Goal: Task Accomplishment & Management: Complete application form

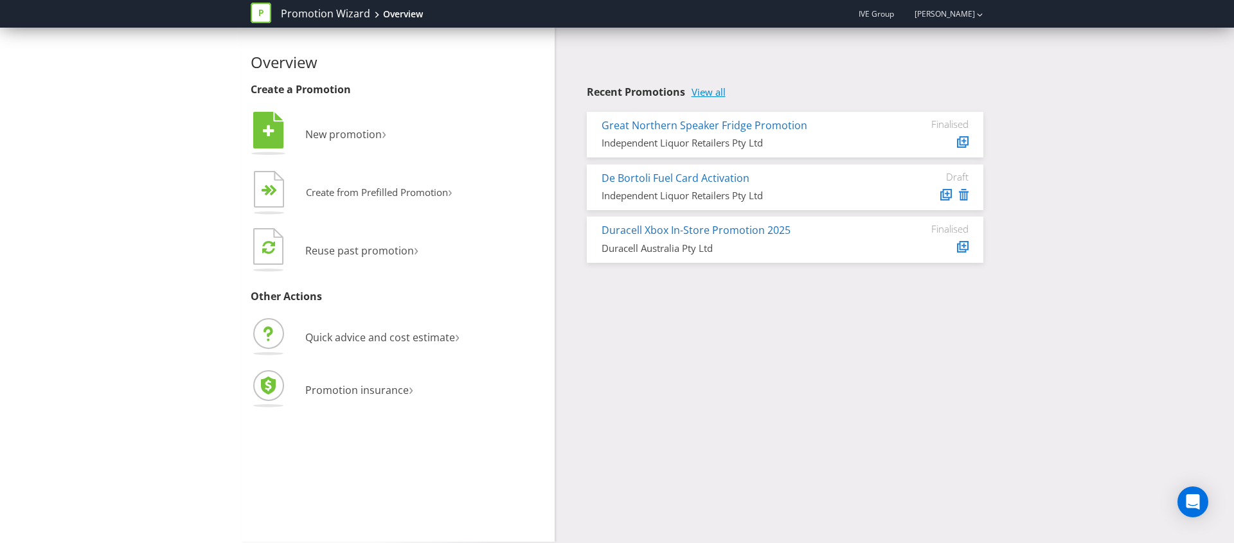
click at [702, 91] on link "View all" at bounding box center [708, 92] width 34 height 11
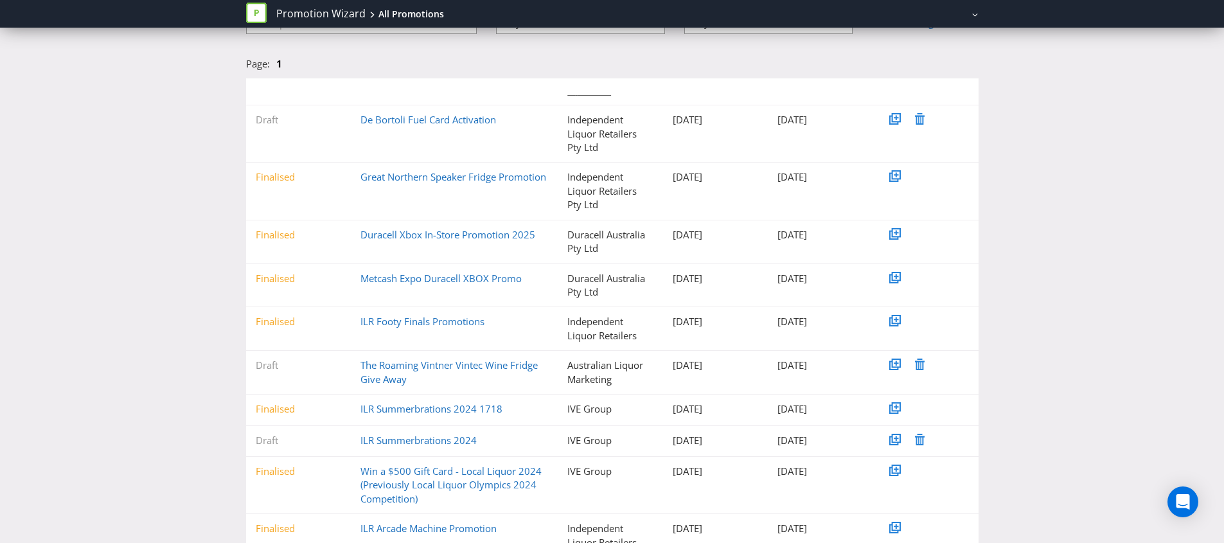
scroll to position [159, 0]
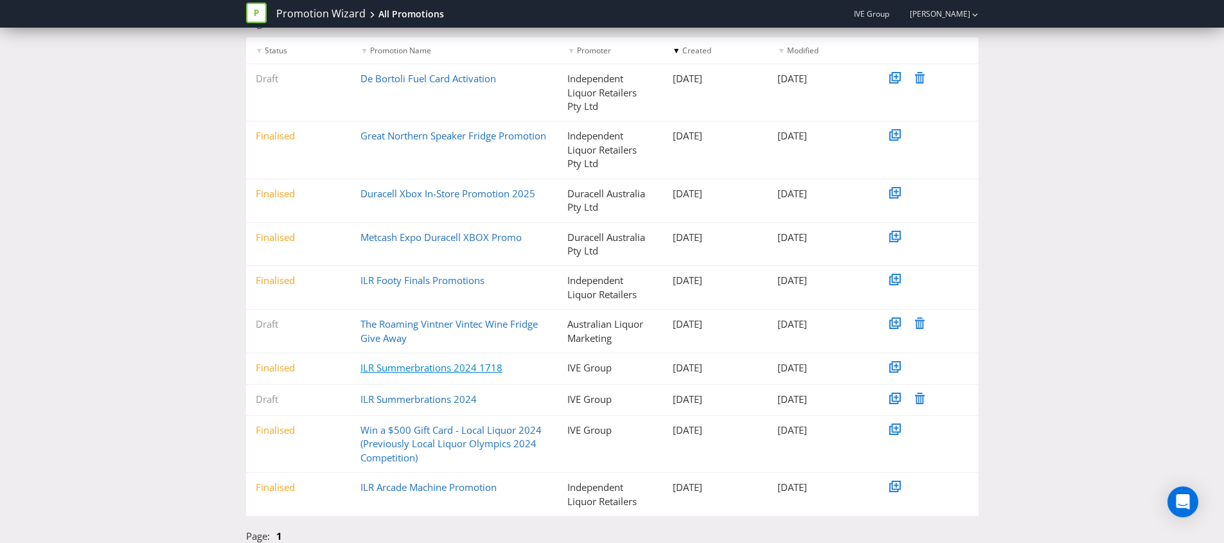
click at [416, 369] on link "ILR Summerbrations 2024 1718" at bounding box center [432, 367] width 142 height 13
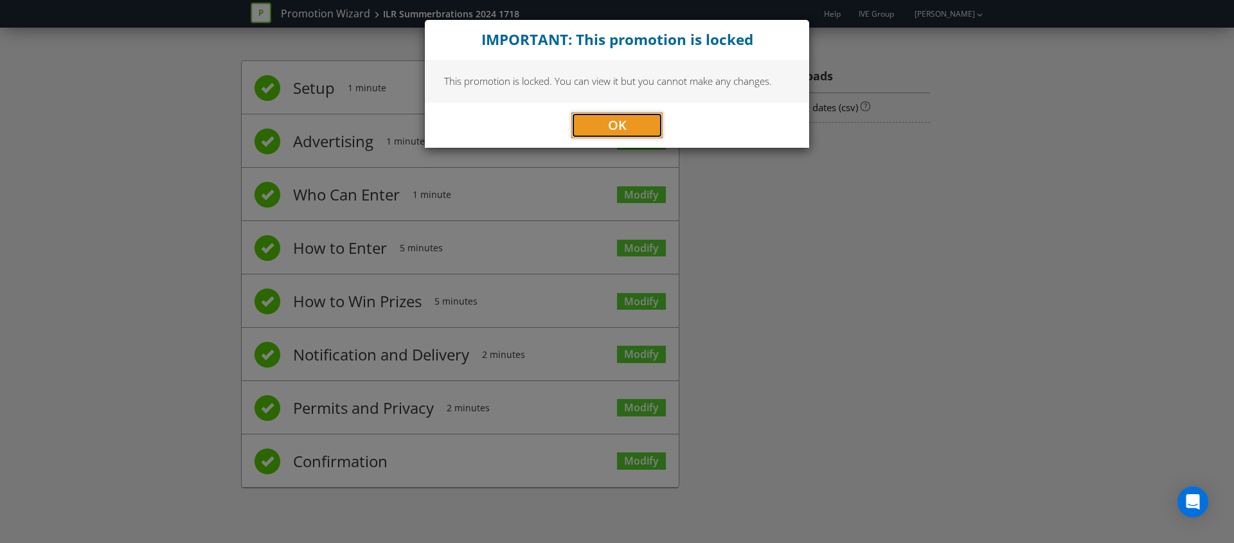
click at [619, 116] on span "OK" at bounding box center [617, 124] width 19 height 17
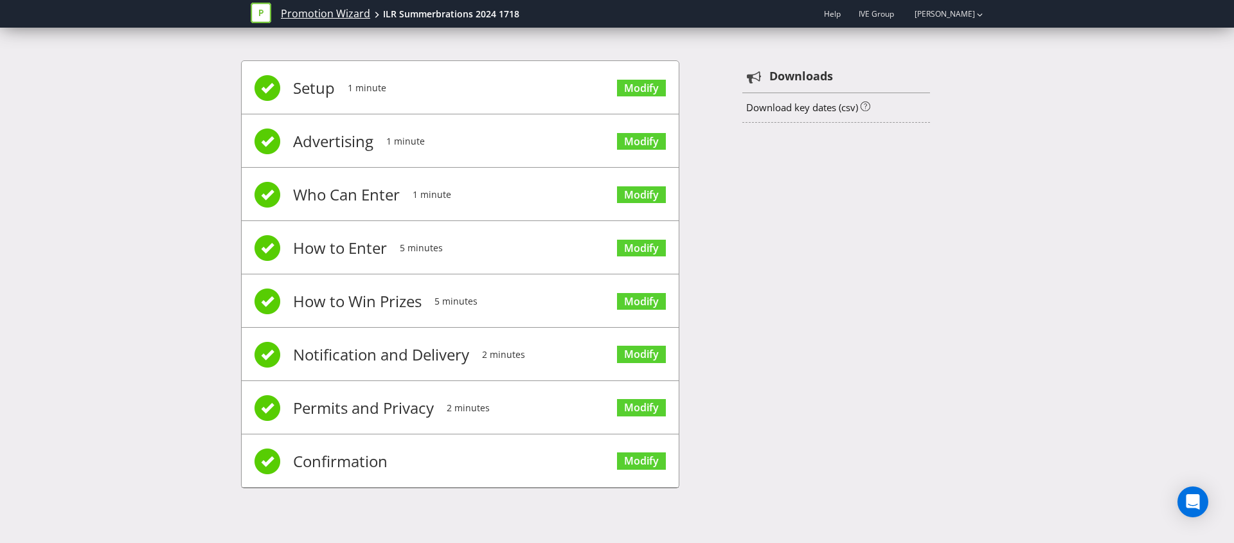
click at [299, 6] on link "Promotion Wizard" at bounding box center [325, 13] width 89 height 15
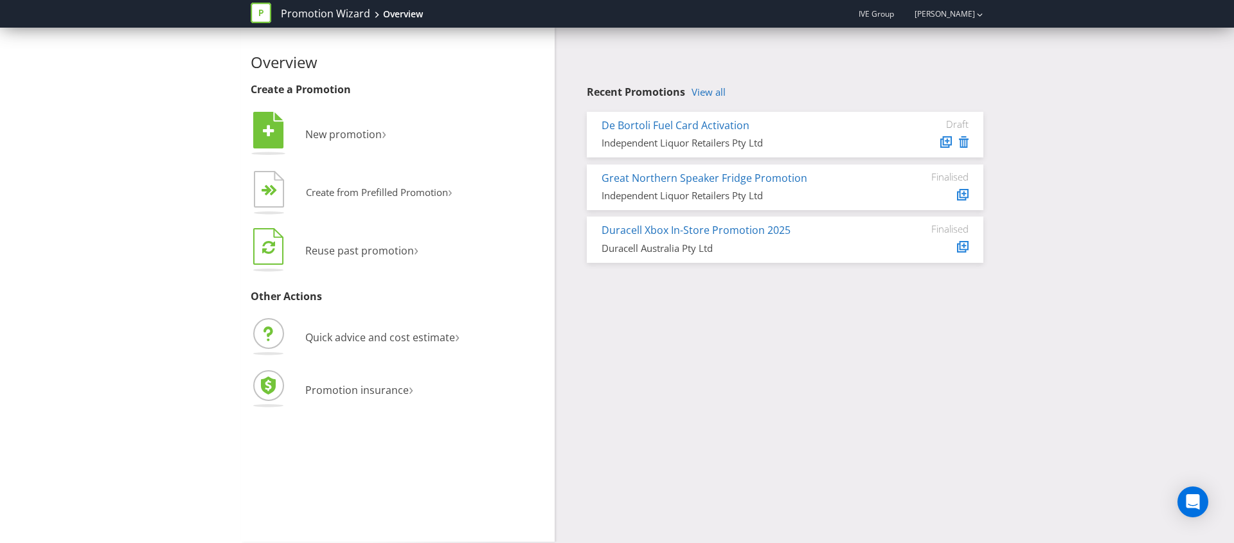
click at [336, 236] on li " Reuse past promotion ›" at bounding box center [398, 252] width 294 height 52
click at [338, 247] on span "Reuse past promotion" at bounding box center [359, 251] width 109 height 14
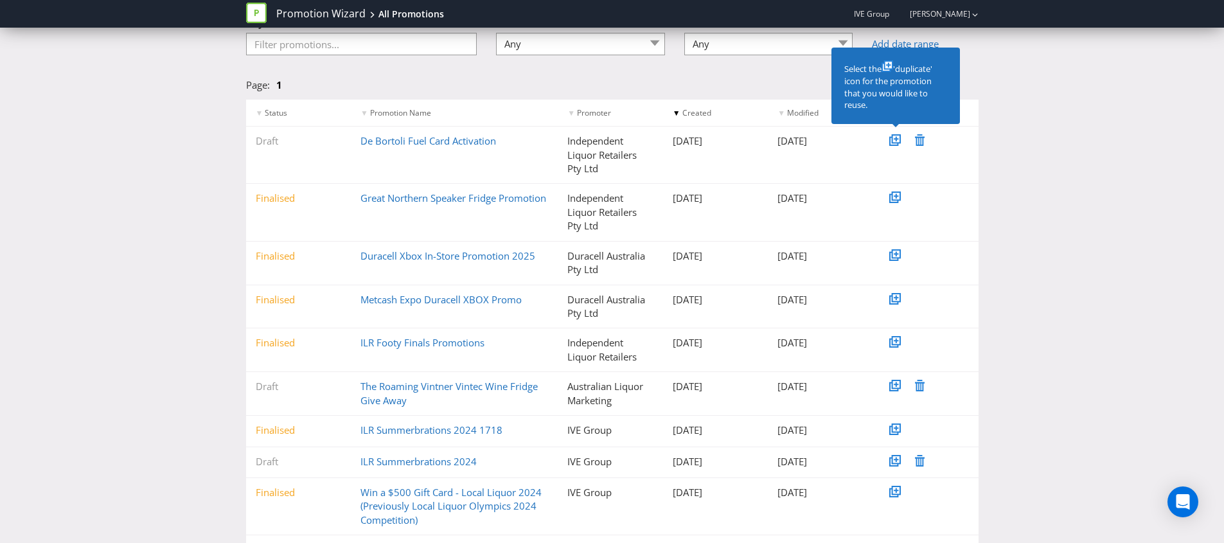
scroll to position [100, 0]
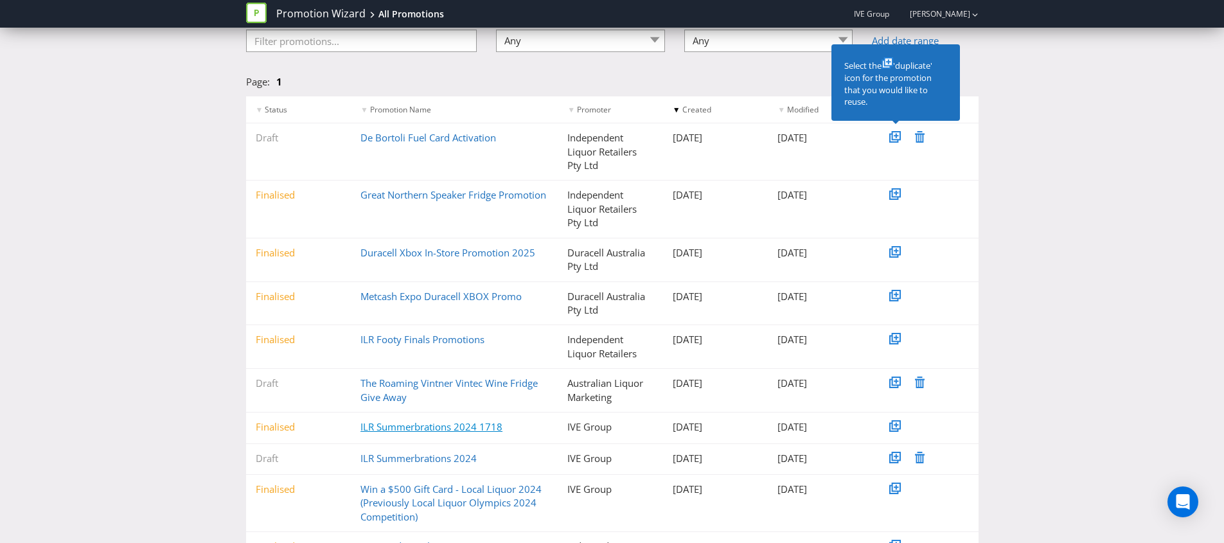
click at [396, 427] on link "ILR Summerbrations 2024 1718" at bounding box center [432, 426] width 142 height 13
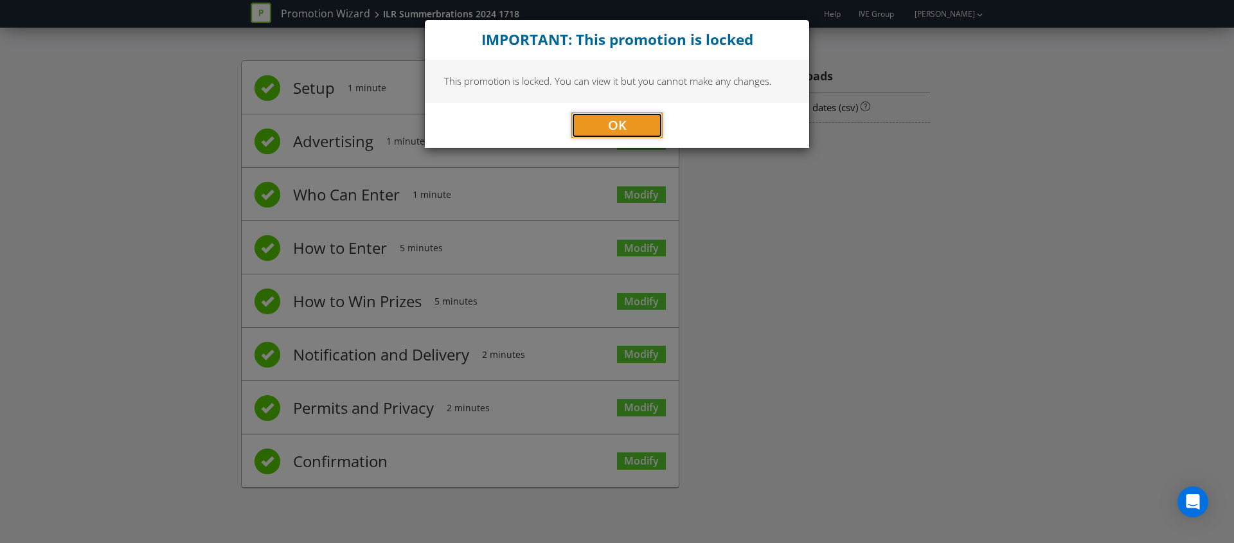
click at [632, 118] on button "OK" at bounding box center [616, 125] width 91 height 26
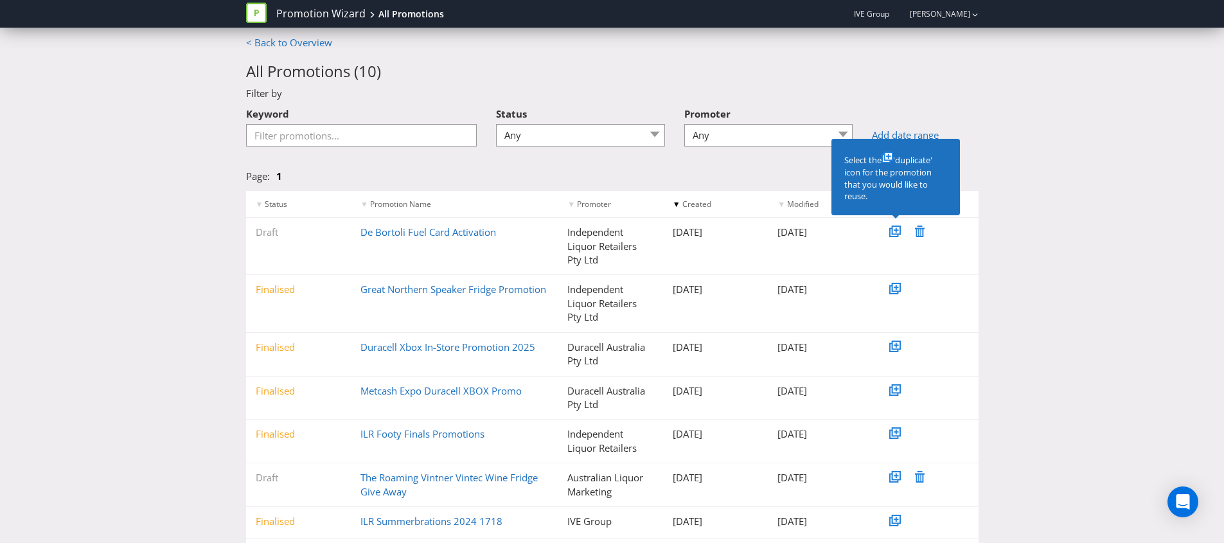
scroll to position [75, 0]
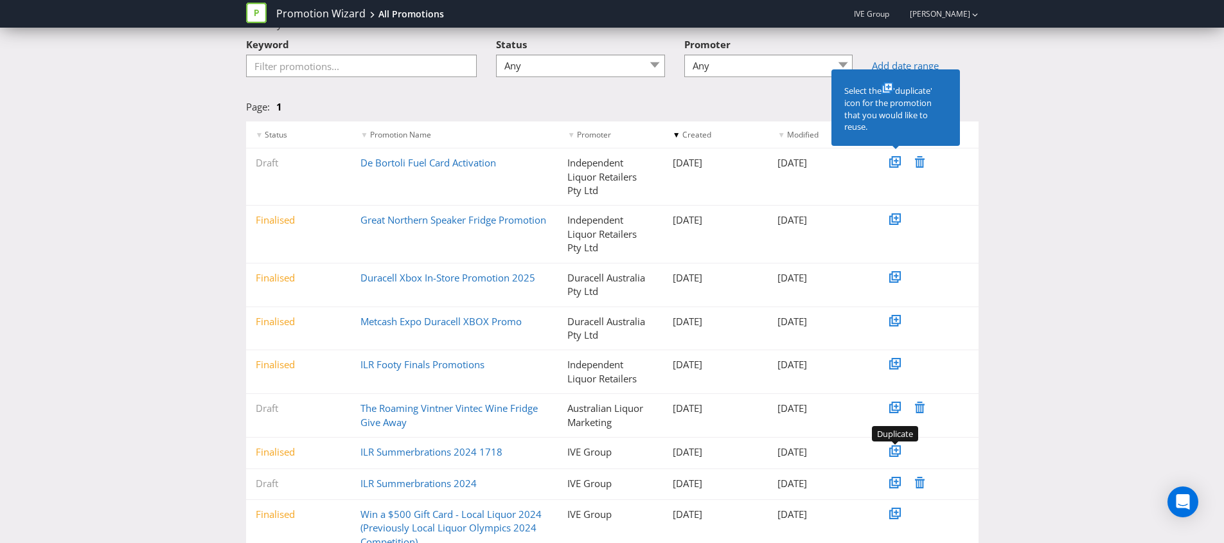
click at [891, 449] on icon at bounding box center [894, 452] width 6 height 6
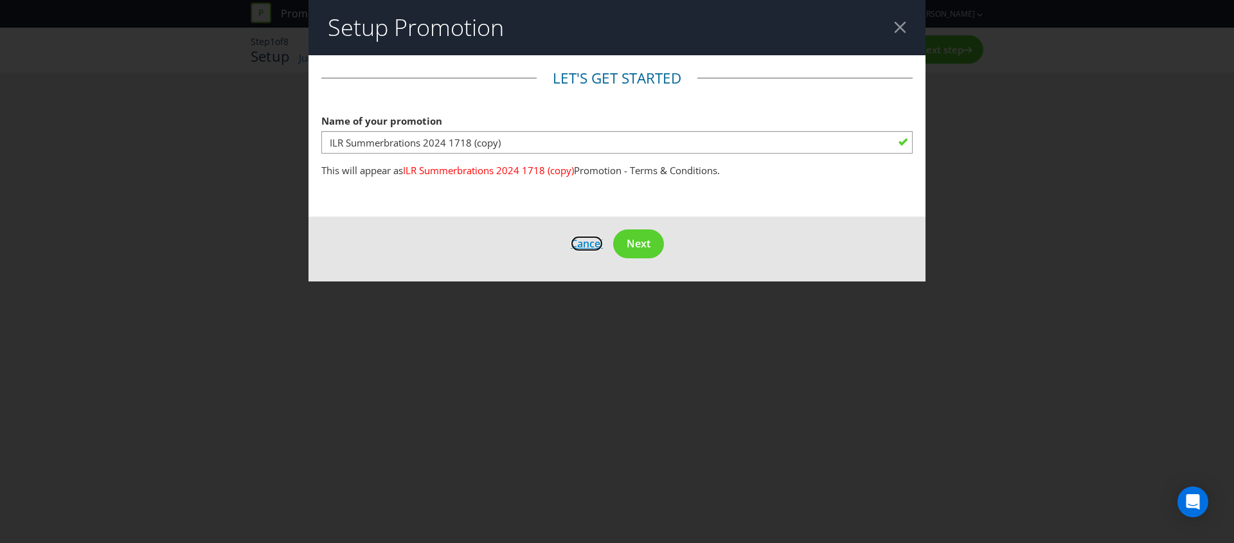
click at [575, 247] on span "Cancel" at bounding box center [587, 243] width 32 height 14
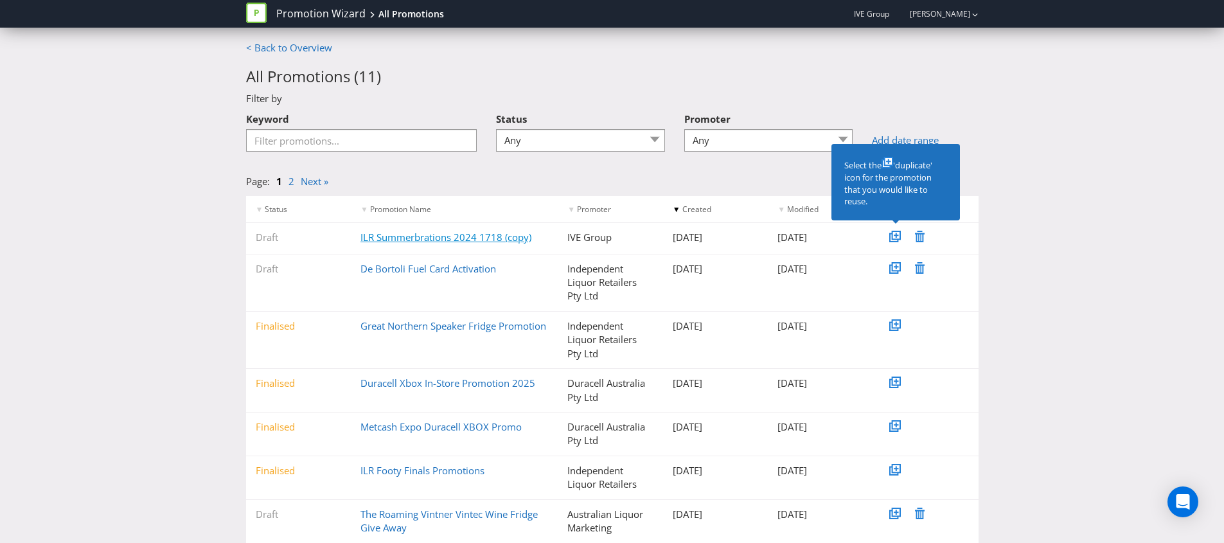
click at [470, 235] on link "ILR Summerbrations 2024 1718 (copy)" at bounding box center [446, 237] width 171 height 13
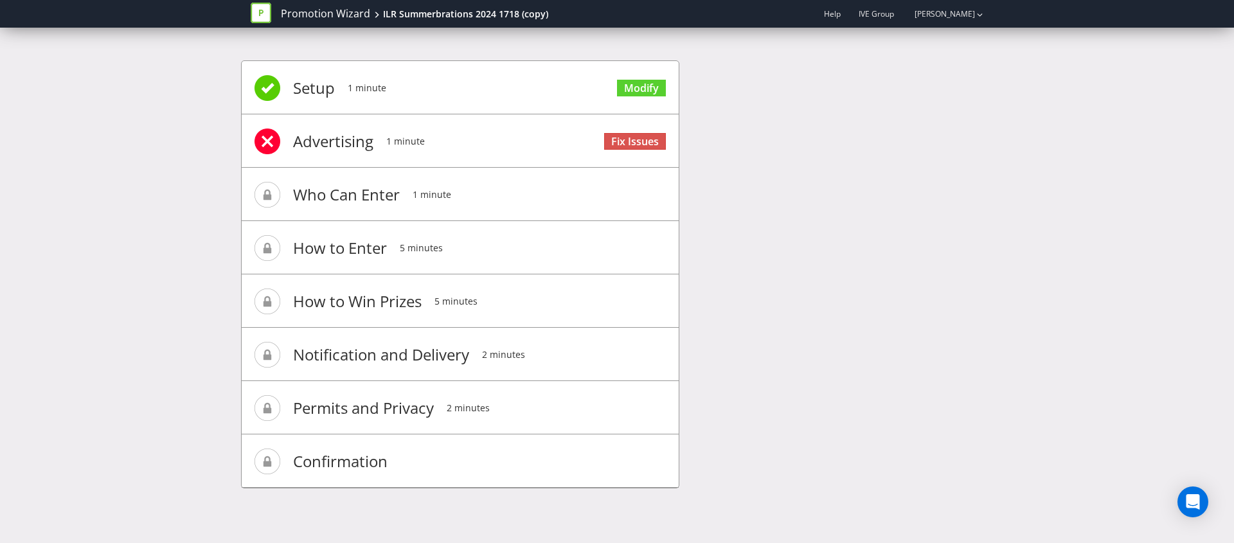
click at [540, 100] on li "Setup 1 minute Modify" at bounding box center [460, 87] width 437 height 53
click at [323, 155] on span "Advertising" at bounding box center [333, 141] width 80 height 51
click at [586, 85] on li "Setup 1 minute Modify" at bounding box center [460, 87] width 437 height 53
click at [654, 85] on link "Modify" at bounding box center [641, 88] width 49 height 17
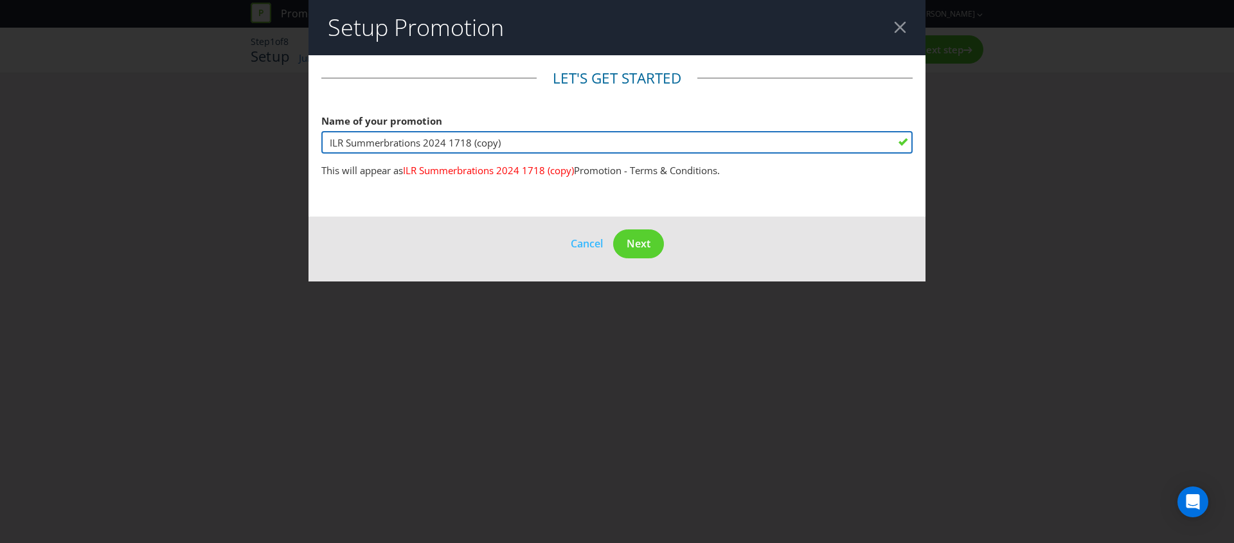
click at [515, 148] on input "ILR Summerbrations 2024 1718 (copy)" at bounding box center [616, 142] width 591 height 22
drag, startPoint x: 510, startPoint y: 143, endPoint x: 440, endPoint y: 144, distance: 69.4
click at [440, 144] on input "ILR Summerbrations 2024 1718 (copy)" at bounding box center [616, 142] width 591 height 22
type input "ILR Summerbrations 2025"
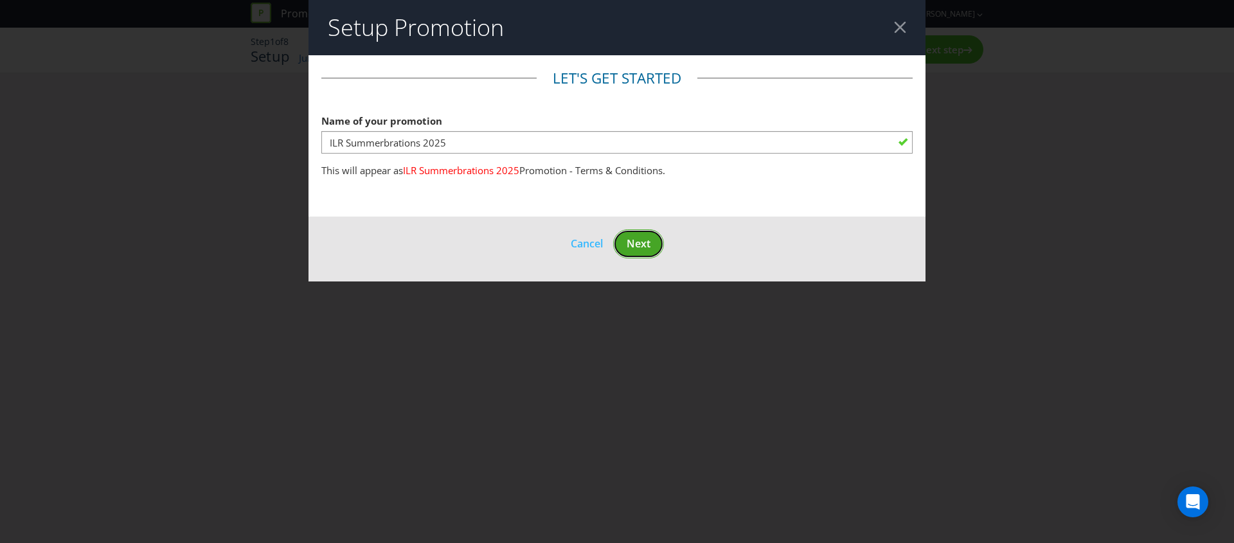
click at [638, 244] on span "Next" at bounding box center [639, 243] width 24 height 14
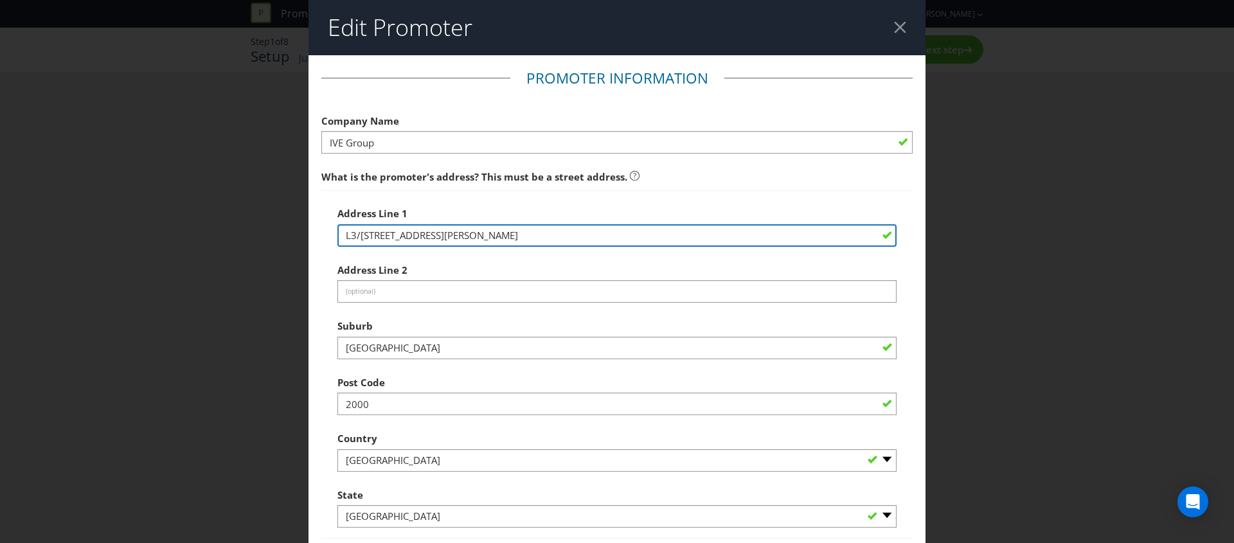
click at [553, 233] on input "L3/[STREET_ADDRESS][PERSON_NAME]" at bounding box center [616, 235] width 559 height 22
drag, startPoint x: 548, startPoint y: 235, endPoint x: 263, endPoint y: 212, distance: 284.9
click at [263, 212] on div "Edit Promoter Promoter Information Company Name IVE Group What is the promoter'…" at bounding box center [617, 271] width 1234 height 543
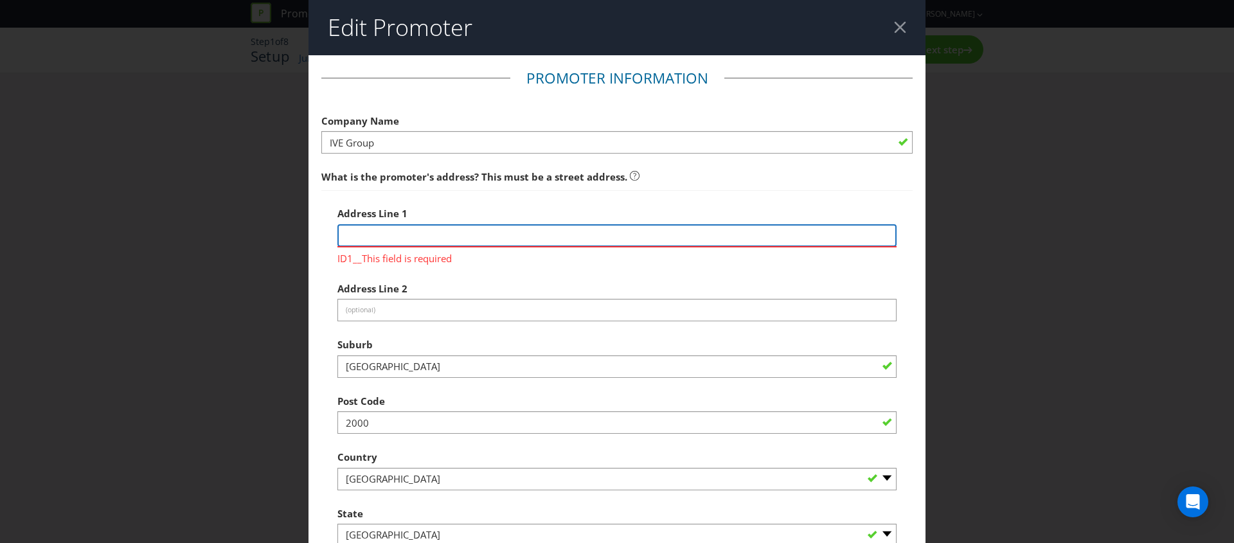
paste input "Independent Liquor Retailers Pty Ltd"
type input "Independent Liquor Retailers Pty Ltd"
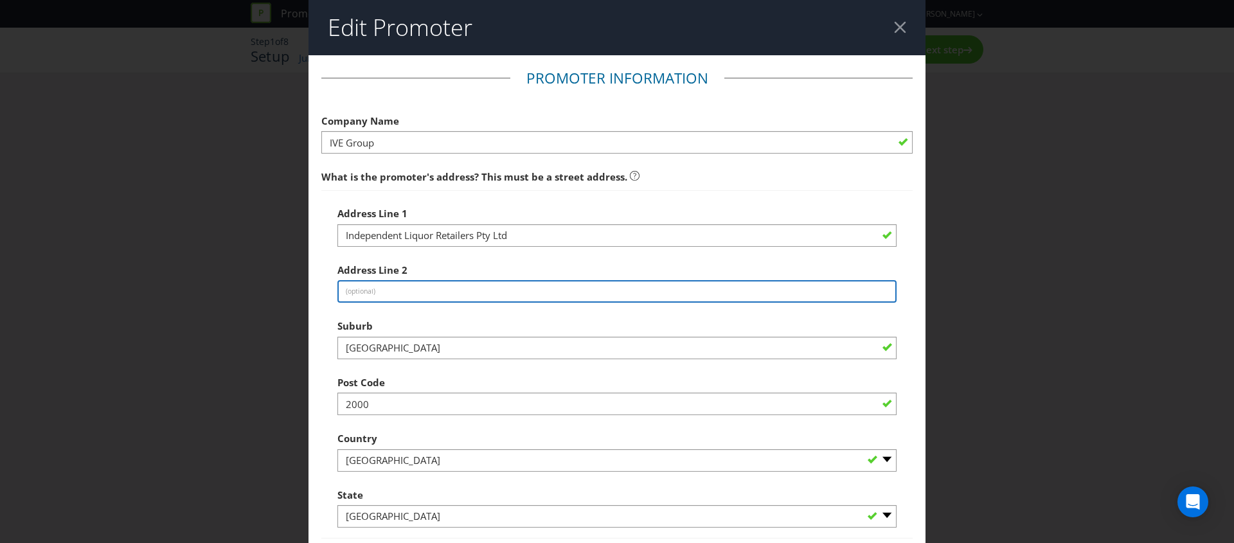
click at [377, 289] on input "text" at bounding box center [616, 291] width 559 height 22
paste input "[STREET_ADDRESS]"
type input "[STREET_ADDRESS]"
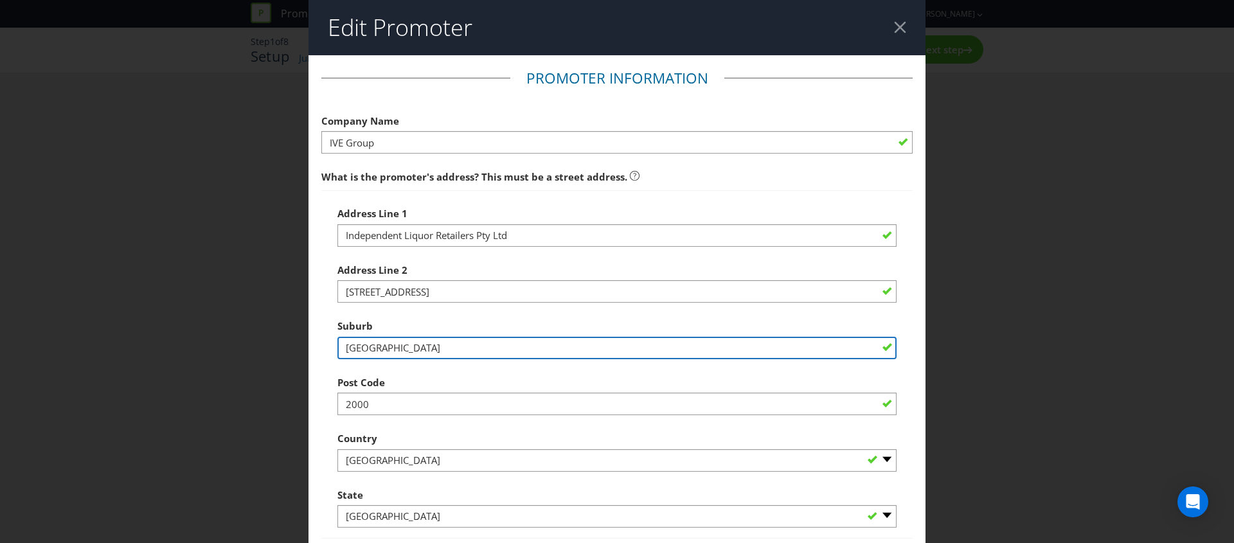
click at [369, 355] on input "[GEOGRAPHIC_DATA]" at bounding box center [616, 348] width 559 height 22
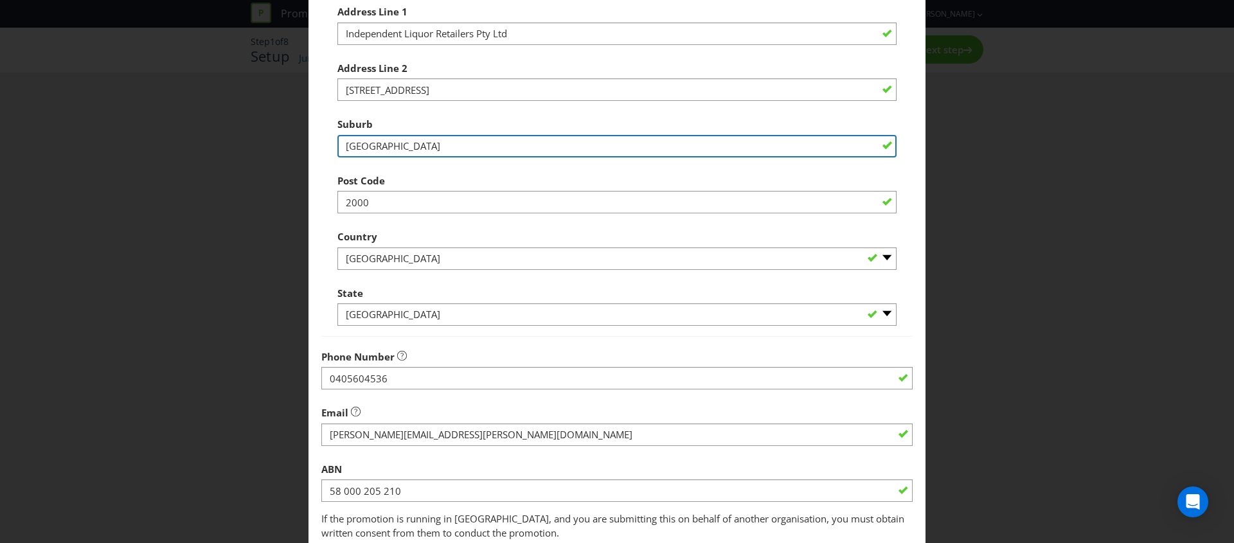
scroll to position [222, 0]
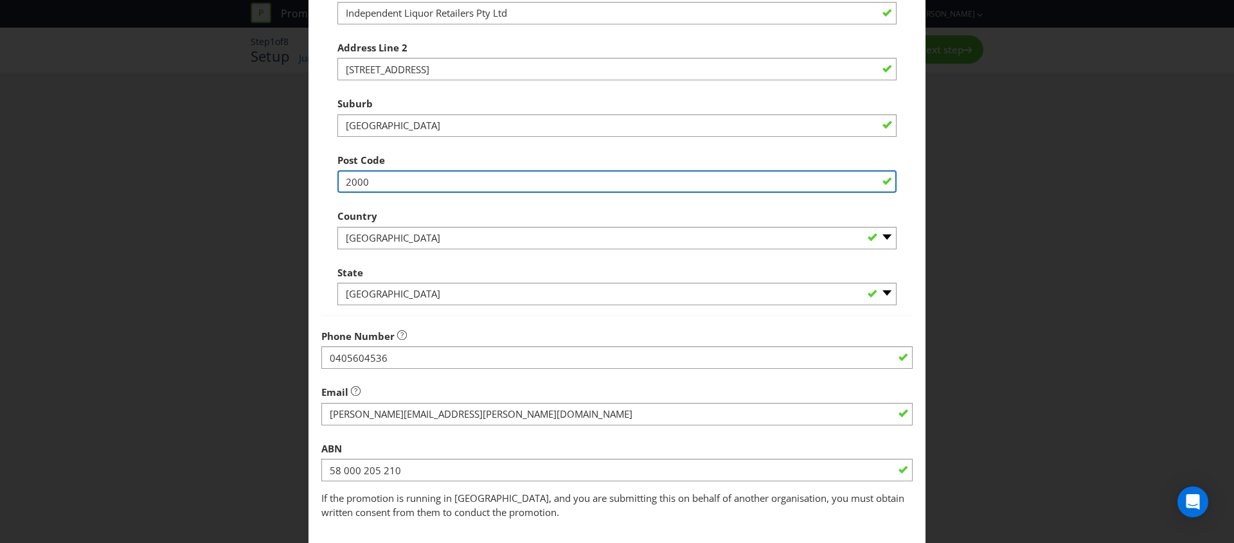
drag, startPoint x: 385, startPoint y: 176, endPoint x: 290, endPoint y: 178, distance: 94.5
click at [290, 178] on div "Edit Promoter Promoter Information Company Name IVE Group What is the promoter'…" at bounding box center [617, 271] width 1234 height 543
type input "2609"
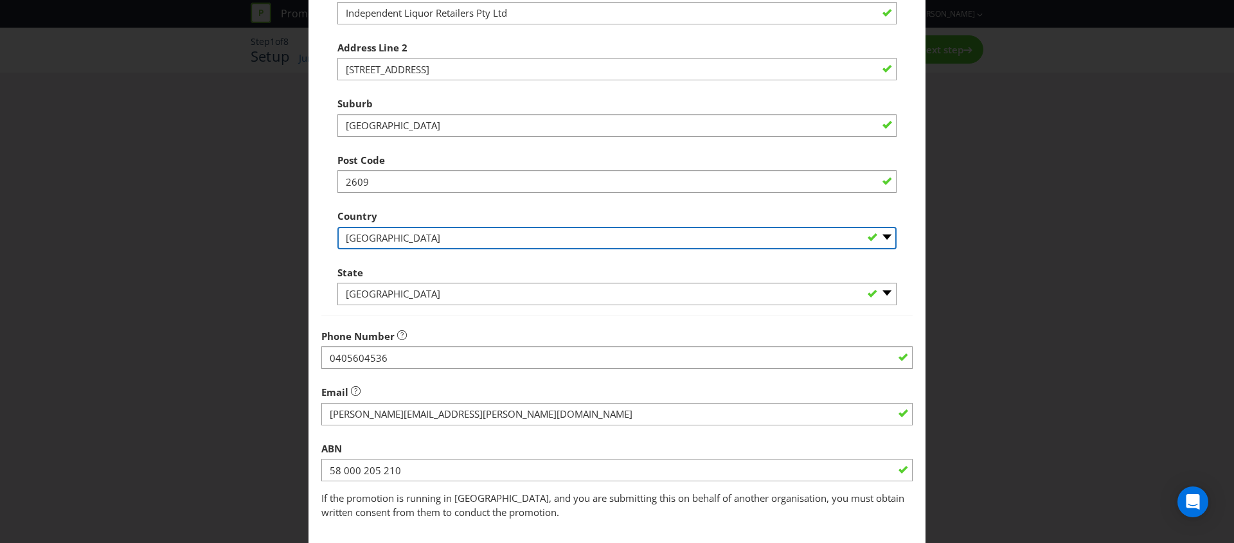
click at [353, 242] on select "-- Please Select [GEOGRAPHIC_DATA] [GEOGRAPHIC_DATA]" at bounding box center [616, 238] width 559 height 22
click at [337, 227] on select "-- Please Select [GEOGRAPHIC_DATA] [GEOGRAPHIC_DATA]" at bounding box center [616, 238] width 559 height 22
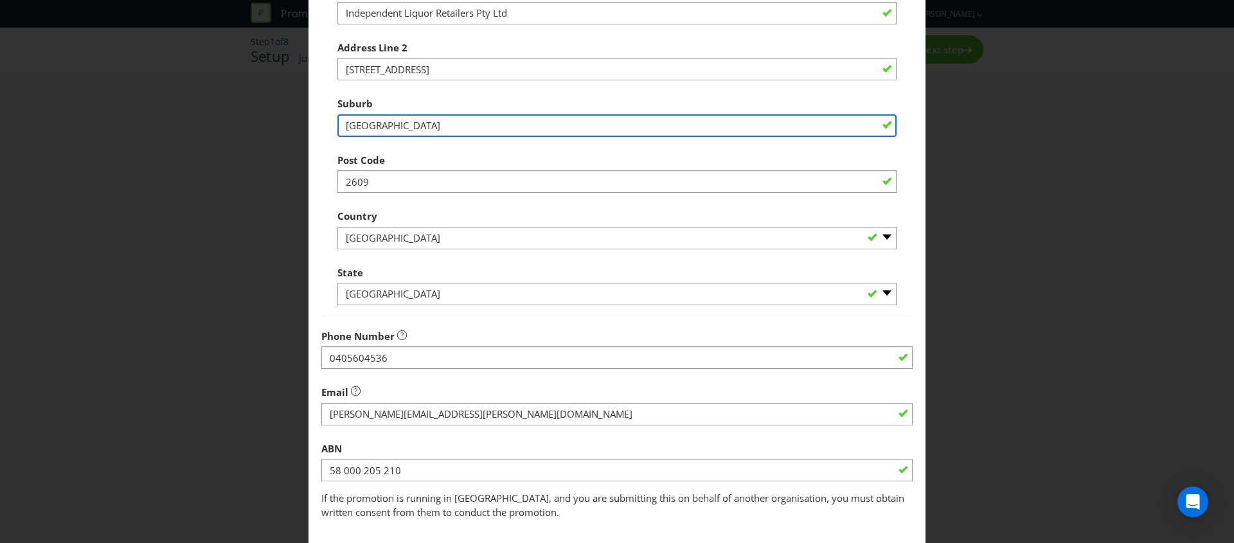
click at [359, 127] on input "[GEOGRAPHIC_DATA]" at bounding box center [616, 125] width 559 height 22
paste input "Fyshwick"
type input "Fyshwick"
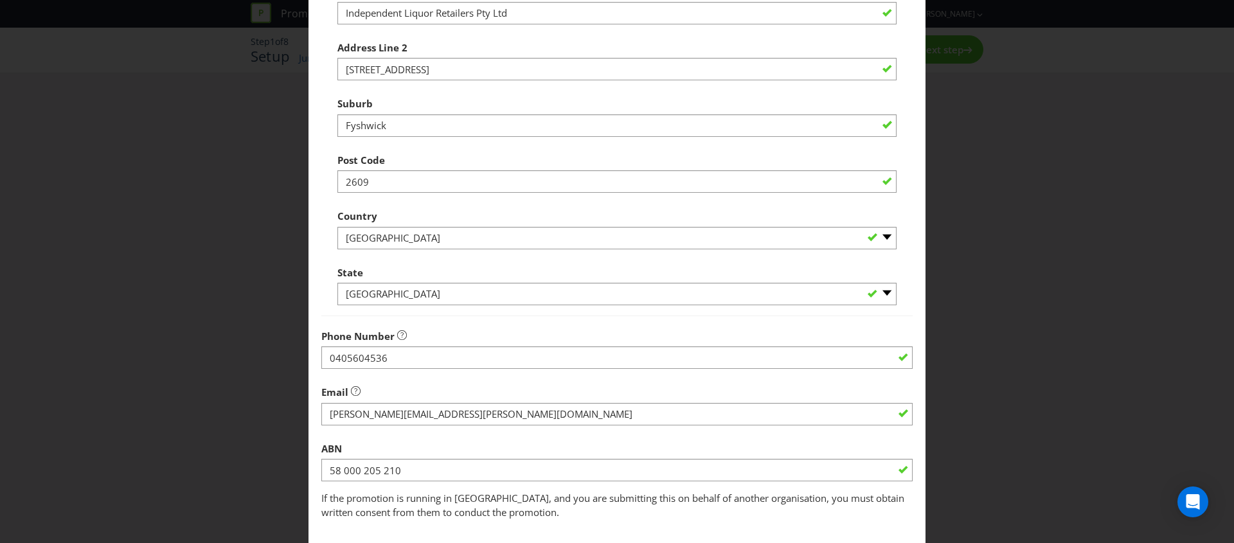
click at [462, 197] on div "Address Line 1 Independent Liquor Retailers Pty Ltd Address [STREET_ADDRESS] Co…" at bounding box center [616, 142] width 559 height 328
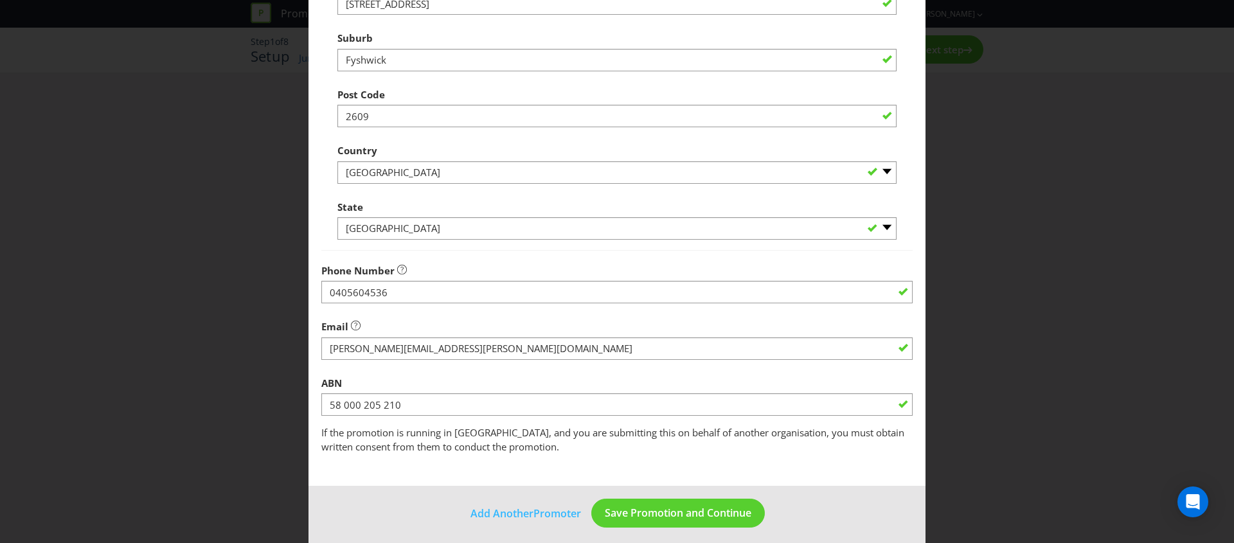
scroll to position [296, 0]
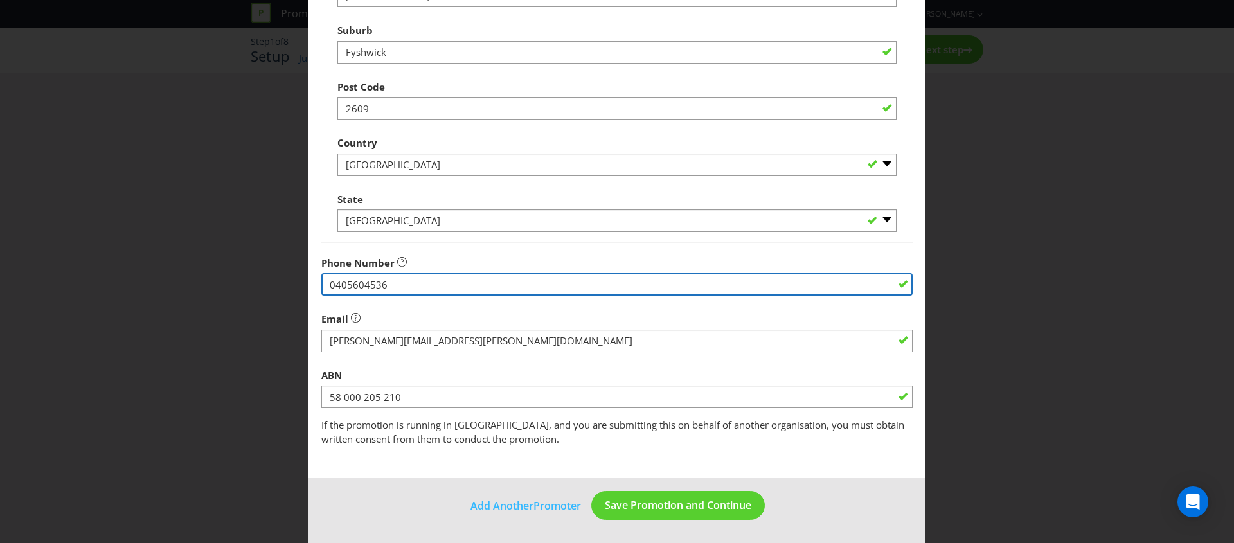
click at [334, 281] on input "0405604536" at bounding box center [616, 284] width 591 height 22
paste input "11 957 014"
type input "0411 957 014"
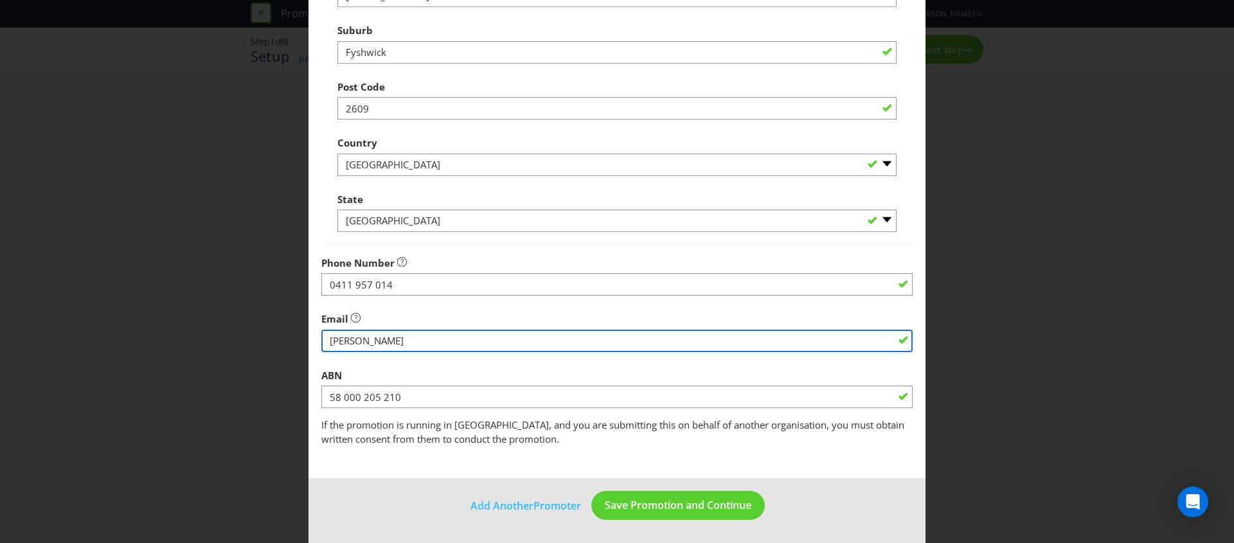
type input "[PERSON_NAME][EMAIL_ADDRESS][DOMAIN_NAME]"
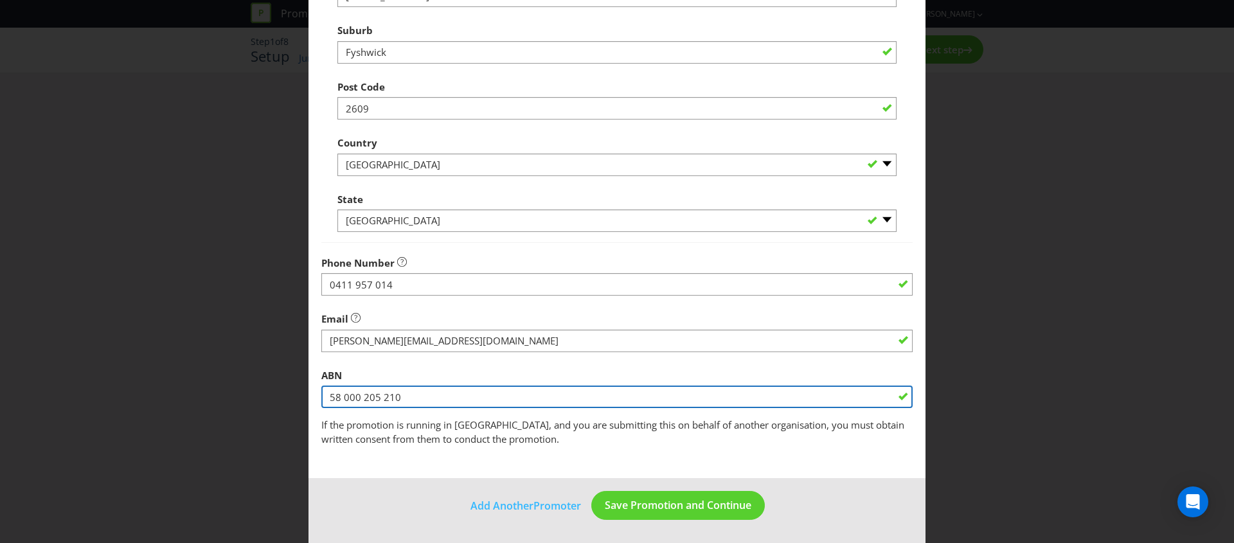
drag, startPoint x: 429, startPoint y: 396, endPoint x: 284, endPoint y: 378, distance: 146.4
click at [284, 378] on div "Edit Promoter Promoter Information Company Name IVE Group What is the promoter'…" at bounding box center [617, 271] width 1234 height 543
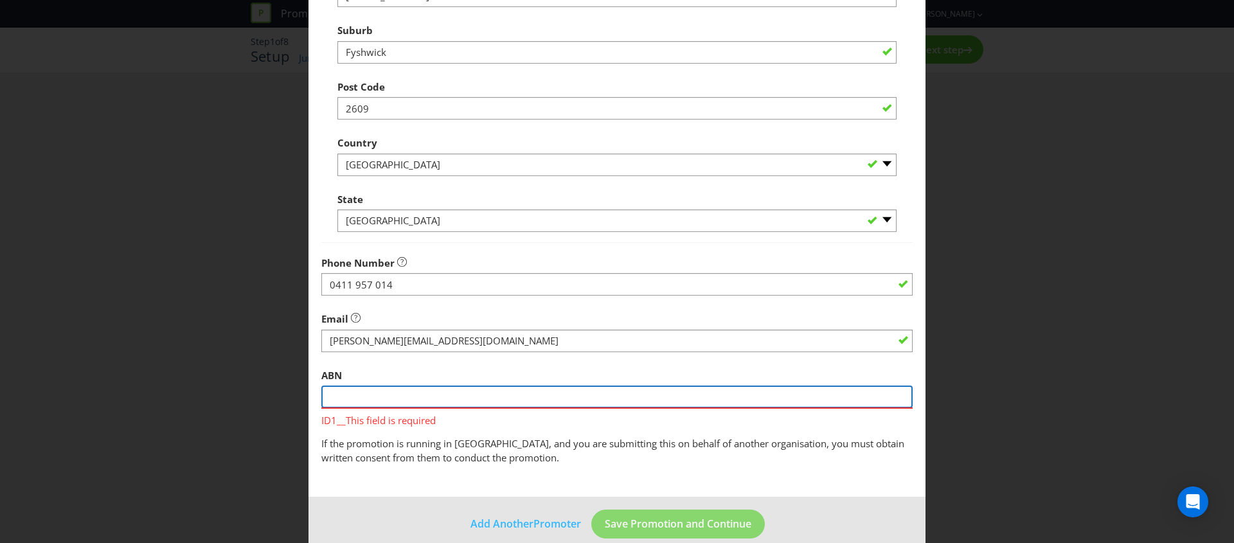
paste input "64 099 547 967"
type input "64 099 547 967"
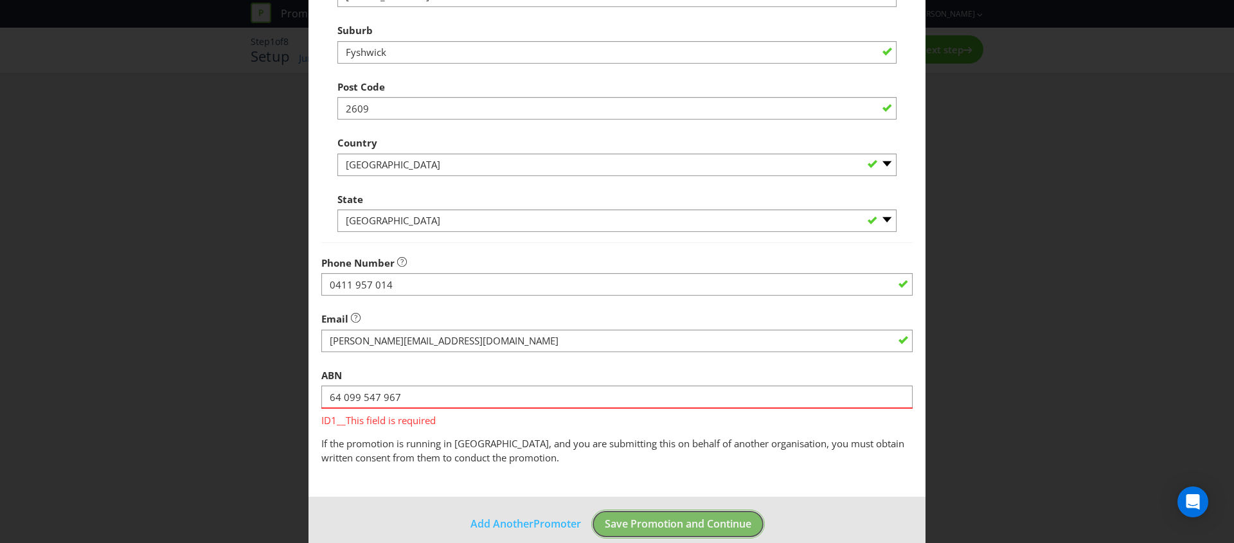
click at [676, 524] on footer "Add Another Promoter Save Promotion and Continue" at bounding box center [616, 529] width 617 height 65
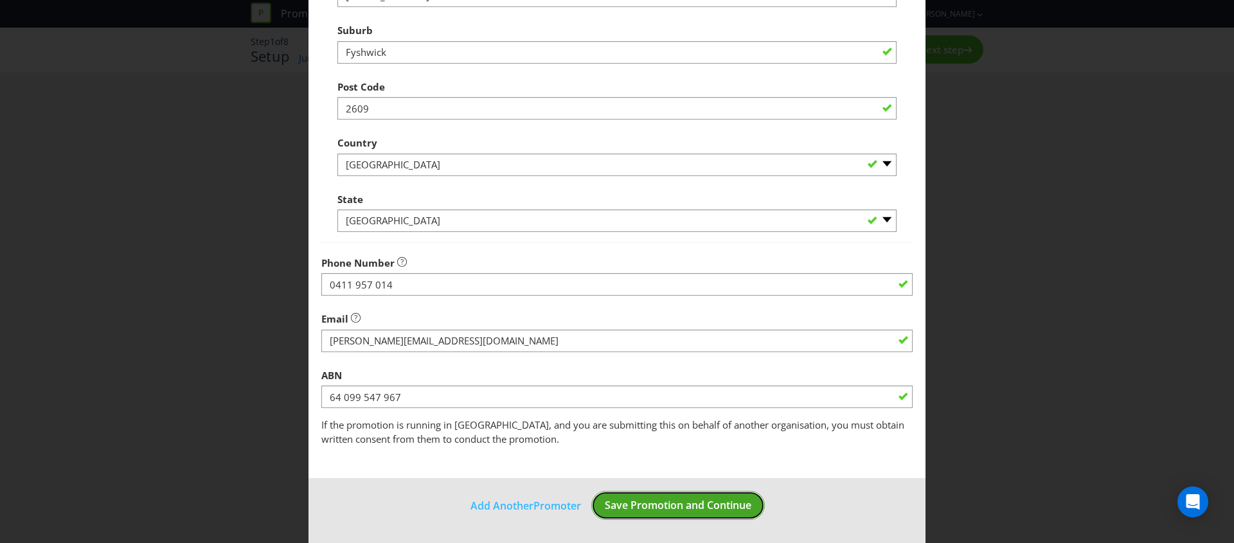
click at [679, 508] on span "Save Promotion and Continue" at bounding box center [678, 505] width 147 height 14
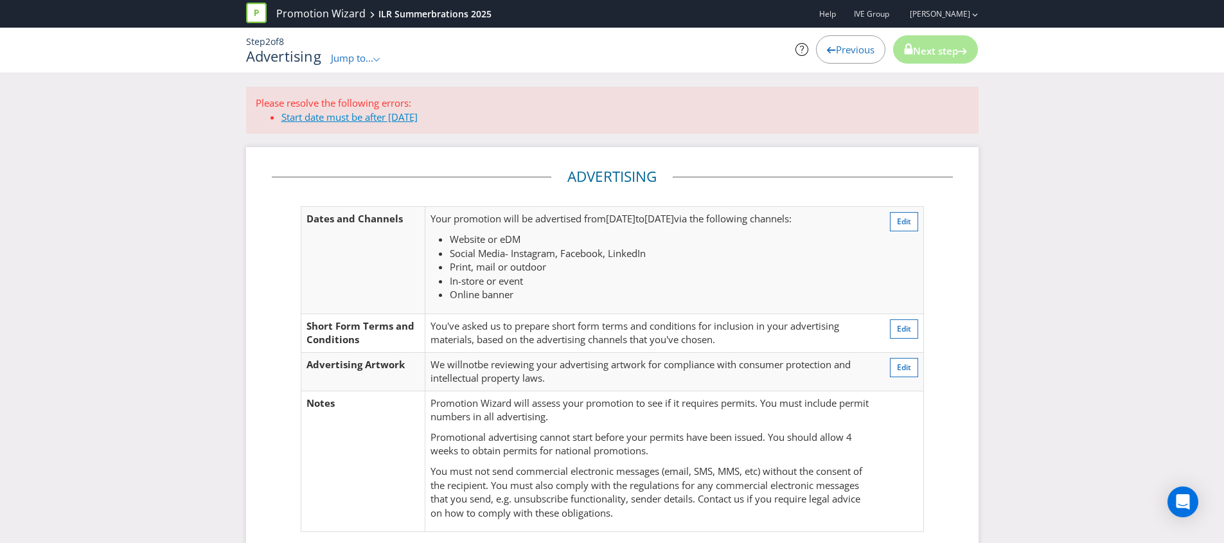
click at [339, 121] on link "Start date must be after [DATE]" at bounding box center [349, 117] width 136 height 13
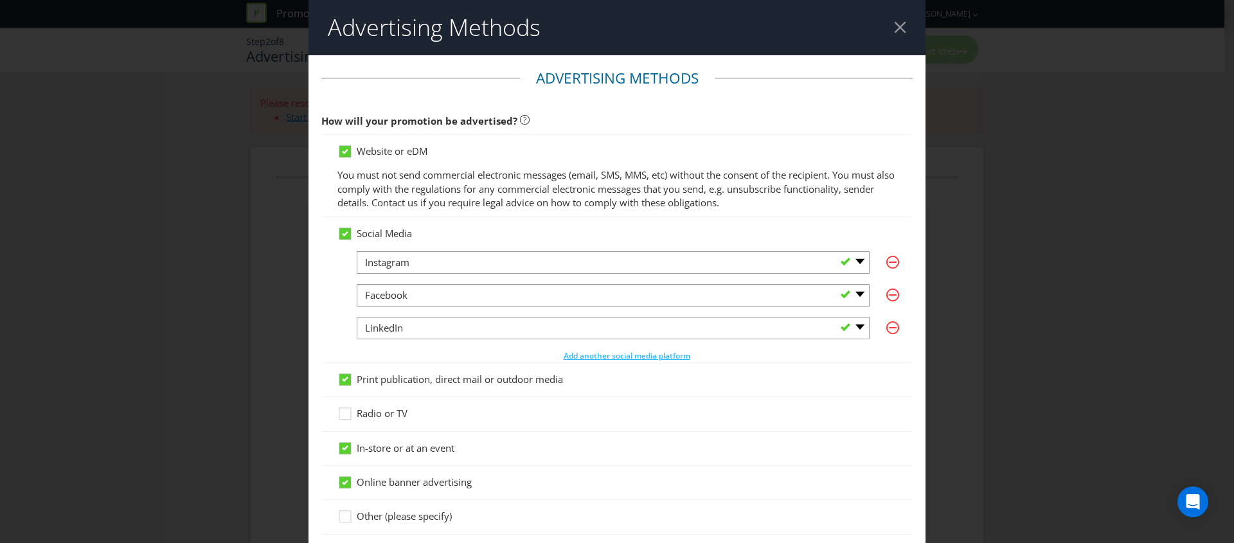
scroll to position [539, 0]
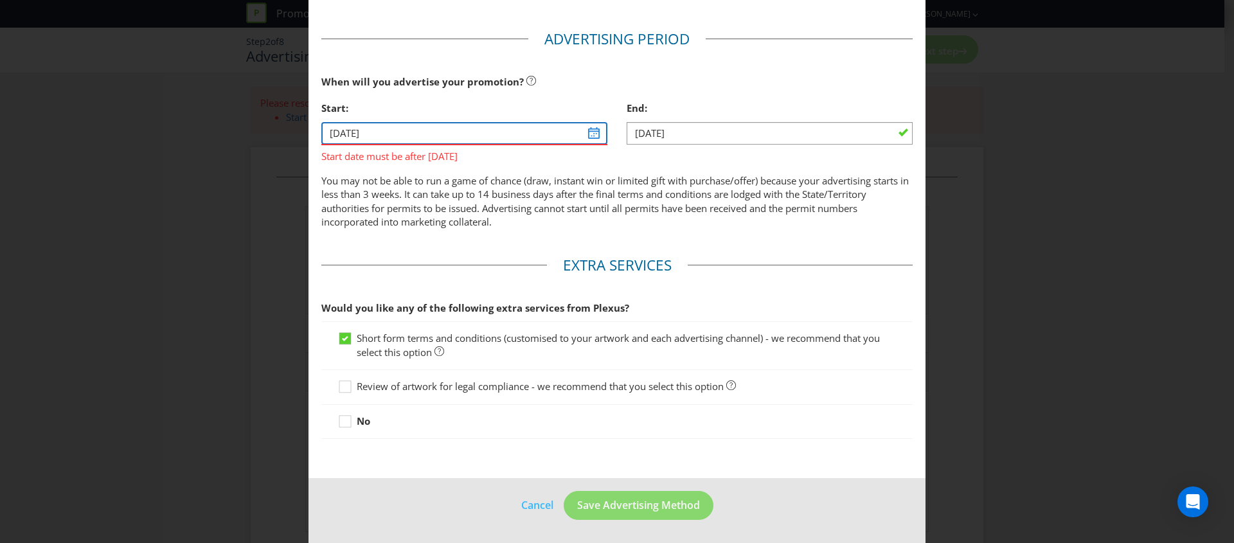
click at [598, 130] on input "[DATE]" at bounding box center [464, 133] width 286 height 22
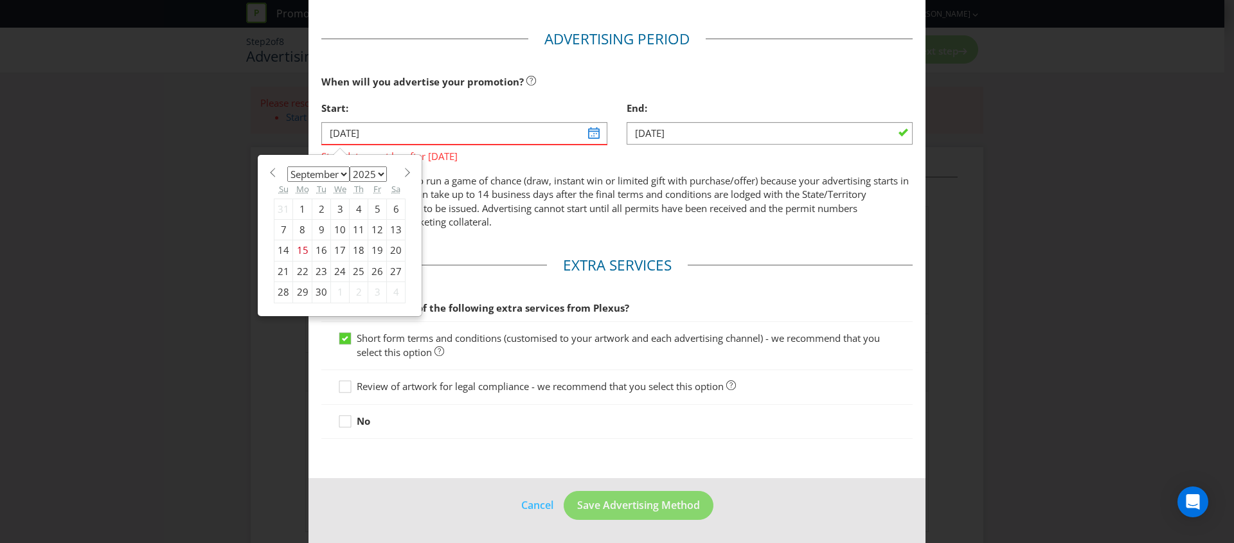
click at [335, 170] on select "January February March April May June July August September October November De…" at bounding box center [318, 173] width 62 height 15
select select "10"
click at [287, 166] on select "January February March April May June July August September October November De…" at bounding box center [318, 173] width 62 height 15
click at [335, 249] on div "12" at bounding box center [340, 250] width 19 height 21
type input "[DATE]"
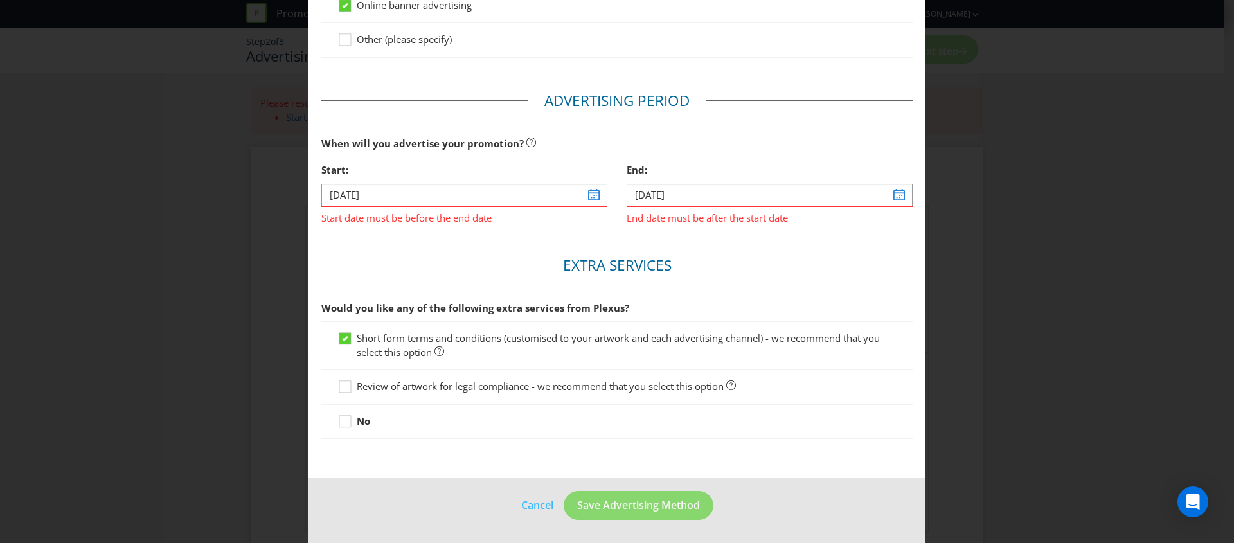
scroll to position [477, 0]
click at [668, 198] on input "[DATE]" at bounding box center [770, 195] width 286 height 22
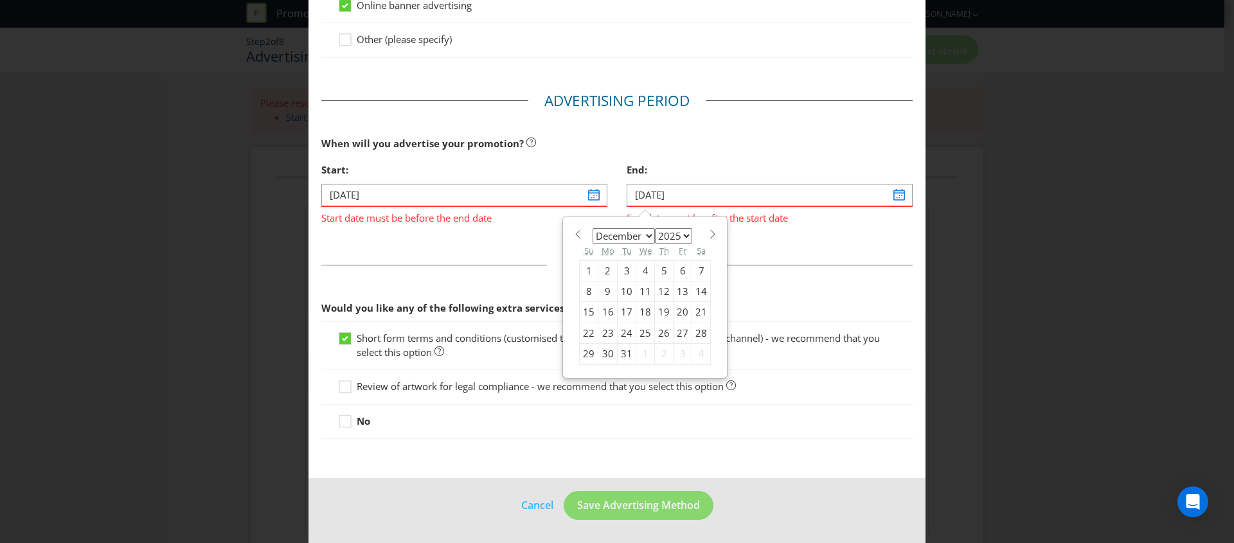
click at [598, 290] on div "9" at bounding box center [607, 291] width 19 height 21
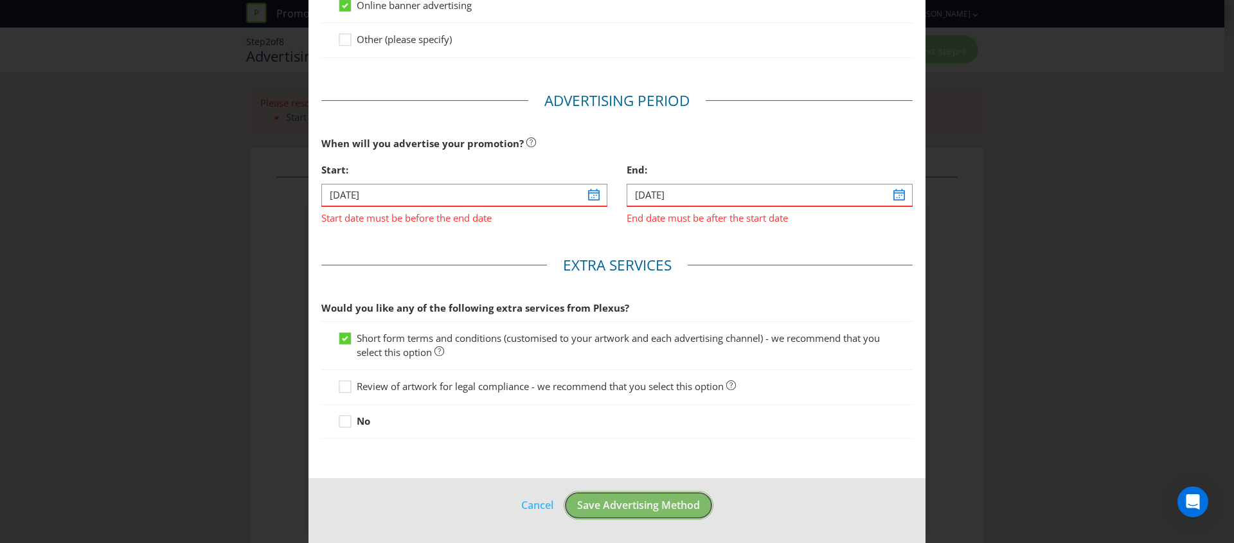
click at [655, 506] on span "Save Advertising Method" at bounding box center [638, 505] width 123 height 14
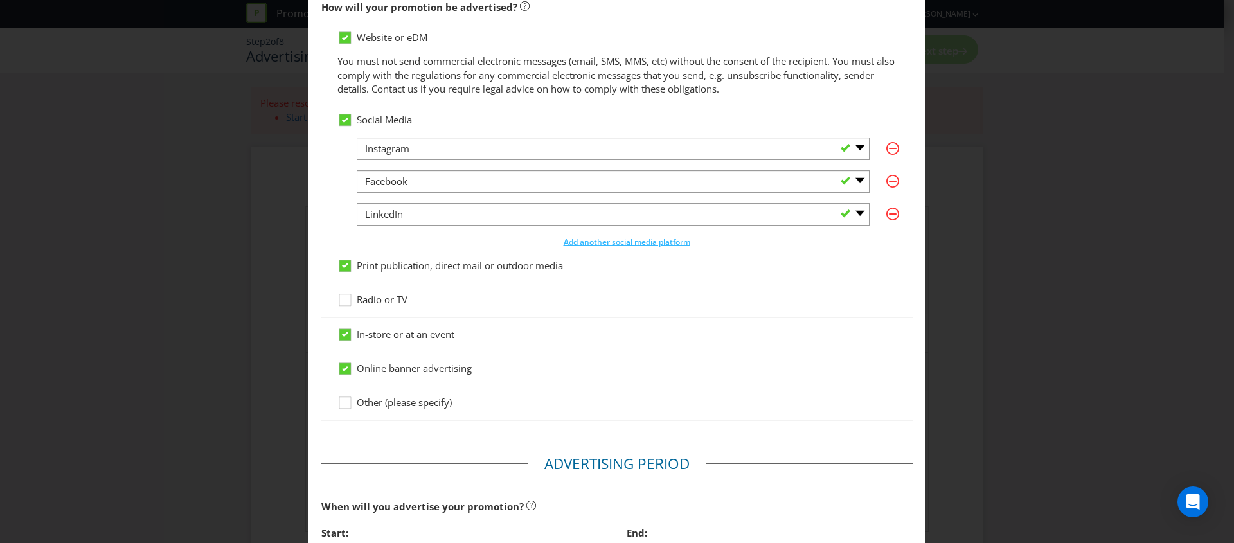
scroll to position [255, 0]
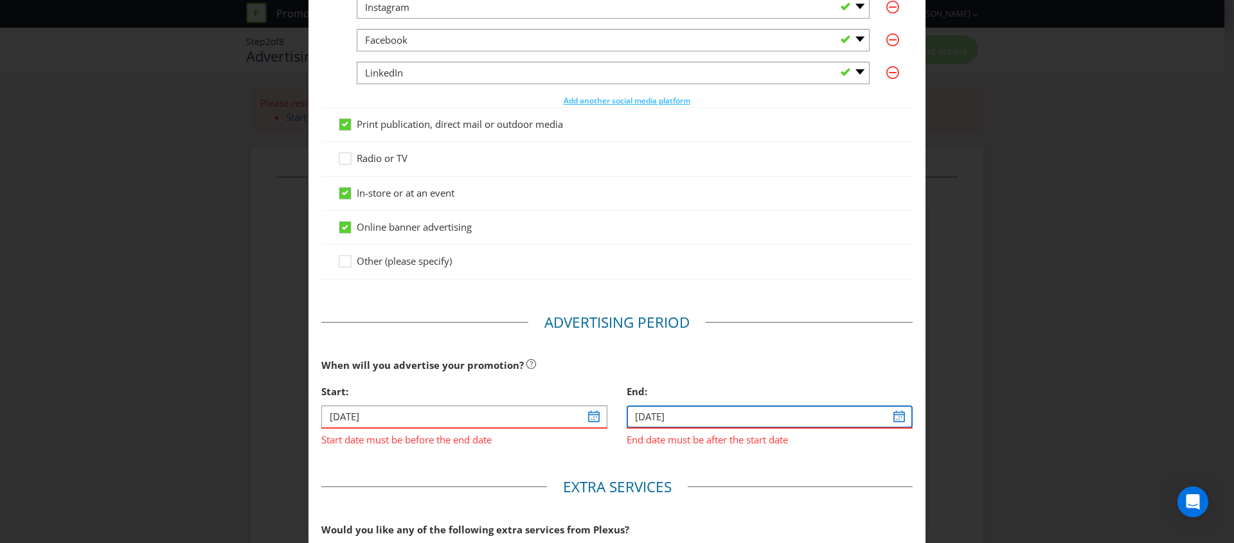
click at [898, 415] on input "[DATE]" at bounding box center [770, 417] width 286 height 22
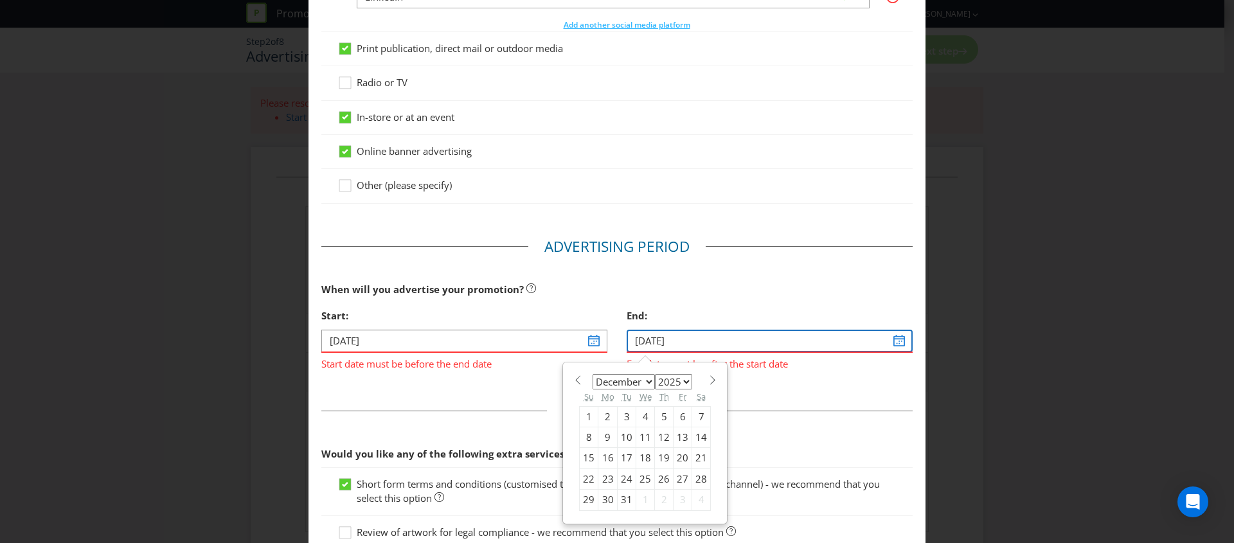
scroll to position [357, 0]
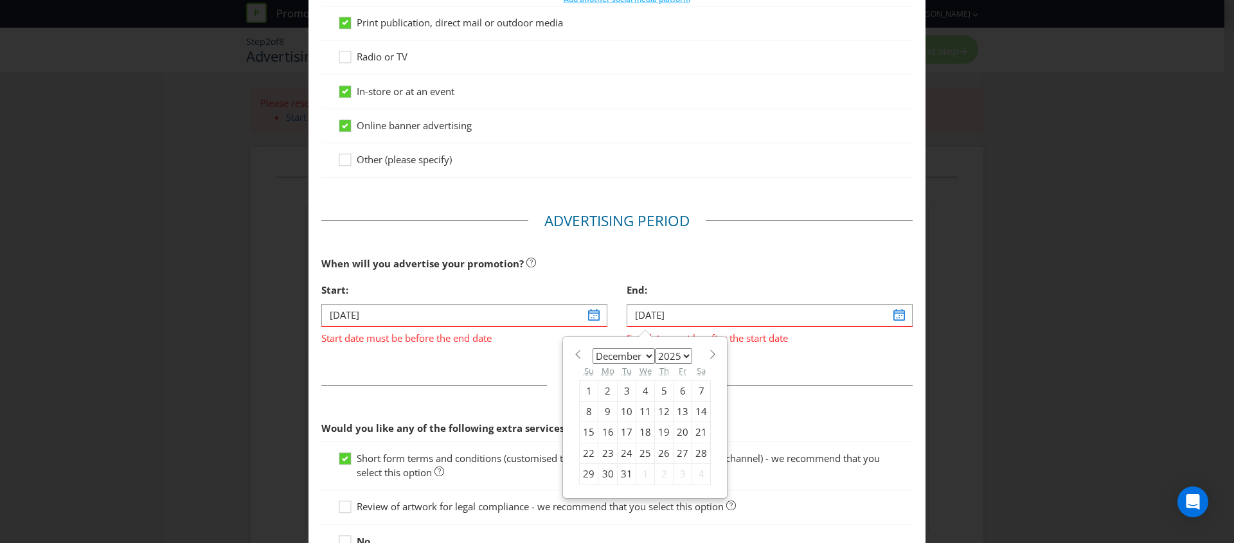
click at [598, 409] on div "9" at bounding box center [607, 411] width 19 height 21
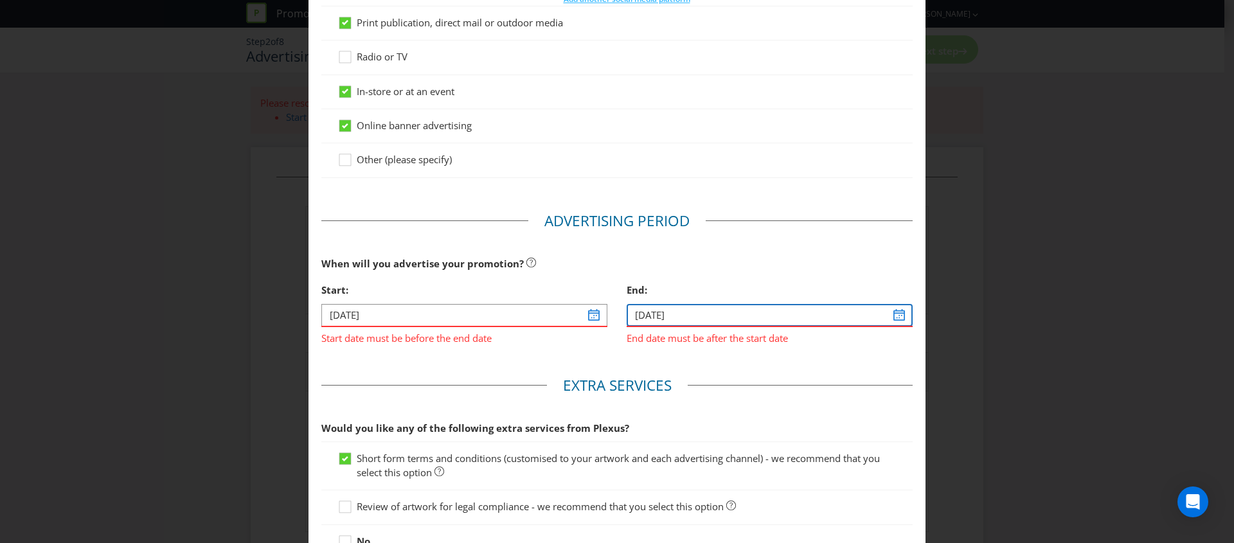
click at [686, 313] on input "[DATE]" at bounding box center [770, 315] width 286 height 22
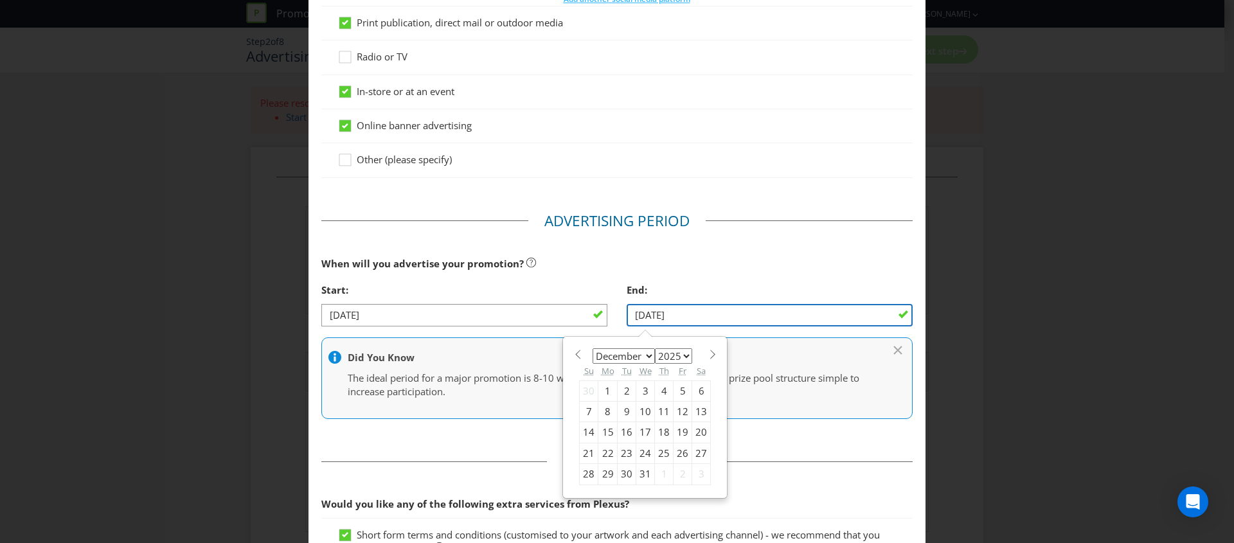
type input "[DATE]"
click at [700, 289] on div "End:" at bounding box center [770, 290] width 286 height 26
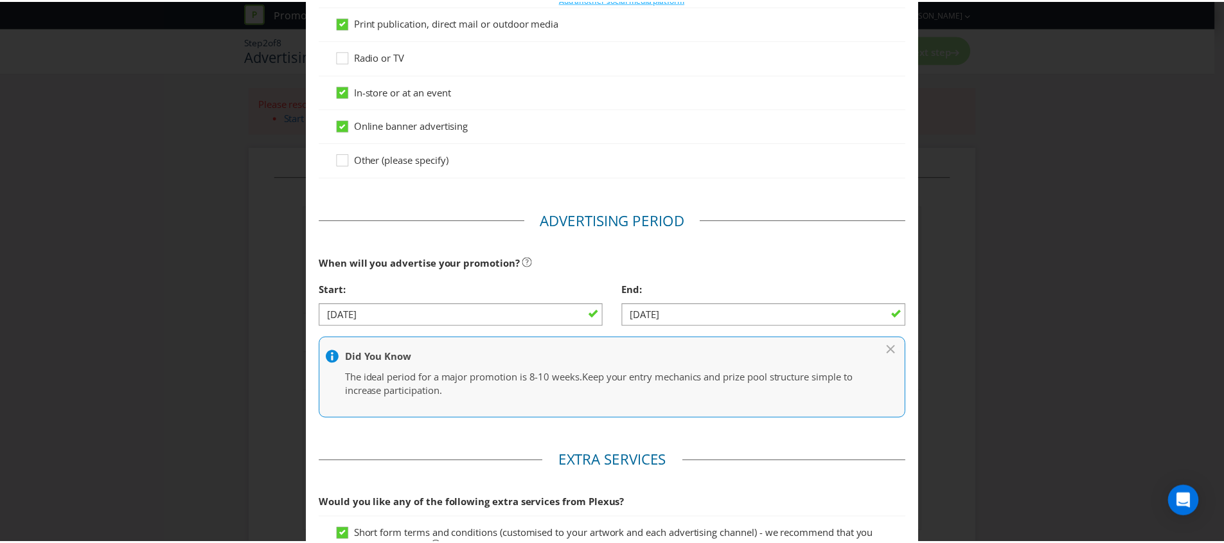
scroll to position [553, 0]
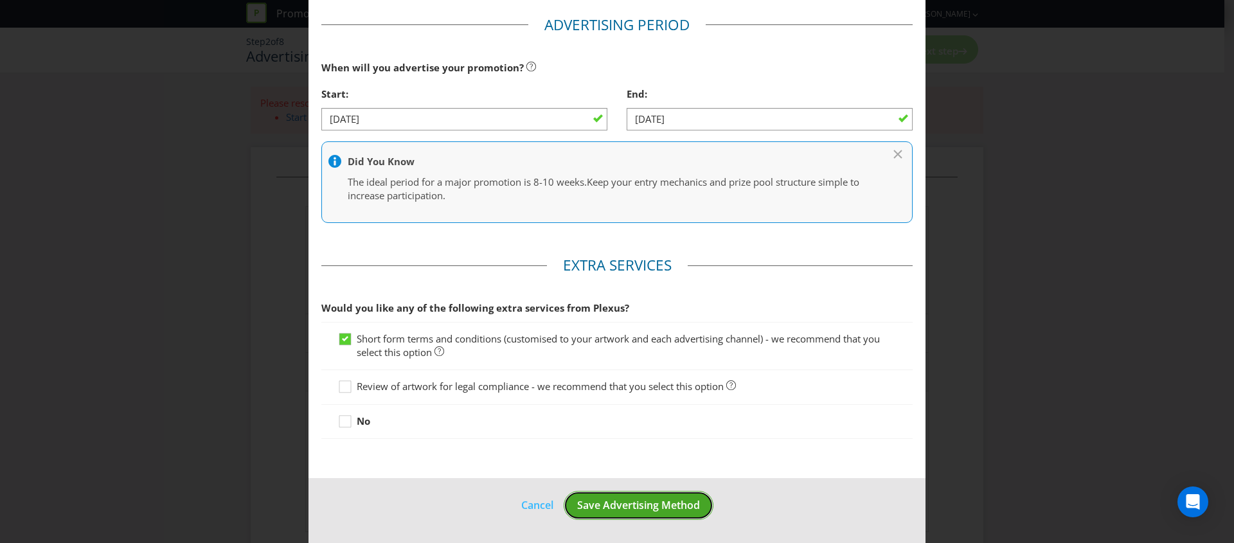
click at [625, 506] on span "Save Advertising Method" at bounding box center [638, 505] width 123 height 14
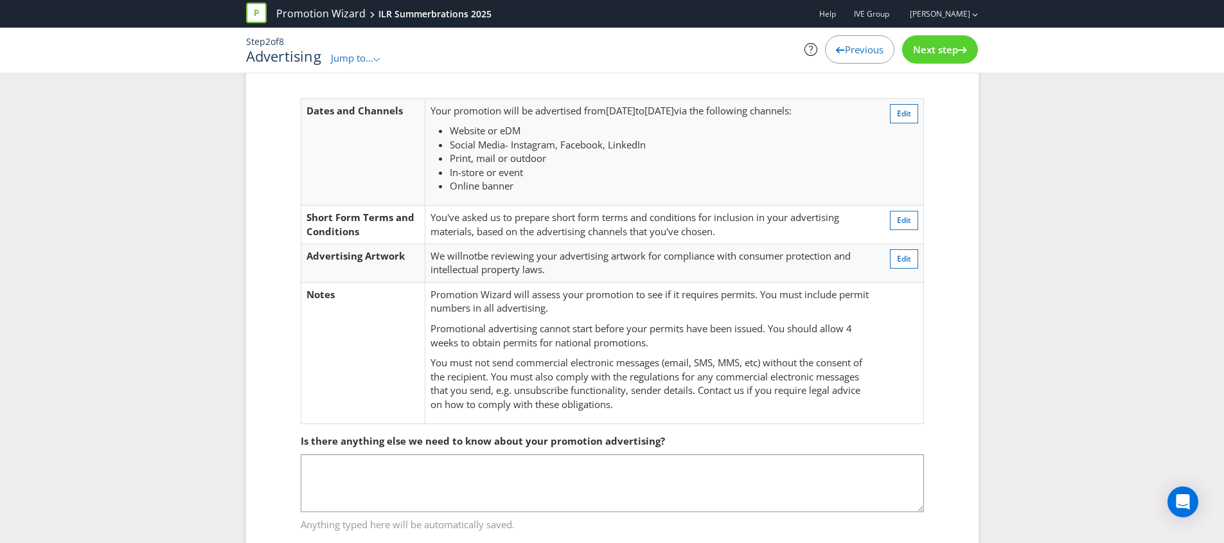
scroll to position [85, 0]
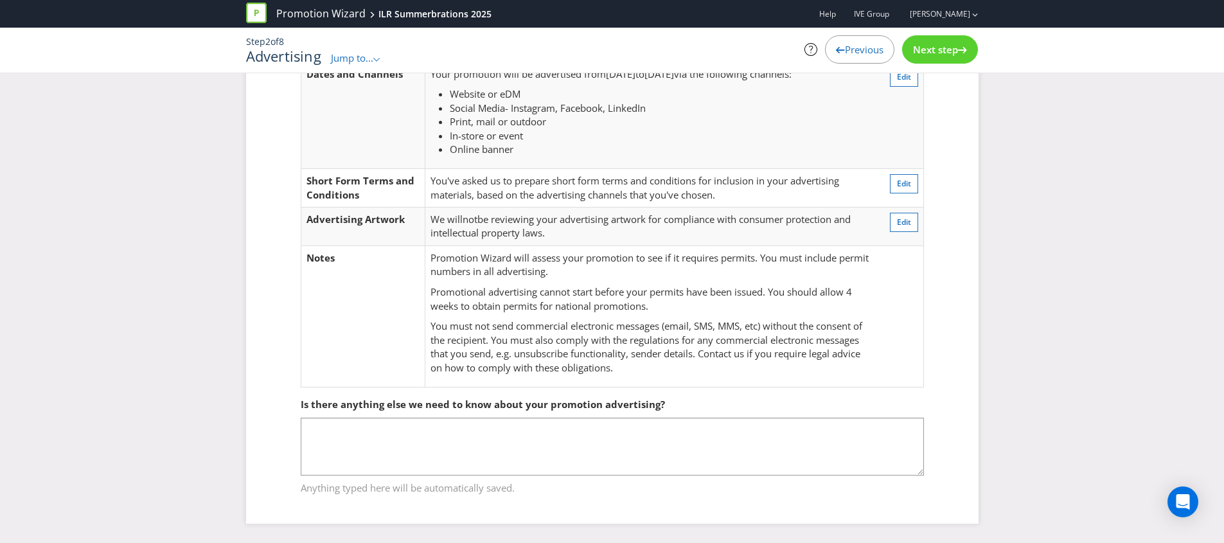
click at [925, 45] on span "Next step" at bounding box center [935, 49] width 45 height 13
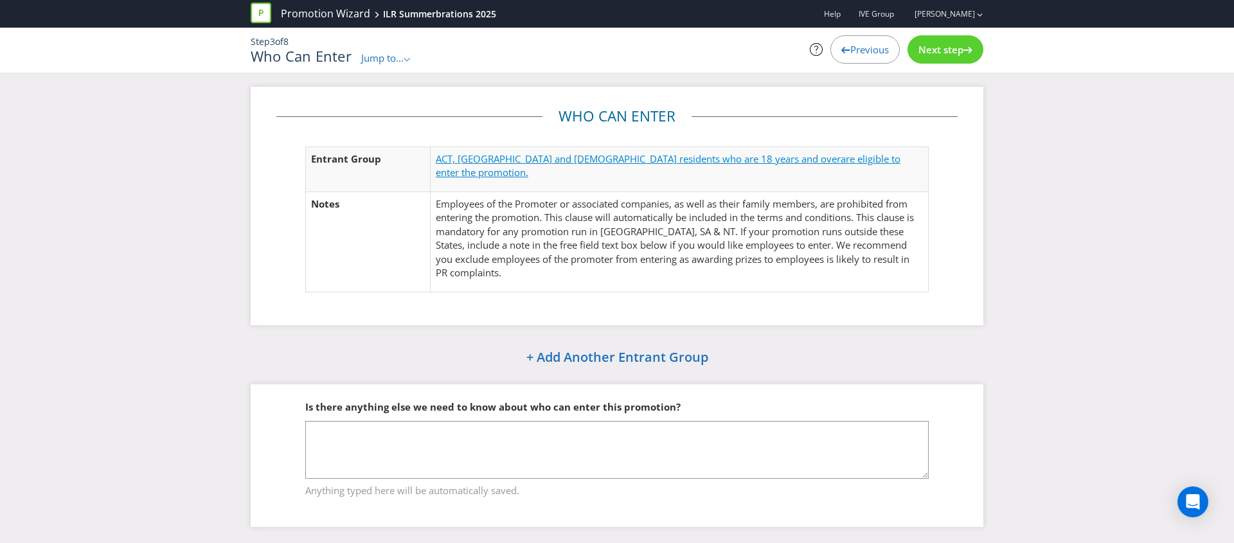
click at [676, 156] on span "ACT, [GEOGRAPHIC_DATA] and [DEMOGRAPHIC_DATA] residents who are 18 years and ov…" at bounding box center [638, 158] width 405 height 13
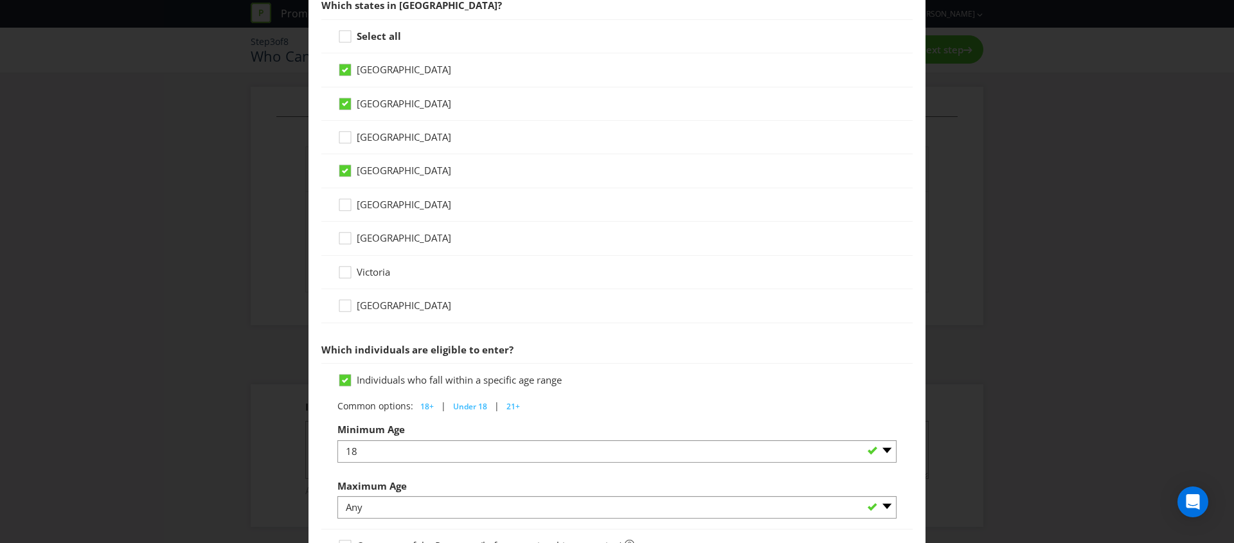
scroll to position [347, 0]
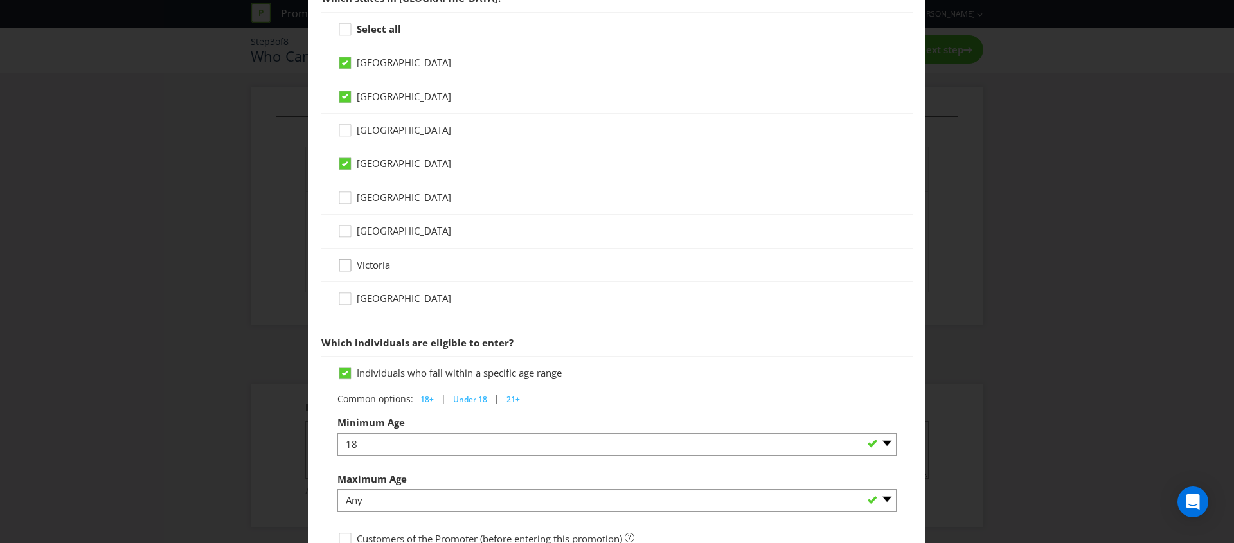
click at [344, 263] on div at bounding box center [345, 261] width 6 height 6
click at [0, 0] on input "Victoria" at bounding box center [0, 0] width 0 height 0
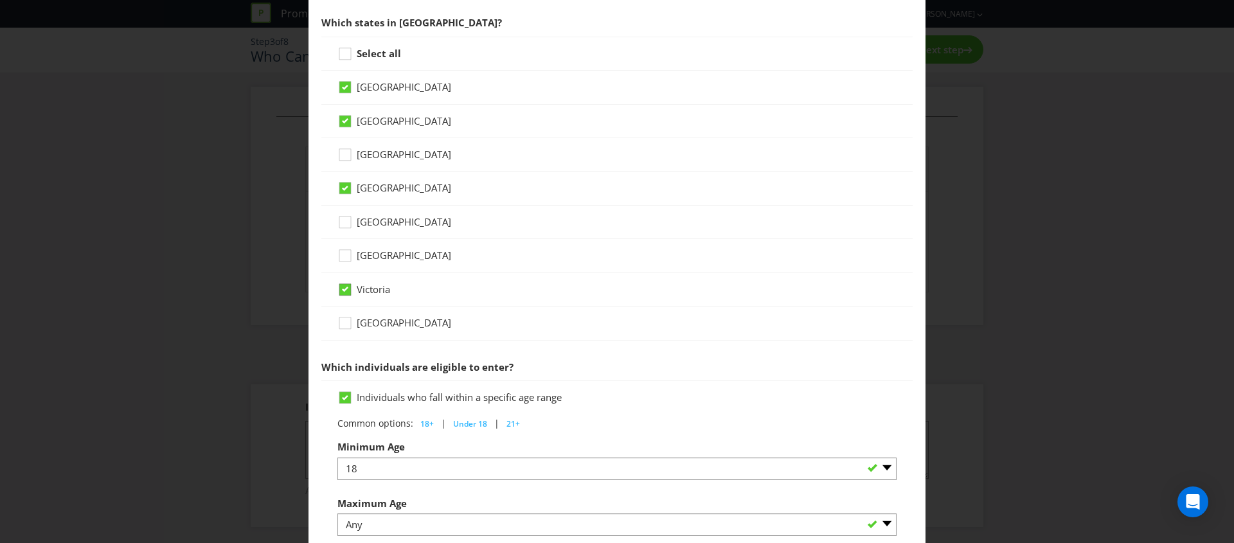
scroll to position [321, 0]
click at [341, 223] on icon at bounding box center [346, 226] width 19 height 19
click at [0, 0] on input "[GEOGRAPHIC_DATA]" at bounding box center [0, 0] width 0 height 0
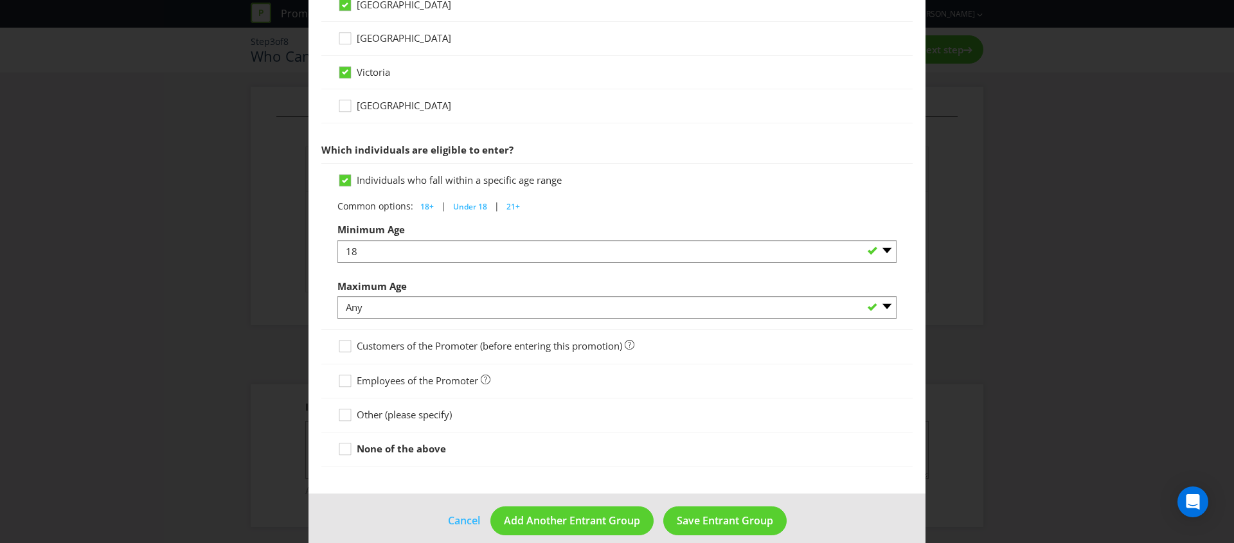
scroll to position [542, 0]
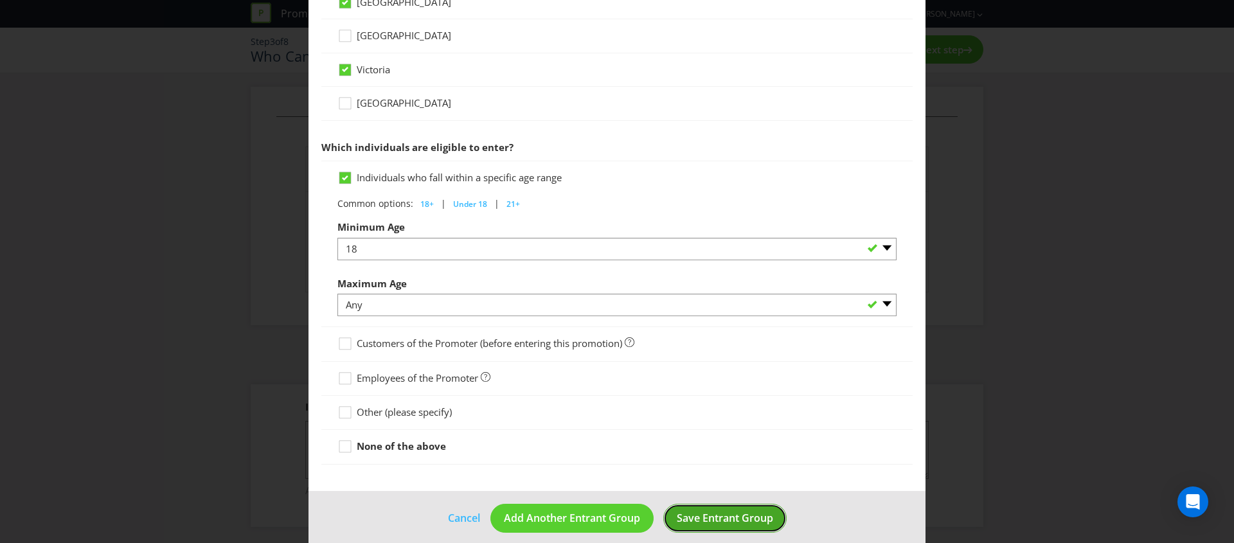
click at [740, 519] on span "Save Entrant Group" at bounding box center [725, 518] width 96 height 14
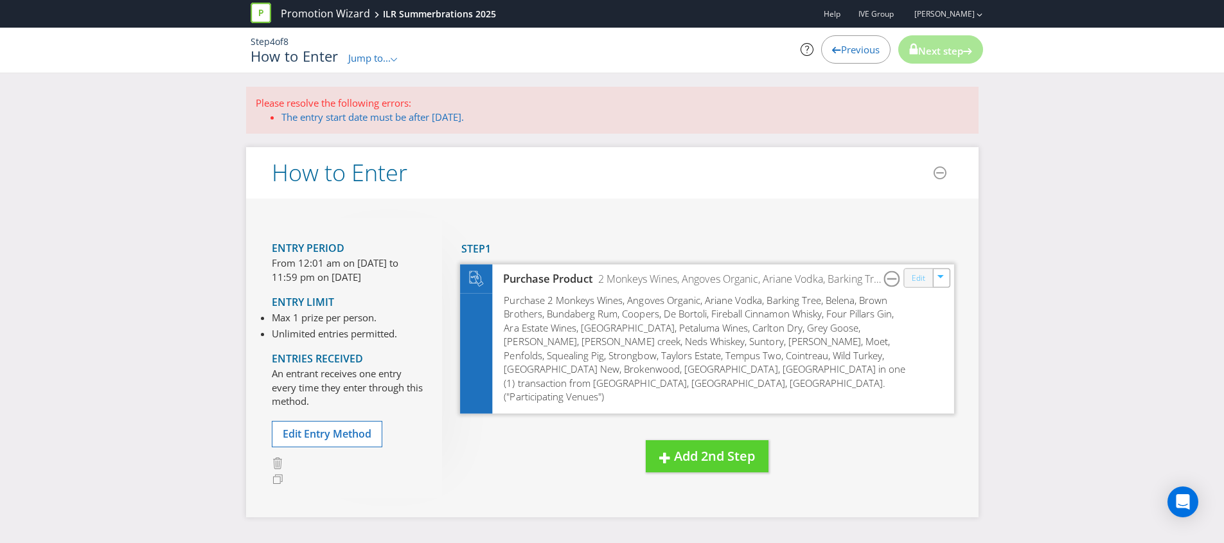
click at [913, 283] on link "Edit" at bounding box center [917, 278] width 13 height 15
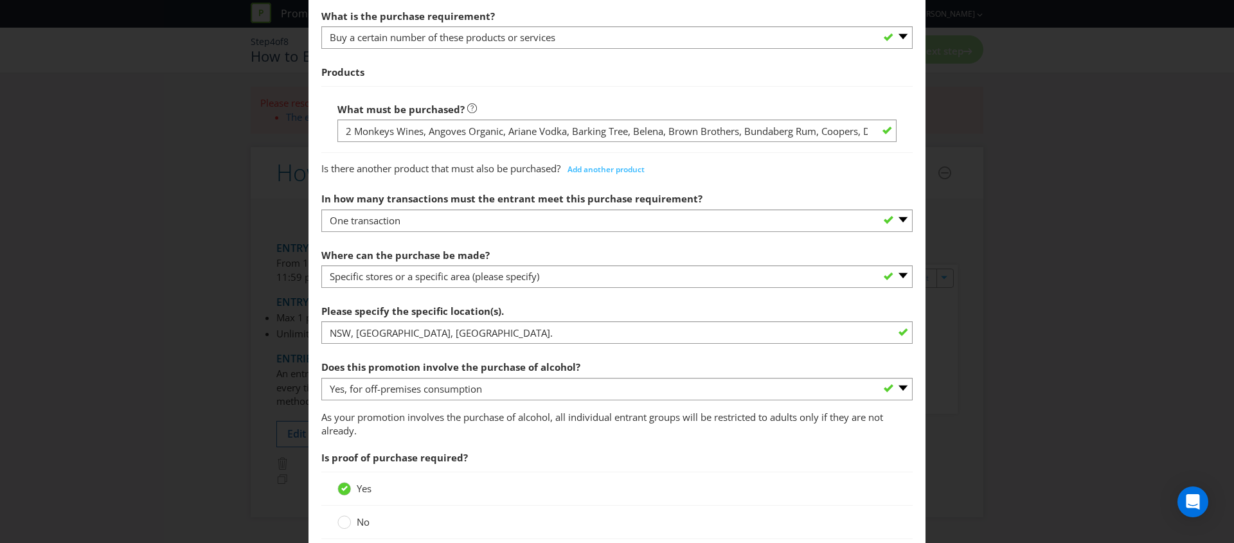
scroll to position [480, 0]
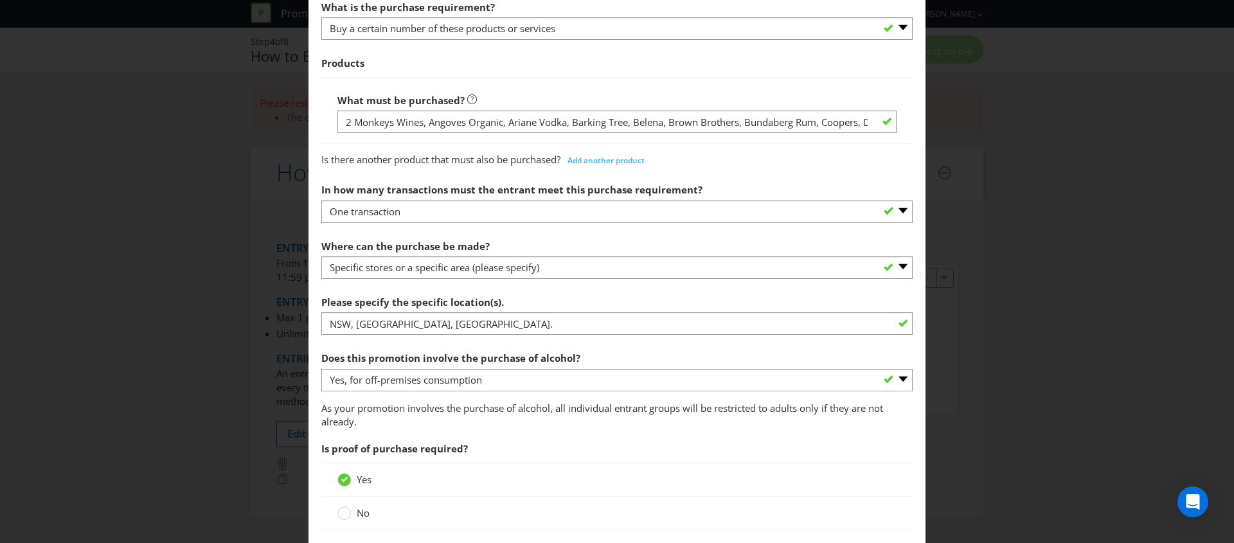
click at [612, 311] on div "Please specify the specific location(s). NSW, [GEOGRAPHIC_DATA], [GEOGRAPHIC_DA…" at bounding box center [616, 312] width 591 height 46
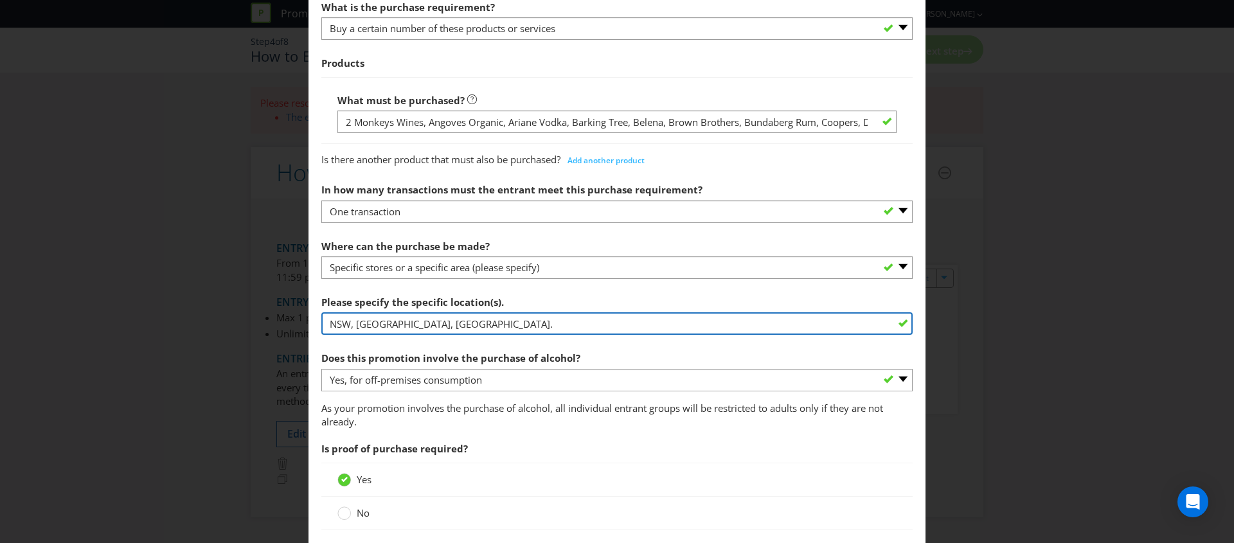
click at [588, 327] on input "NSW, [GEOGRAPHIC_DATA], [GEOGRAPHIC_DATA]." at bounding box center [616, 323] width 591 height 22
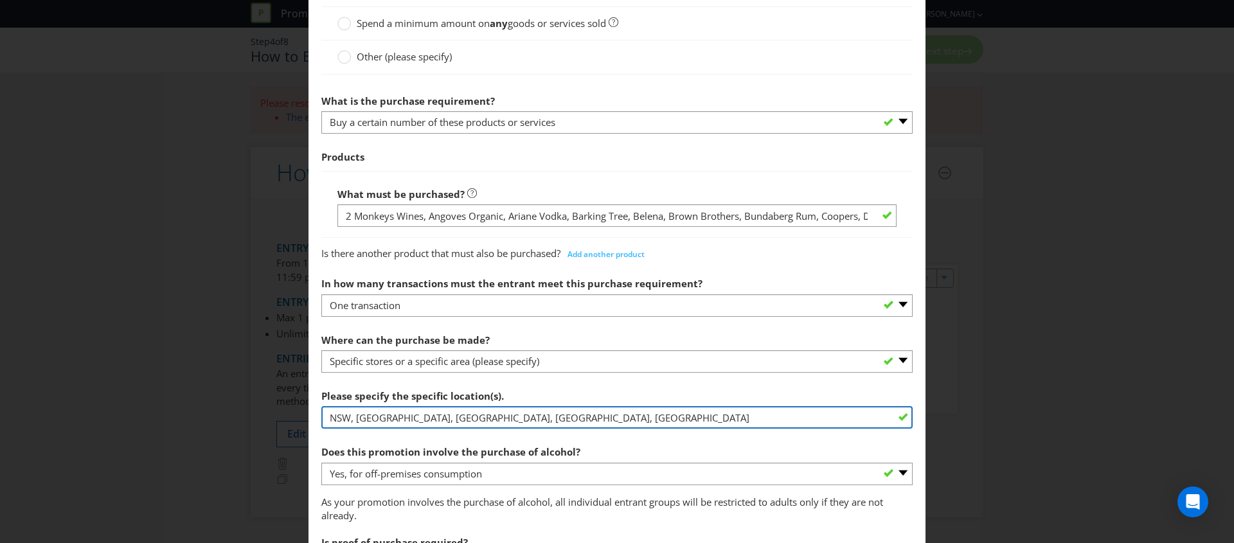
scroll to position [444, 0]
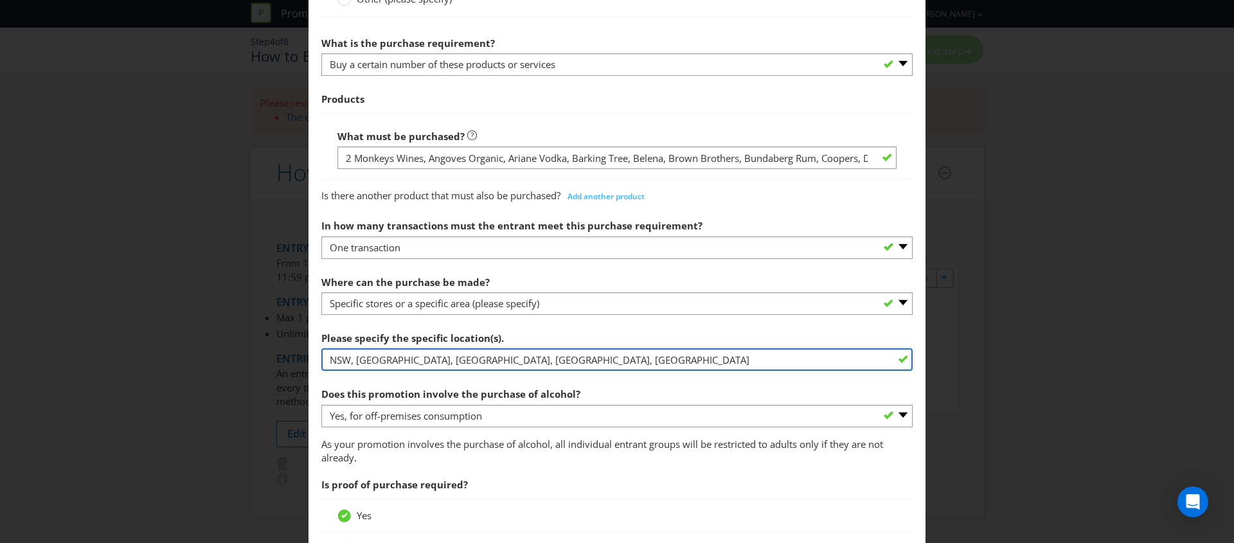
type input "NSW, [GEOGRAPHIC_DATA], [GEOGRAPHIC_DATA], [GEOGRAPHIC_DATA], [GEOGRAPHIC_DATA]"
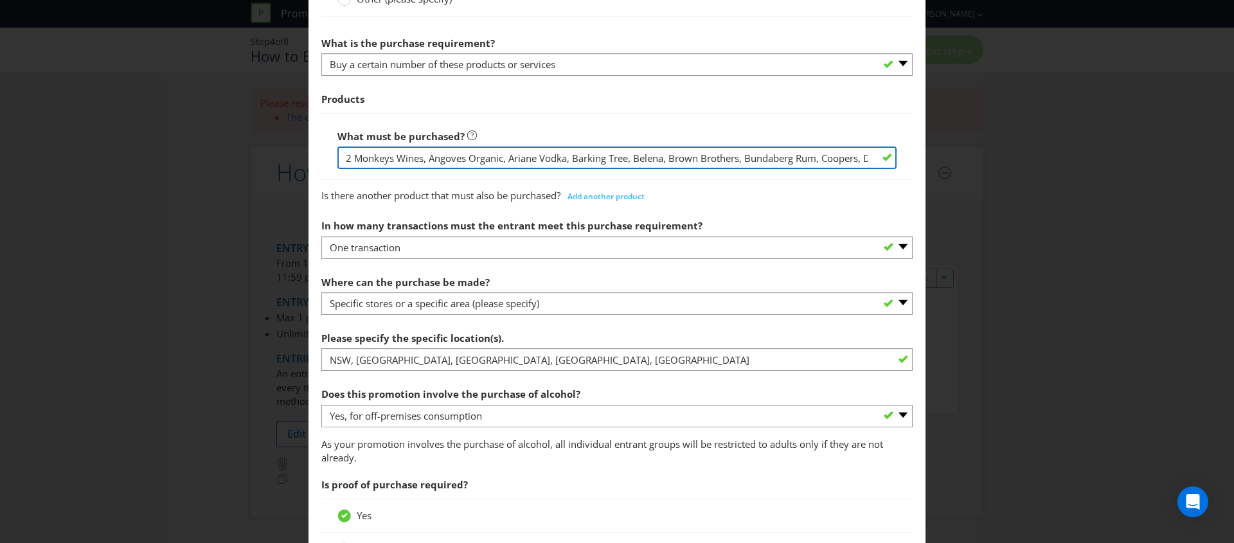
click at [566, 167] on input "2 Monkeys Wines, Angoves Organic, Ariane Vodka, Barking Tree, Belena, Brown Bro…" at bounding box center [616, 158] width 559 height 22
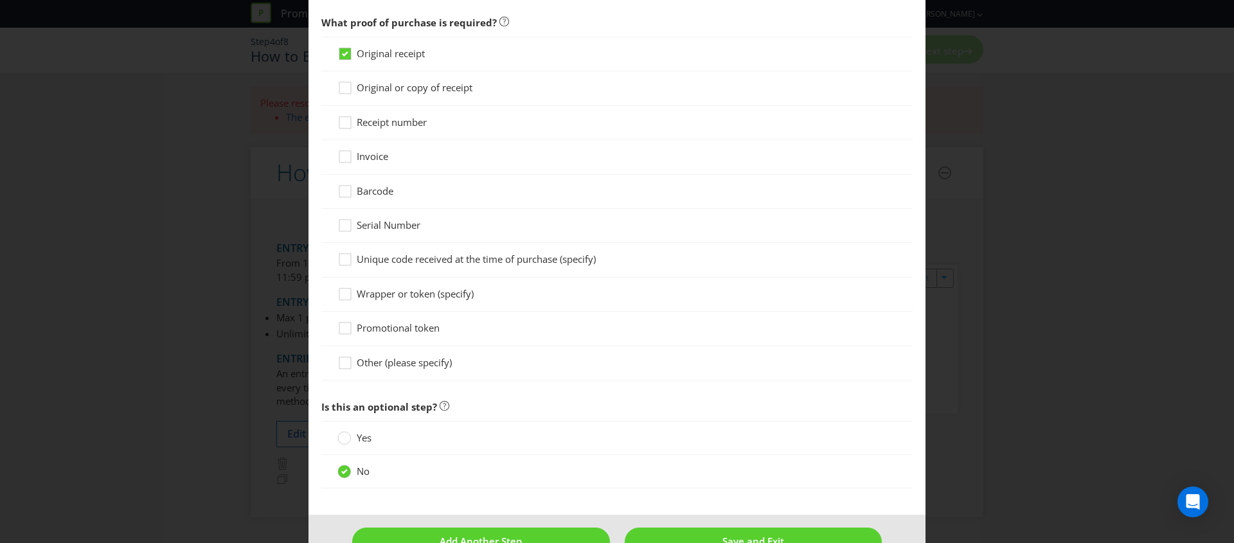
scroll to position [1049, 0]
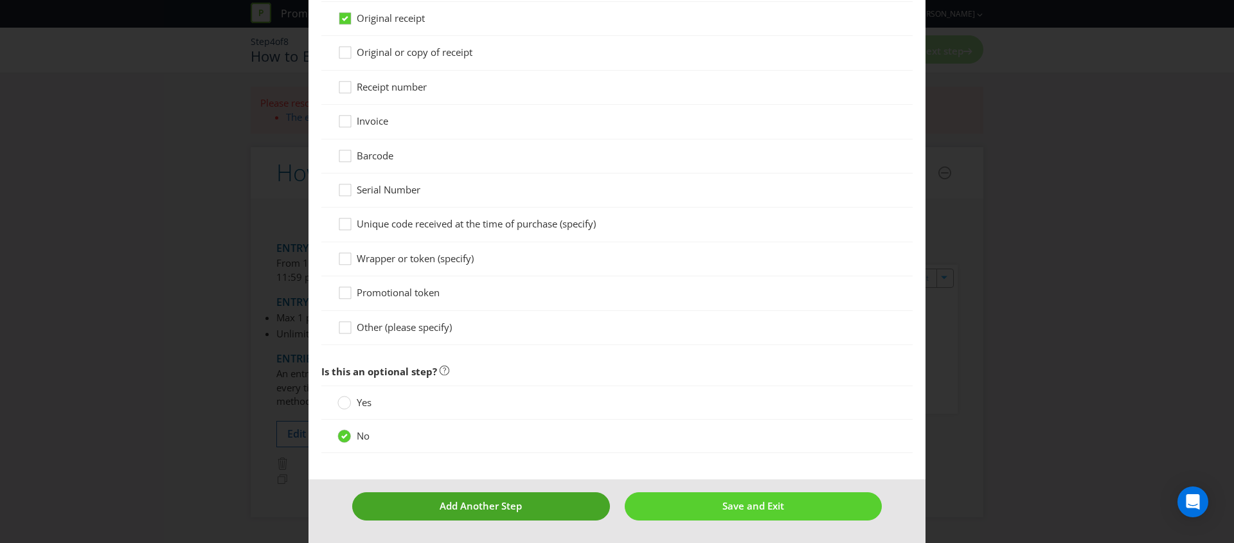
type input "ALCOHOL TBA"
click at [522, 501] on button "Add Another Step" at bounding box center [481, 506] width 258 height 28
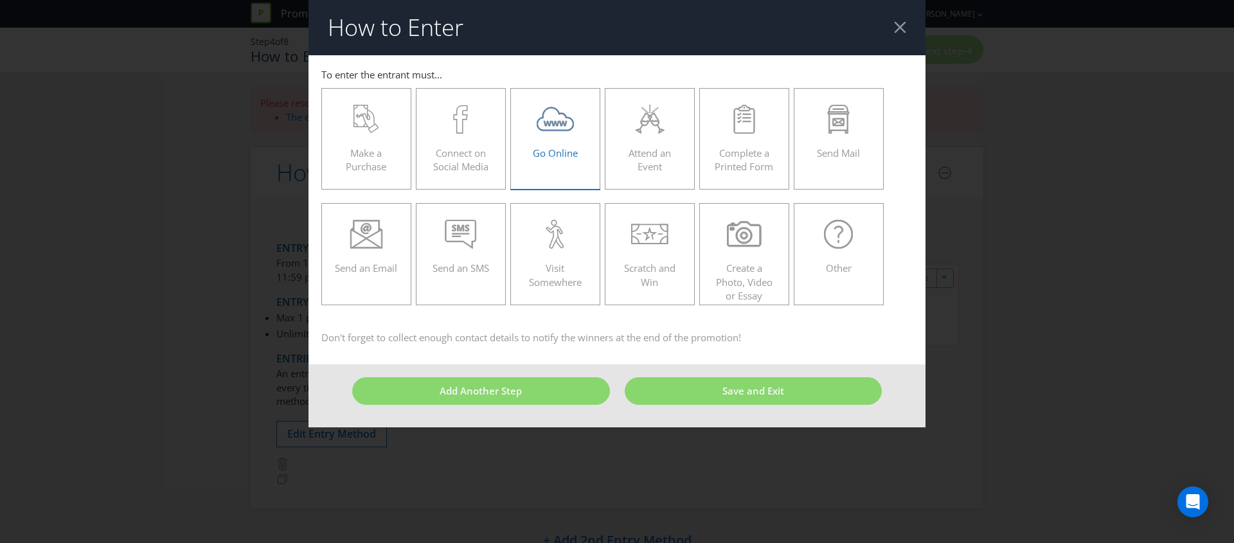
click at [567, 160] on div "Go Online" at bounding box center [555, 134] width 63 height 58
click at [0, 0] on input "Go Online" at bounding box center [0, 0] width 0 height 0
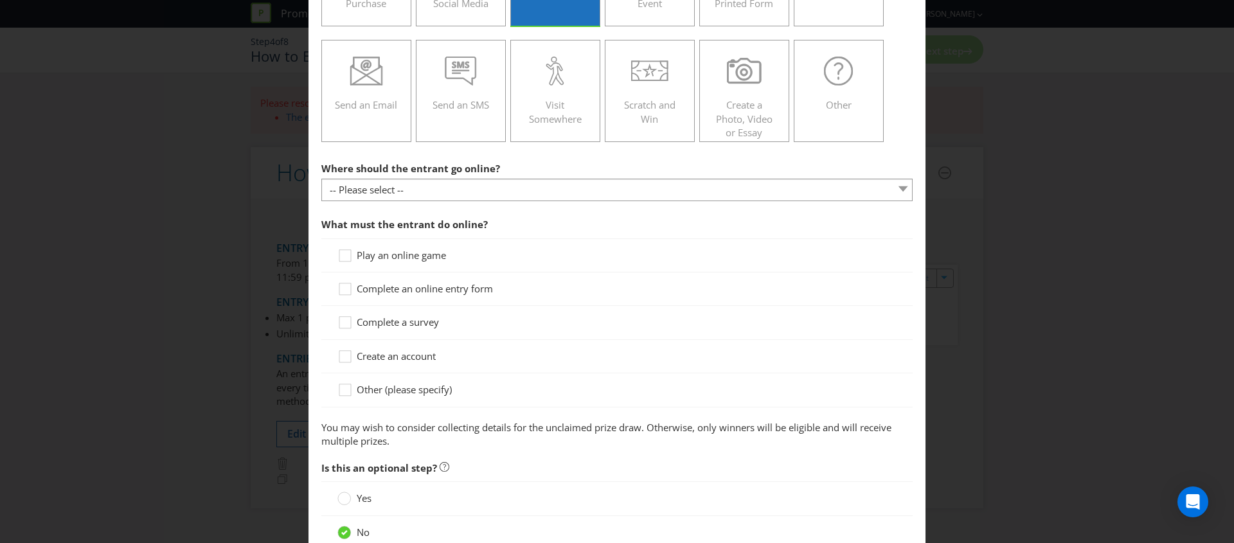
scroll to position [201, 0]
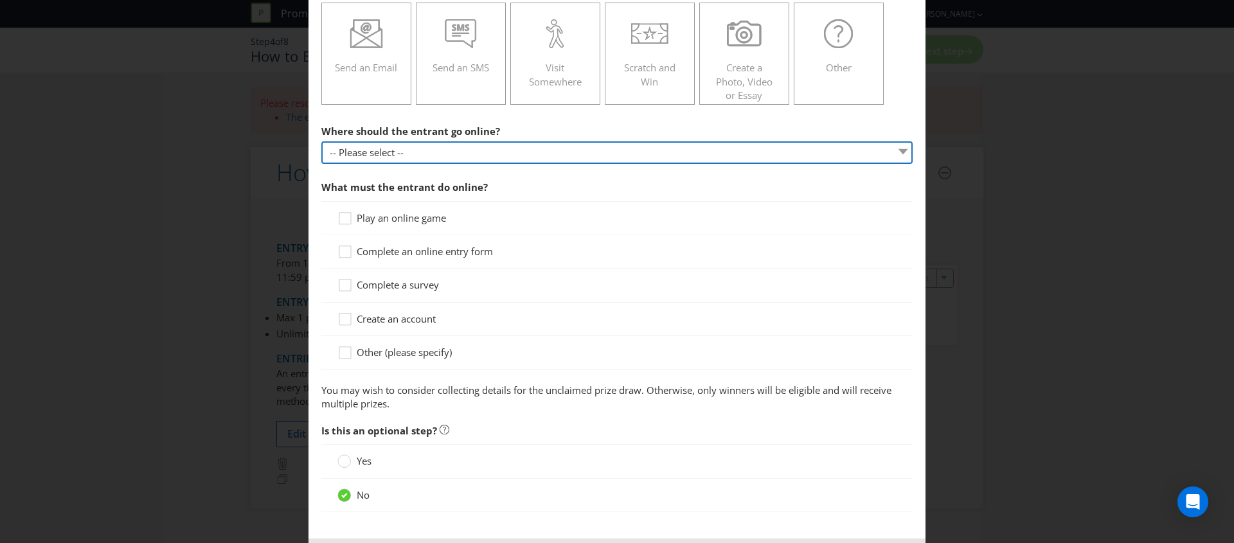
click at [449, 159] on select "-- Please select -- At a specific URL Using a direct link sent to the entrant b…" at bounding box center [616, 152] width 591 height 22
select select "SPECIFIC_URL"
click at [321, 141] on select "-- Please select -- At a specific URL Using a direct link sent to the entrant b…" at bounding box center [616, 152] width 591 height 22
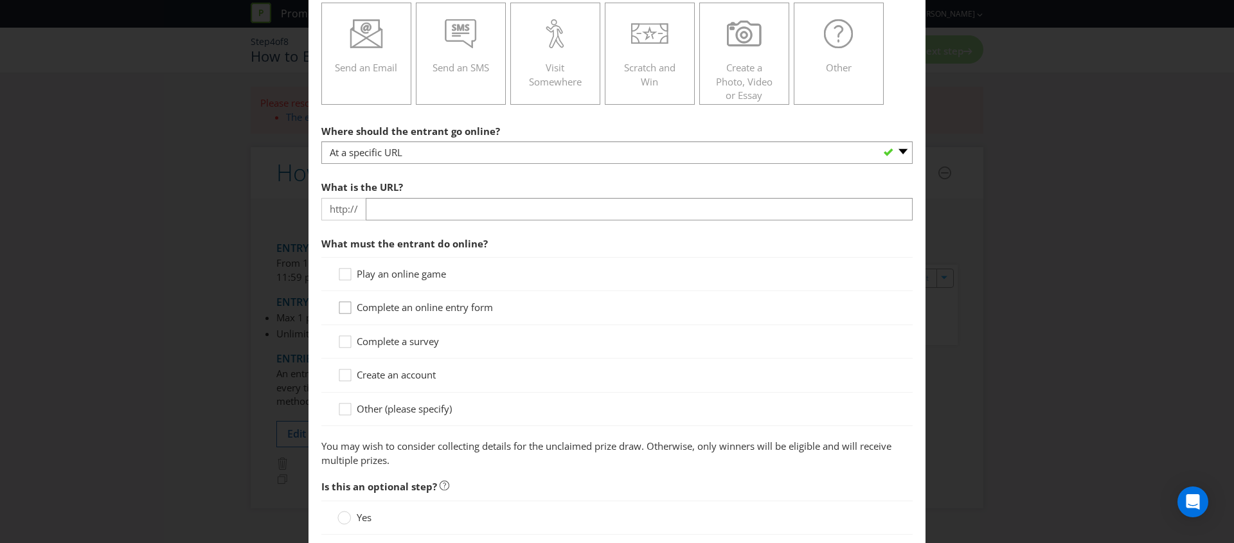
click at [352, 310] on icon at bounding box center [346, 310] width 19 height 19
click at [0, 0] on input "Complete an online entry form" at bounding box center [0, 0] width 0 height 0
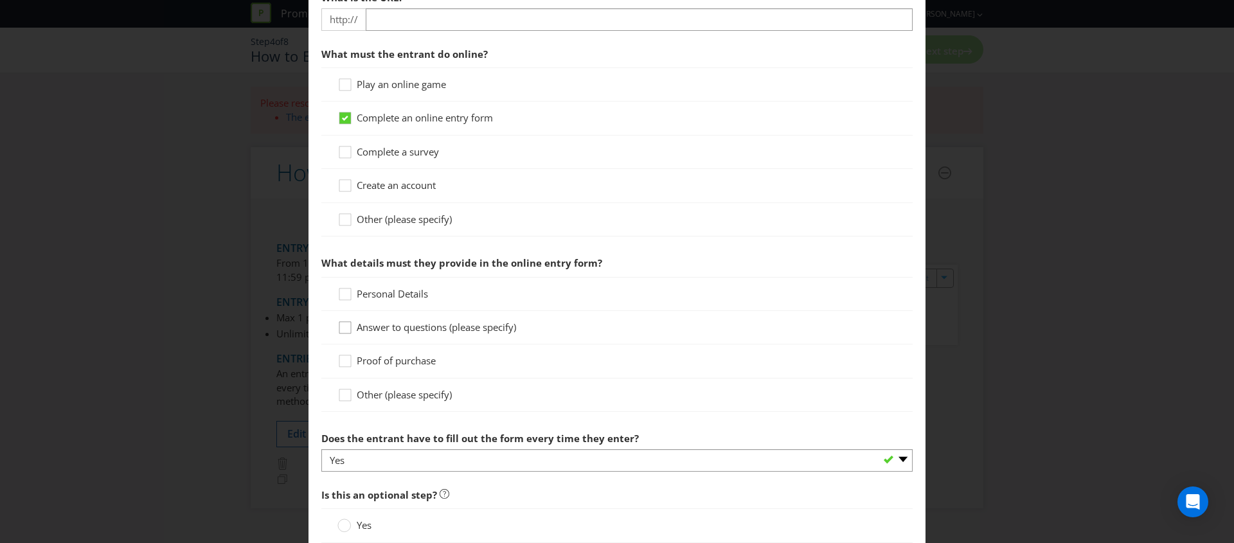
scroll to position [419, 0]
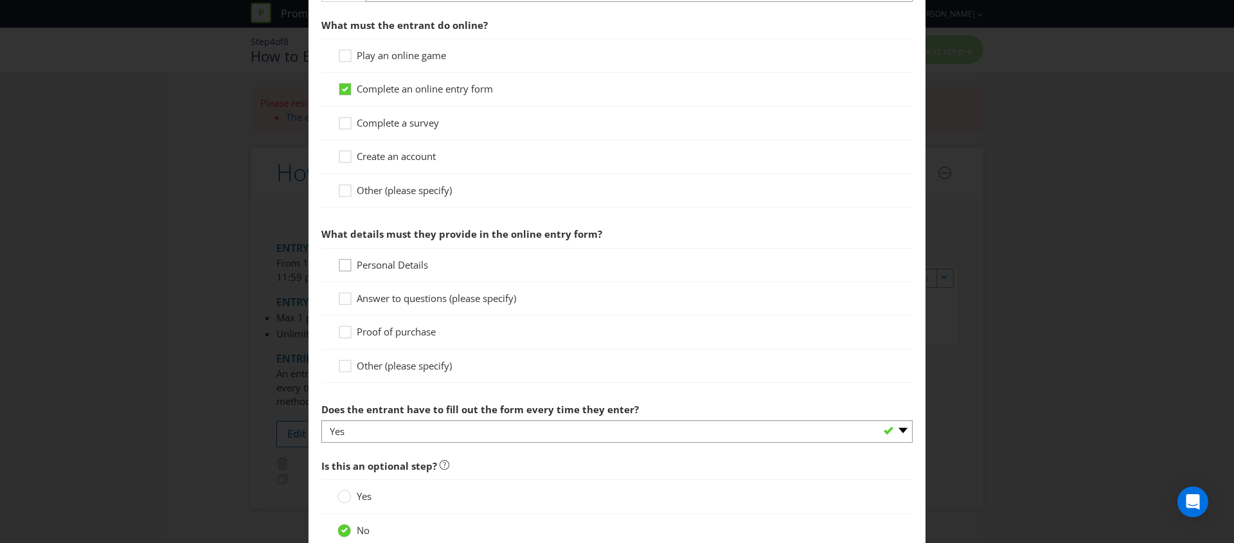
click at [342, 262] on div at bounding box center [345, 261] width 6 height 6
click at [0, 0] on input "Personal Details" at bounding box center [0, 0] width 0 height 0
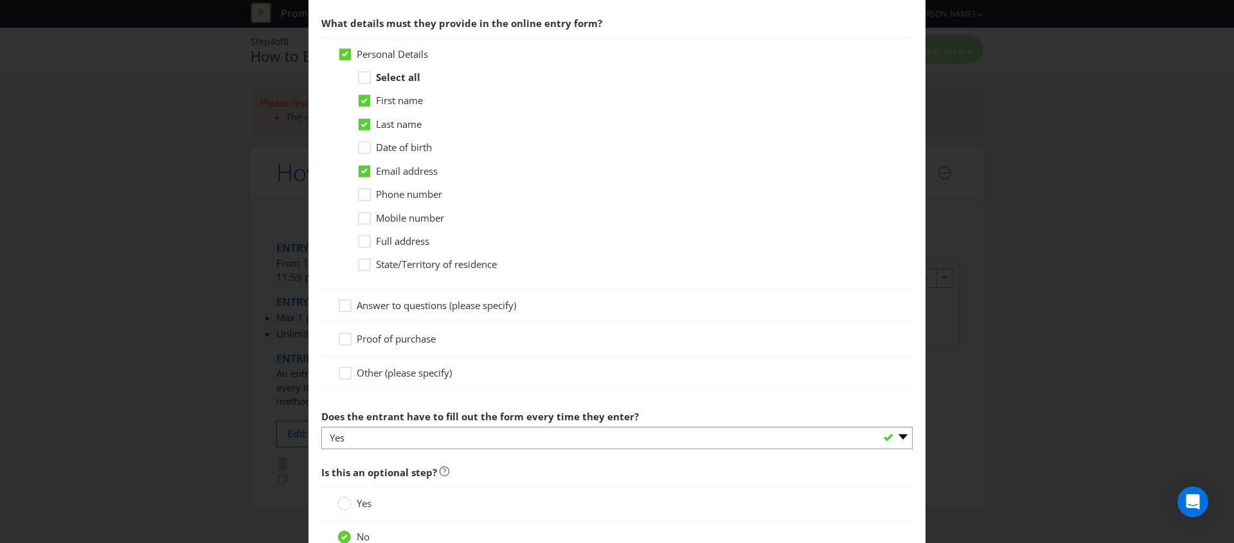
scroll to position [639, 0]
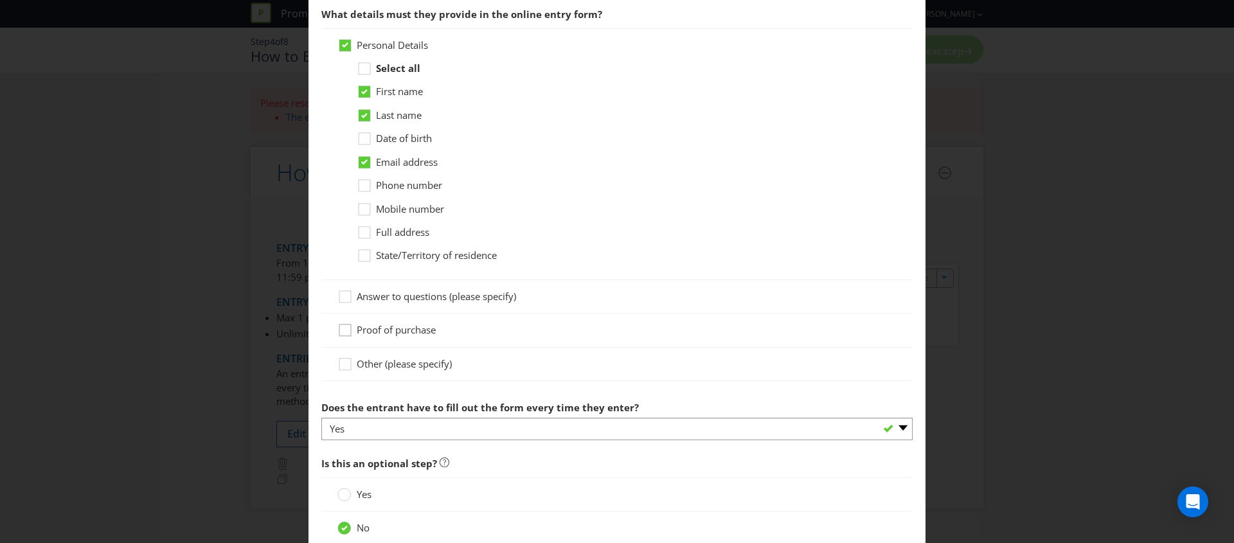
click at [339, 332] on icon at bounding box center [346, 332] width 19 height 19
click at [0, 0] on input "Proof of purchase" at bounding box center [0, 0] width 0 height 0
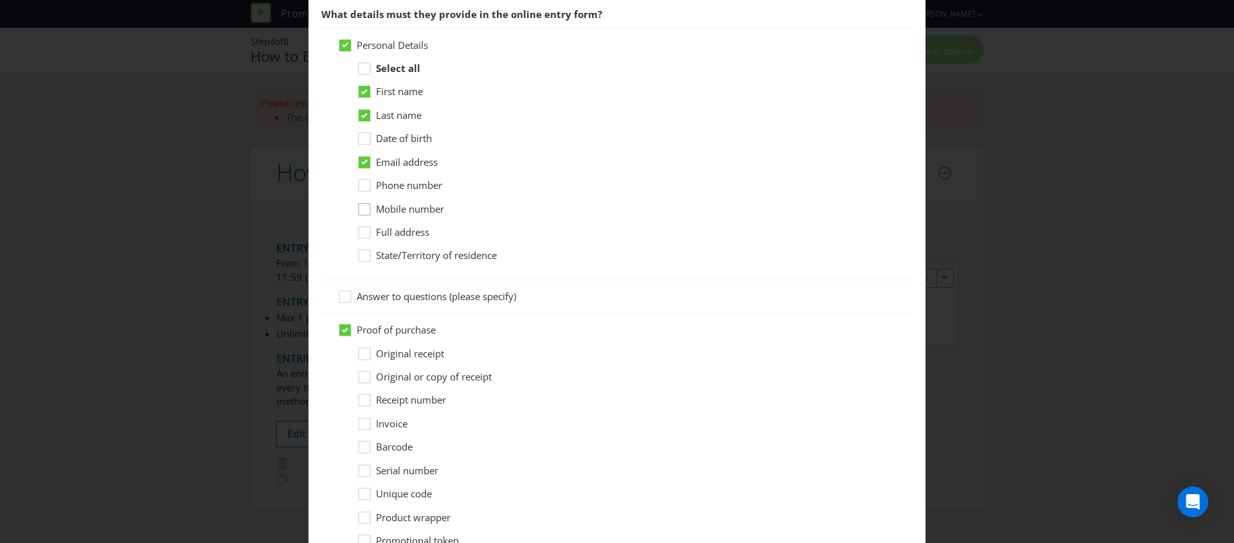
click at [364, 206] on div at bounding box center [364, 205] width 6 height 6
click at [0, 0] on input "Mobile number" at bounding box center [0, 0] width 0 height 0
click at [357, 230] on icon at bounding box center [366, 235] width 19 height 19
click at [0, 0] on input "Full address" at bounding box center [0, 0] width 0 height 0
click at [364, 138] on div at bounding box center [364, 134] width 6 height 6
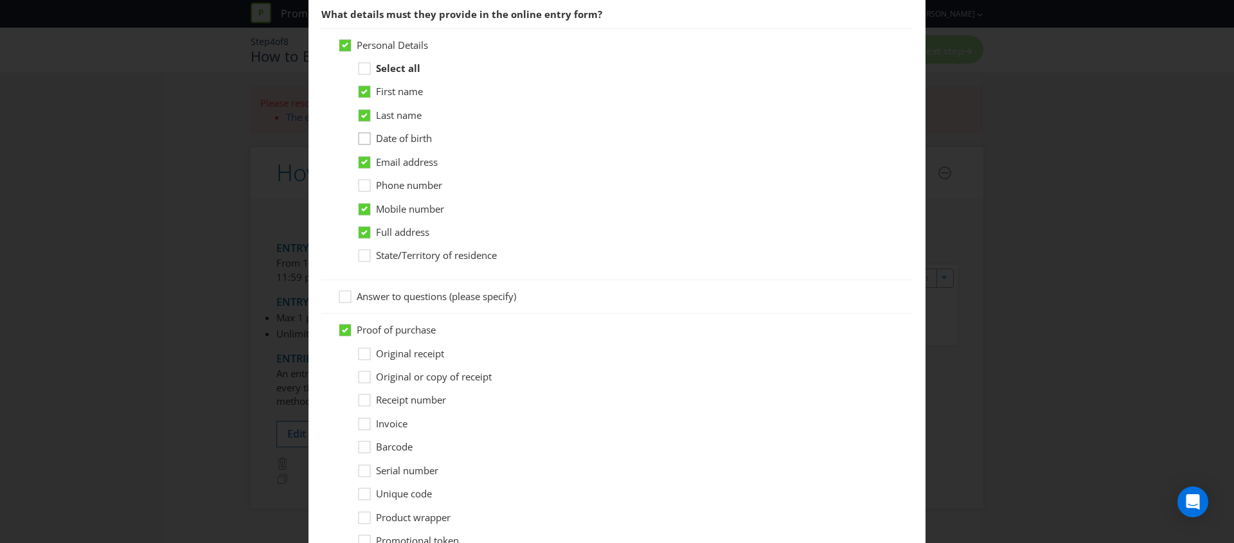
click at [0, 0] on input "Date of birth" at bounding box center [0, 0] width 0 height 0
click at [370, 257] on icon at bounding box center [366, 255] width 19 height 19
click at [0, 0] on input "State/Territory of residence" at bounding box center [0, 0] width 0 height 0
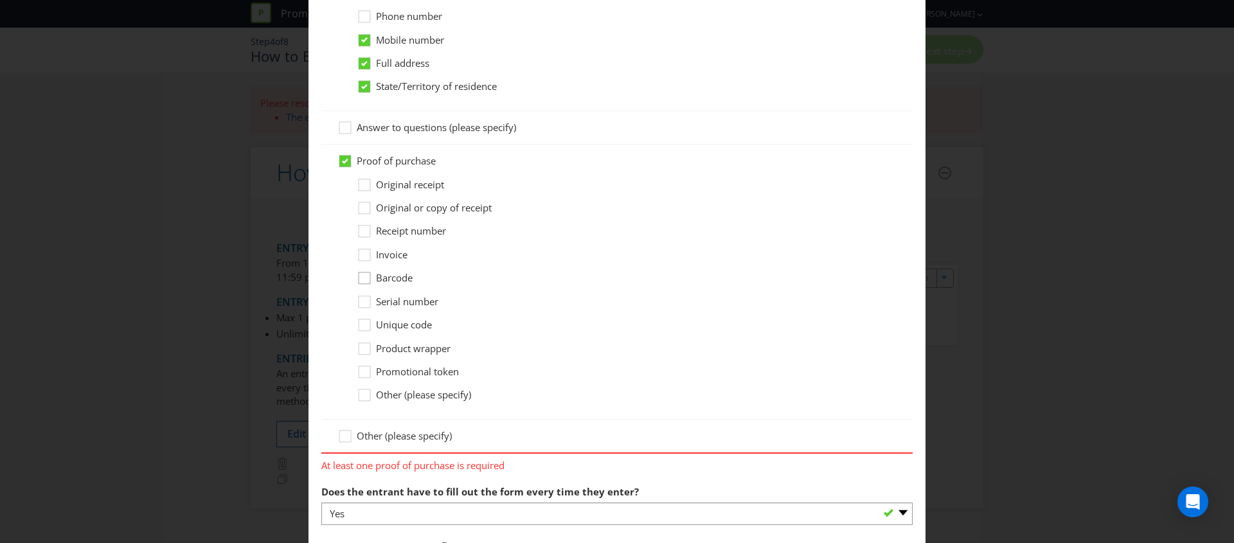
scroll to position [846, 0]
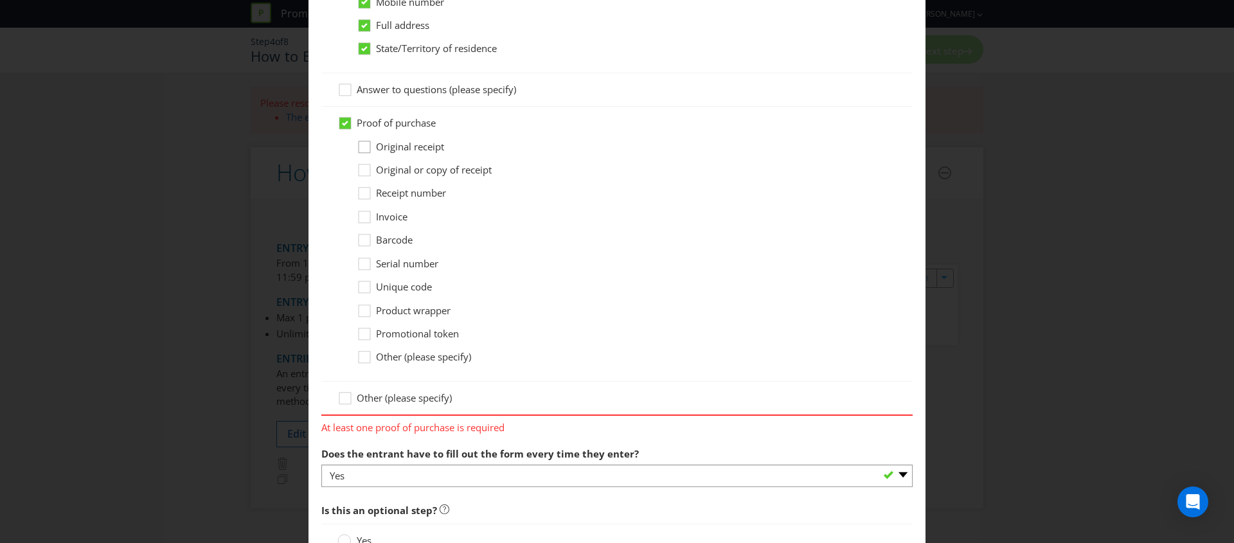
click at [360, 148] on icon at bounding box center [366, 149] width 19 height 19
click at [0, 0] on input "Original receipt" at bounding box center [0, 0] width 0 height 0
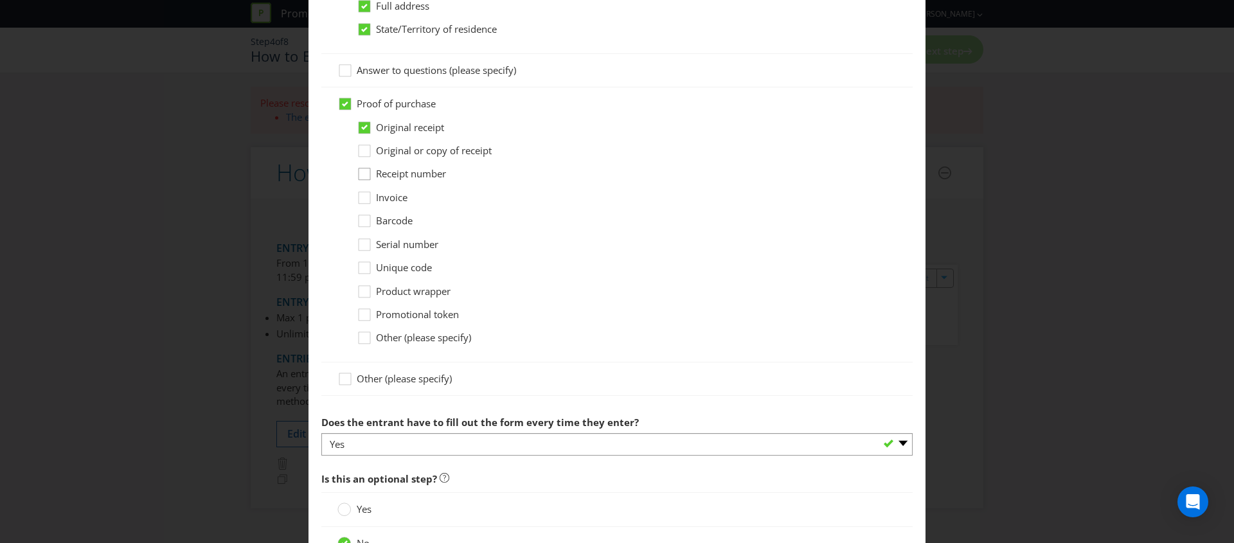
scroll to position [972, 0]
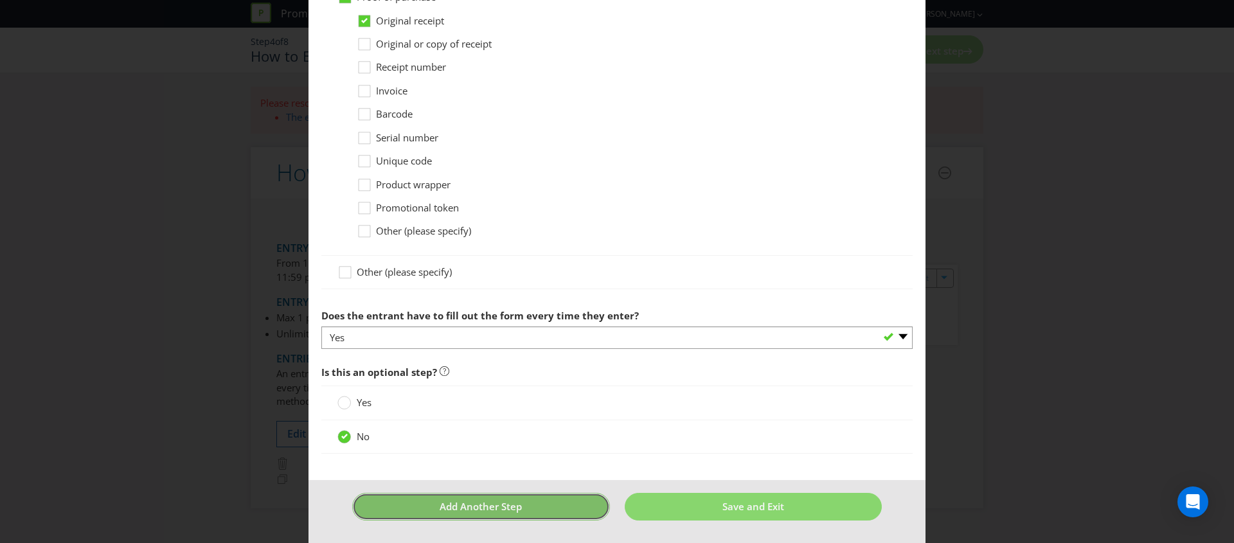
click at [545, 506] on button "Add Another Step" at bounding box center [481, 507] width 258 height 28
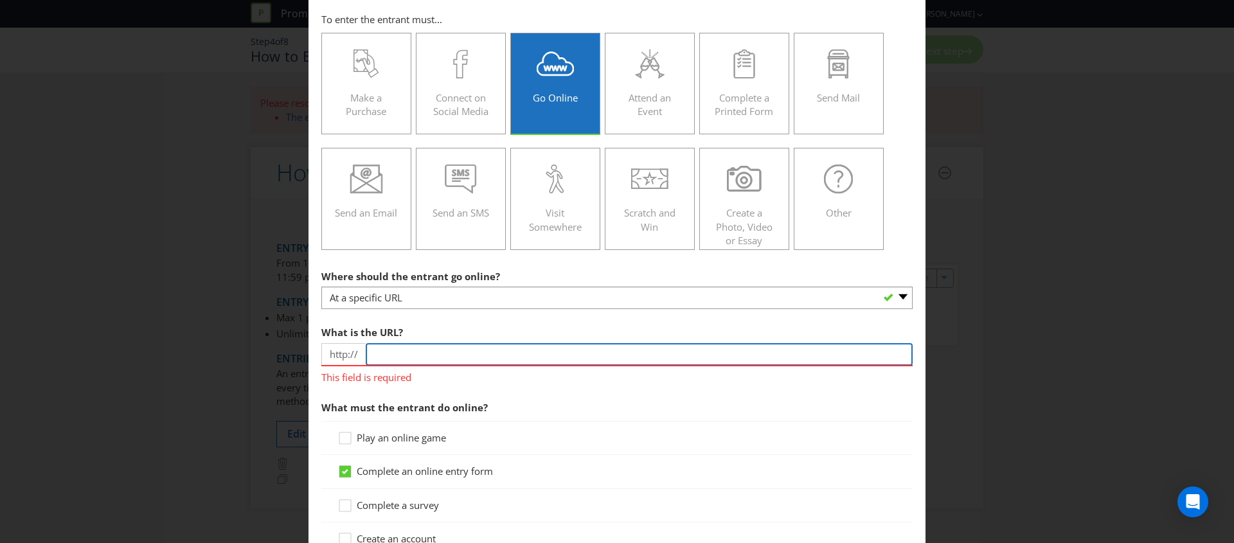
click at [433, 362] on input "text" at bounding box center [639, 354] width 547 height 22
paste input "[URL][DOMAIN_NAME]"
drag, startPoint x: 404, startPoint y: 354, endPoint x: 347, endPoint y: 350, distance: 57.3
click at [347, 350] on div "http:// [URL][DOMAIN_NAME]" at bounding box center [616, 354] width 591 height 22
type input "[DOMAIN_NAME][URL]"
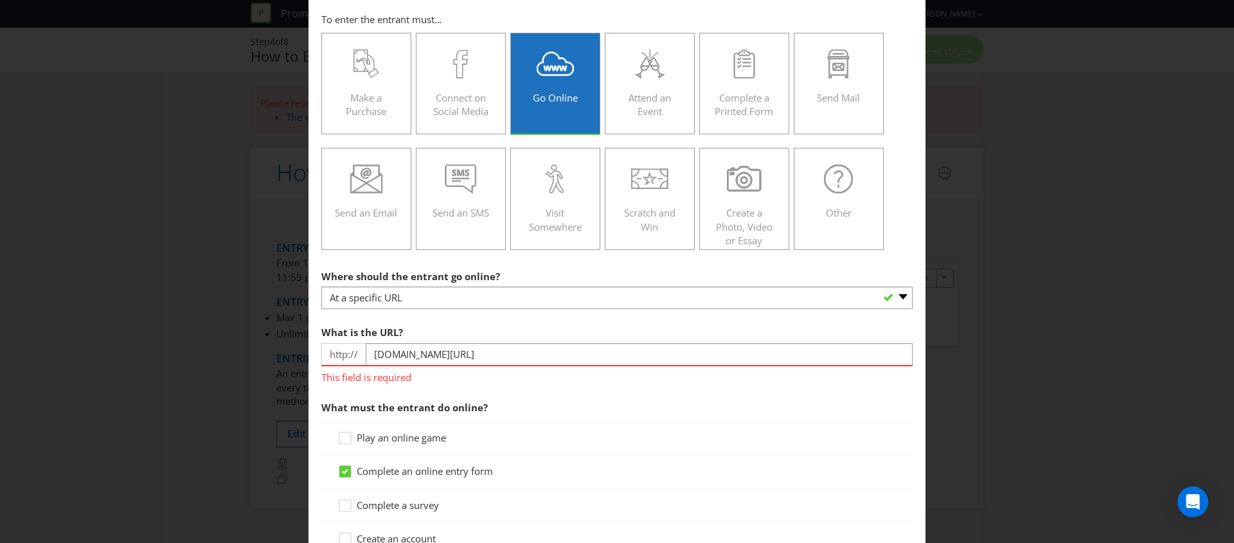
click at [544, 320] on div "What is the URL? http:// [DOMAIN_NAME][URL] This field is required" at bounding box center [616, 351] width 591 height 65
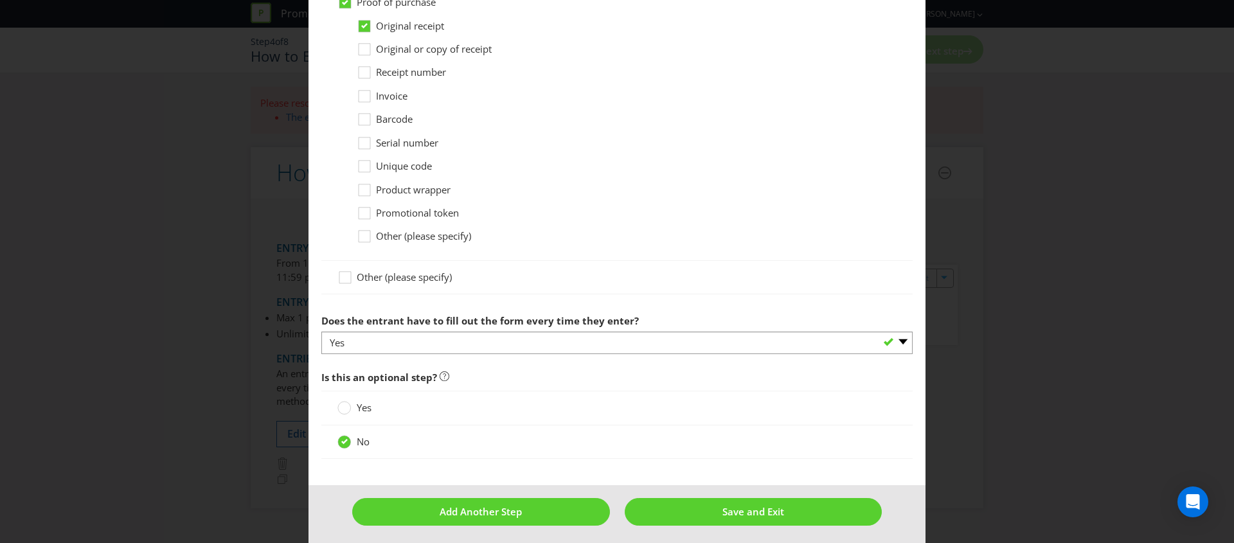
scroll to position [972, 0]
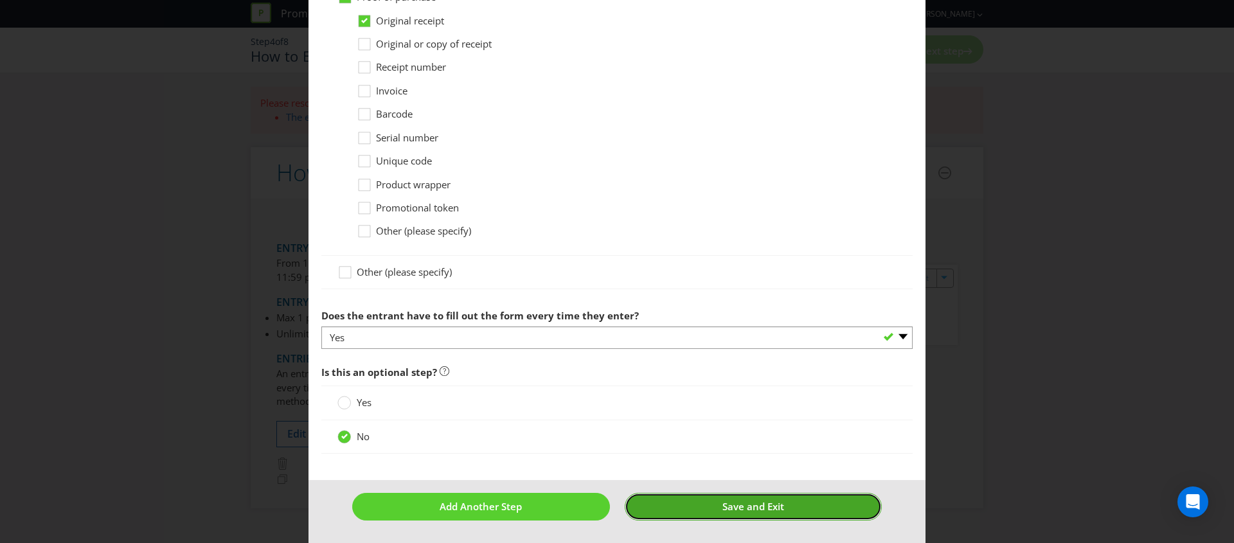
click at [688, 510] on button "Save and Exit" at bounding box center [754, 507] width 258 height 28
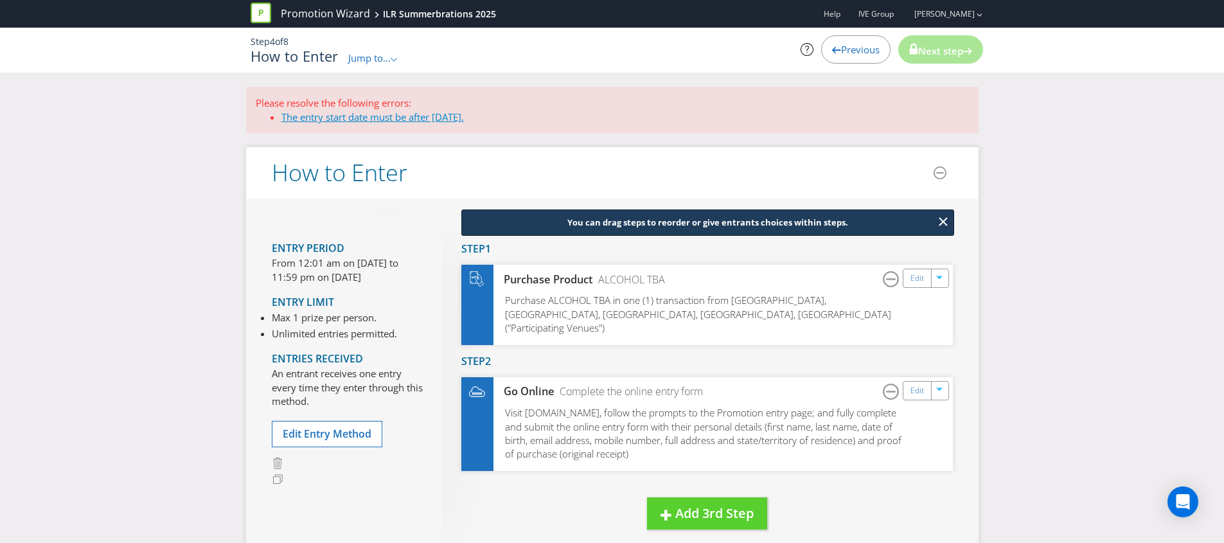
click at [372, 118] on link "The entry start date must be after [DATE]." at bounding box center [372, 117] width 183 height 13
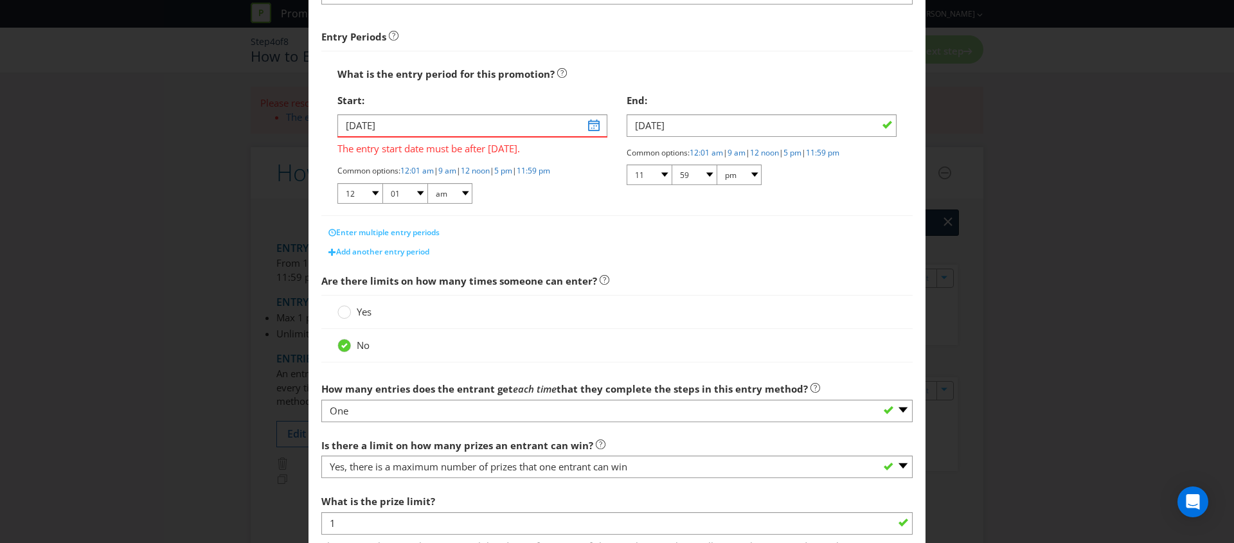
scroll to position [181, 0]
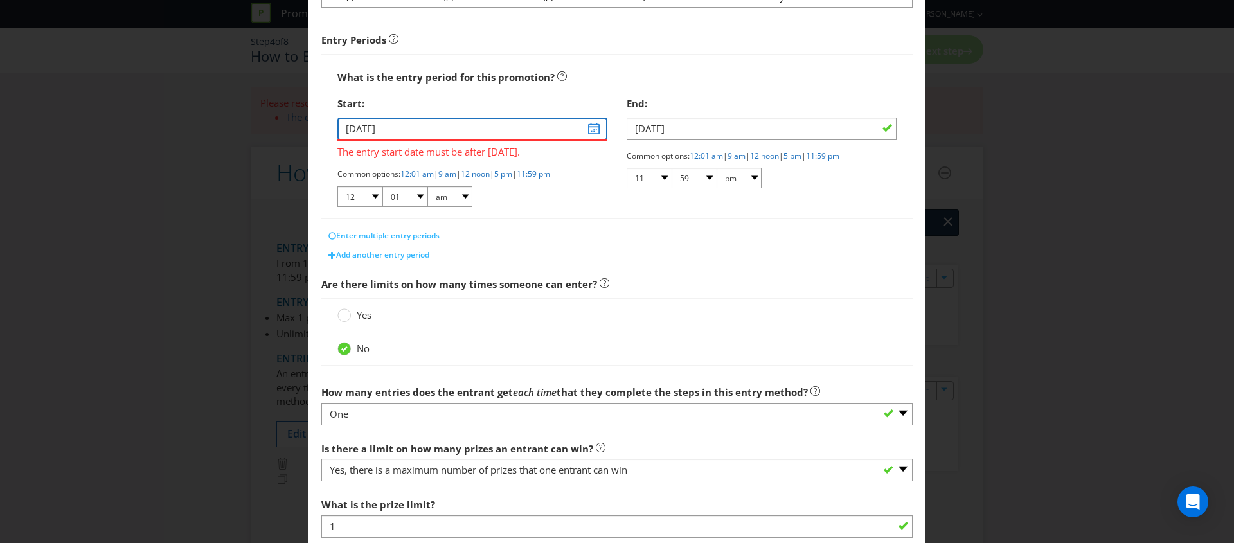
click at [582, 129] on input "[DATE]" at bounding box center [472, 129] width 270 height 22
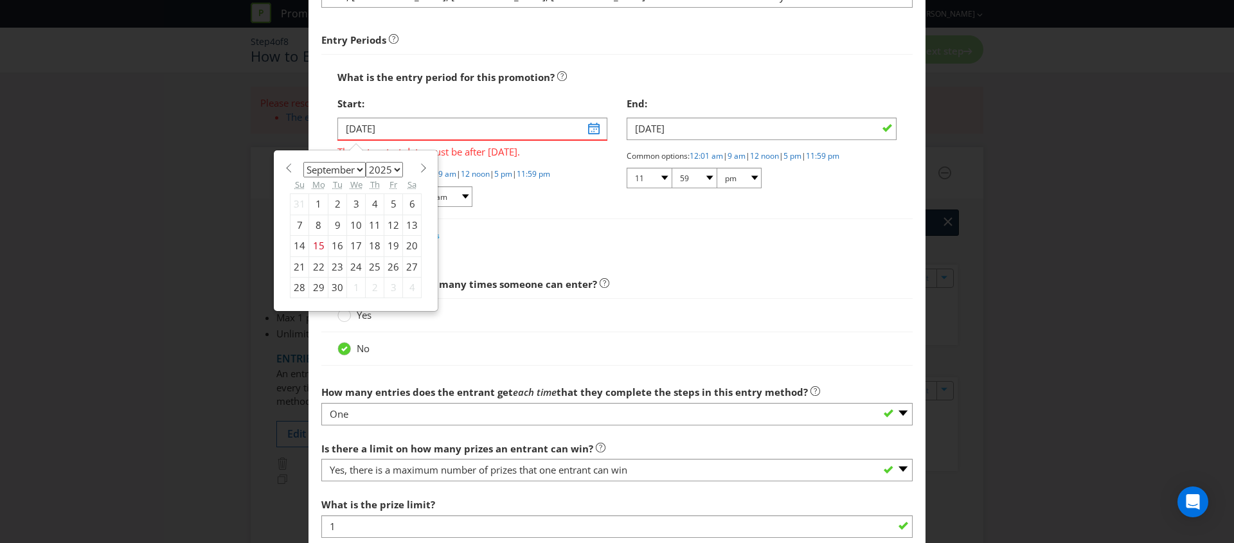
click at [348, 171] on select "January February March April May June July August September October November De…" at bounding box center [334, 169] width 62 height 15
select select "10"
click at [303, 162] on select "January February March April May June July August September October November De…" at bounding box center [334, 169] width 62 height 15
click at [350, 246] on div "12" at bounding box center [356, 246] width 19 height 21
type input "[DATE]"
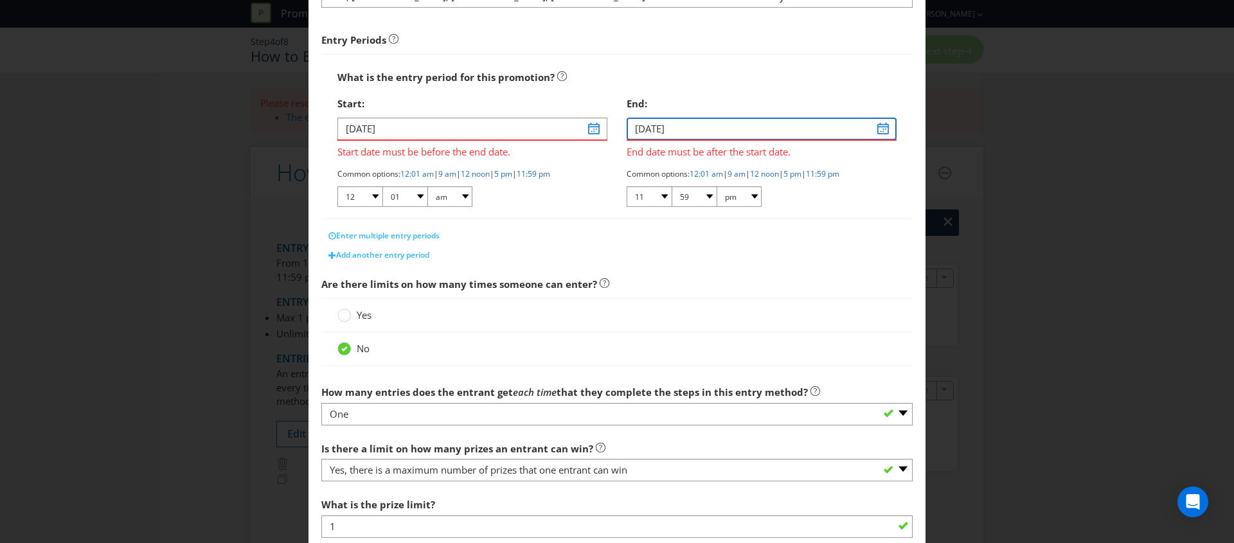
click at [683, 136] on input "[DATE]" at bounding box center [762, 129] width 270 height 22
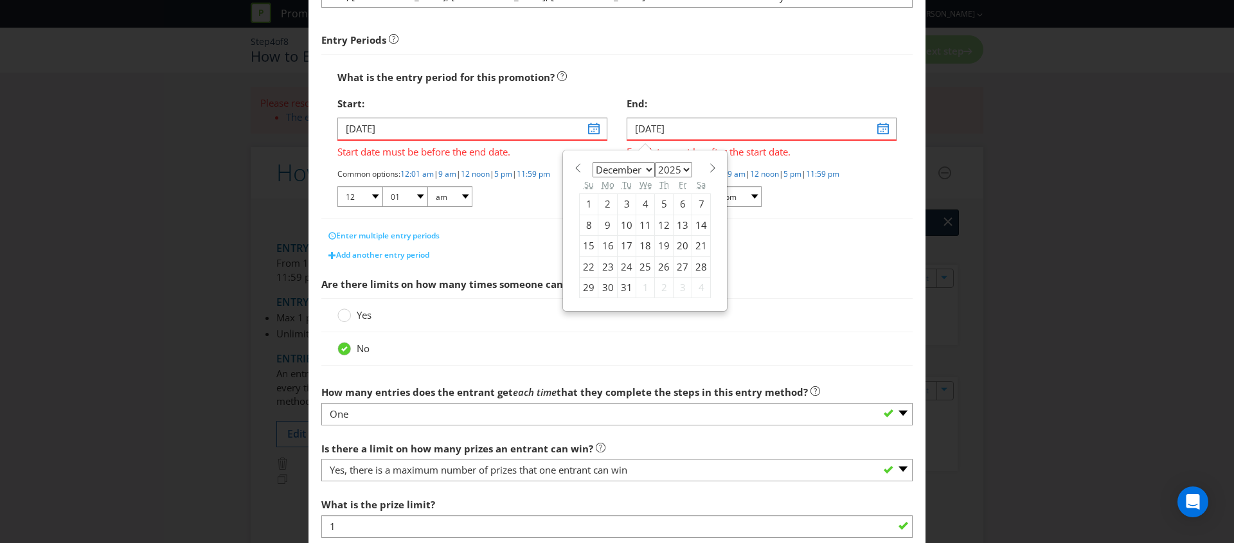
click at [609, 223] on div "9" at bounding box center [607, 225] width 19 height 21
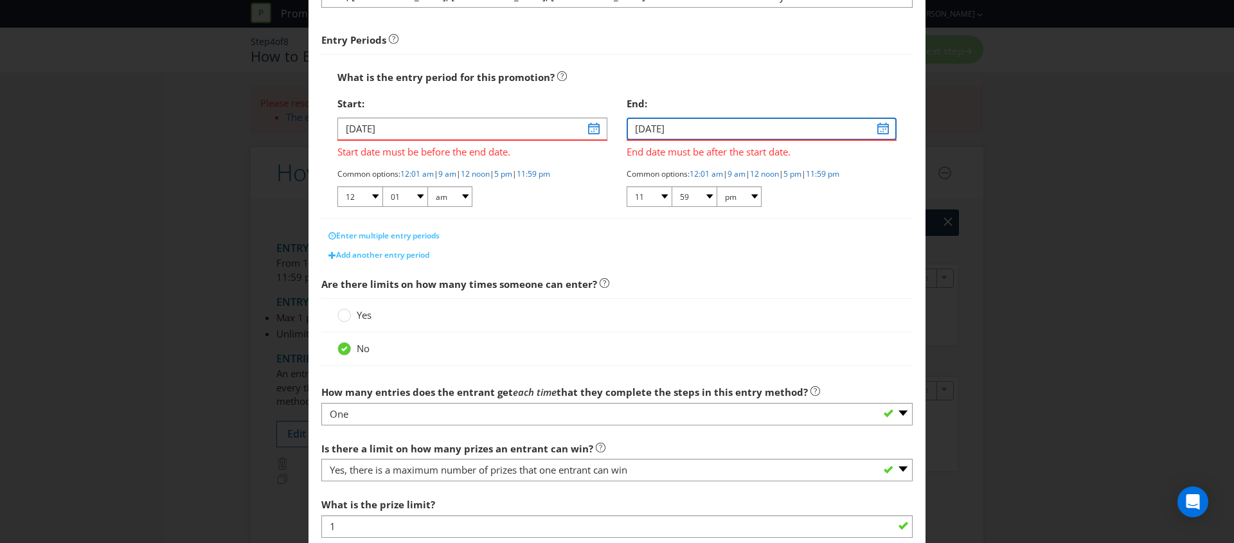
click at [704, 130] on input "[DATE]" at bounding box center [762, 129] width 270 height 22
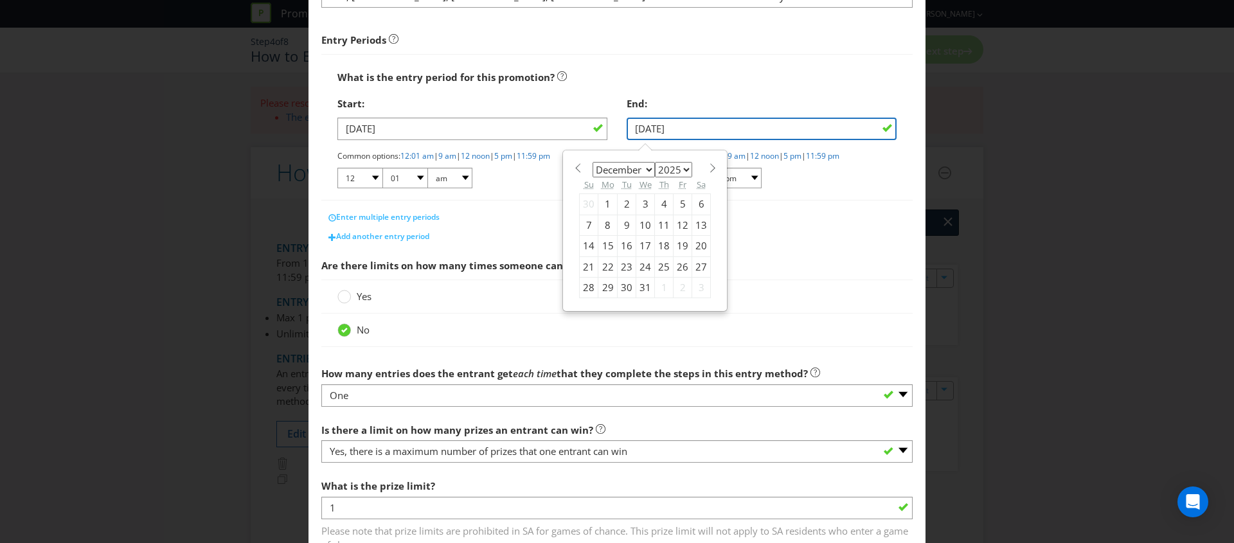
type input "[DATE]"
click at [722, 89] on div "What is the entry period for this promotion?" at bounding box center [616, 77] width 559 height 26
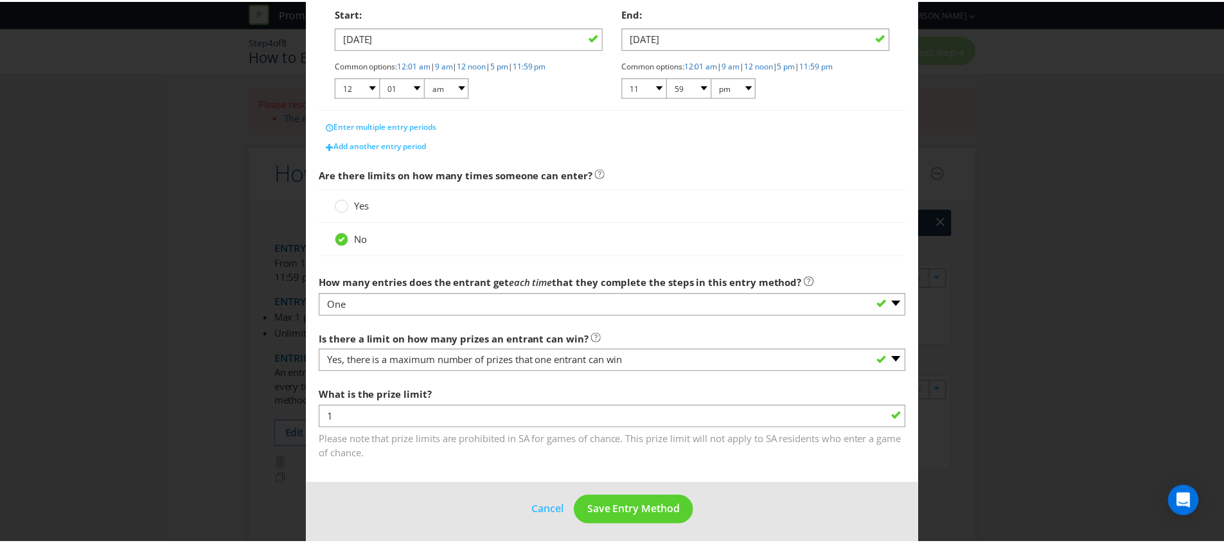
scroll to position [277, 0]
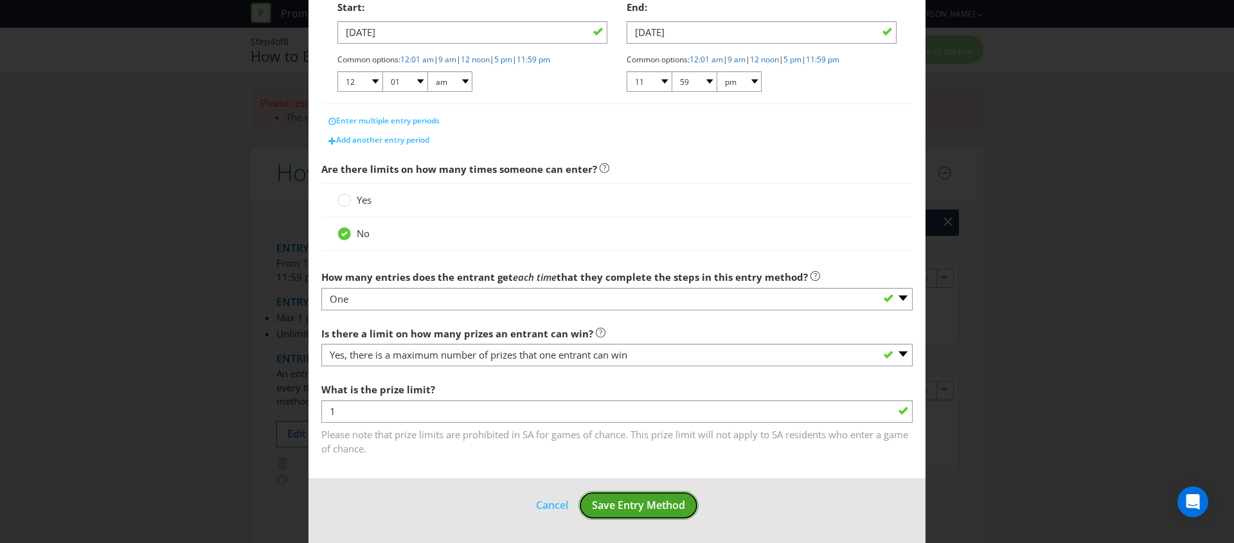
click at [598, 503] on span "Save Entry Method" at bounding box center [638, 505] width 93 height 14
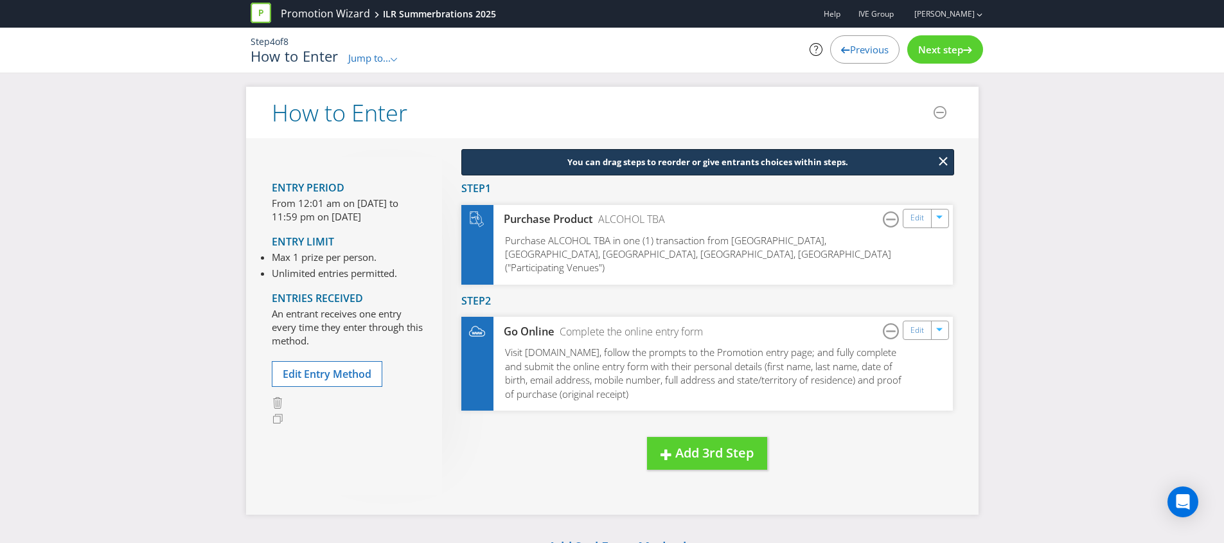
click at [934, 45] on span "Next step" at bounding box center [940, 49] width 45 height 13
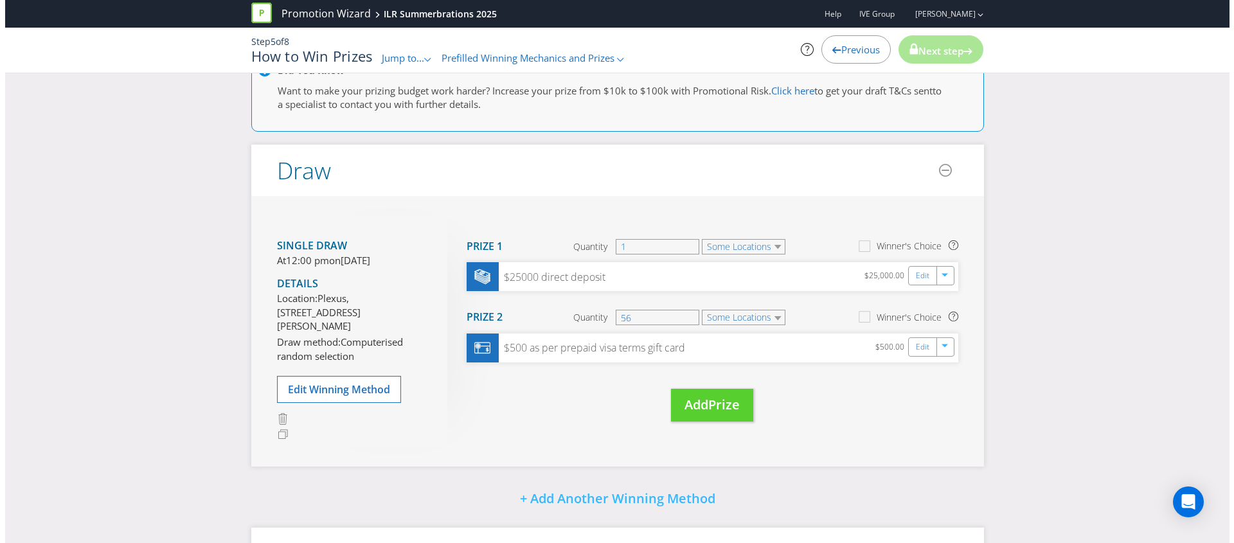
scroll to position [199, 0]
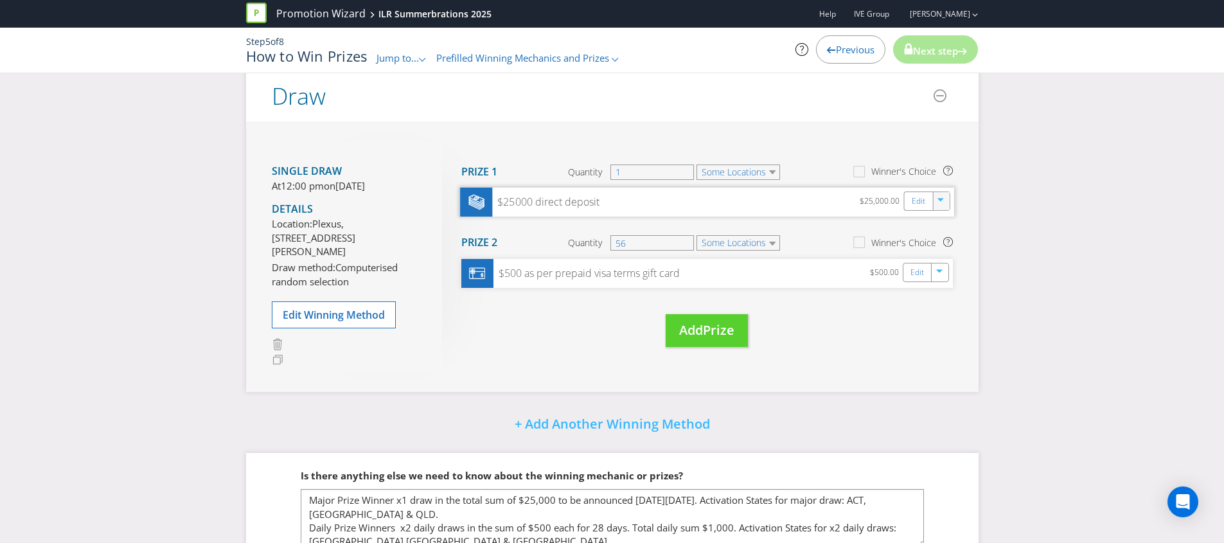
click at [941, 205] on icon "button" at bounding box center [942, 203] width 8 height 8
click at [929, 249] on link "Delete" at bounding box center [932, 246] width 28 height 13
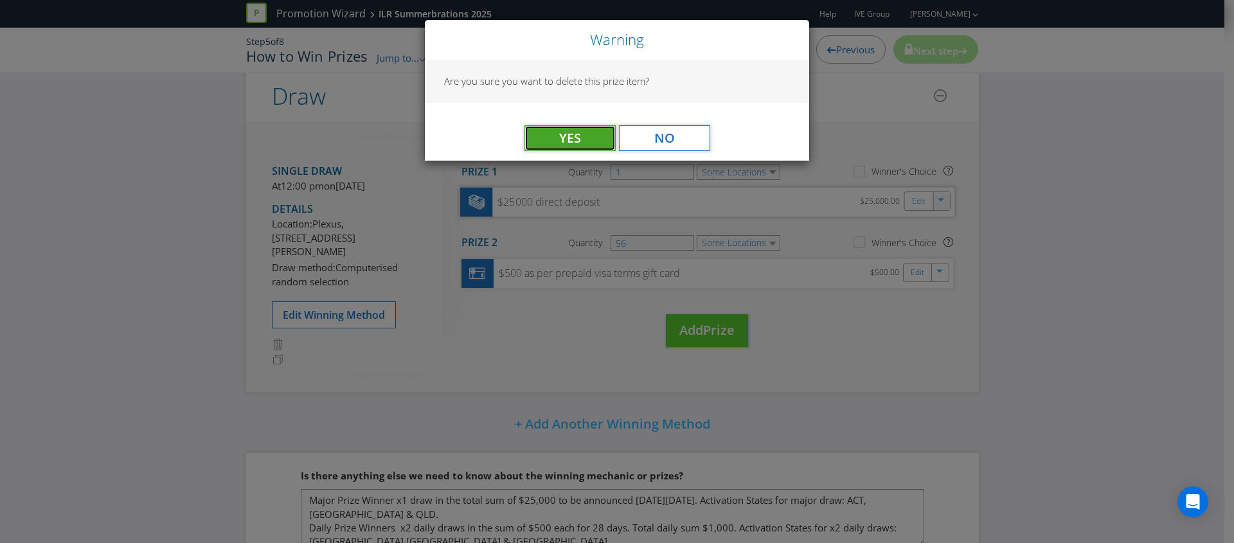
click at [564, 138] on span "Yes" at bounding box center [570, 137] width 22 height 17
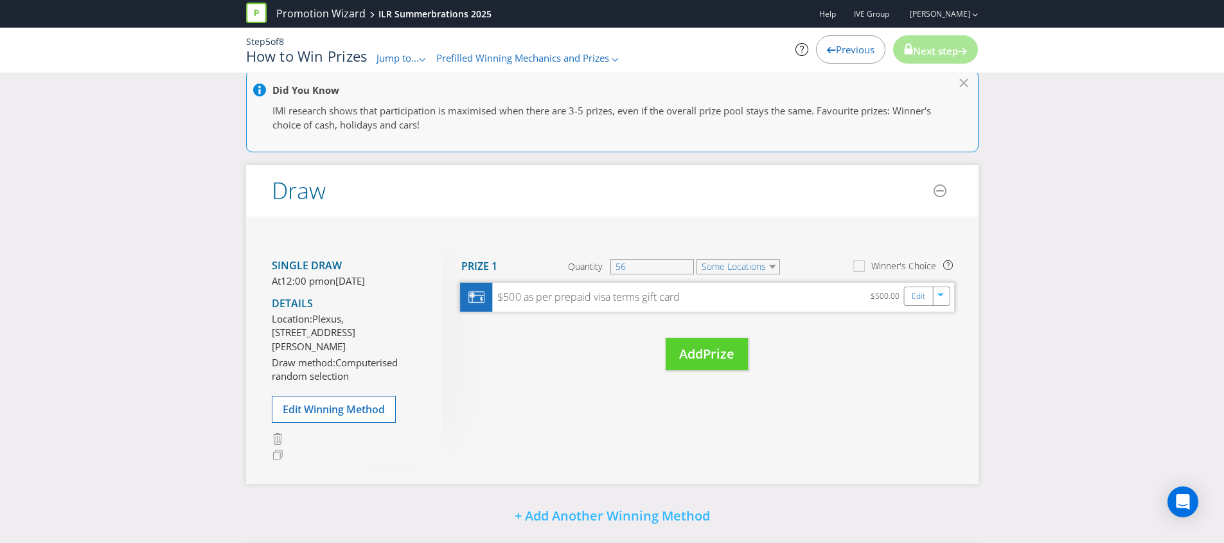
click at [654, 296] on div "$500 as per prepaid visa terms gift card" at bounding box center [585, 297] width 187 height 15
click at [912, 300] on link "Edit" at bounding box center [917, 296] width 13 height 15
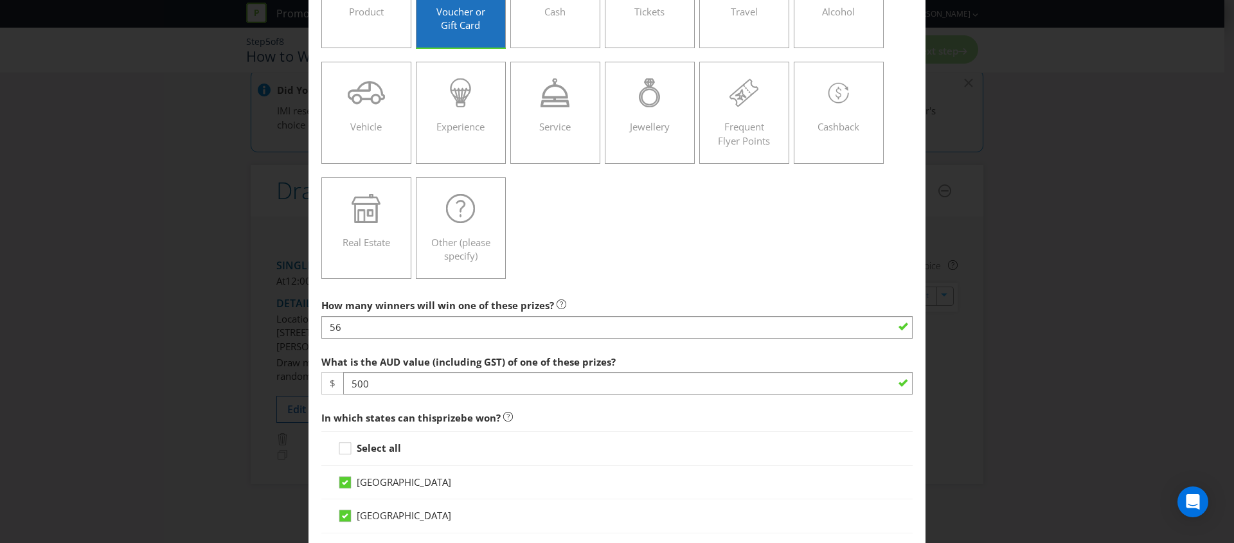
scroll to position [309, 0]
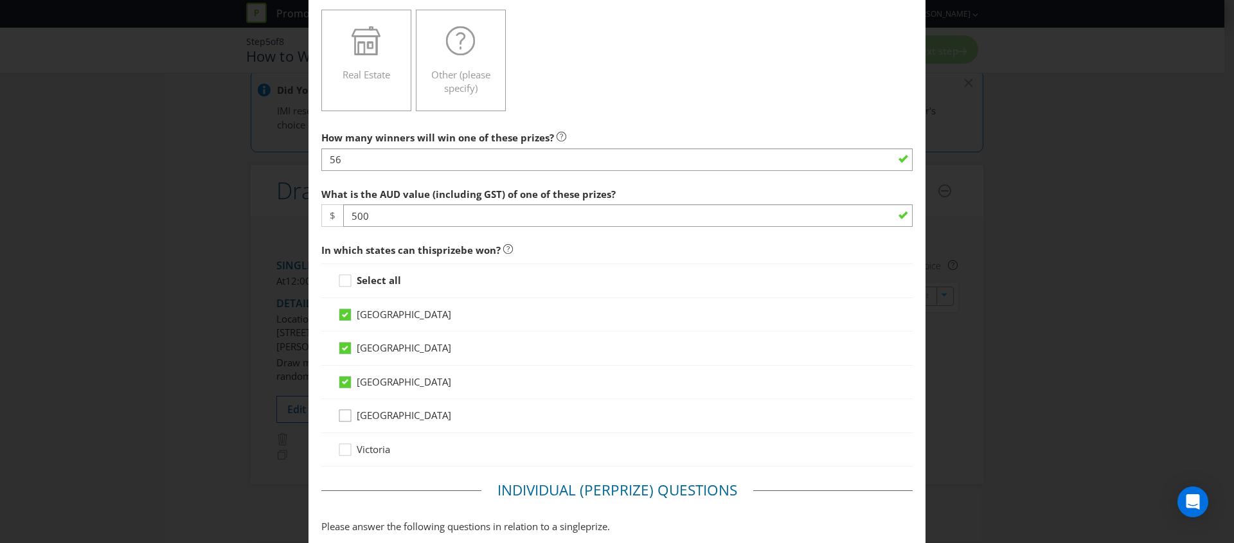
click at [344, 413] on div at bounding box center [345, 411] width 6 height 6
click at [0, 0] on input "[GEOGRAPHIC_DATA]" at bounding box center [0, 0] width 0 height 0
click at [342, 447] on div at bounding box center [345, 445] width 6 height 6
click at [0, 0] on input "Victoria" at bounding box center [0, 0] width 0 height 0
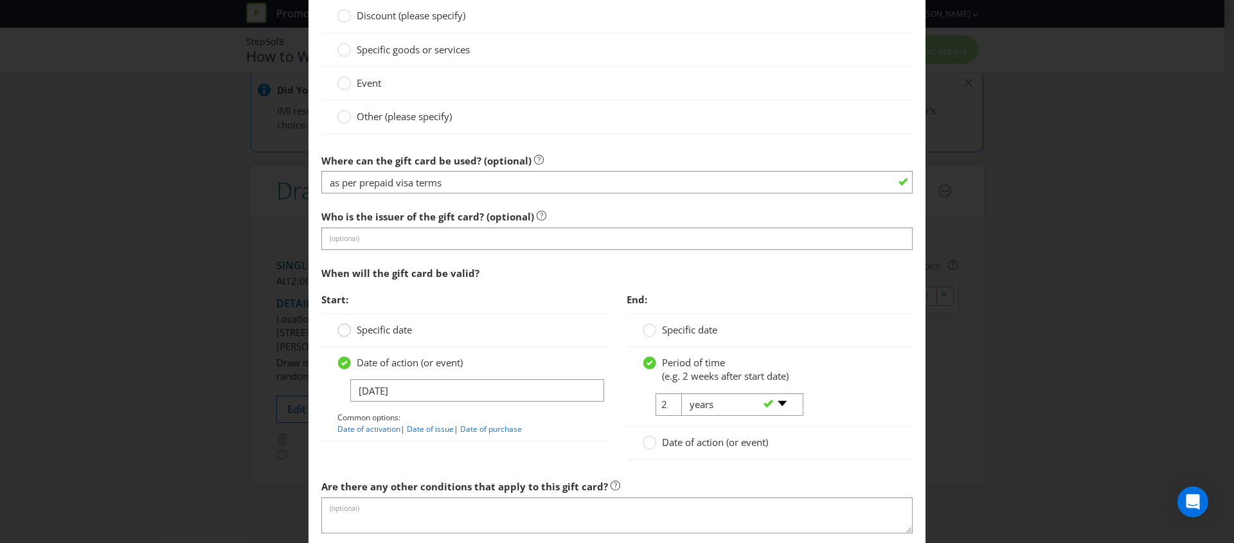
scroll to position [1053, 0]
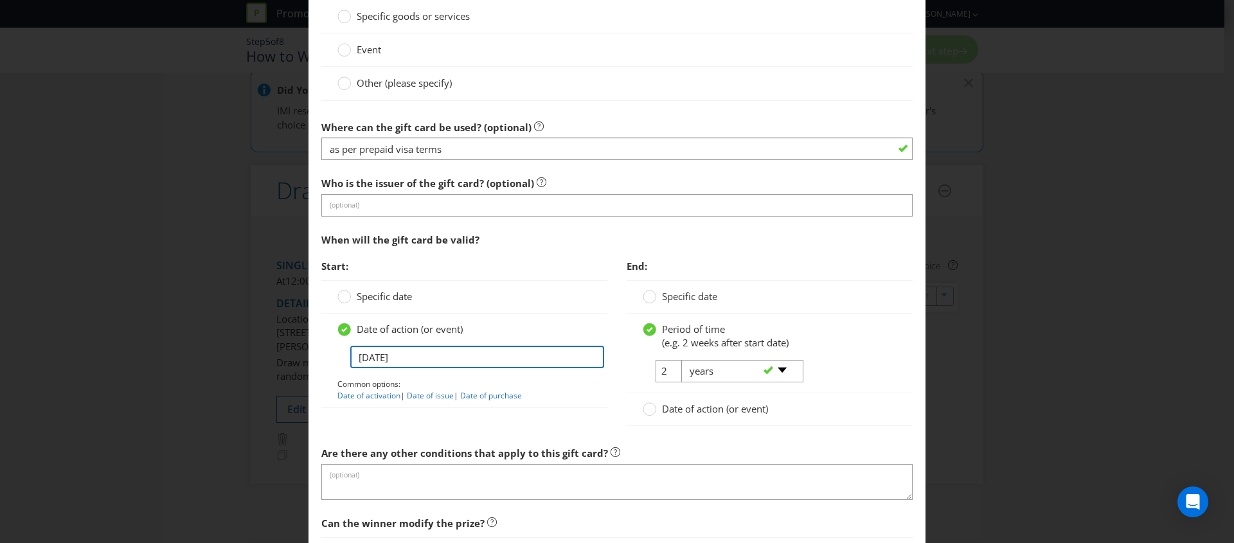
click at [375, 363] on input "[DATE]" at bounding box center [477, 357] width 254 height 22
drag, startPoint x: 368, startPoint y: 357, endPoint x: 299, endPoint y: 343, distance: 69.7
click at [302, 346] on div "Edit Prize [GEOGRAPHIC_DATA] [GEOGRAPHIC_DATA] [GEOGRAPHIC_DATA] [GEOGRAPHIC_DA…" at bounding box center [617, 271] width 1234 height 543
click at [422, 364] on input "[DATE]" at bounding box center [477, 357] width 254 height 22
type input "[DATE]"
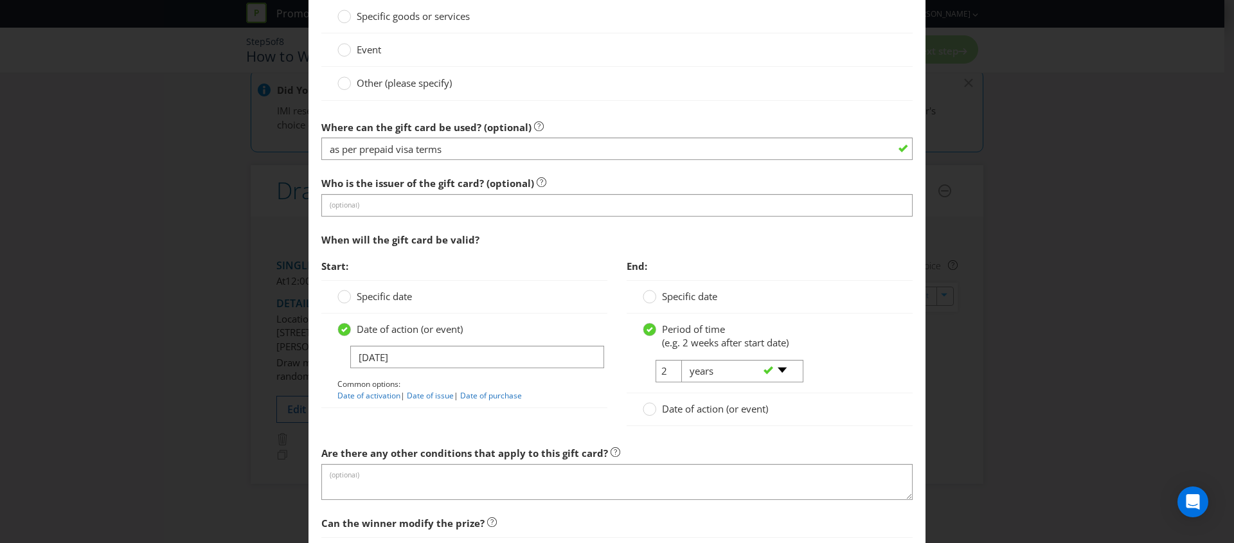
click at [510, 276] on span "Start:" at bounding box center [464, 266] width 286 height 26
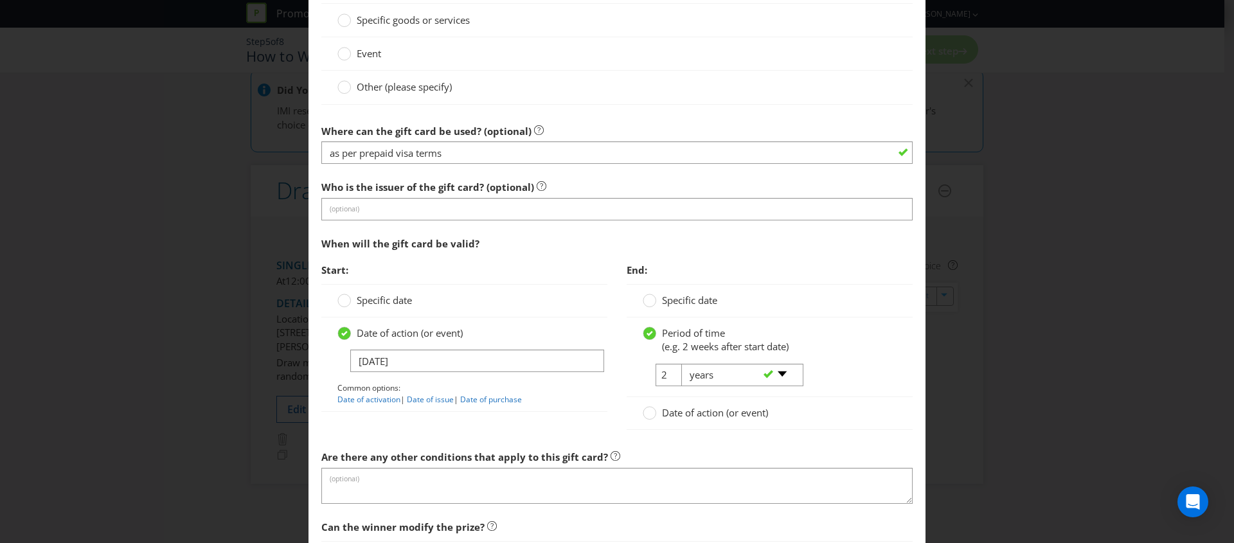
scroll to position [1224, 0]
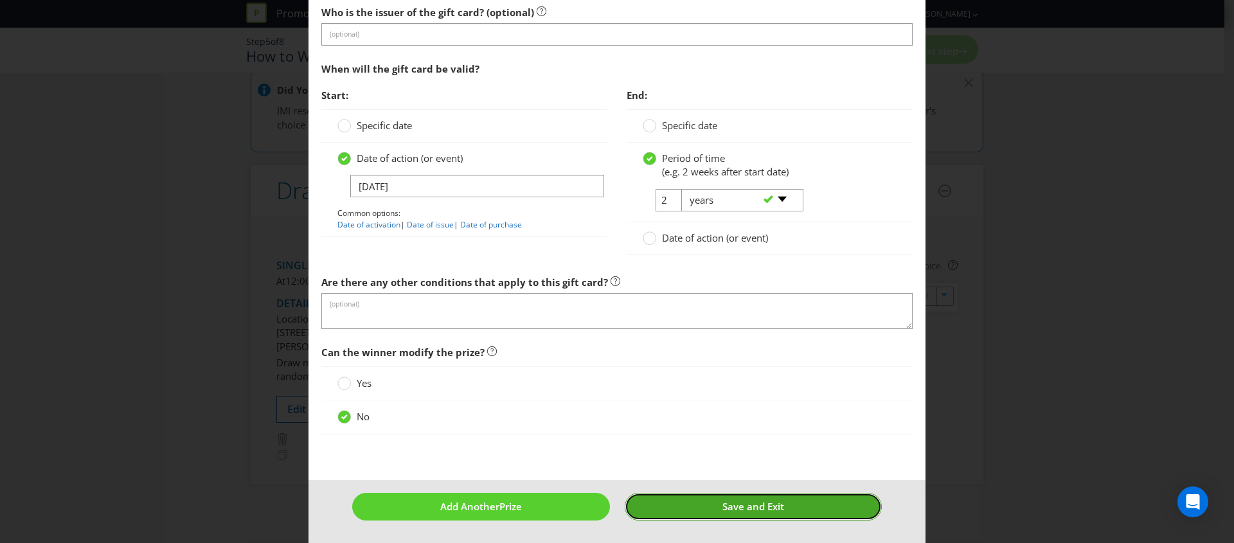
click at [709, 504] on button "Save and Exit" at bounding box center [754, 507] width 258 height 28
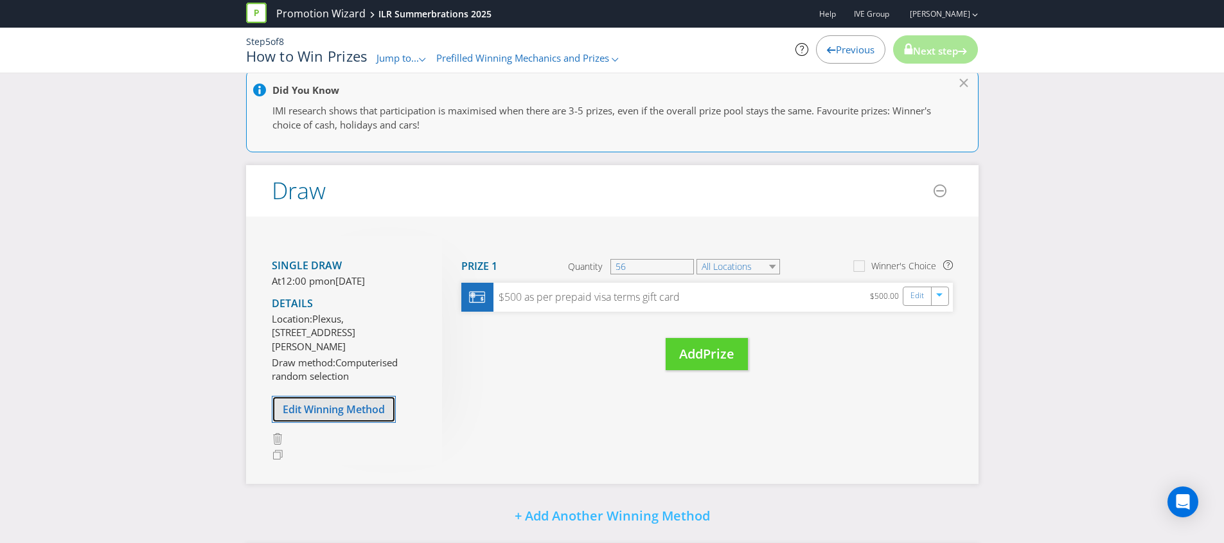
click at [340, 416] on span "Edit Winning Method" at bounding box center [334, 409] width 102 height 14
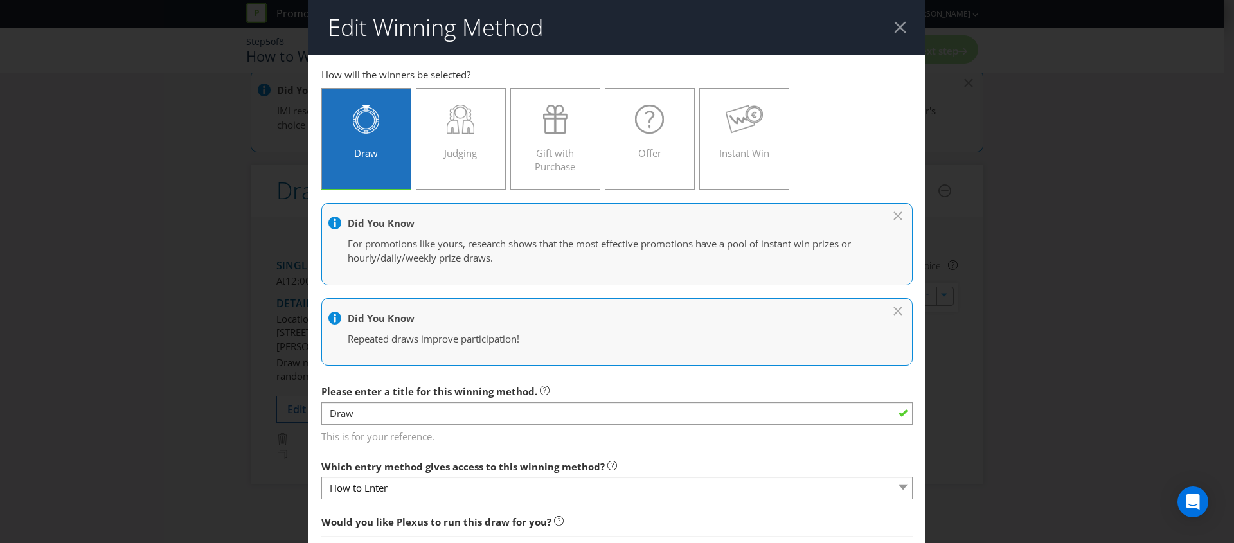
click at [894, 22] on div at bounding box center [900, 27] width 12 height 12
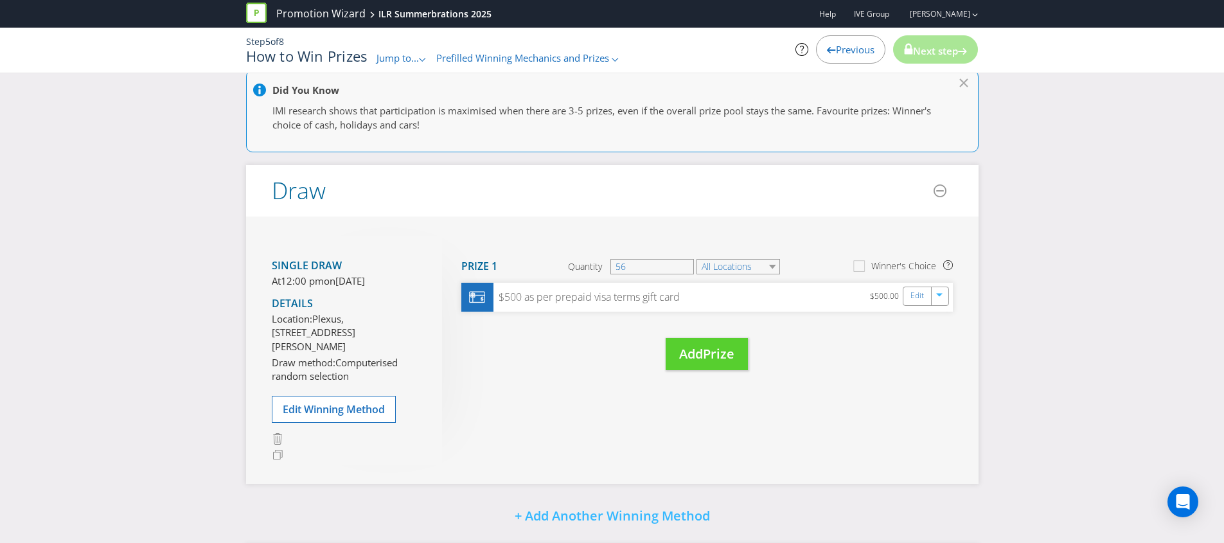
click at [287, 261] on h4 "Single draw" at bounding box center [347, 266] width 151 height 12
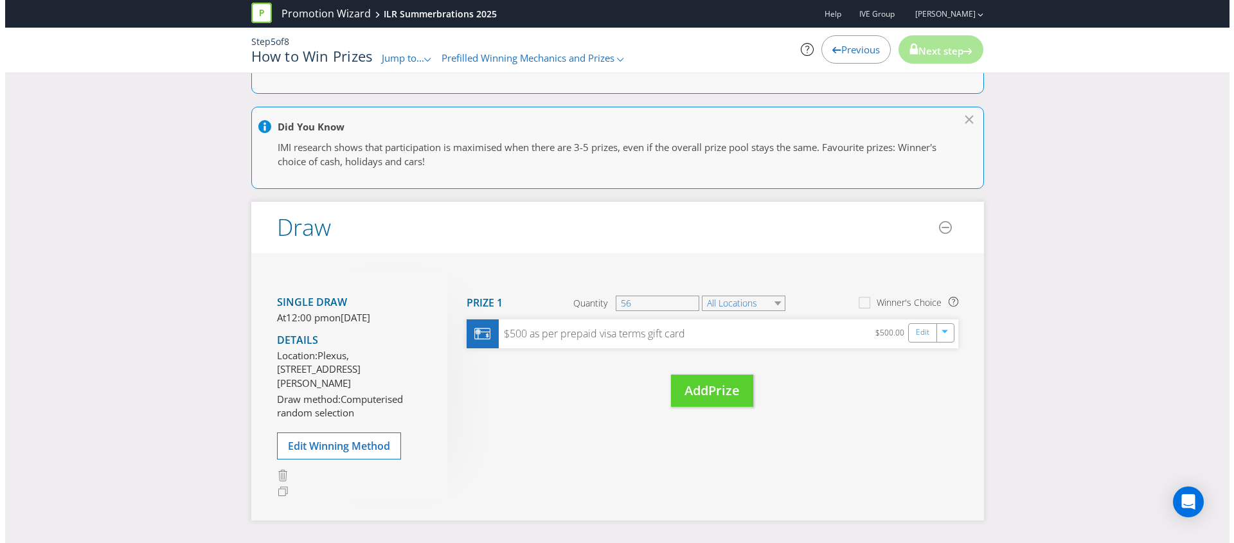
scroll to position [166, 0]
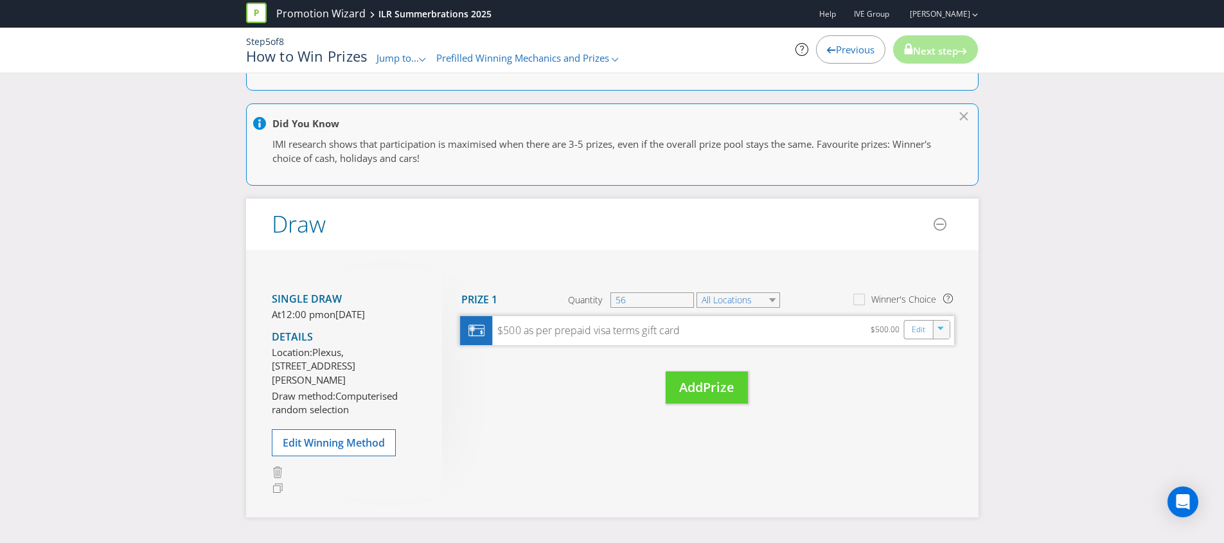
click at [936, 332] on div "button" at bounding box center [941, 327] width 13 height 13
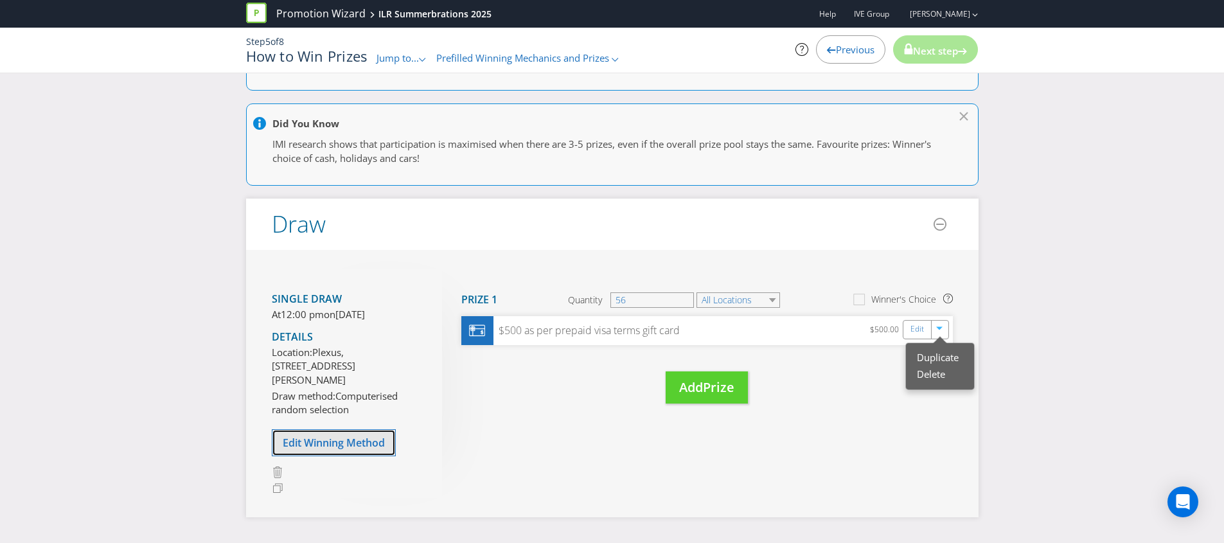
click at [326, 456] on button "Edit Winning Method" at bounding box center [334, 442] width 124 height 27
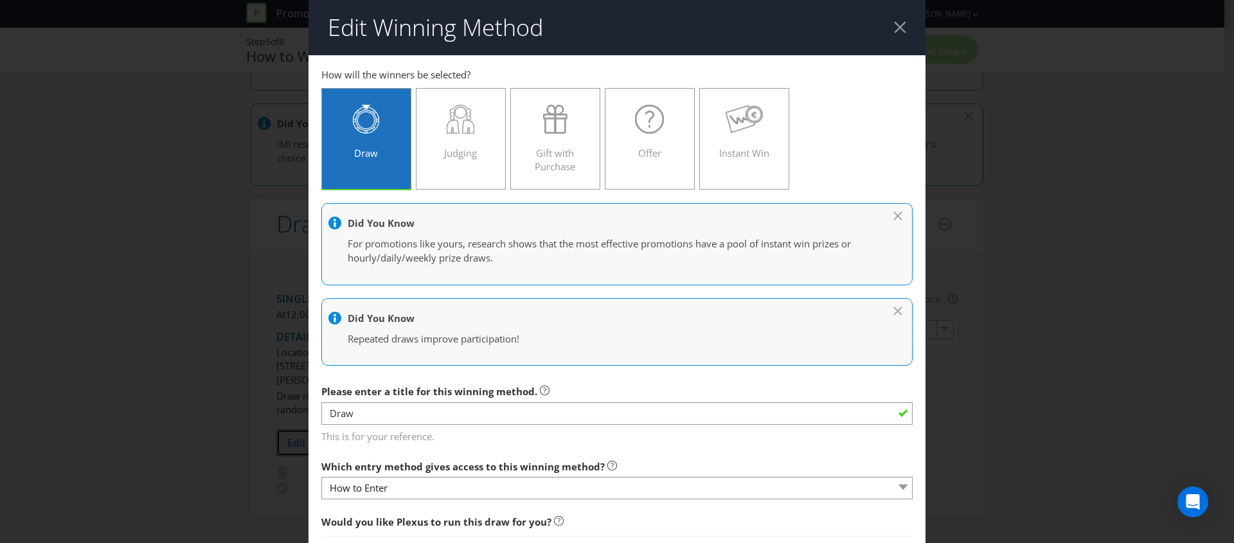
scroll to position [562, 0]
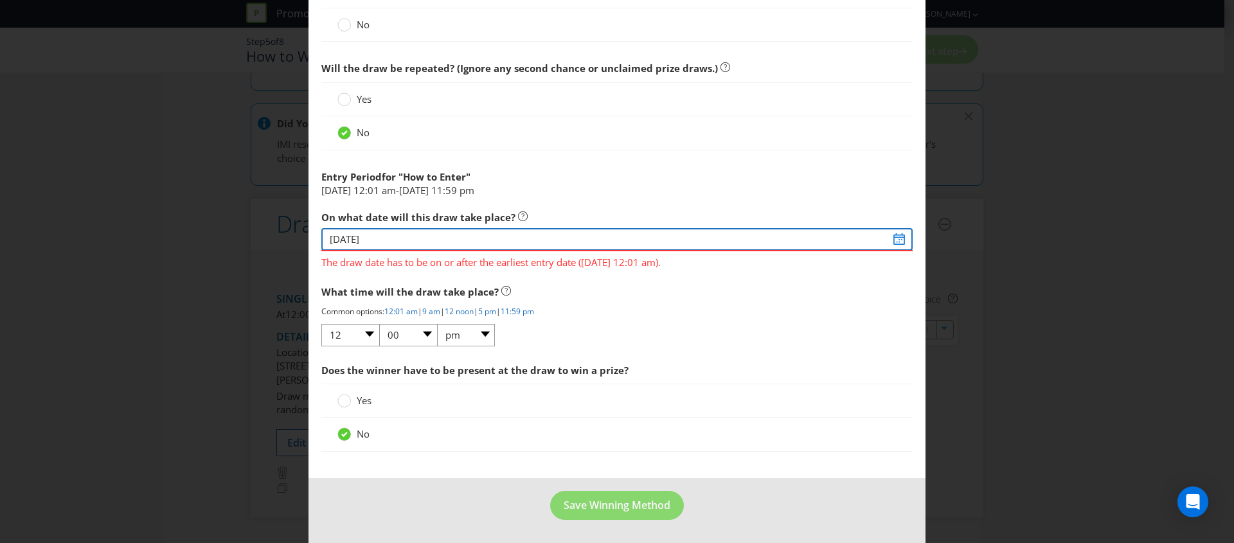
click at [895, 235] on input "[DATE]" at bounding box center [616, 239] width 591 height 22
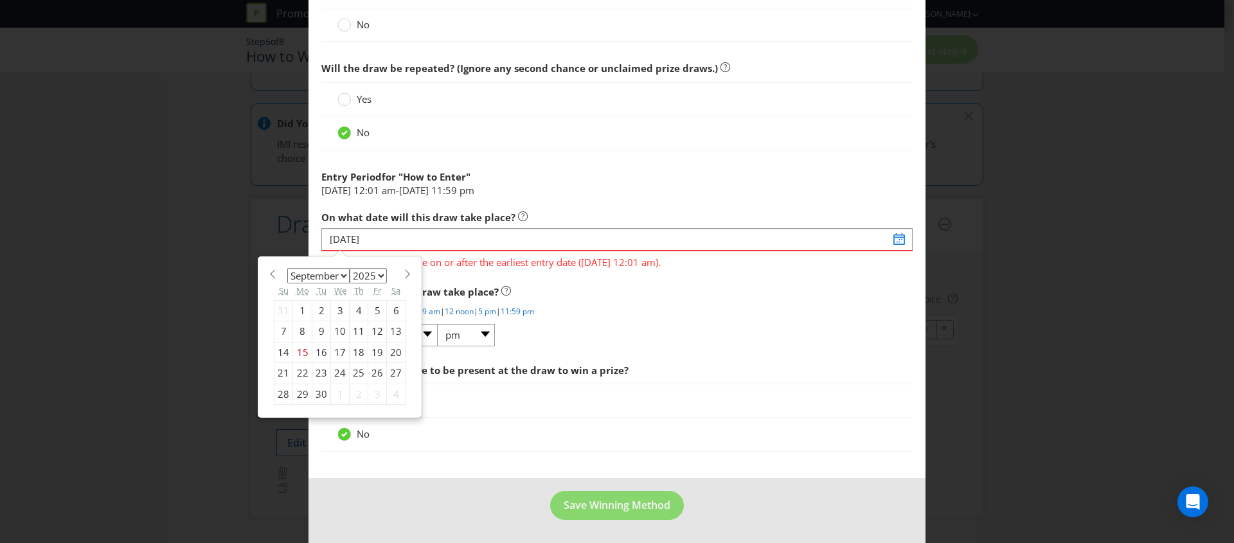
click at [402, 273] on span at bounding box center [407, 274] width 10 height 10
select select "10"
click at [334, 352] on div "12" at bounding box center [340, 352] width 19 height 21
type input "[DATE]"
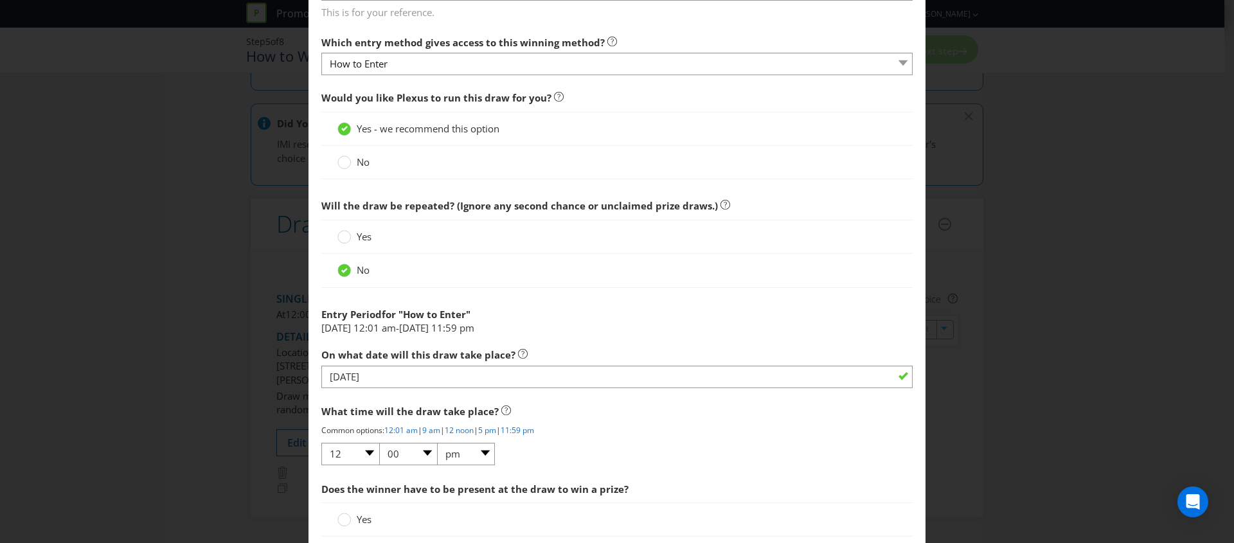
scroll to position [423, 0]
click at [343, 242] on circle at bounding box center [344, 238] width 13 height 13
click at [0, 0] on input "Yes" at bounding box center [0, 0] width 0 height 0
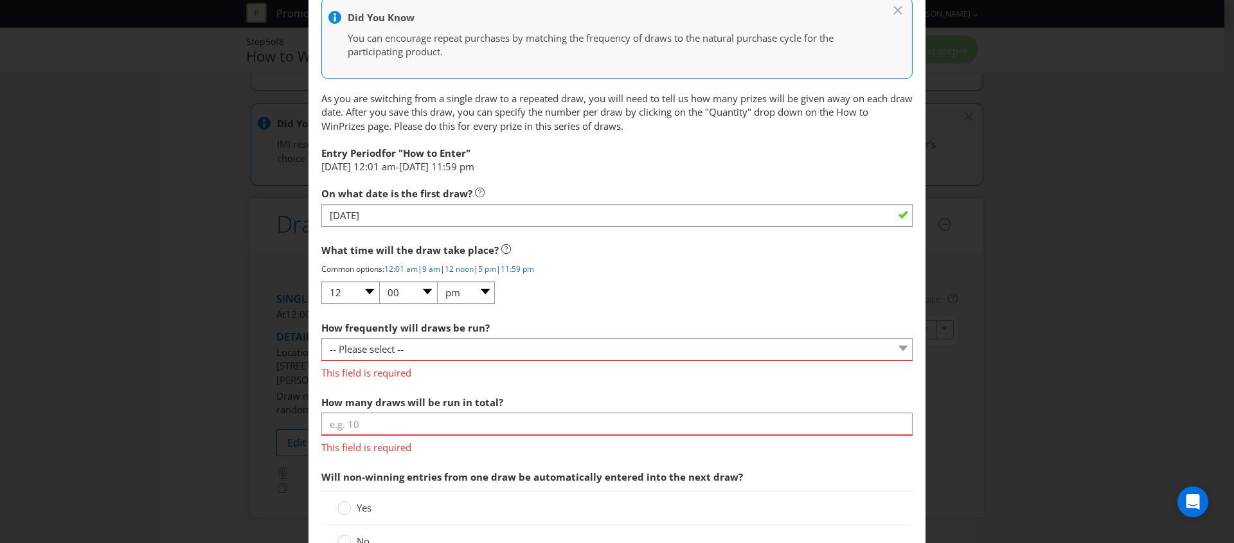
scroll to position [735, 0]
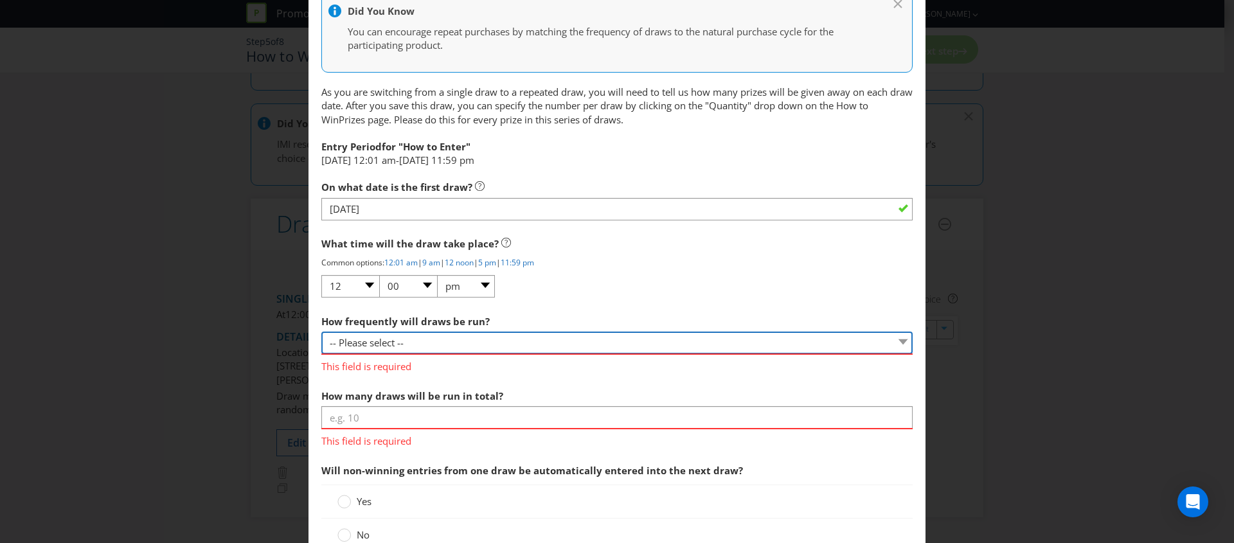
click at [386, 338] on select "-- Please select -- Hourly Daily Weekly Fortnightly Monthly Every 3 Months Irre…" at bounding box center [616, 343] width 591 height 22
select select "DAILY"
click at [321, 332] on select "-- Please select -- Hourly Daily Weekly Fortnightly Monthly Every 3 Months Irre…" at bounding box center [616, 343] width 591 height 22
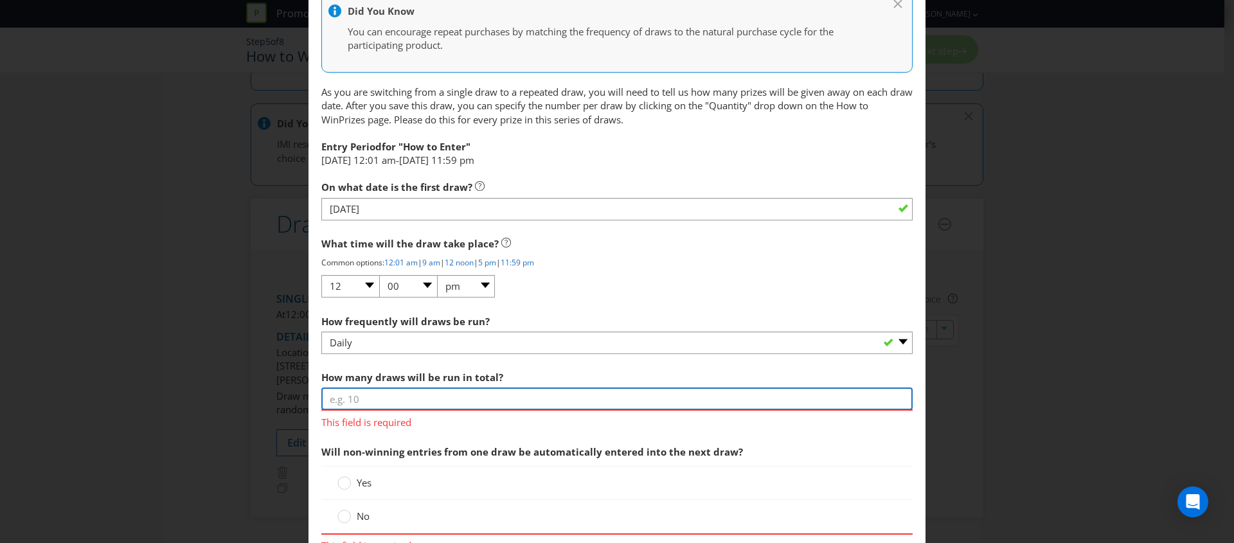
click at [365, 398] on input "number" at bounding box center [616, 399] width 591 height 22
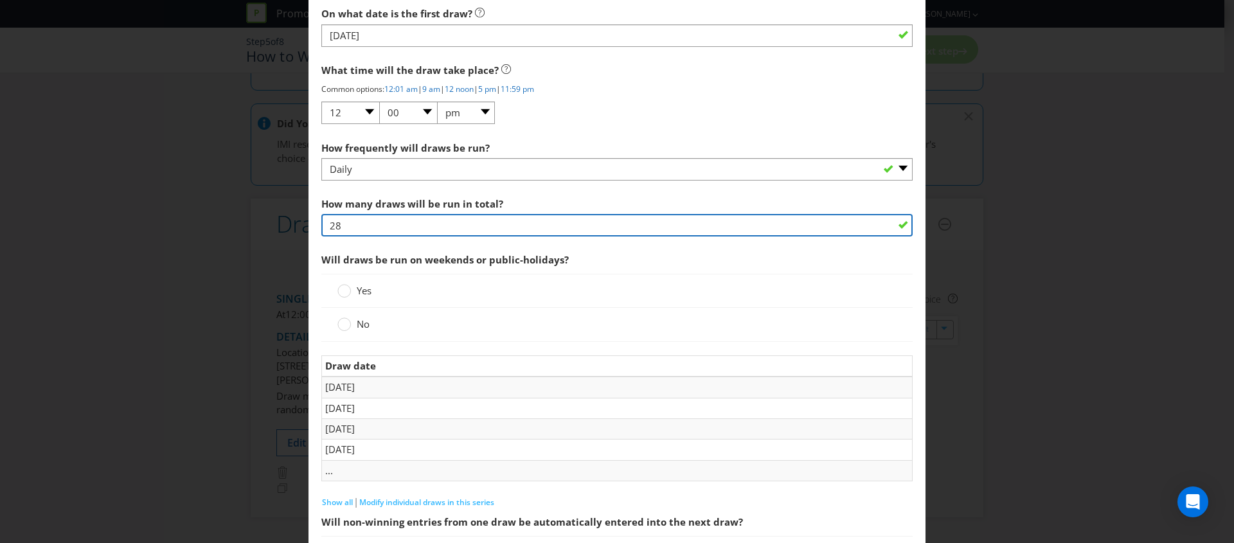
scroll to position [950, 0]
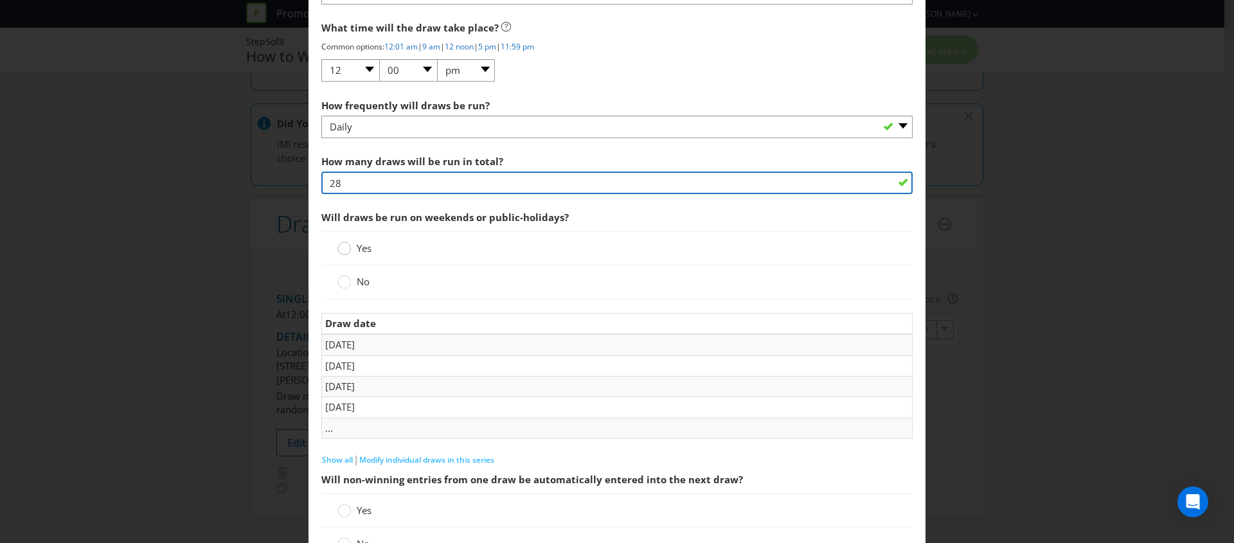
type input "28"
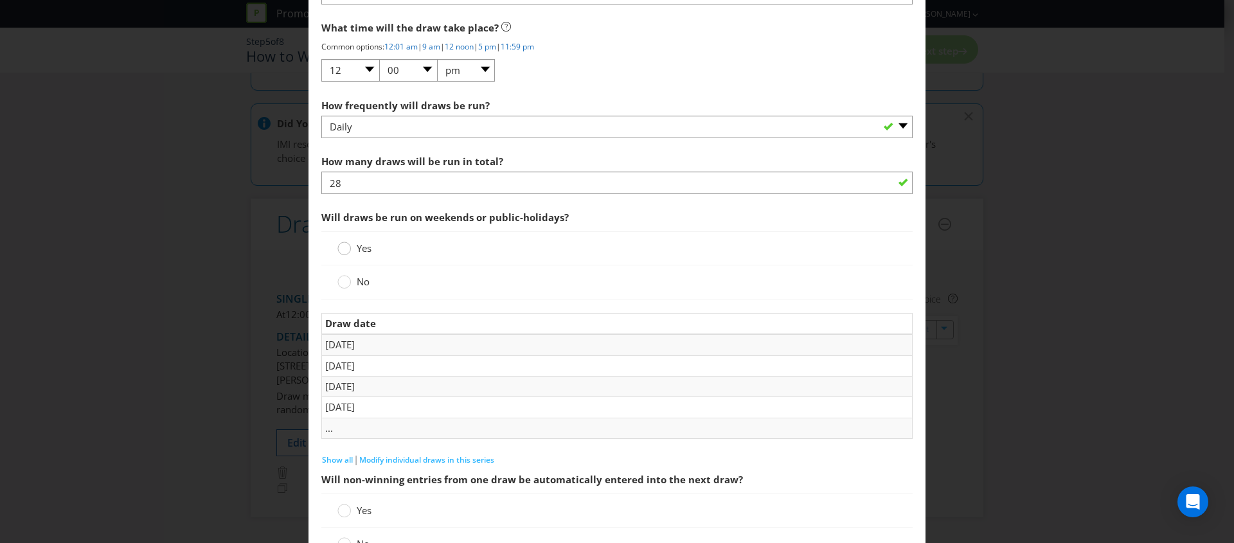
click at [346, 250] on circle at bounding box center [344, 248] width 13 height 13
click at [0, 0] on input "Yes" at bounding box center [0, 0] width 0 height 0
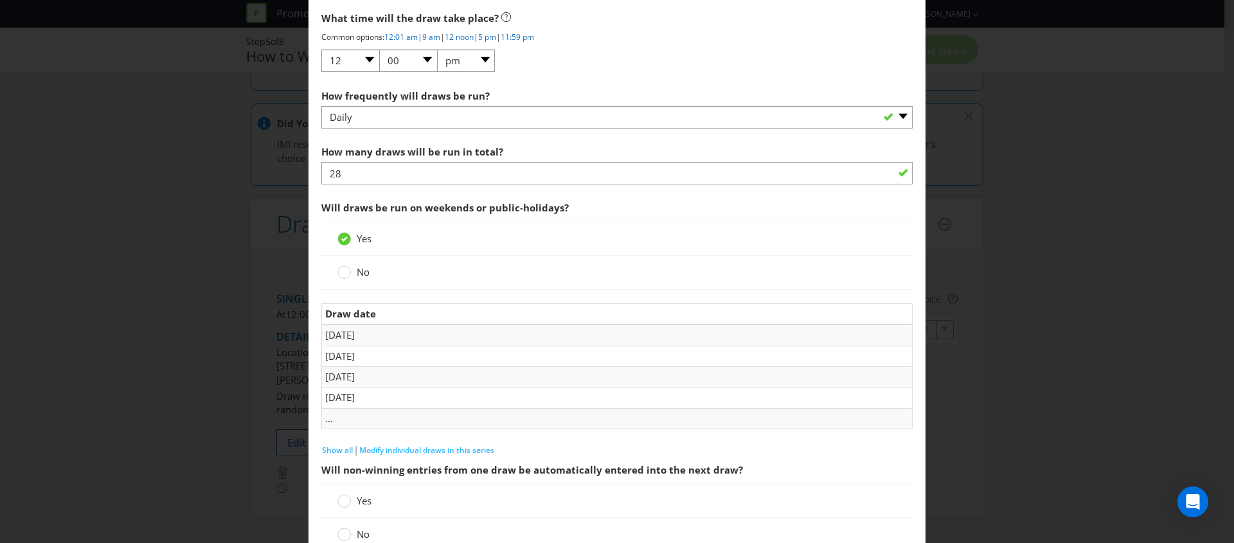
scroll to position [1016, 0]
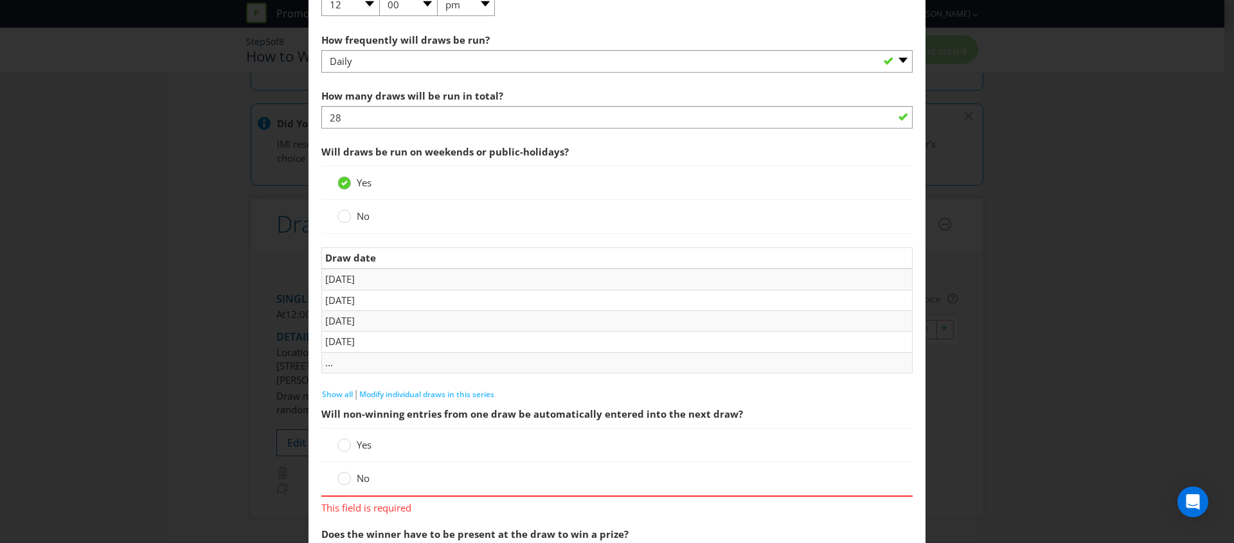
click at [329, 366] on td "..." at bounding box center [617, 362] width 591 height 21
click at [330, 386] on div "Draw date [DATE] [DATE] [DATE] [DATE] ..." at bounding box center [616, 317] width 591 height 140
click at [334, 395] on span "Show all" at bounding box center [337, 394] width 31 height 11
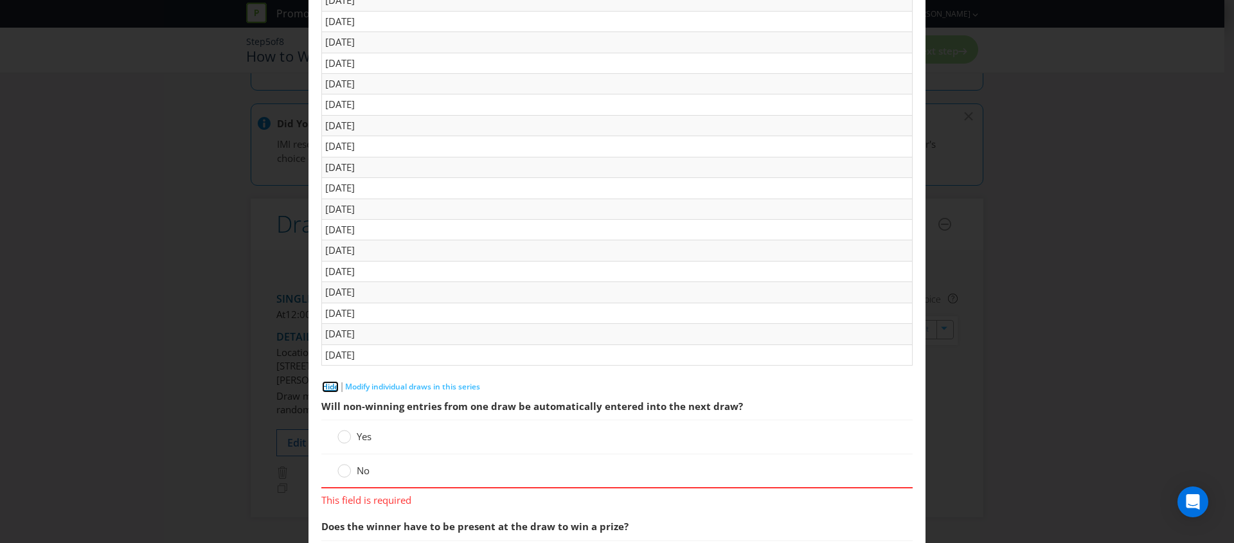
scroll to position [1532, 0]
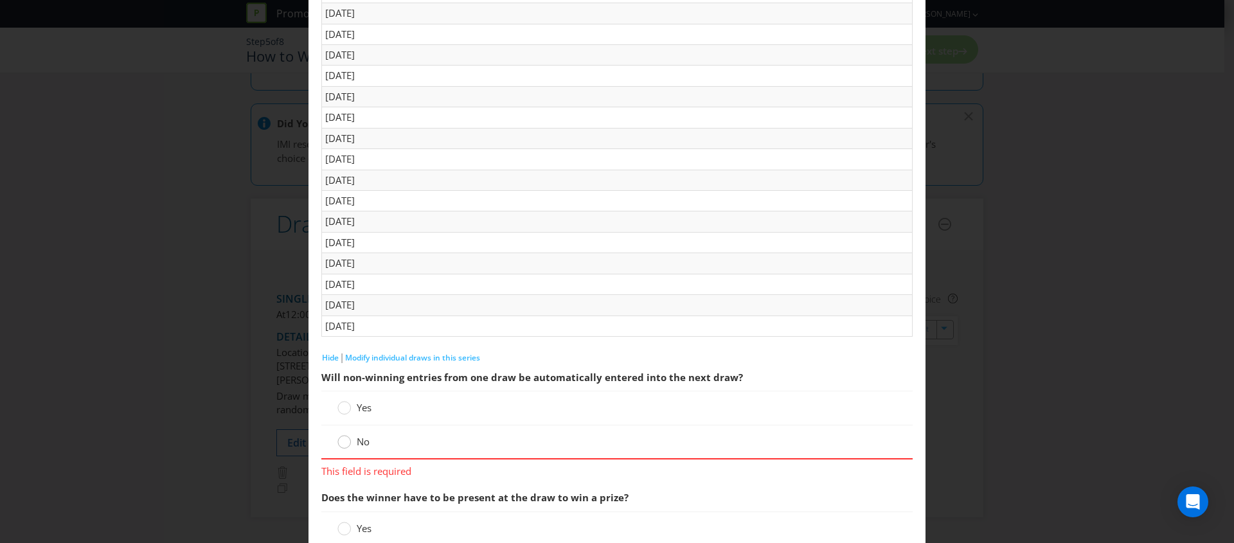
click at [343, 443] on circle at bounding box center [344, 442] width 13 height 13
click at [0, 0] on input "No" at bounding box center [0, 0] width 0 height 0
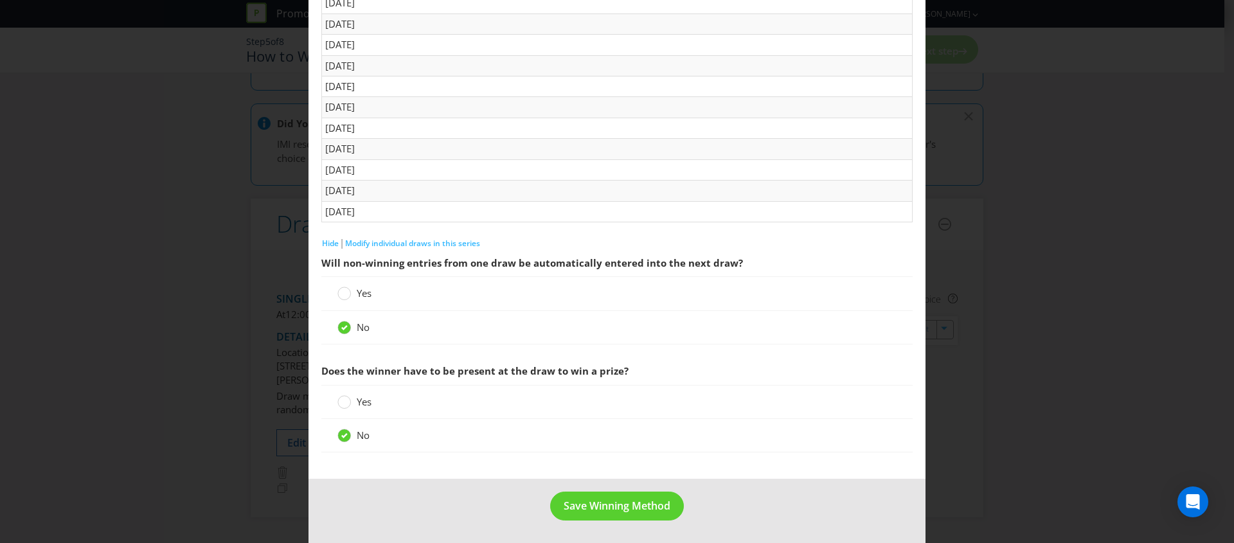
scroll to position [1647, 0]
click at [607, 498] on span "Save Winning Method" at bounding box center [617, 505] width 107 height 14
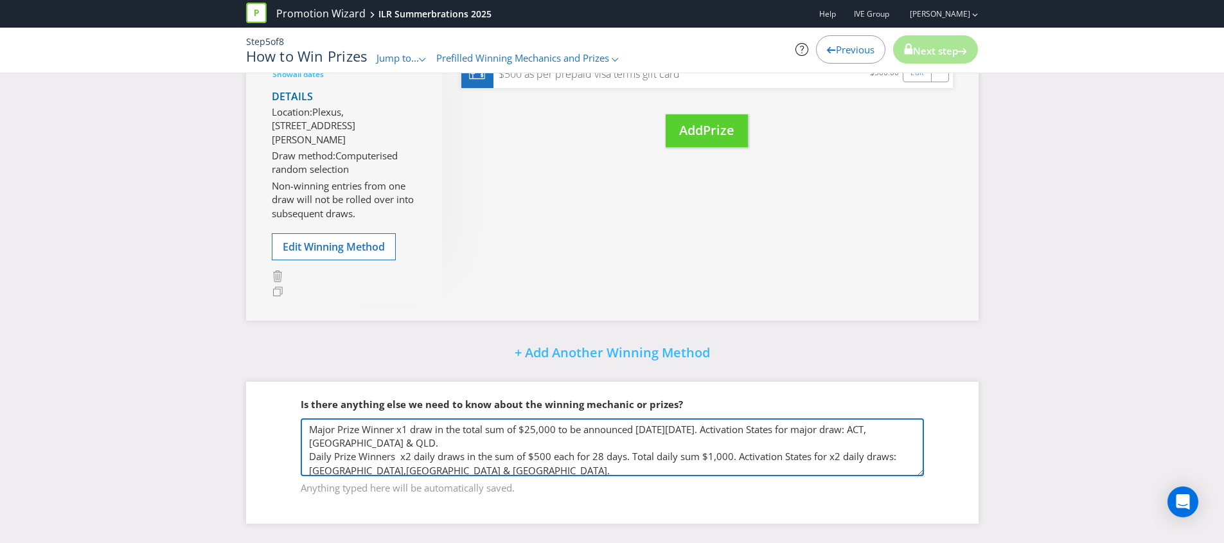
drag, startPoint x: 309, startPoint y: 452, endPoint x: 282, endPoint y: 381, distance: 75.7
click at [282, 381] on fieldset "Is there anything else we need to know about the winning mechanic or prizes? Ma…" at bounding box center [612, 438] width 681 height 132
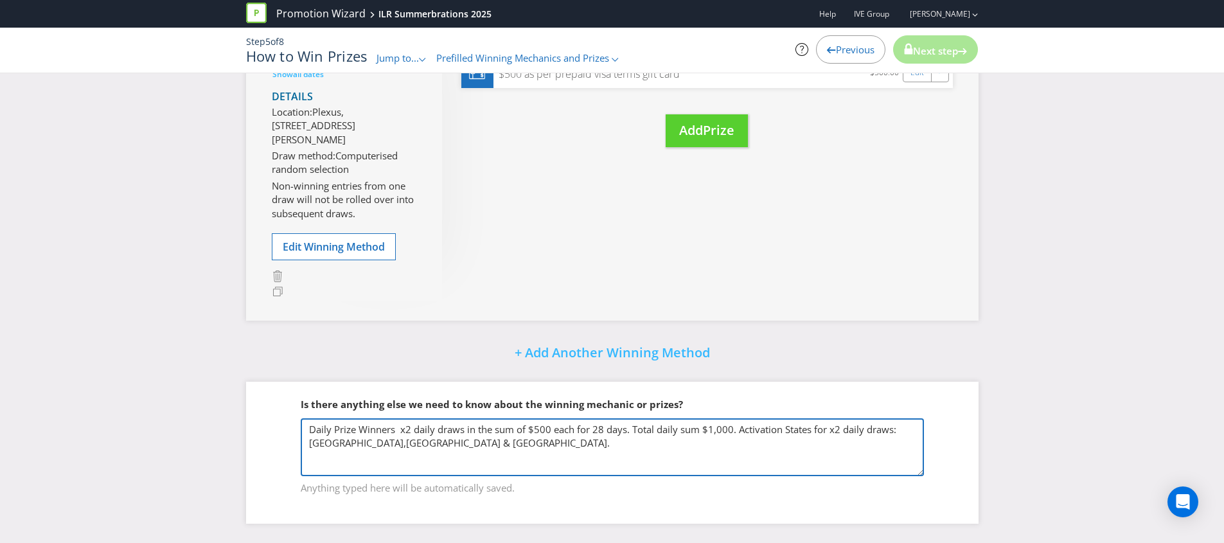
drag, startPoint x: 457, startPoint y: 438, endPoint x: 348, endPoint y: 443, distance: 108.7
click at [348, 443] on textarea "Major Prize Winner x1 draw in the total sum of $25,000 to be announced [DATE][D…" at bounding box center [612, 447] width 623 height 58
type textarea "Daily Prize Winners x2 daily draws in the sum of $500 each for 28 days. Total d…"
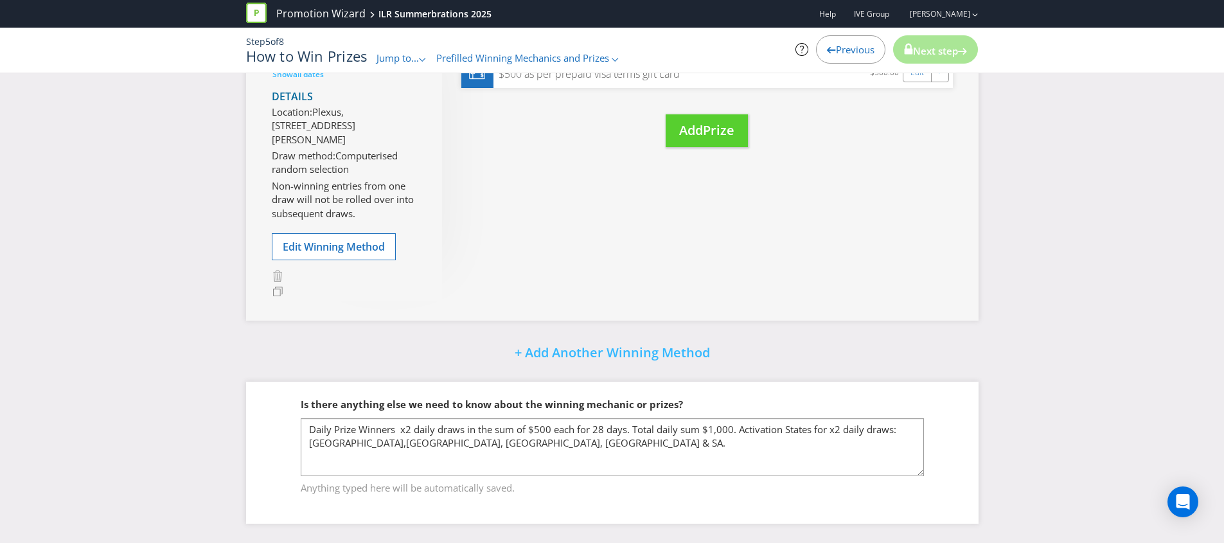
click at [947, 46] on span "Next step" at bounding box center [935, 50] width 45 height 13
click at [744, 405] on div "Is there anything else we need to know about the winning mechanic or prizes?" at bounding box center [612, 404] width 623 height 26
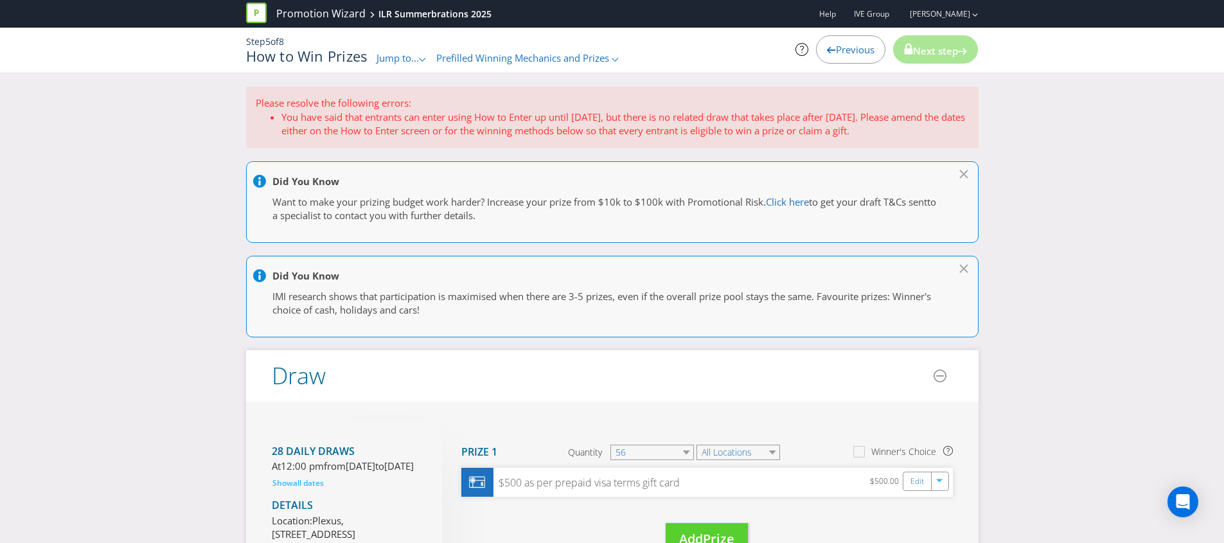
click at [548, 56] on span "Prefilled Winning Mechanics and Prizes" at bounding box center [522, 57] width 173 height 13
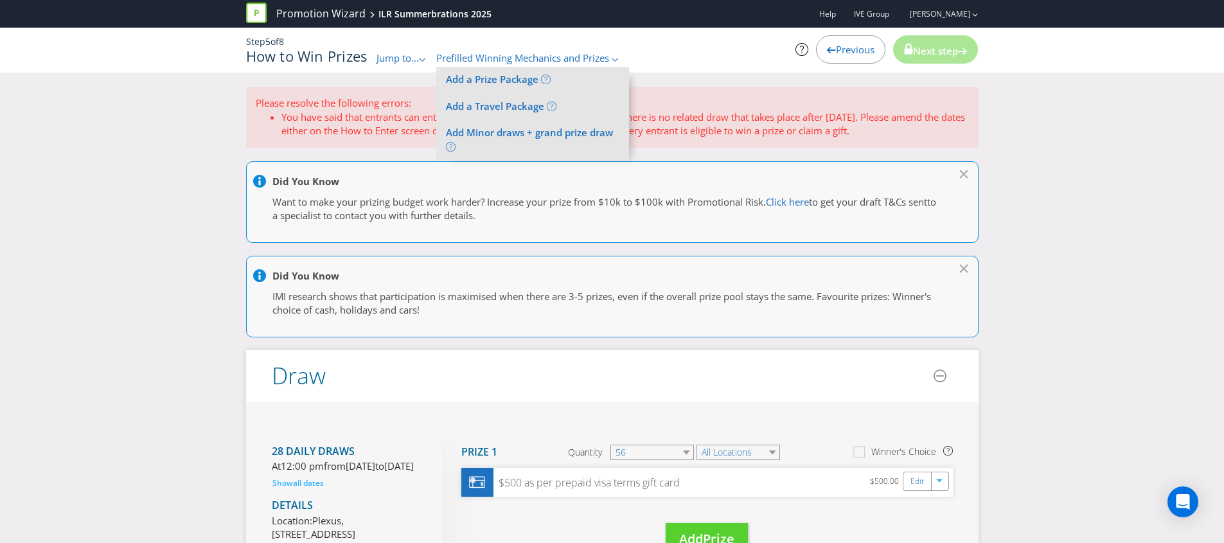
click at [548, 56] on span "Prefilled Winning Mechanics and Prizes" at bounding box center [522, 57] width 173 height 13
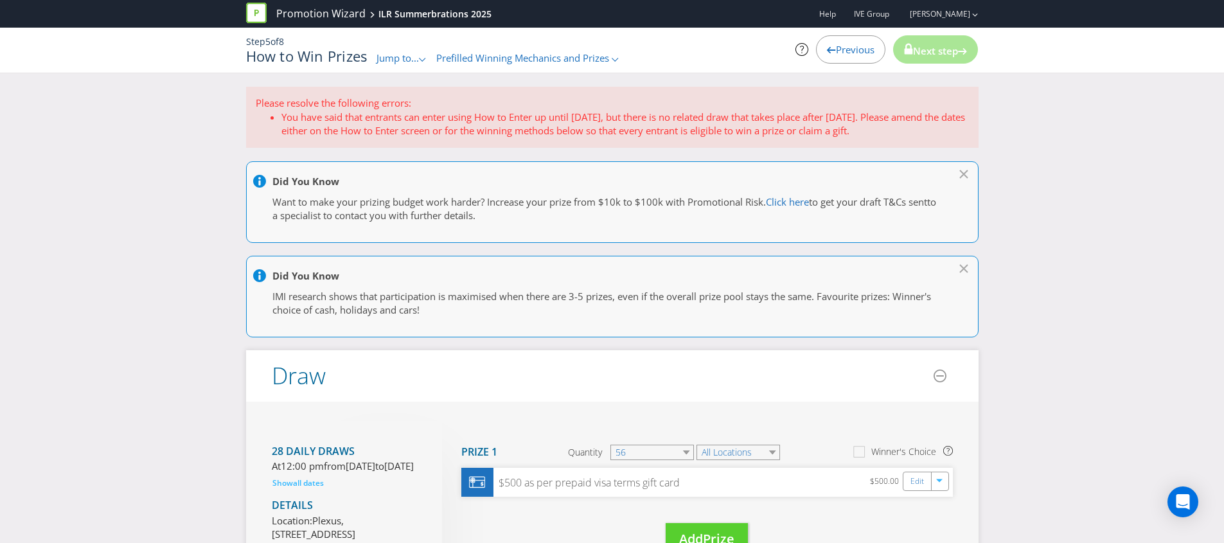
click at [414, 55] on span "Jump to..." at bounding box center [398, 57] width 42 height 13
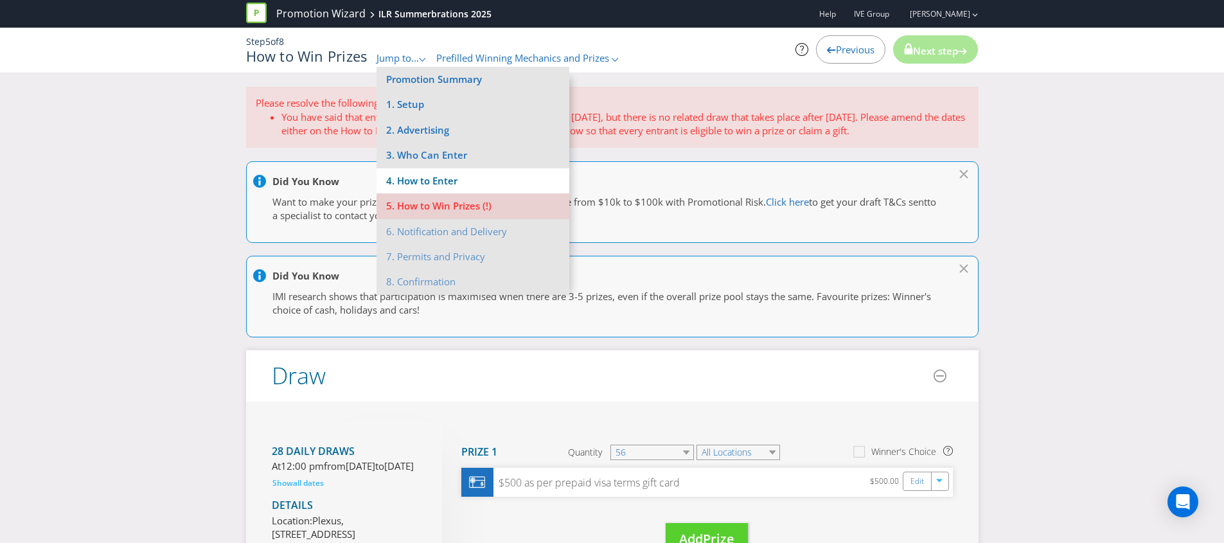
click at [418, 179] on li "4. How to Enter" at bounding box center [473, 180] width 193 height 25
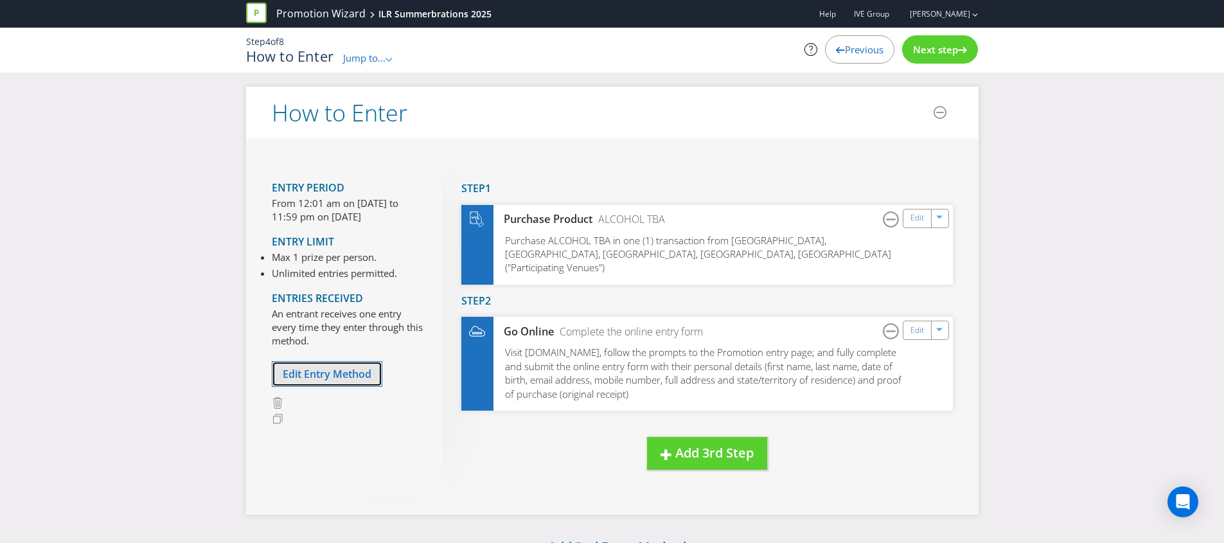
click at [329, 378] on span "Edit Entry Method" at bounding box center [327, 374] width 89 height 14
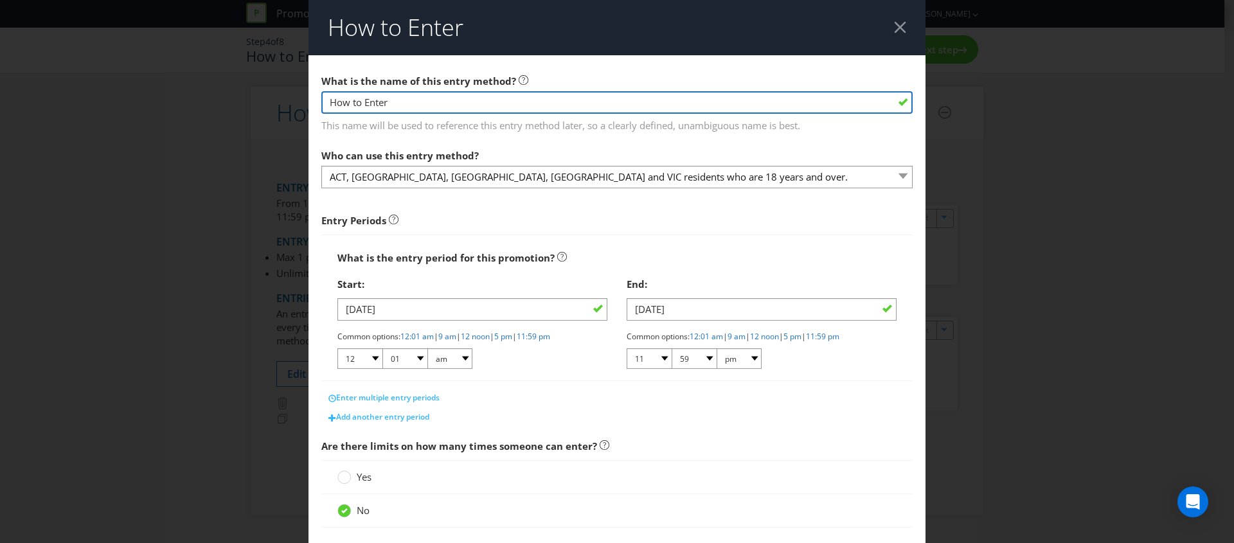
click at [474, 98] on input "How to Enter" at bounding box center [616, 102] width 591 height 22
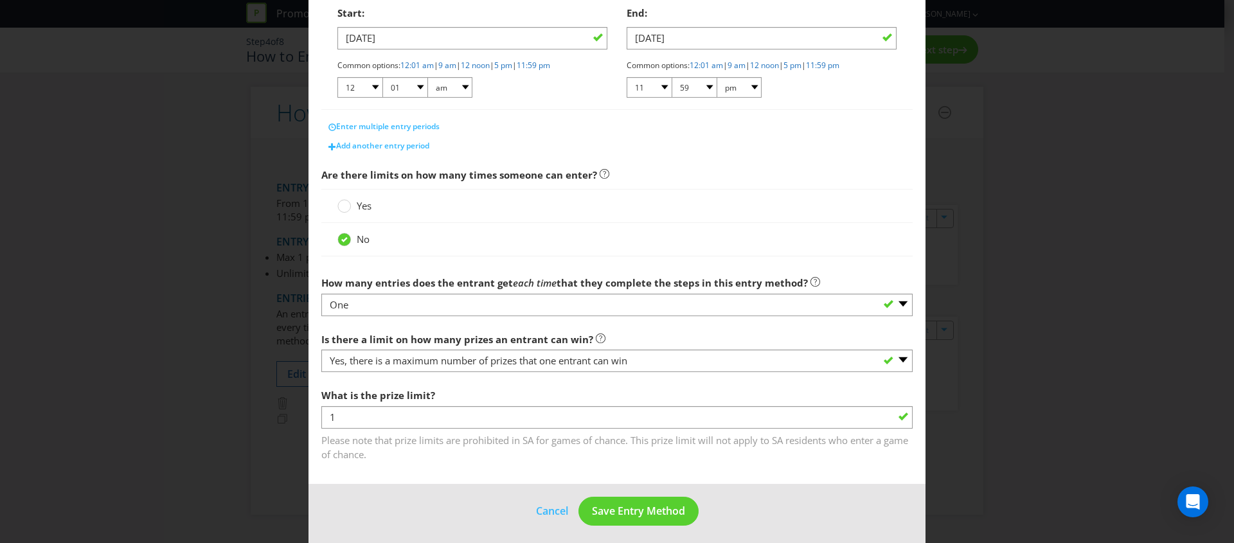
scroll to position [277, 0]
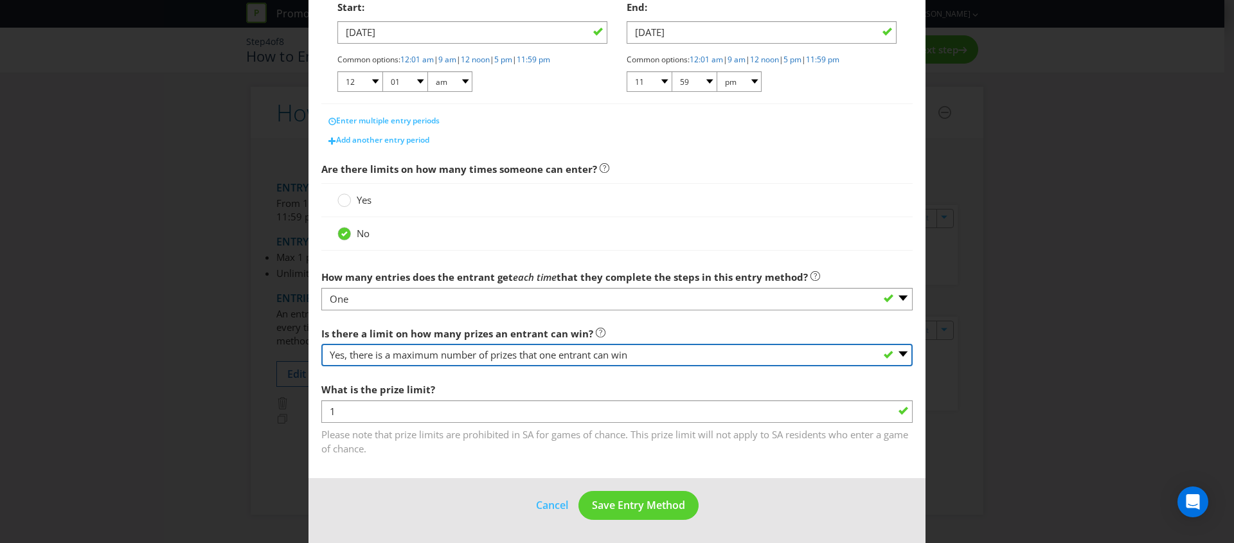
click at [493, 352] on select "-- Please select -- Yes, there is a maximum number of prizes that one entrant c…" at bounding box center [616, 355] width 591 height 22
select select "UNLIMITED"
click at [321, 366] on select "-- Please select -- Yes, there is a maximum number of prizes that one entrant c…" at bounding box center [616, 355] width 591 height 22
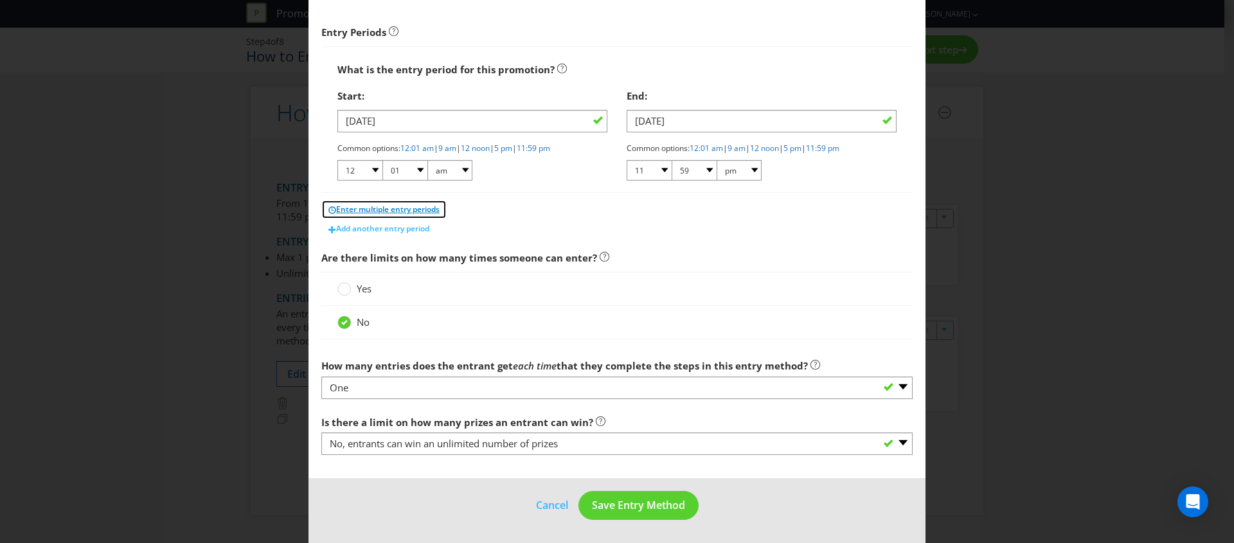
click at [398, 211] on span "Enter multiple entry periods" at bounding box center [387, 209] width 103 height 11
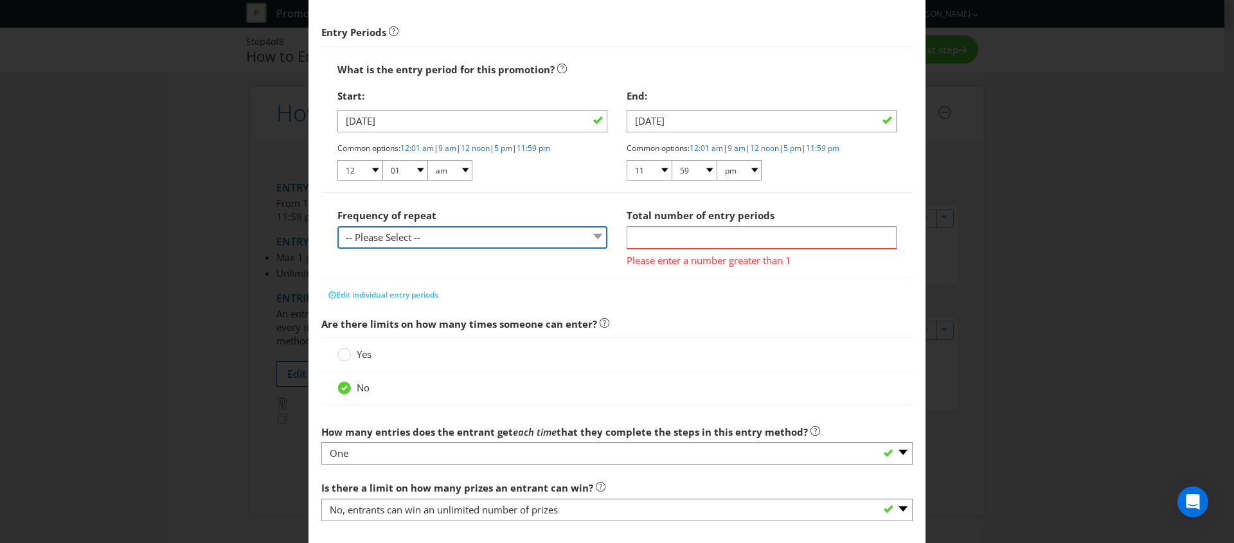
click at [435, 232] on select "-- Please Select -- hourly daily weekly monthly" at bounding box center [472, 237] width 270 height 22
select select "DAILY"
click at [337, 226] on select "-- Please Select -- hourly daily weekly monthly" at bounding box center [472, 237] width 270 height 22
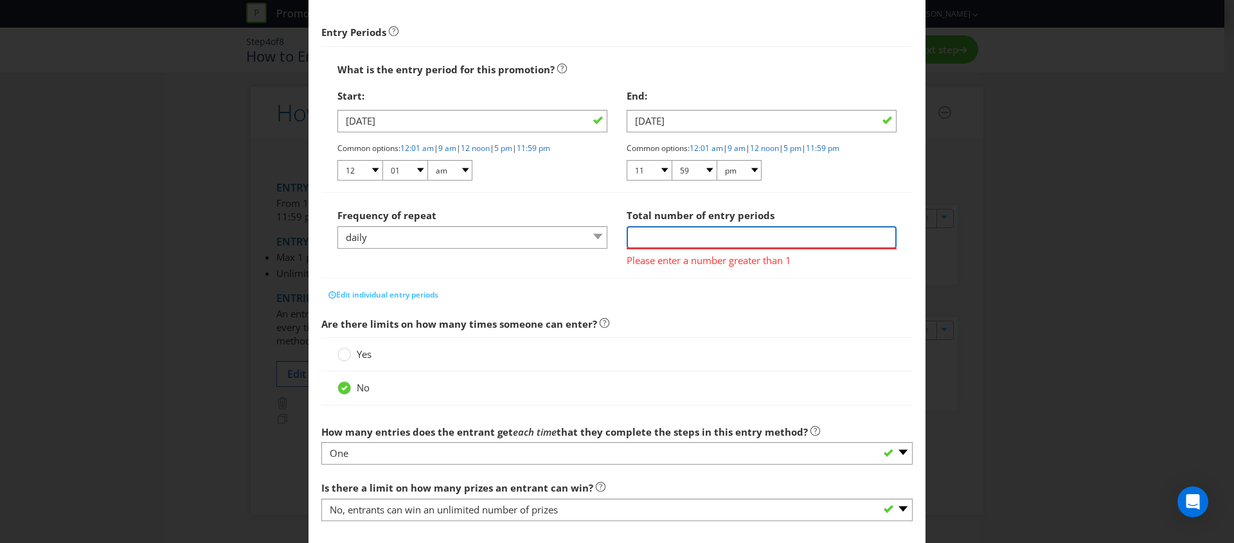
click at [655, 233] on input "number" at bounding box center [762, 237] width 270 height 22
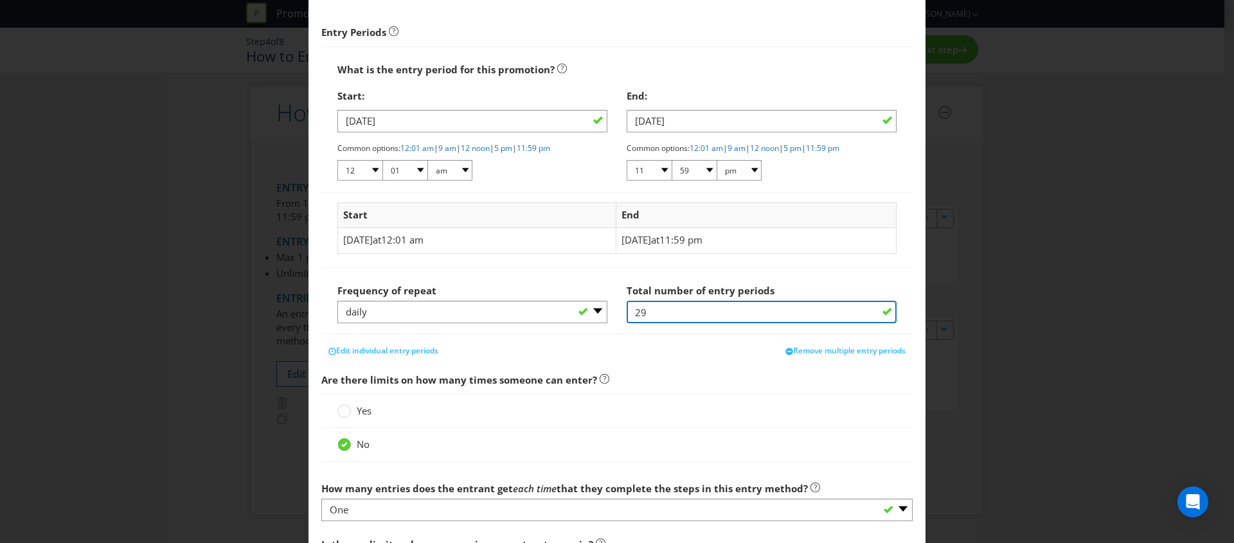
scroll to position [665, 0]
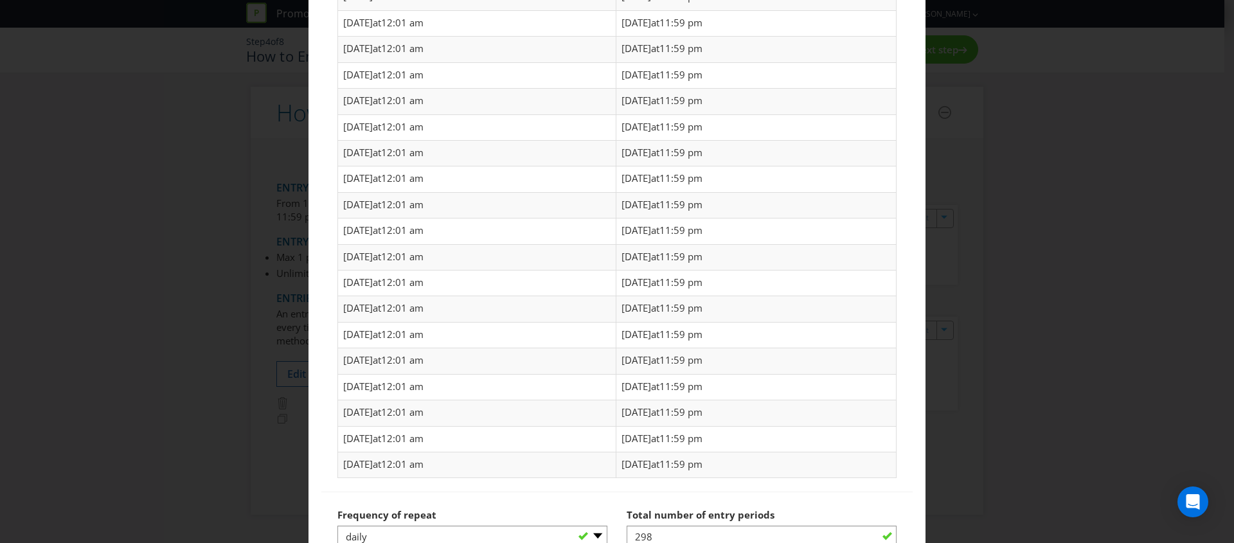
click at [625, 490] on div "Start End [DATE] 12:01 am [DATE] 11:59 pm [DATE] 12:01 am [DATE] 11:59 pm [DATE…" at bounding box center [616, 104] width 591 height 776
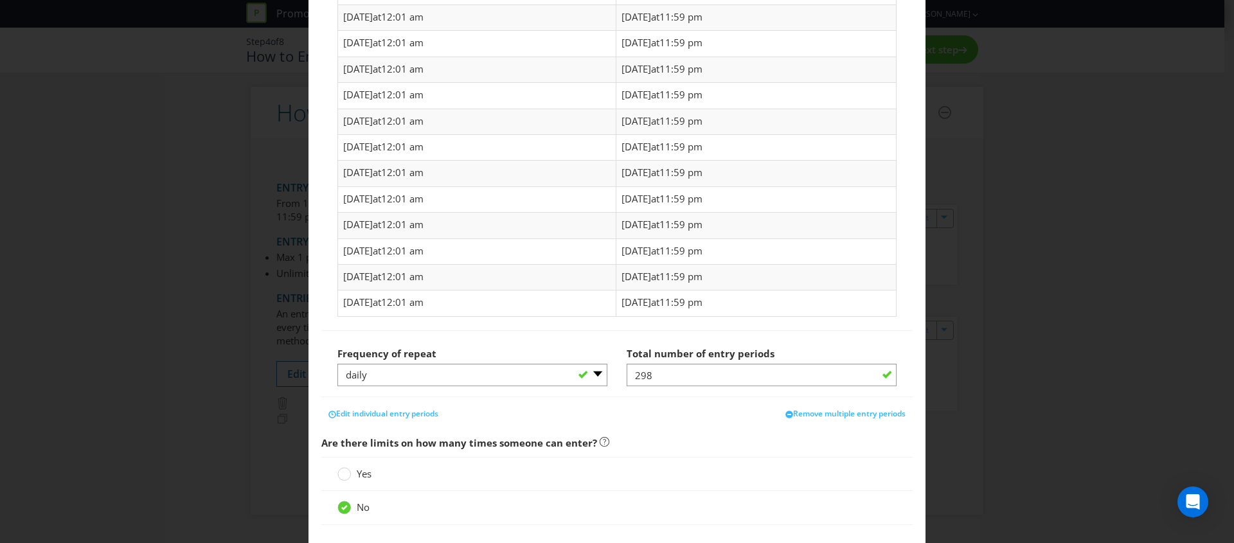
scroll to position [7867, 0]
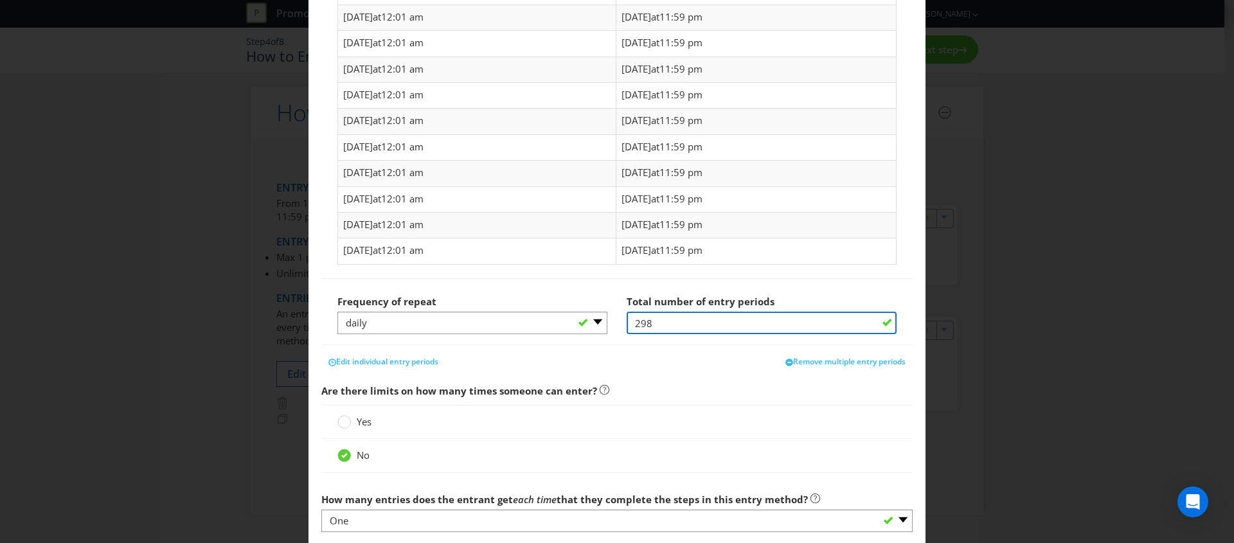
drag, startPoint x: 683, startPoint y: 324, endPoint x: 740, endPoint y: 346, distance: 60.9
click at [607, 326] on div "Frequency of repeat -- Please Select -- hourly daily weekly monthly Total numbe…" at bounding box center [617, 317] width 578 height 56
click at [689, 331] on input "298" at bounding box center [762, 323] width 270 height 22
click at [644, 321] on input "298" at bounding box center [762, 323] width 270 height 22
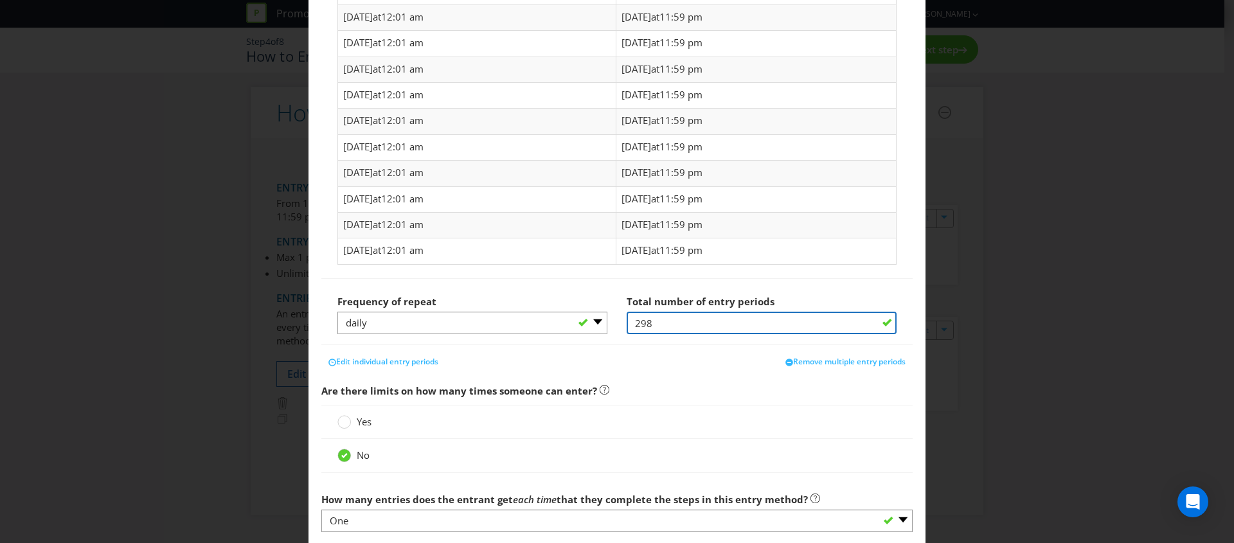
click at [632, 326] on input "298" at bounding box center [762, 323] width 270 height 22
click at [676, 324] on input "298" at bounding box center [762, 323] width 270 height 22
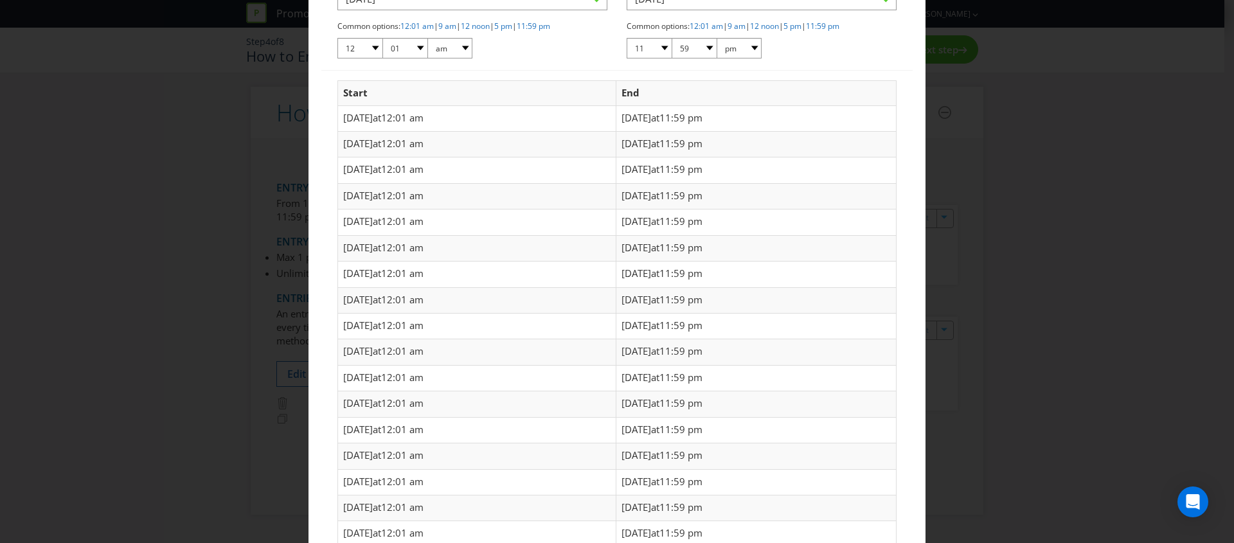
scroll to position [986, 0]
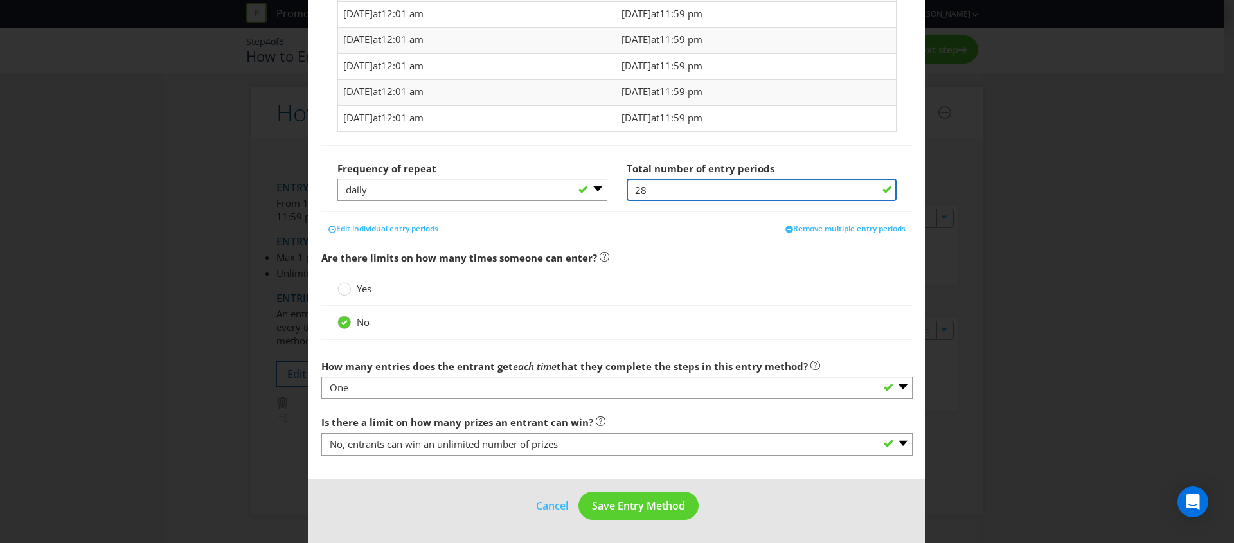
type input "28"
click at [666, 273] on div "Yes" at bounding box center [616, 289] width 591 height 34
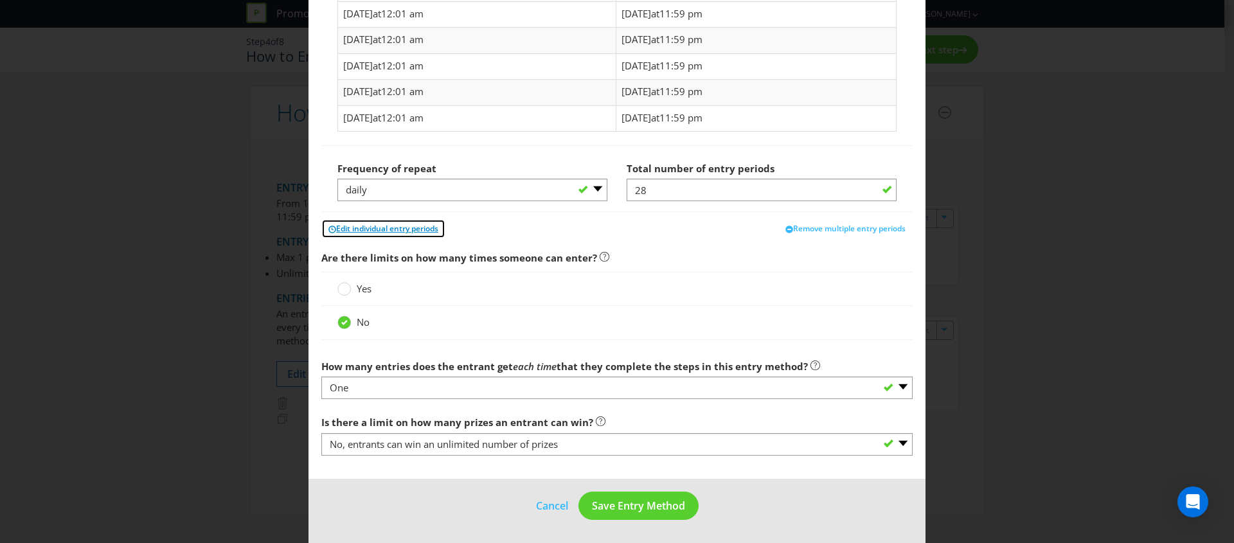
click at [373, 228] on span "Edit individual entry periods" at bounding box center [387, 228] width 102 height 11
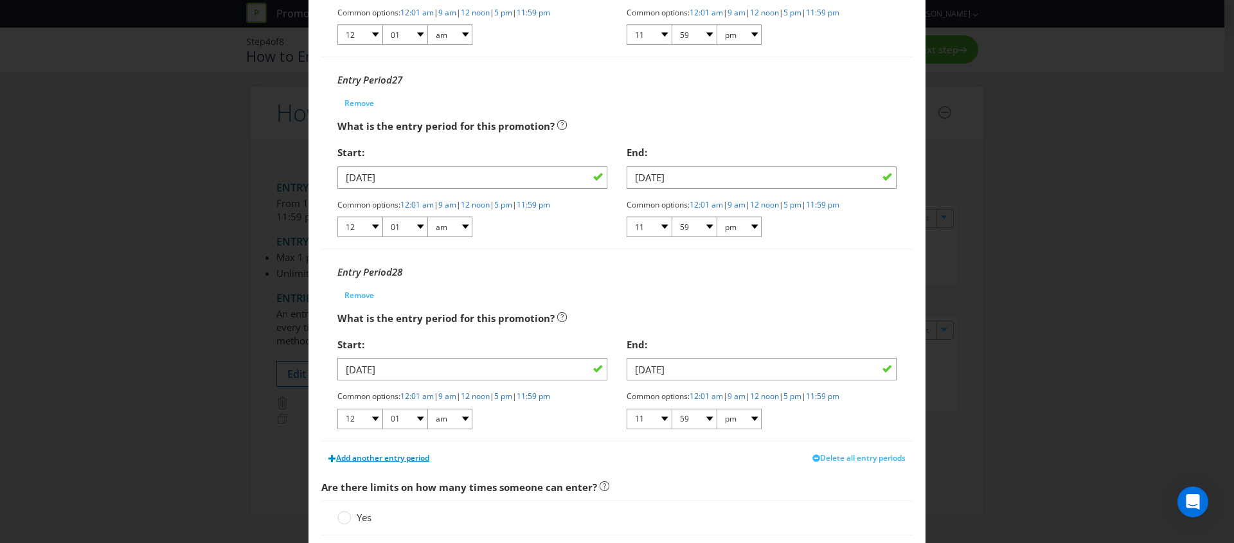
scroll to position [5402, 0]
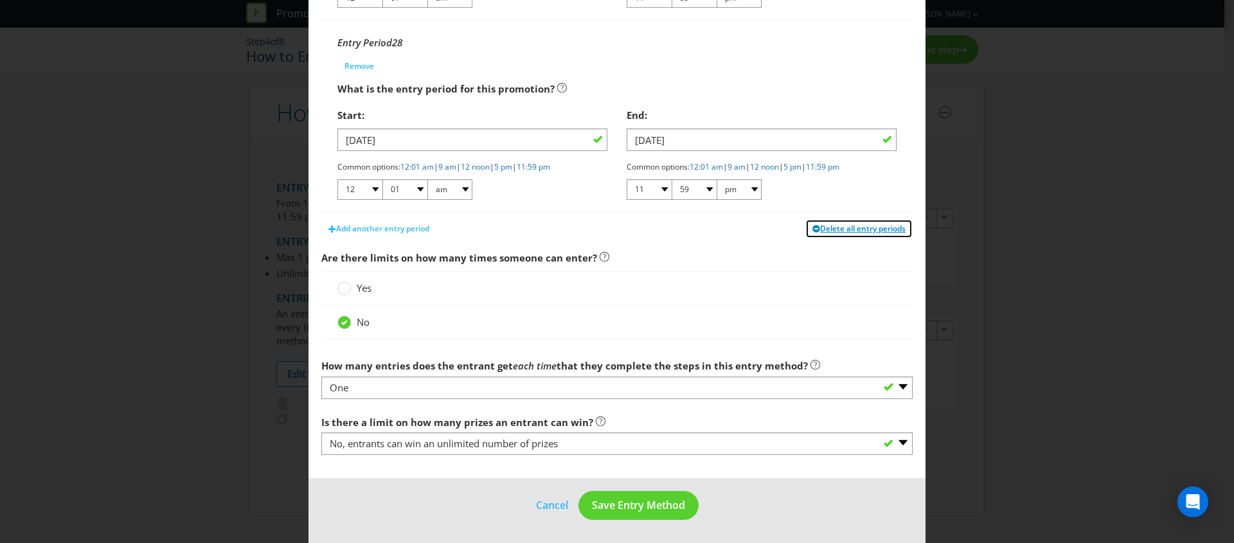
click at [834, 231] on span "Delete all entry periods" at bounding box center [862, 228] width 85 height 11
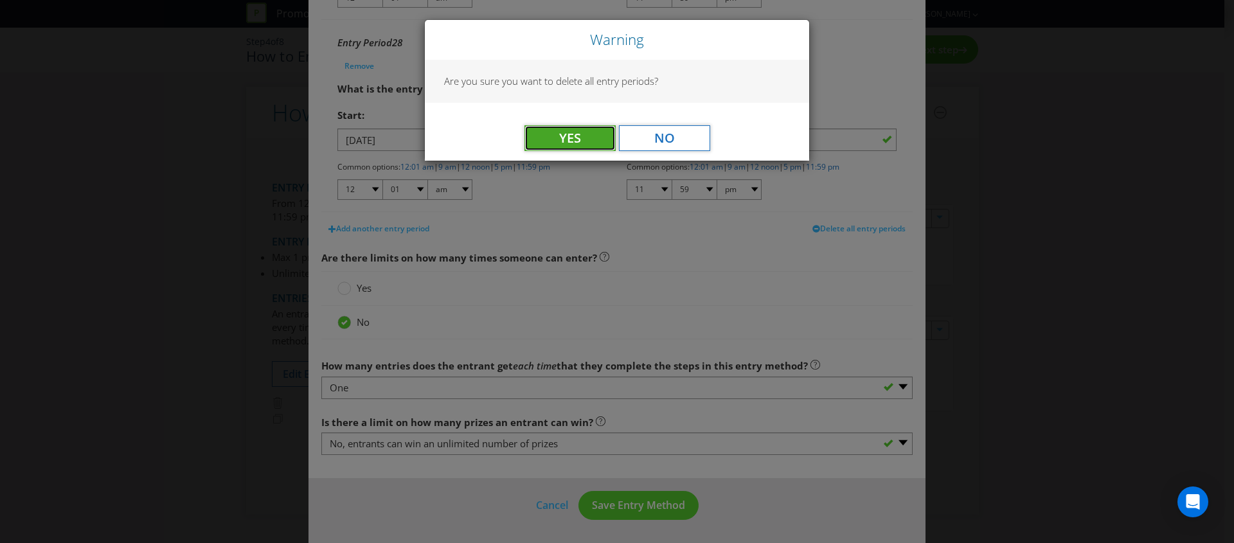
click at [554, 145] on button "Yes" at bounding box center [569, 138] width 91 height 26
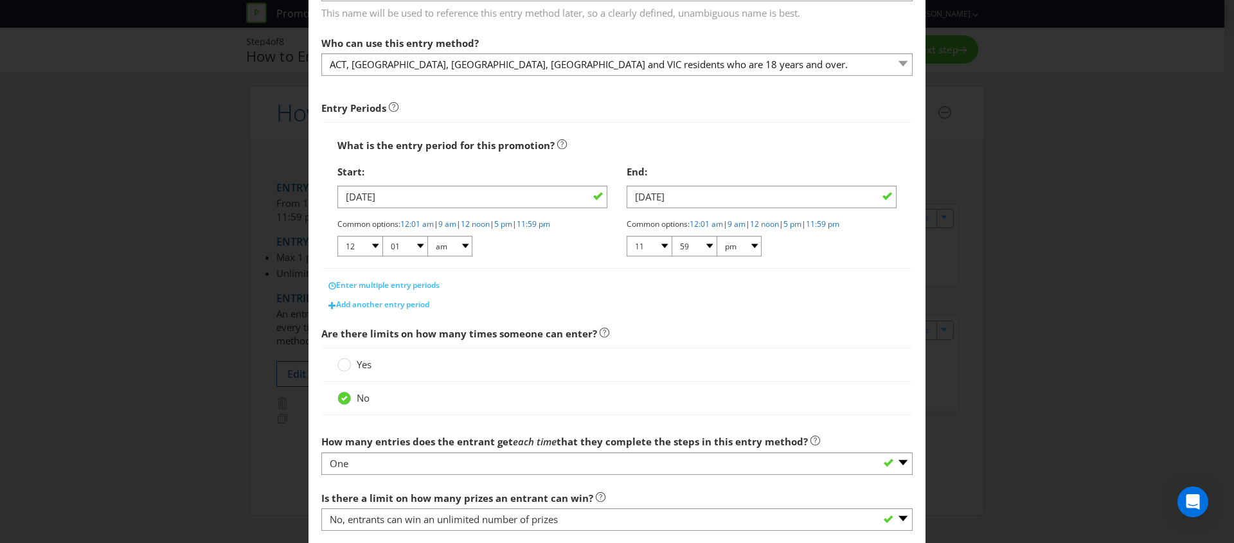
scroll to position [98, 0]
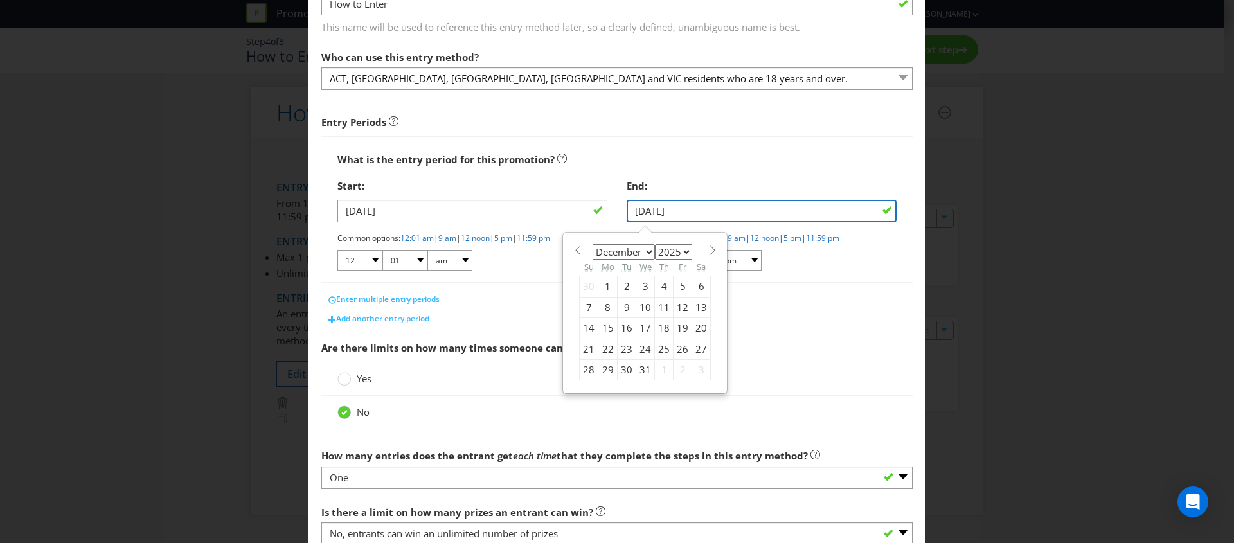
drag, startPoint x: 728, startPoint y: 205, endPoint x: 594, endPoint y: 206, distance: 134.3
click at [594, 206] on div "Start: [DATE] Common options: 12:01 am | 9 am | 12 noon | 5 pm | 11:59 pm 01 02…" at bounding box center [617, 227] width 578 height 109
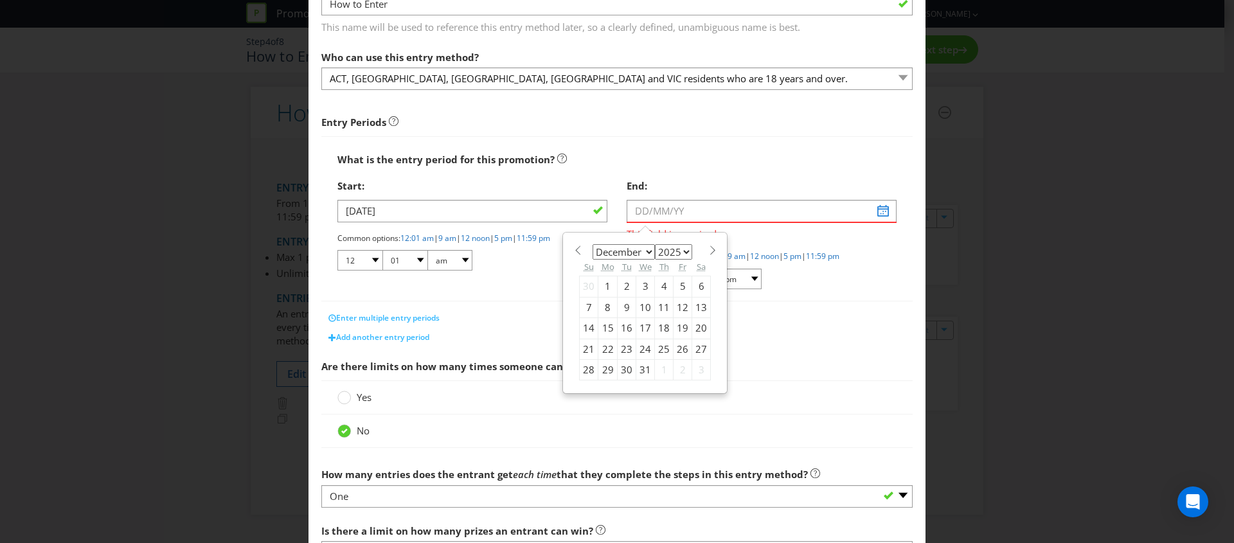
click at [629, 253] on select "January February March April May June July August September October November De…" at bounding box center [624, 251] width 62 height 15
select select "10"
click at [593, 244] on select "January February March April May June July August September October November De…" at bounding box center [624, 251] width 62 height 15
click at [659, 329] on div "13" at bounding box center [664, 328] width 19 height 21
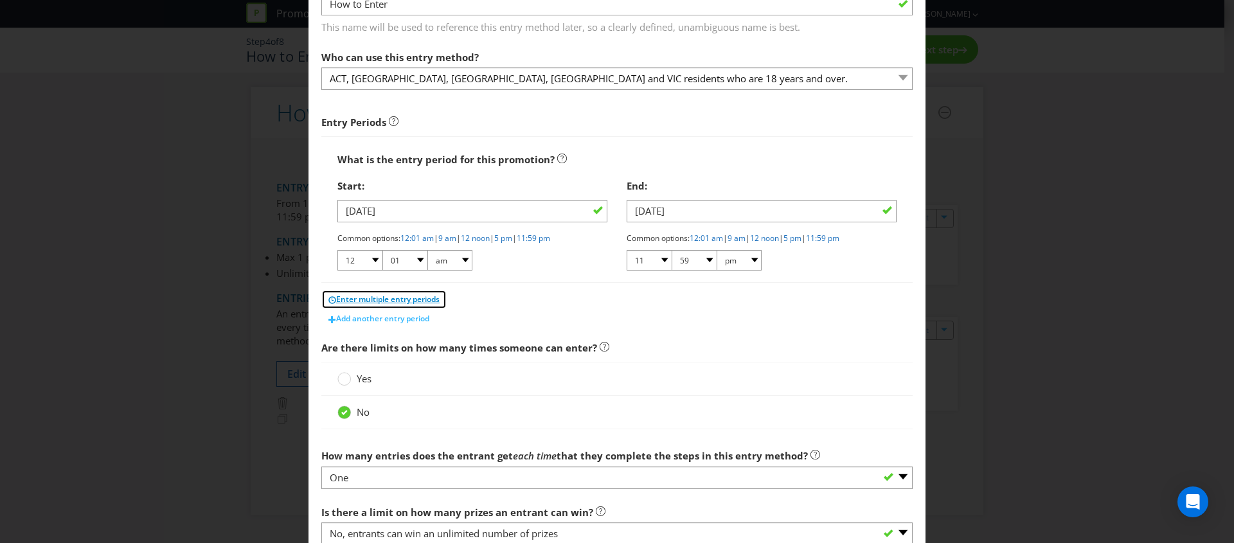
click at [416, 308] on button "Enter multiple entry periods" at bounding box center [383, 299] width 125 height 19
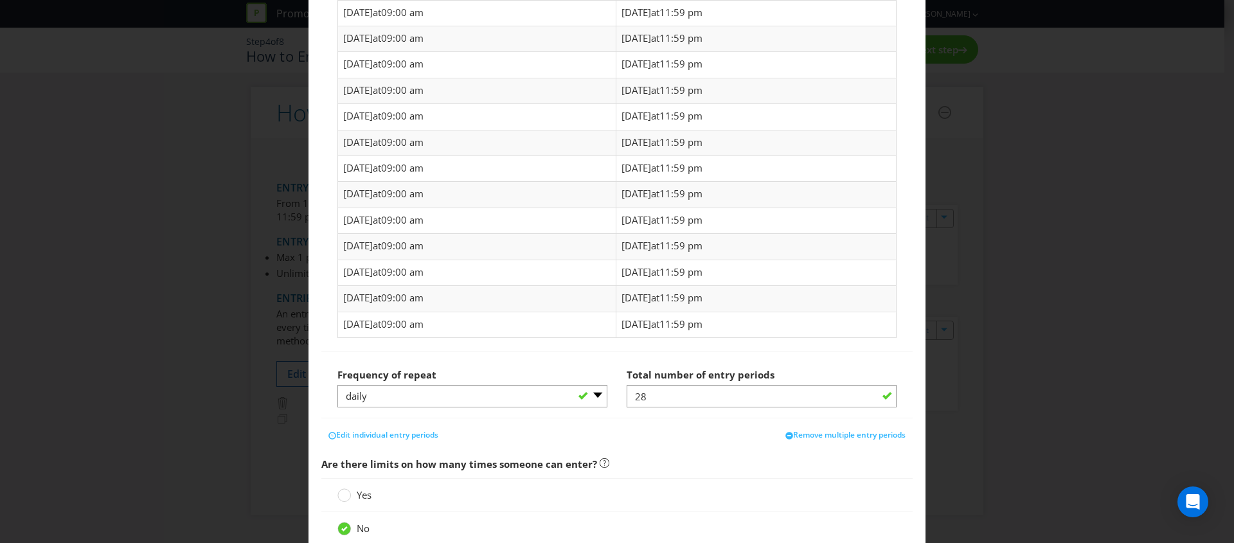
scroll to position [0, 0]
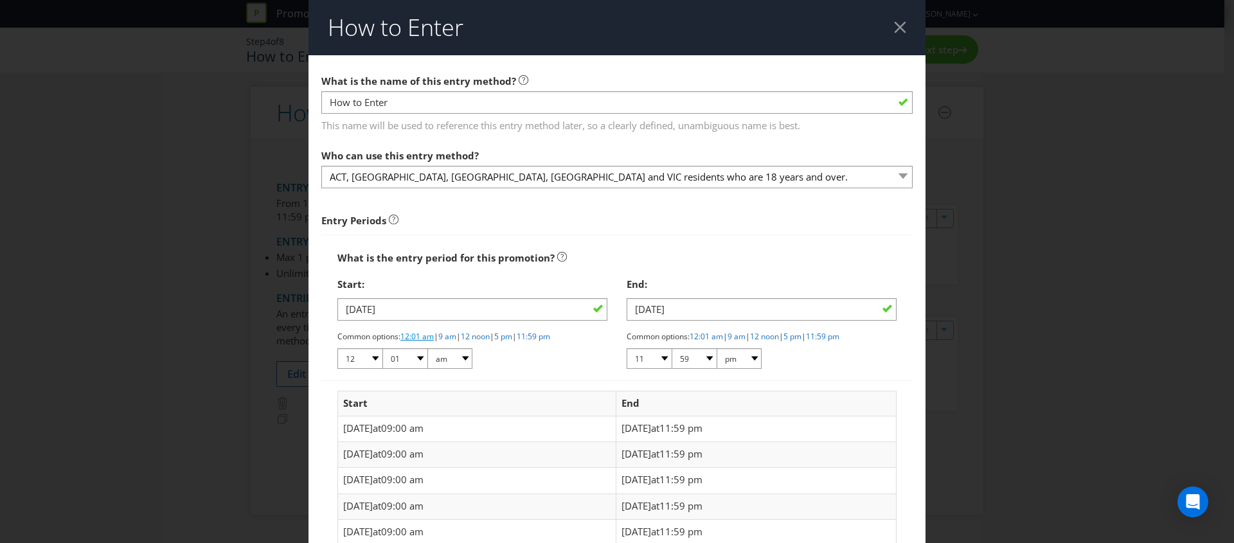
click at [418, 336] on link "12:01 am" at bounding box center [416, 336] width 33 height 11
click at [829, 307] on input "[DATE]" at bounding box center [762, 309] width 270 height 22
click at [641, 427] on div "12" at bounding box center [645, 426] width 19 height 21
type input "[DATE]"
click at [712, 258] on div "What is the entry period for this promotion?" at bounding box center [616, 258] width 559 height 26
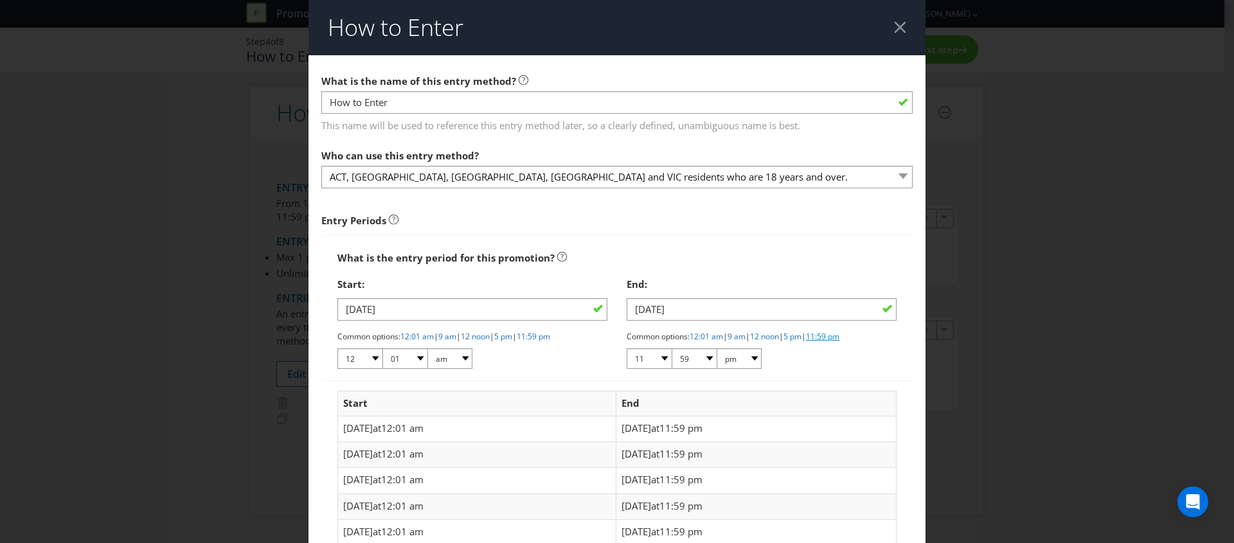
click at [839, 335] on link "11:59 pm" at bounding box center [822, 336] width 33 height 11
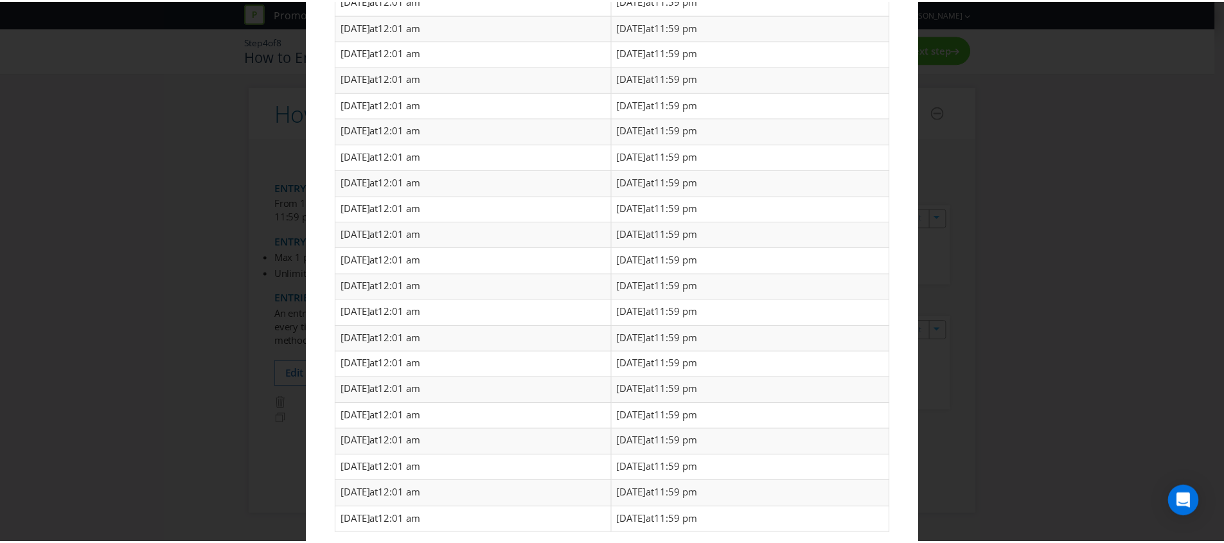
scroll to position [981, 0]
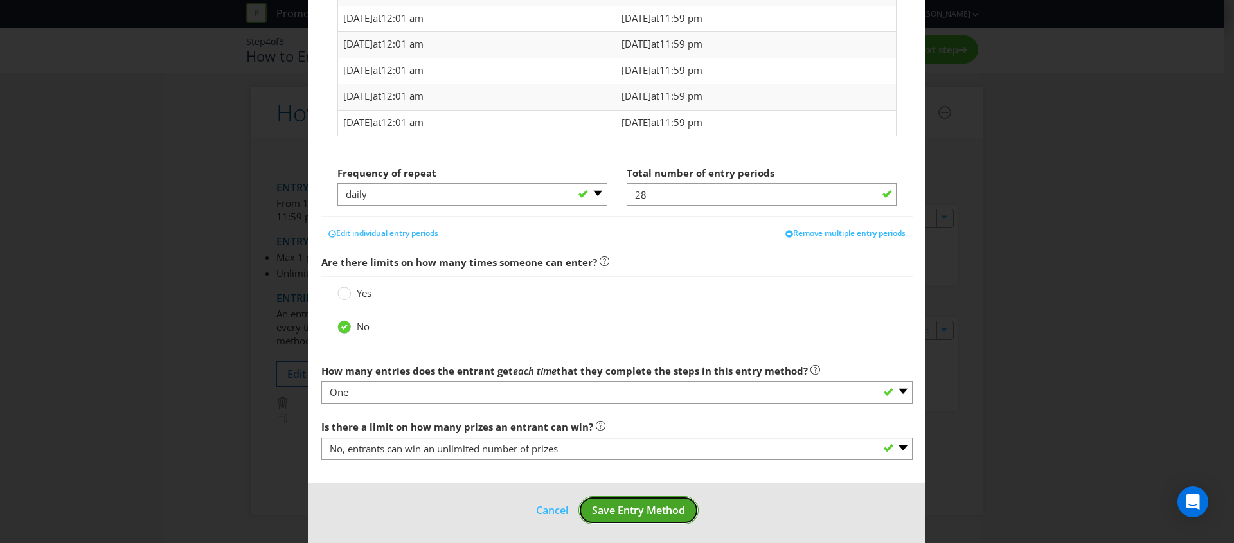
click at [636, 511] on span "Save Entry Method" at bounding box center [638, 510] width 93 height 14
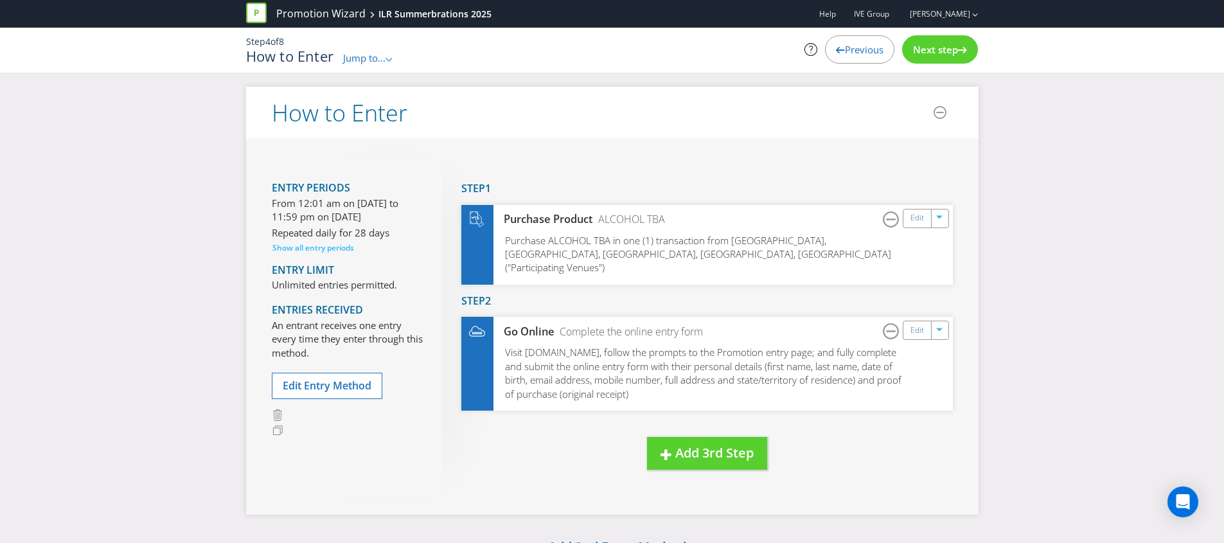
click at [370, 57] on span "Jump to..." at bounding box center [364, 57] width 42 height 13
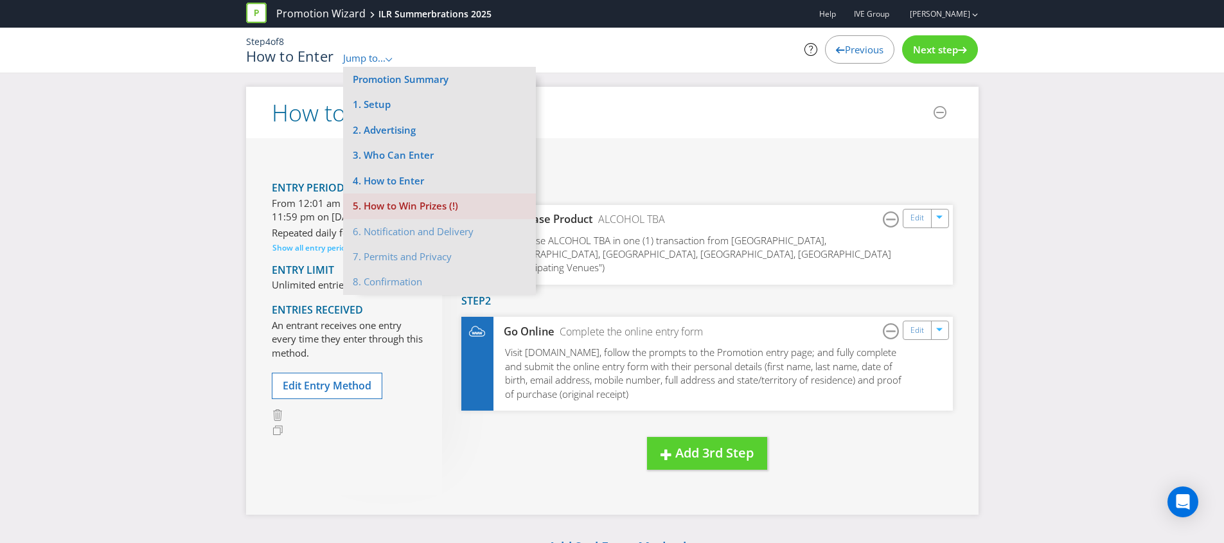
click at [407, 208] on li "5. How to Win Prizes (!)" at bounding box center [439, 205] width 193 height 25
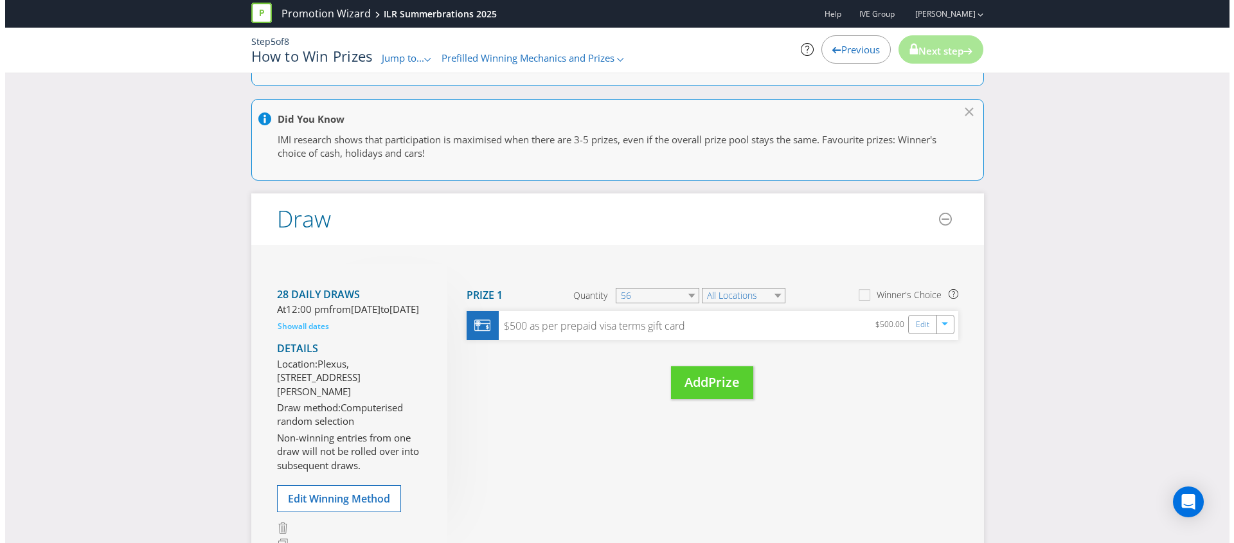
scroll to position [219, 0]
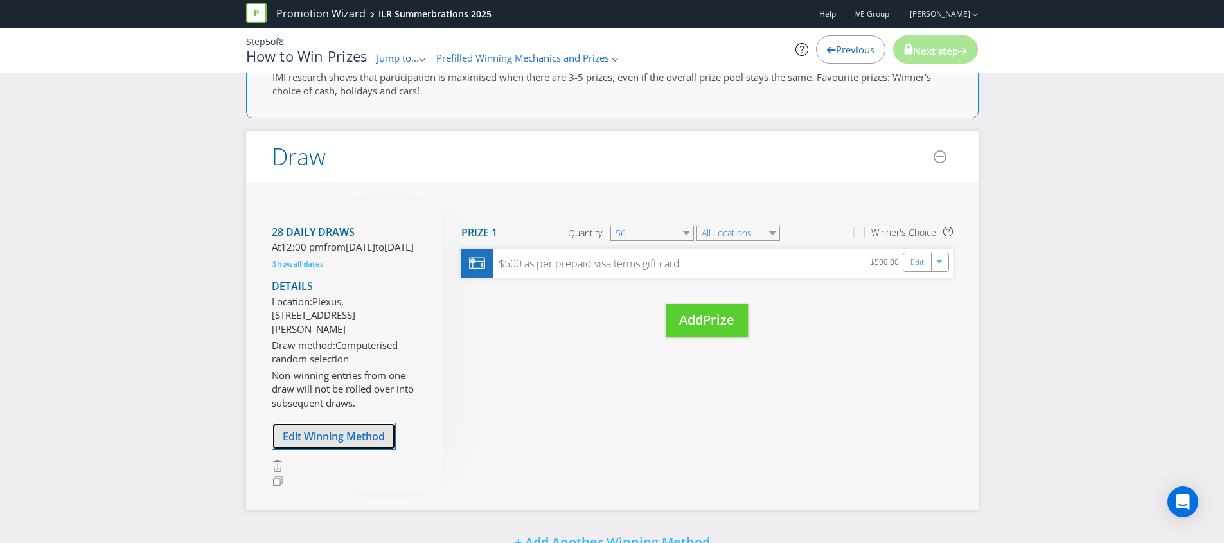
click at [354, 443] on span "Edit Winning Method" at bounding box center [334, 436] width 102 height 14
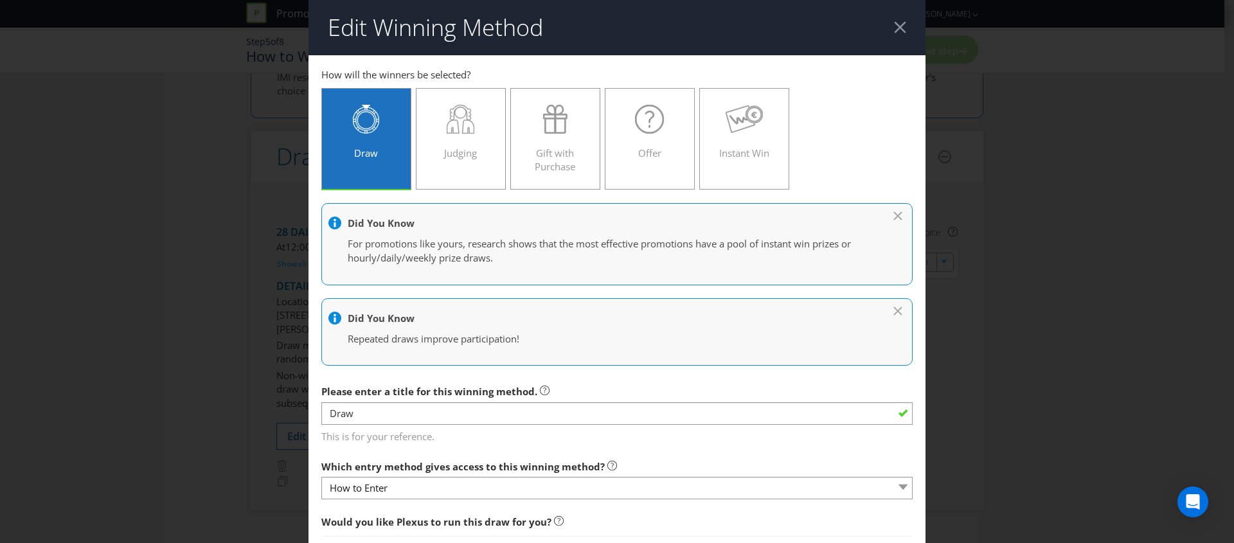
click at [894, 28] on div at bounding box center [900, 27] width 12 height 12
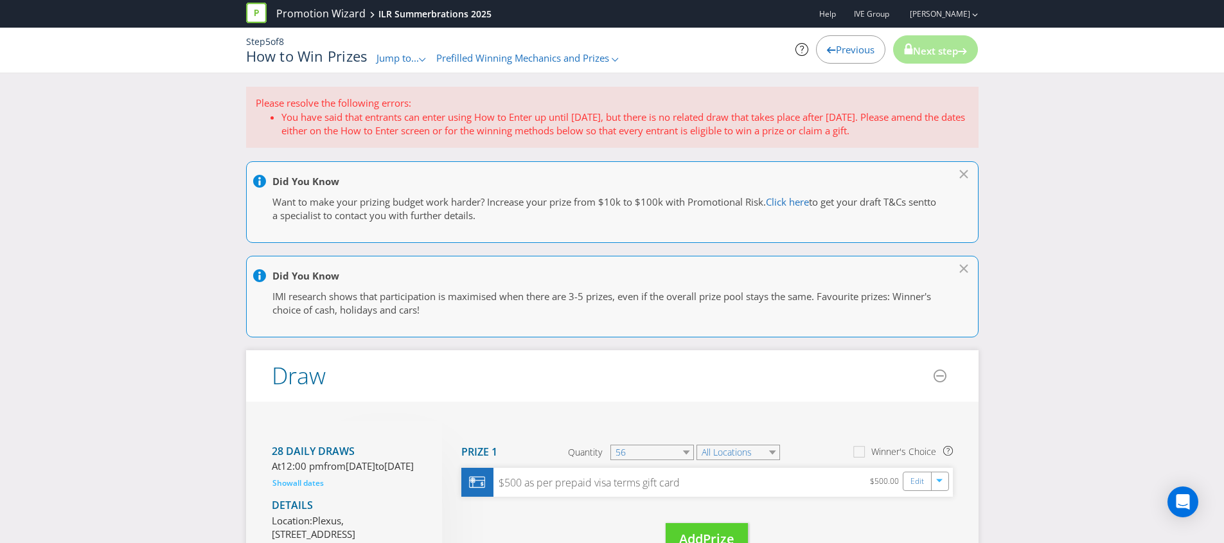
click at [534, 49] on div "How to Win Prizes Jump to... .st0{fill-rule:evenodd;clip-rule:evenodd;} Promoti…" at bounding box center [487, 56] width 482 height 17
click at [519, 58] on span "Prefilled Winning Mechanics and Prizes" at bounding box center [522, 57] width 173 height 13
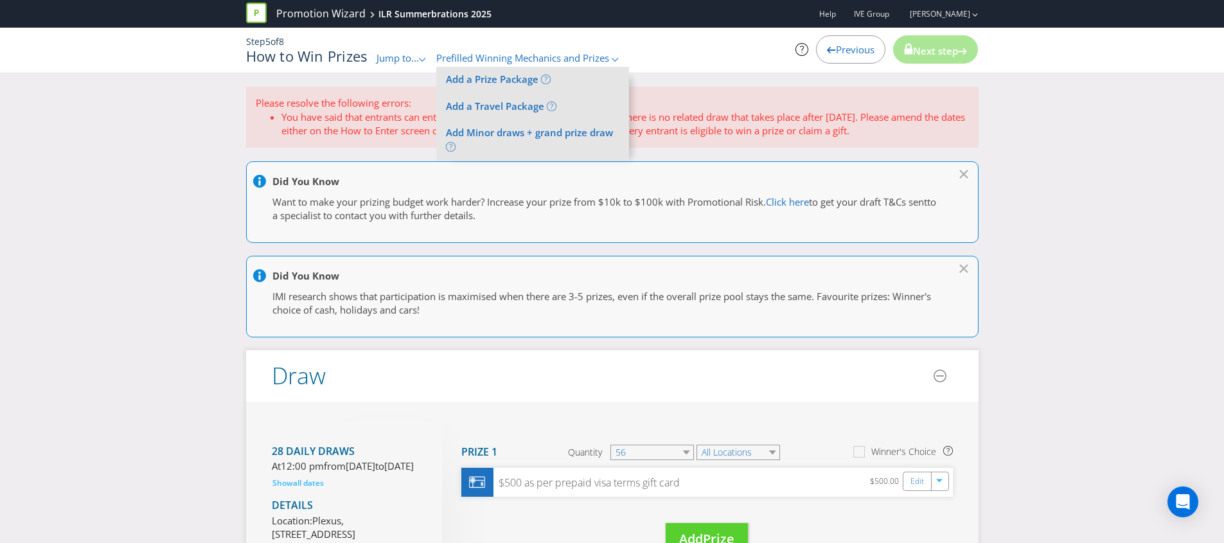
click at [391, 55] on span "Jump to..." at bounding box center [398, 57] width 42 height 13
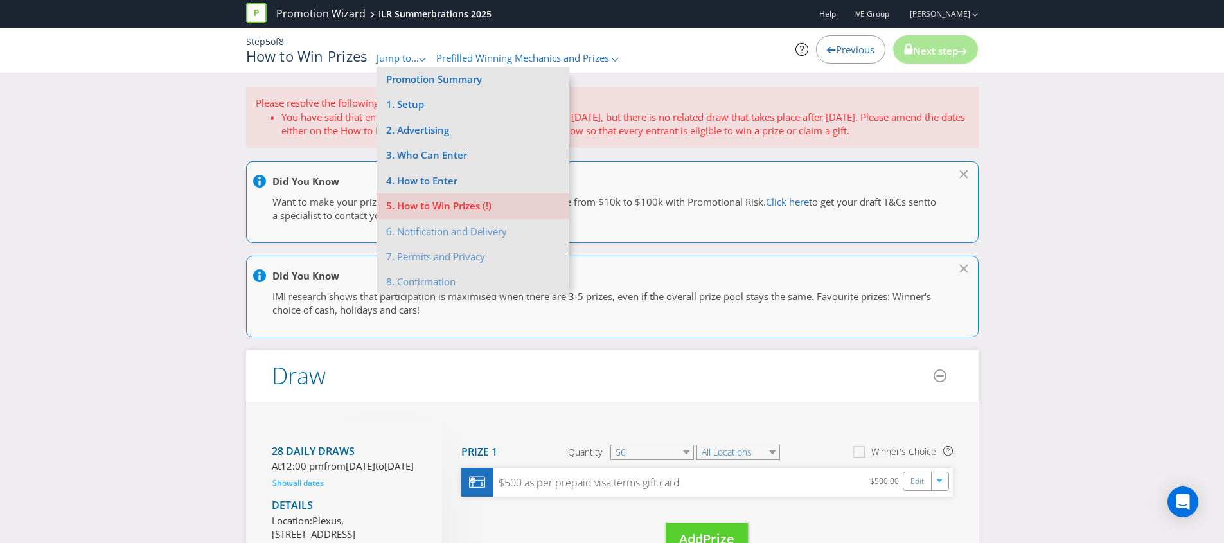
click at [800, 152] on div "Please resolve the following errors: You have said that entrants can enter usin…" at bounding box center [612, 519] width 752 height 865
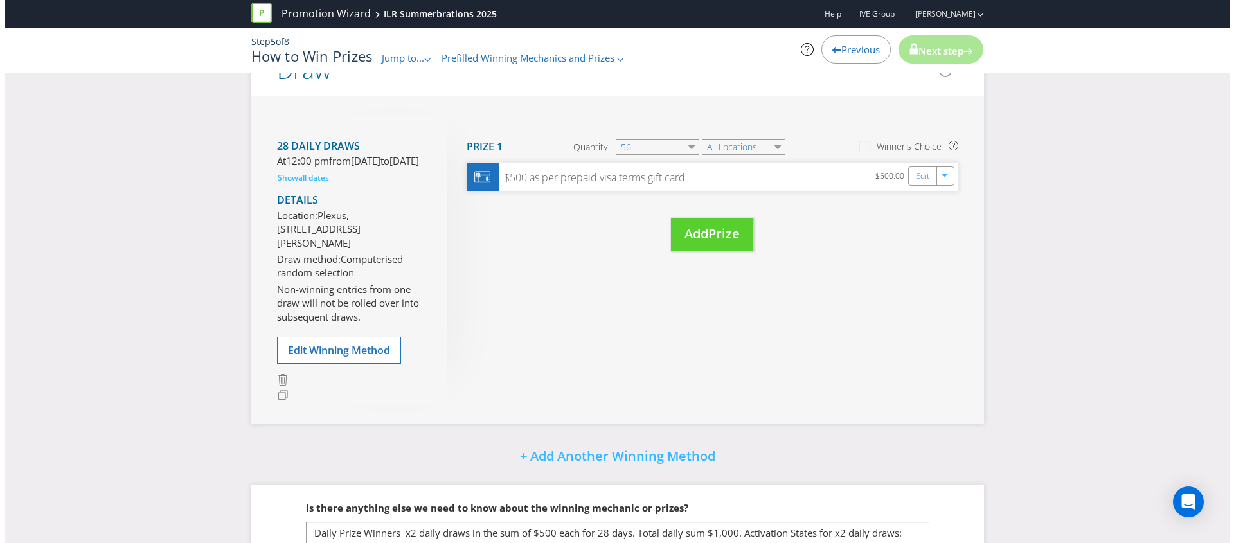
scroll to position [301, 0]
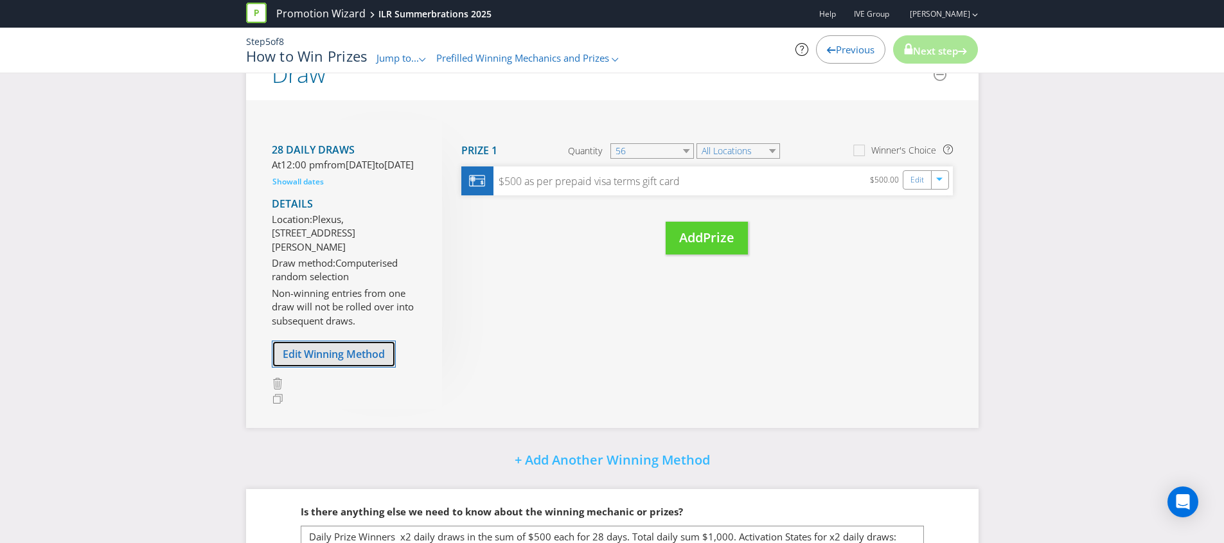
click at [301, 361] on span "Edit Winning Method" at bounding box center [334, 354] width 102 height 14
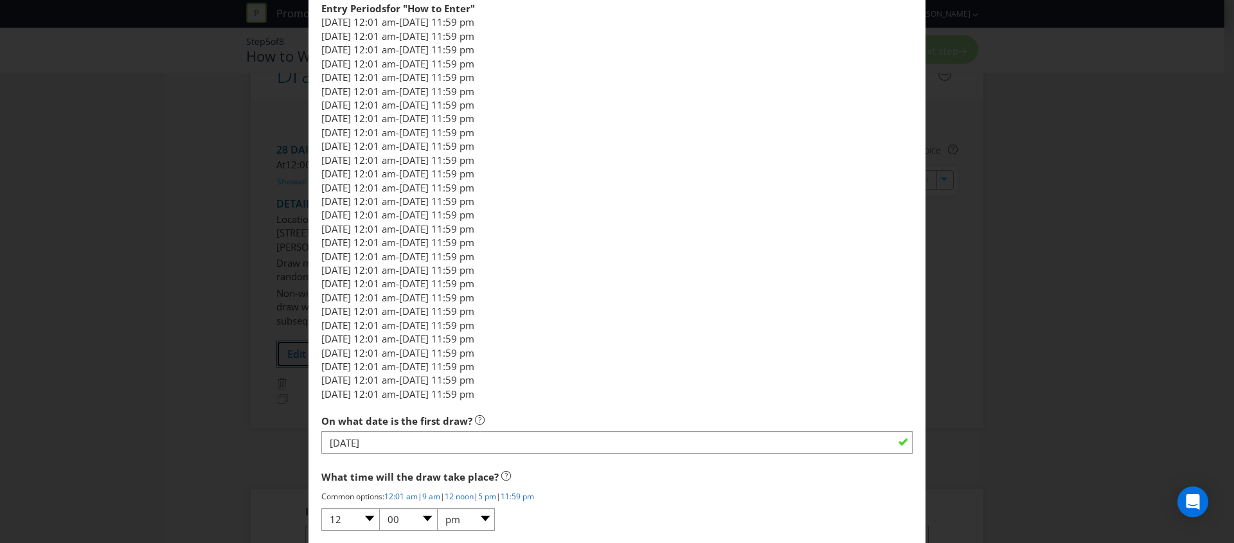
scroll to position [822, 0]
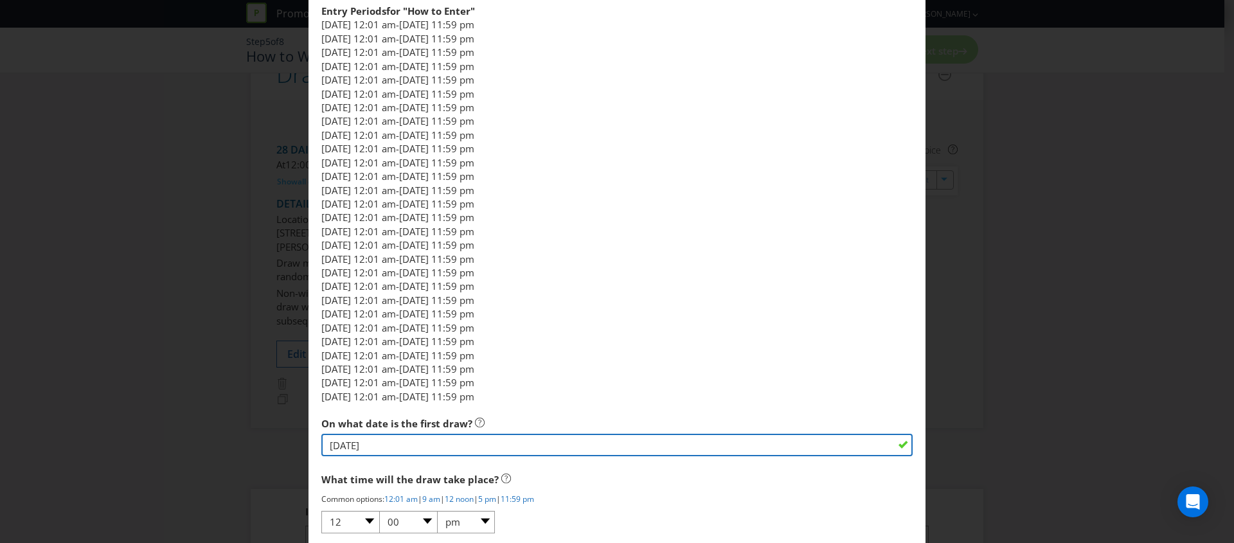
click at [377, 440] on input "[DATE]" at bounding box center [616, 445] width 591 height 22
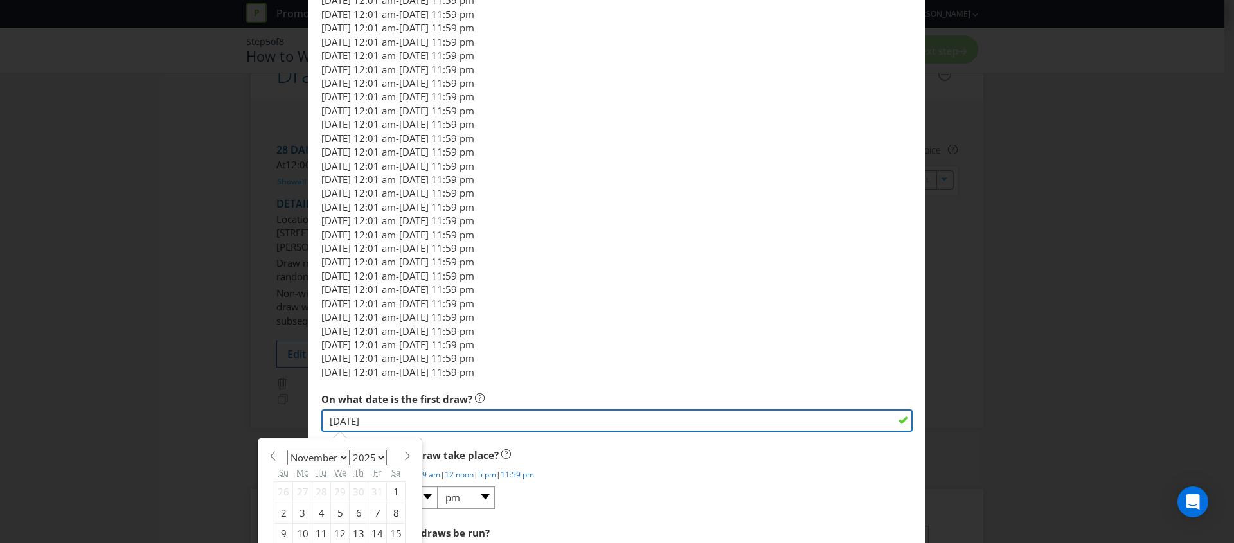
scroll to position [925, 0]
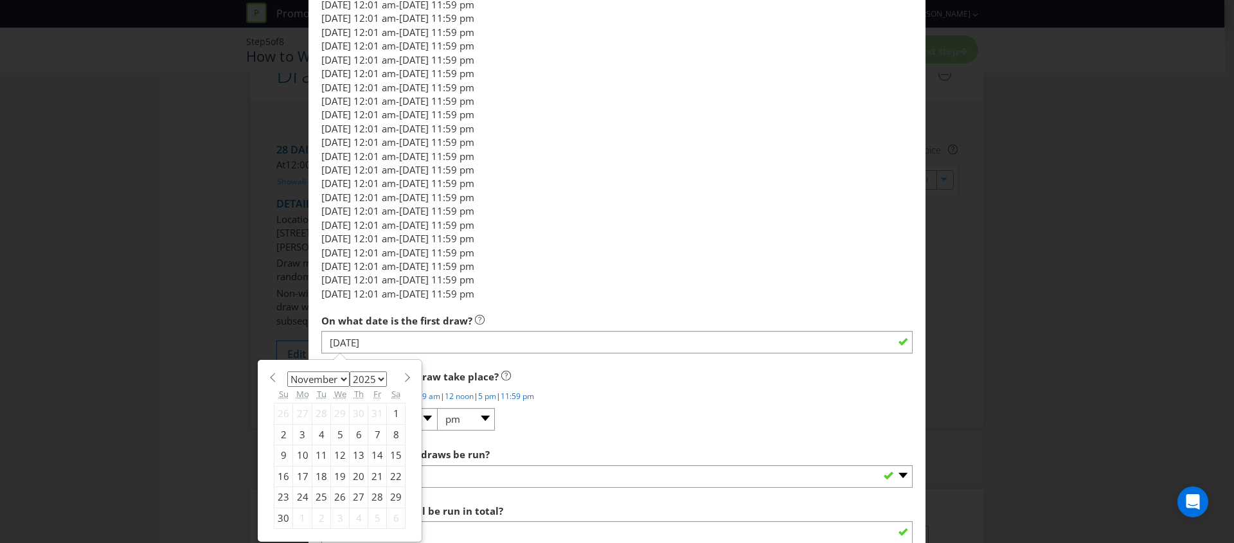
click at [353, 457] on div "13" at bounding box center [359, 455] width 19 height 21
type input "[DATE]"
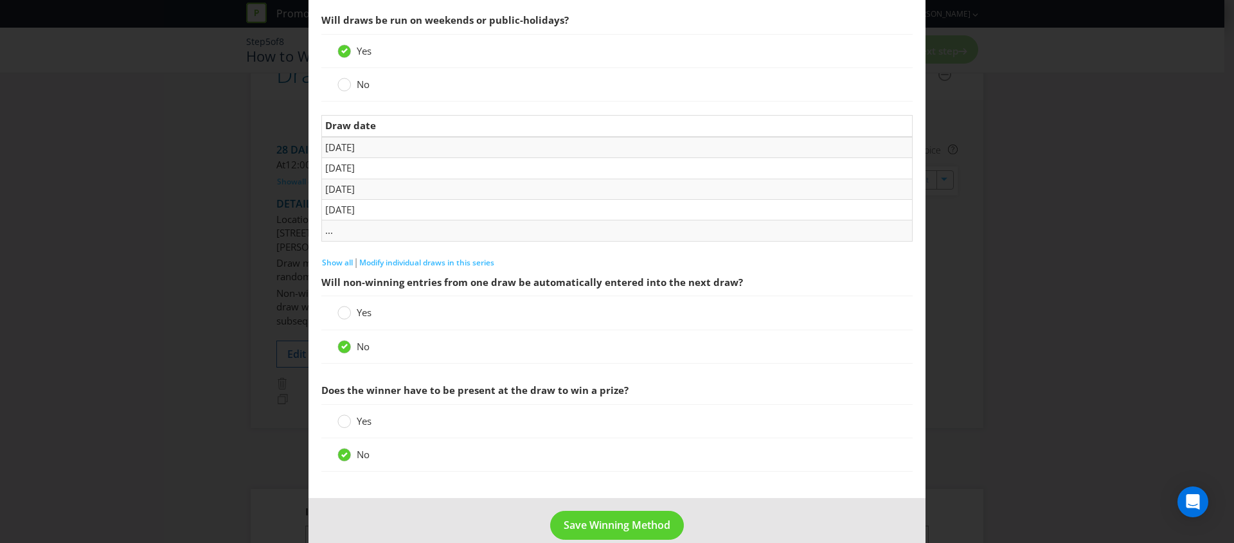
scroll to position [1492, 0]
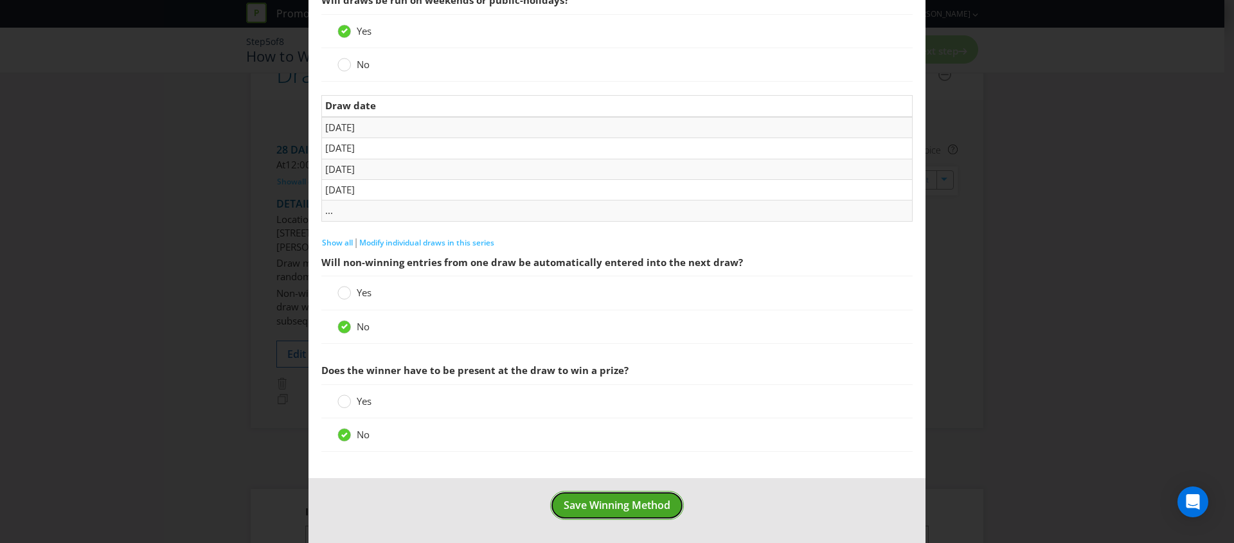
click at [601, 500] on span "Save Winning Method" at bounding box center [617, 505] width 107 height 14
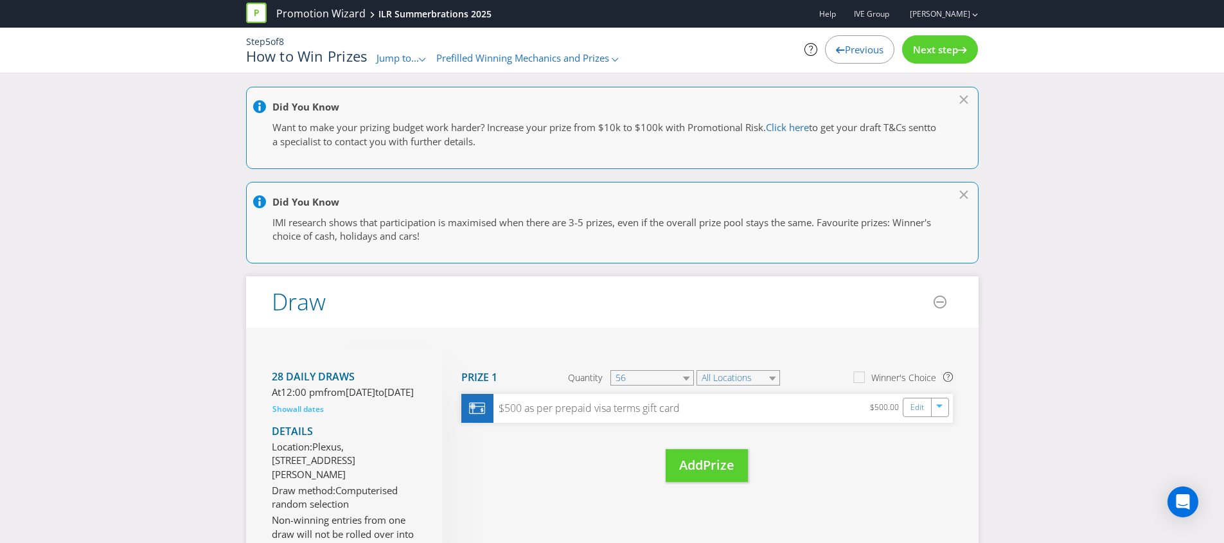
click at [915, 55] on span "Next step" at bounding box center [935, 49] width 45 height 13
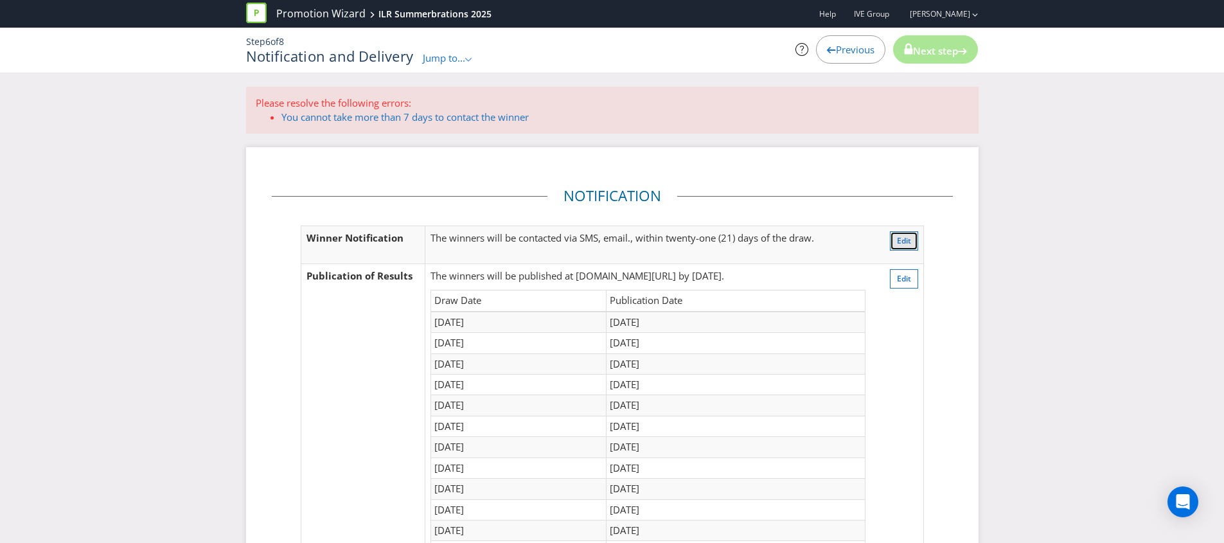
click at [895, 240] on button "Edit" at bounding box center [904, 240] width 28 height 19
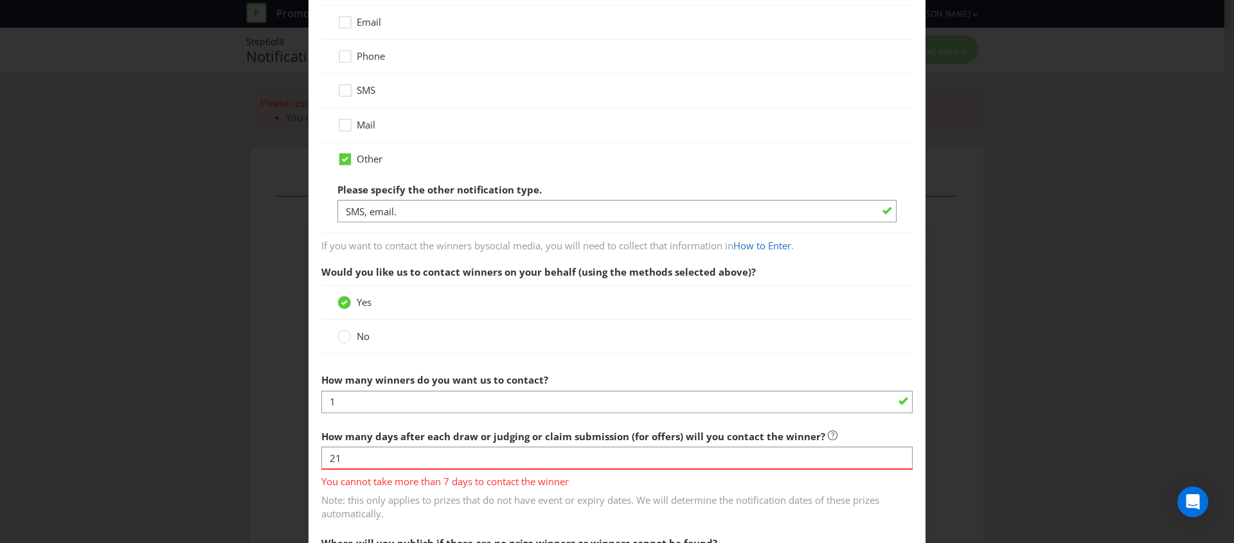
scroll to position [242, 0]
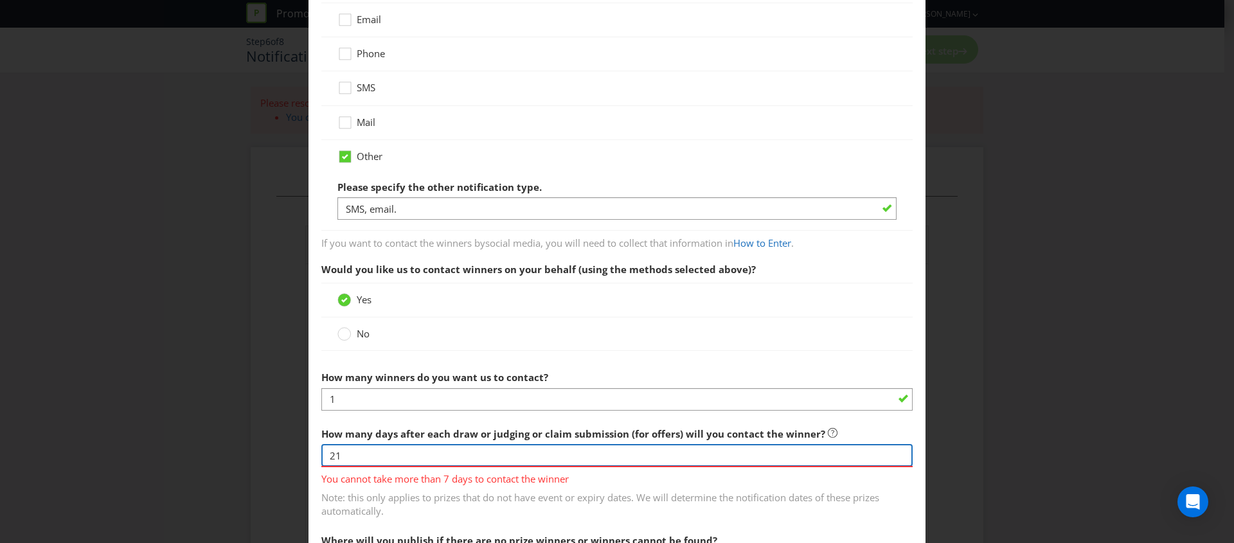
drag, startPoint x: 450, startPoint y: 452, endPoint x: 290, endPoint y: 445, distance: 160.2
click at [290, 445] on div "Notification and Delivery Winner Notification You may be required to notify win…" at bounding box center [617, 271] width 1234 height 543
type input "1"
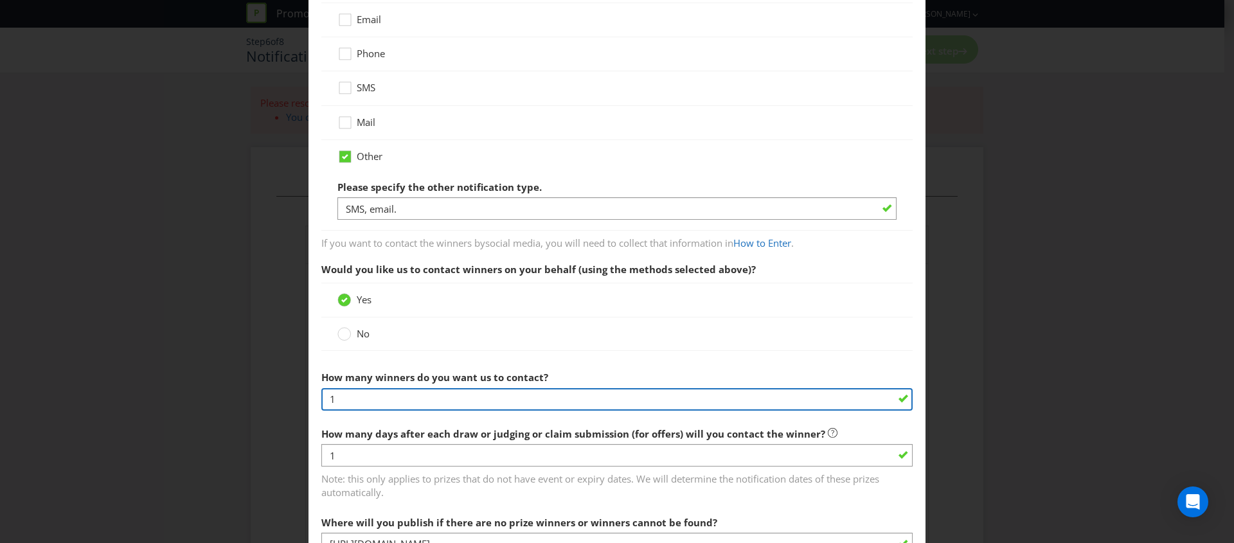
drag, startPoint x: 373, startPoint y: 406, endPoint x: 307, endPoint y: 392, distance: 66.9
type input "56"
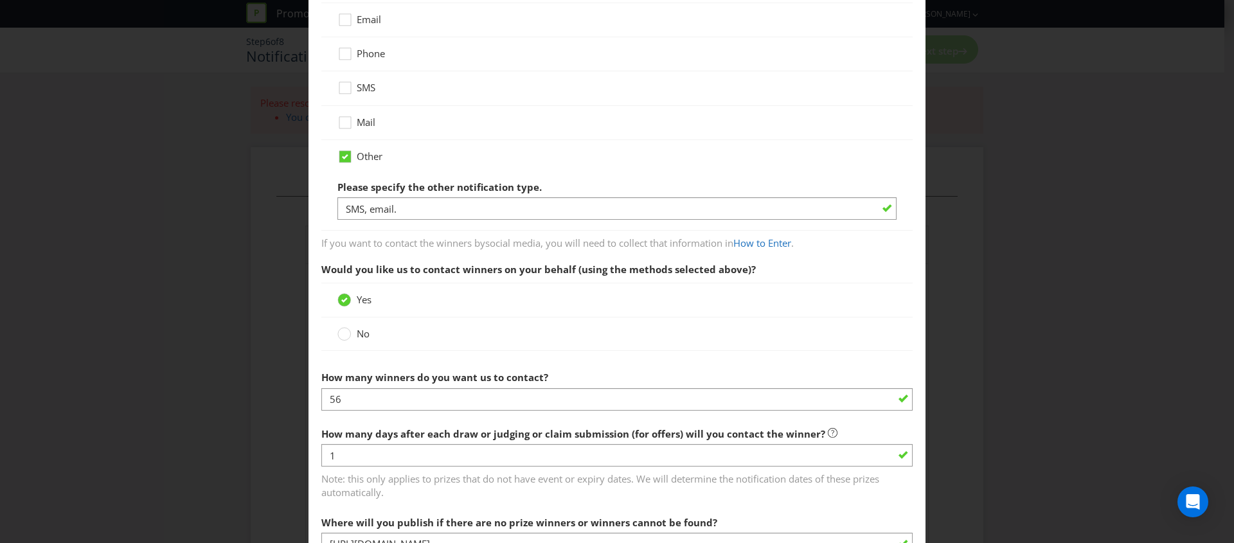
click at [398, 345] on div "No" at bounding box center [616, 333] width 591 height 33
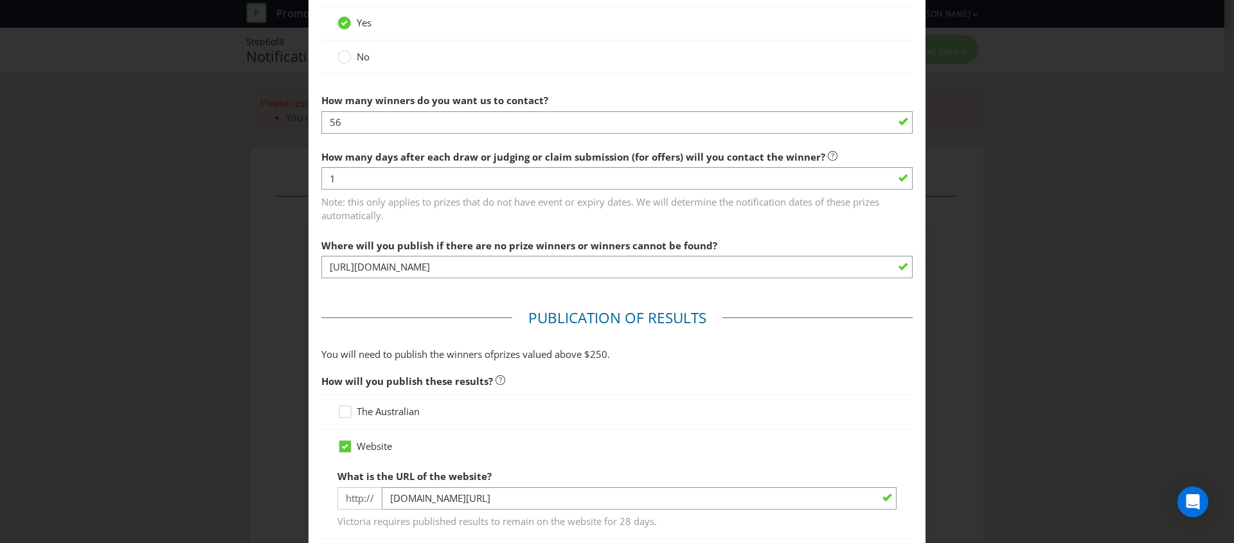
scroll to position [526, 0]
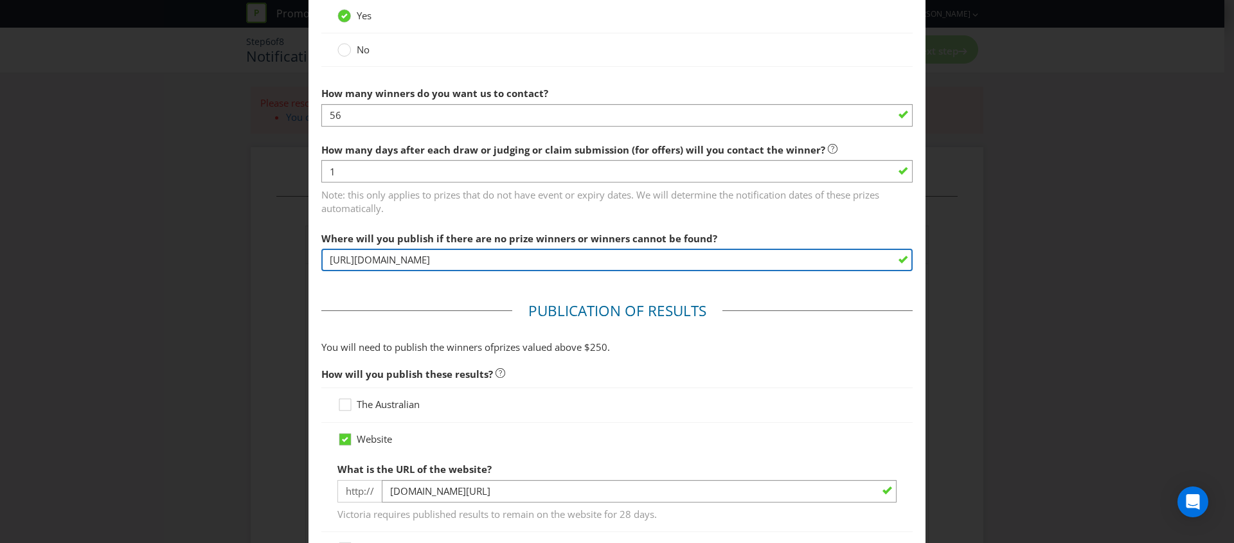
drag, startPoint x: 540, startPoint y: 262, endPoint x: 283, endPoint y: 258, distance: 257.1
click at [283, 258] on div "Notification and Delivery Winner Notification You may be required to notify win…" at bounding box center [617, 271] width 1234 height 543
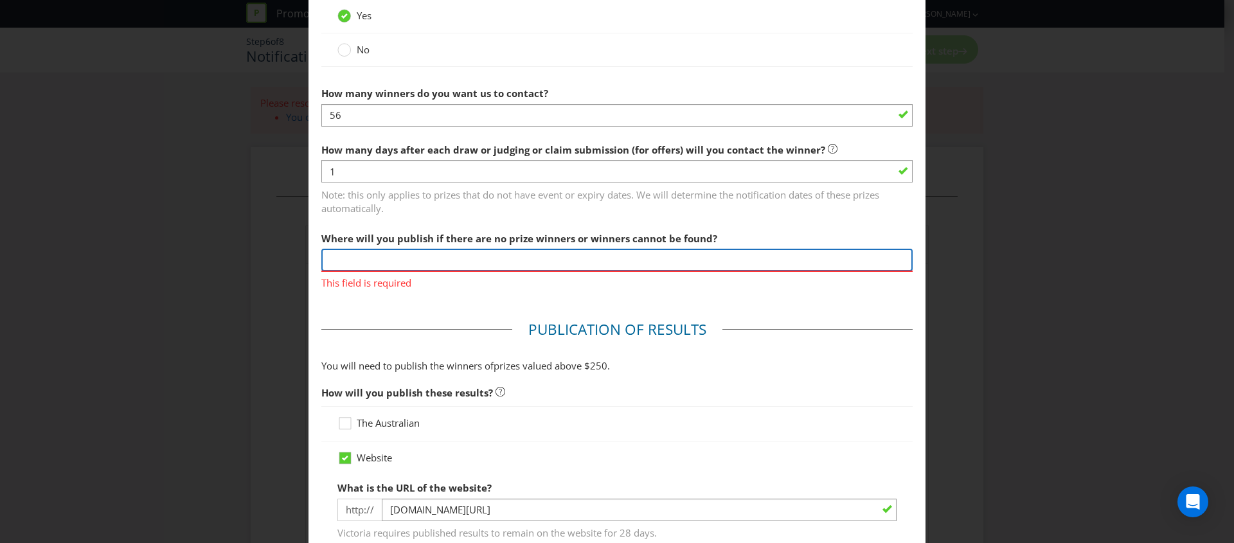
click at [415, 261] on input "text" at bounding box center [616, 260] width 591 height 22
paste input "[URL][DOMAIN_NAME]"
drag, startPoint x: 439, startPoint y: 260, endPoint x: 416, endPoint y: 262, distance: 23.2
click at [416, 262] on input "[URL][DOMAIN_NAME]" at bounding box center [616, 260] width 591 height 22
type input "[URL][DOMAIN_NAME]"
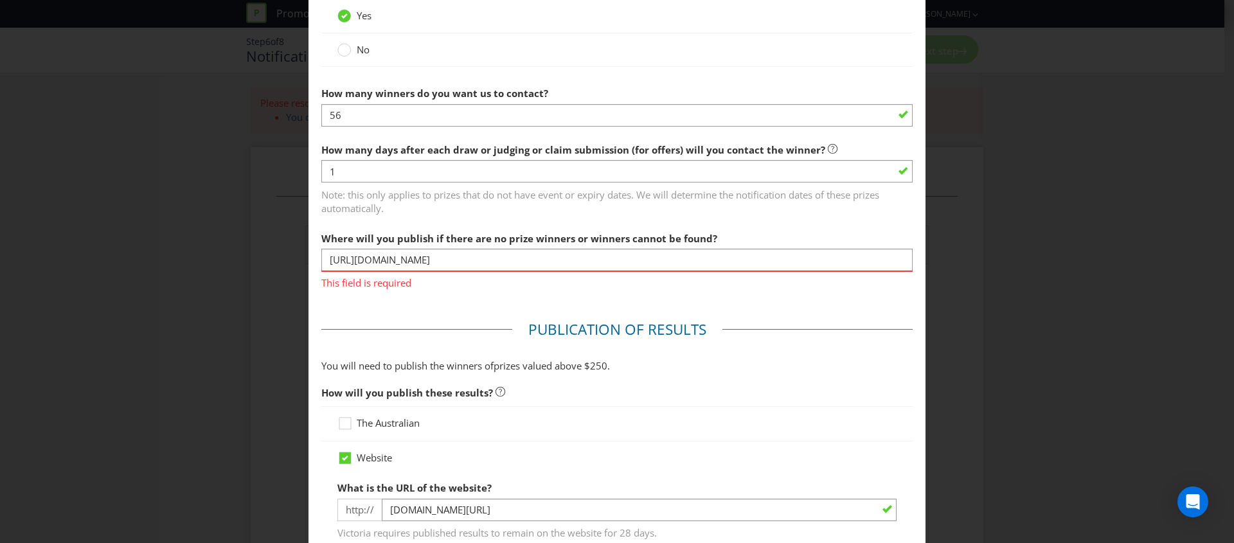
click at [430, 308] on main "Winner Notification You may be required to notify winners in writing. Winners m…" at bounding box center [616, 381] width 617 height 1702
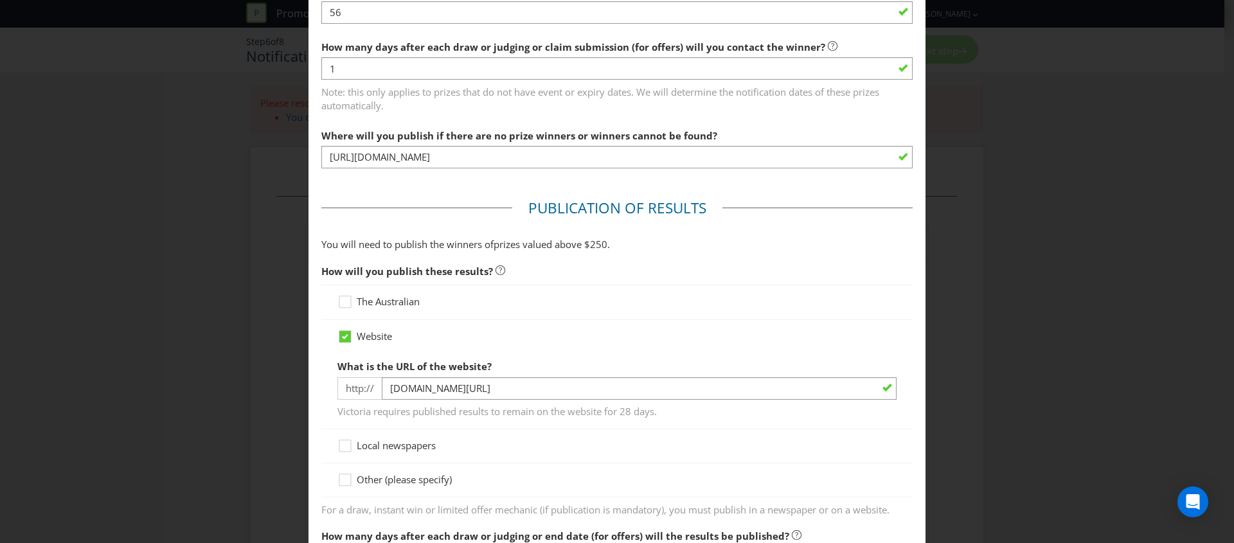
scroll to position [631, 0]
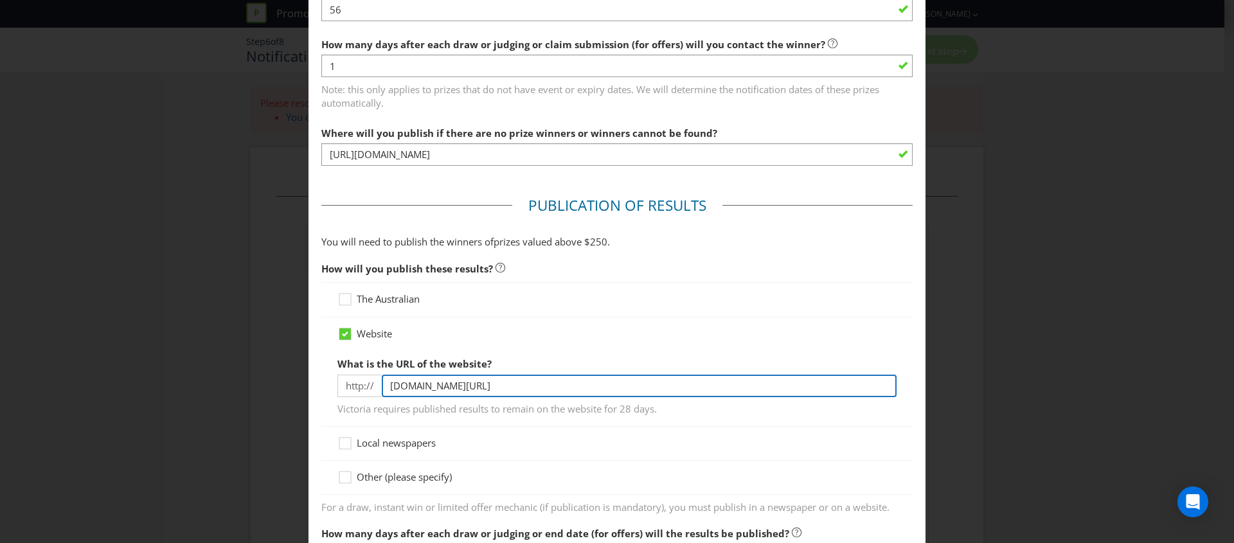
drag, startPoint x: 508, startPoint y: 380, endPoint x: 353, endPoint y: 379, distance: 155.5
click at [353, 379] on div "http:// [DOMAIN_NAME][URL]" at bounding box center [616, 386] width 559 height 22
paste input "[URL][DOMAIN_NAME]"
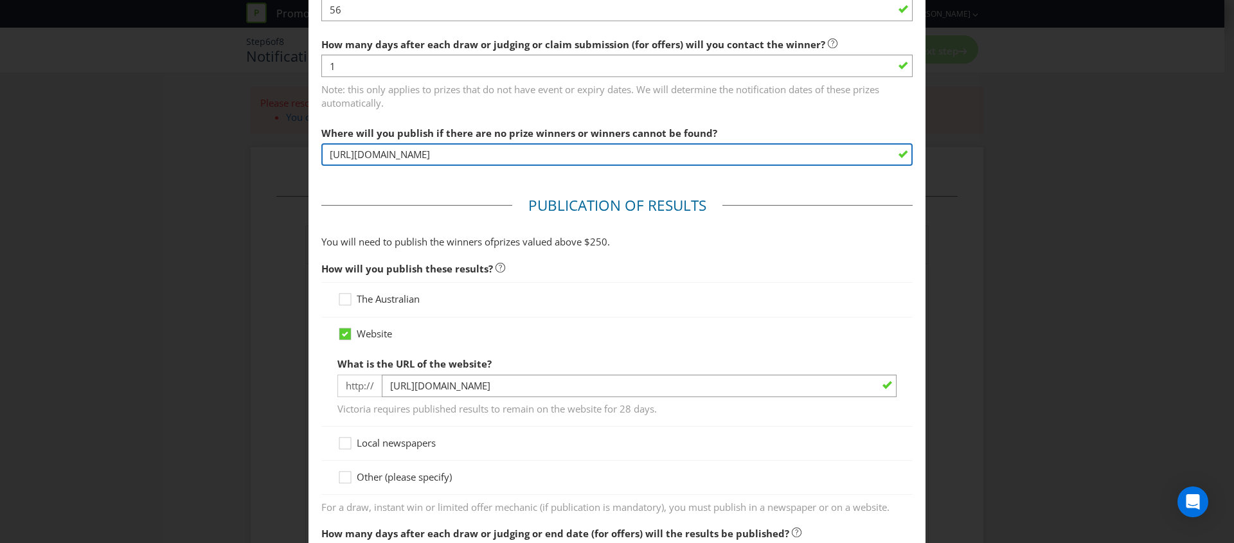
drag, startPoint x: 478, startPoint y: 155, endPoint x: 261, endPoint y: 156, distance: 217.2
click at [261, 156] on div "Notification and Delivery Winner Notification You may be required to notify win…" at bounding box center [617, 271] width 1234 height 543
drag, startPoint x: 345, startPoint y: 154, endPoint x: 352, endPoint y: 154, distance: 6.5
click at [346, 154] on input "[URL][DOMAIN_NAME]" at bounding box center [616, 154] width 591 height 22
drag, startPoint x: 360, startPoint y: 153, endPoint x: 570, endPoint y: 152, distance: 210.2
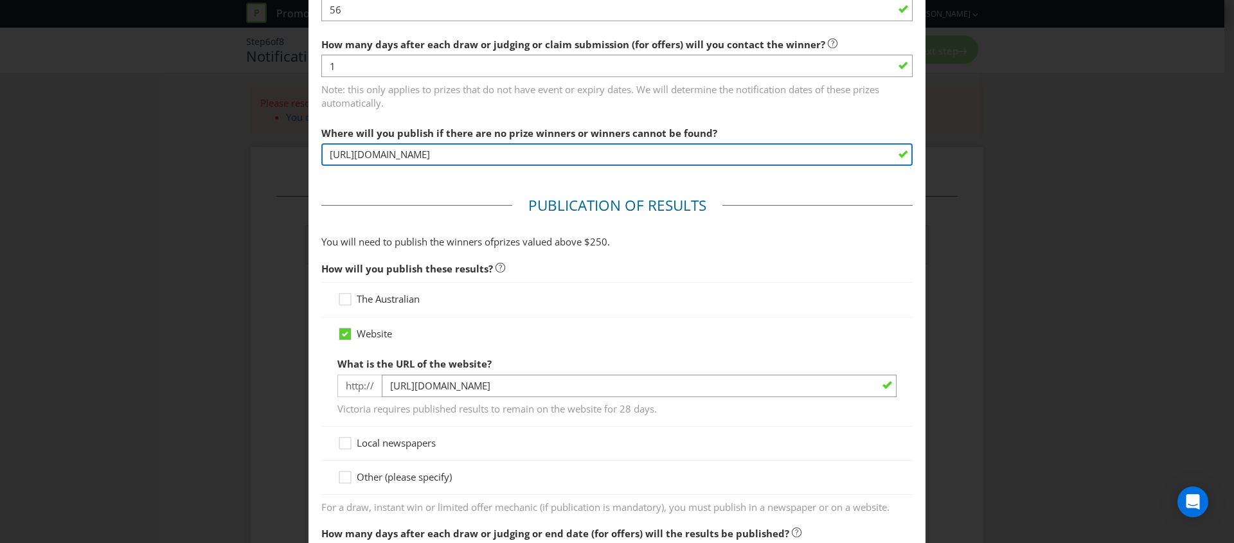
click at [570, 152] on input "[URL][DOMAIN_NAME]" at bounding box center [616, 154] width 591 height 22
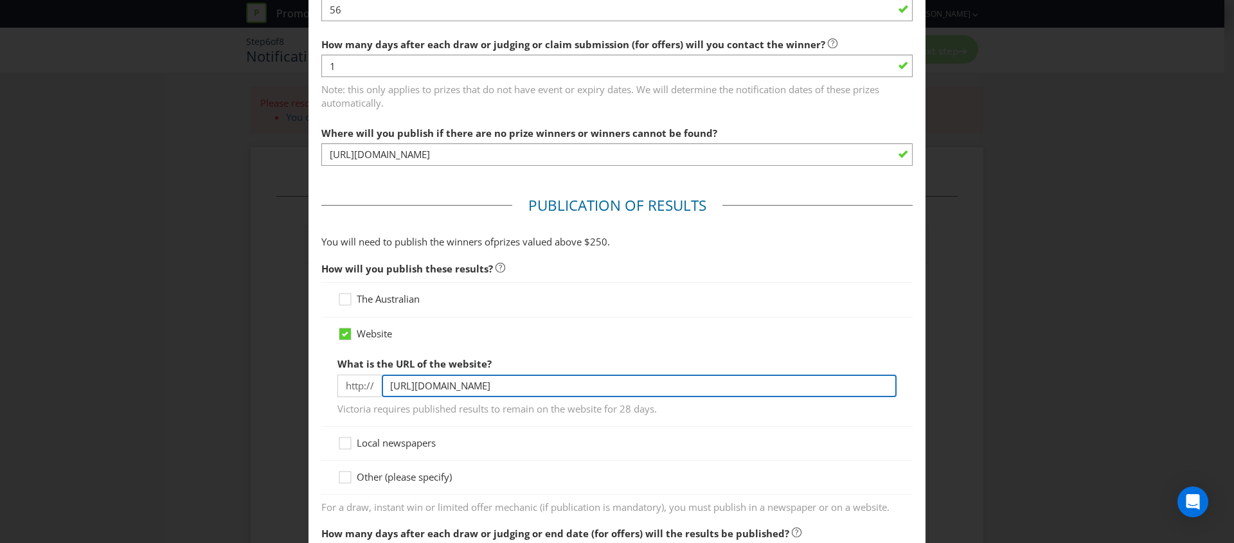
click at [436, 388] on input "[URL][DOMAIN_NAME]" at bounding box center [639, 386] width 515 height 22
paste input "liquorpromo"
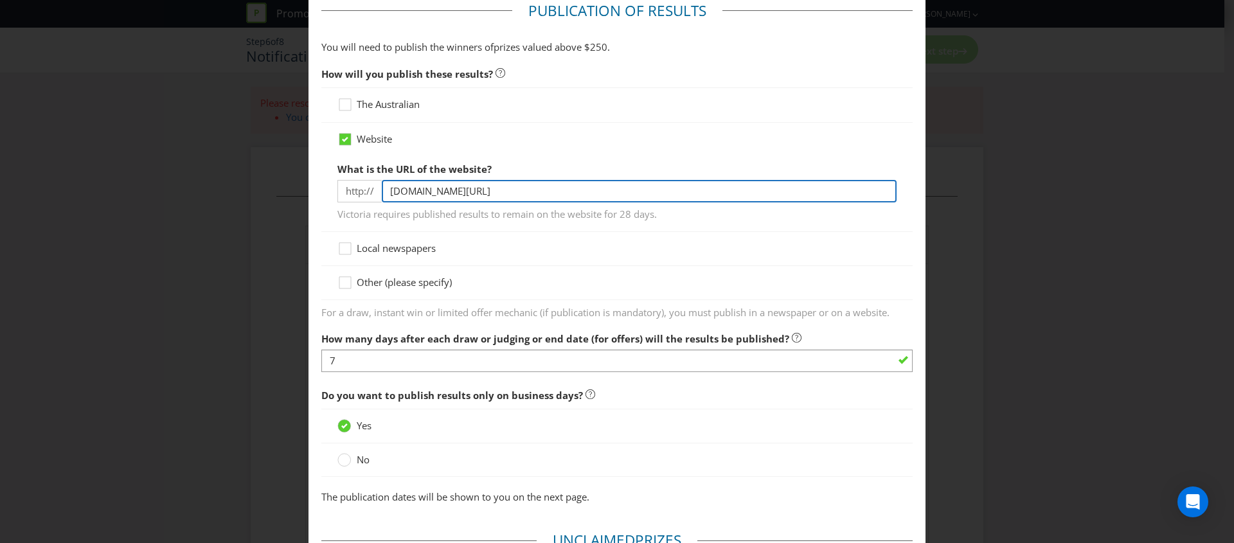
scroll to position [830, 0]
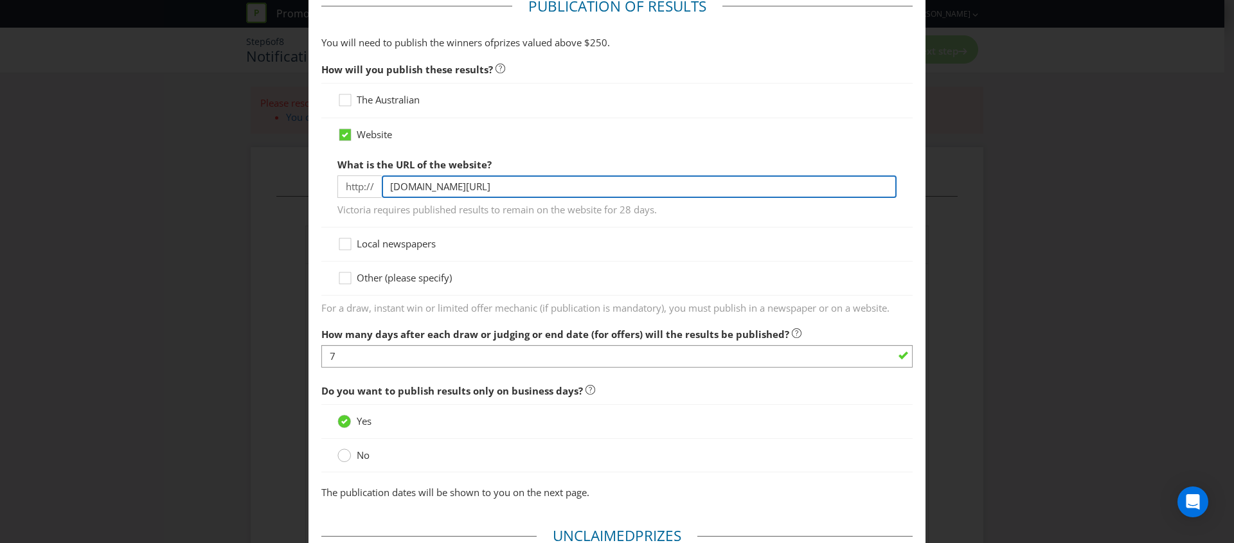
type input "[DOMAIN_NAME][URL]"
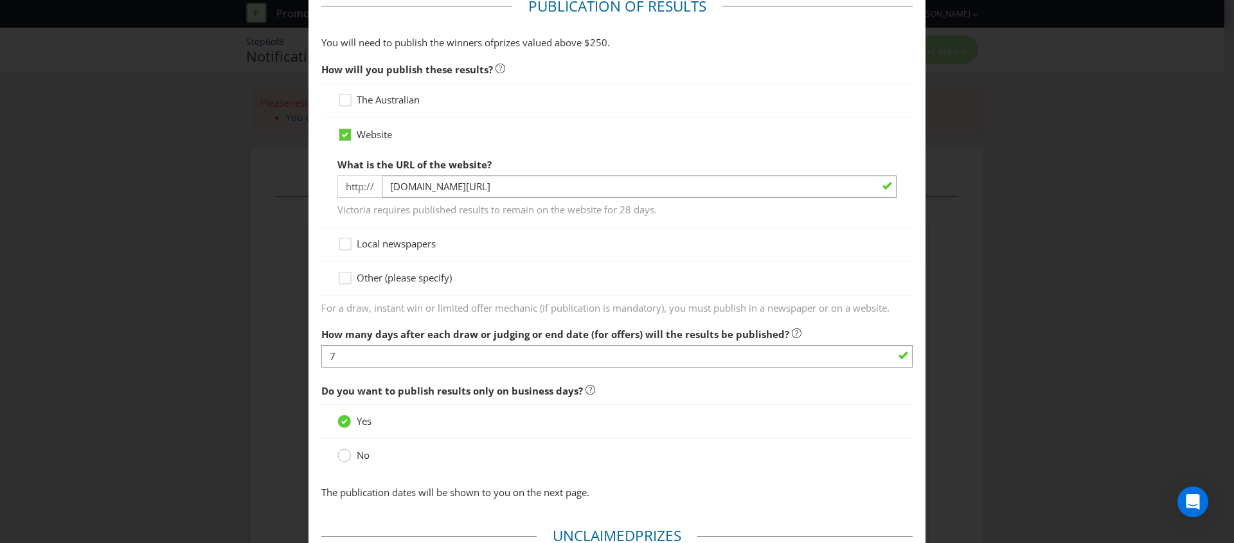
click at [339, 457] on circle at bounding box center [344, 455] width 13 height 13
click at [0, 0] on input "No" at bounding box center [0, 0] width 0 height 0
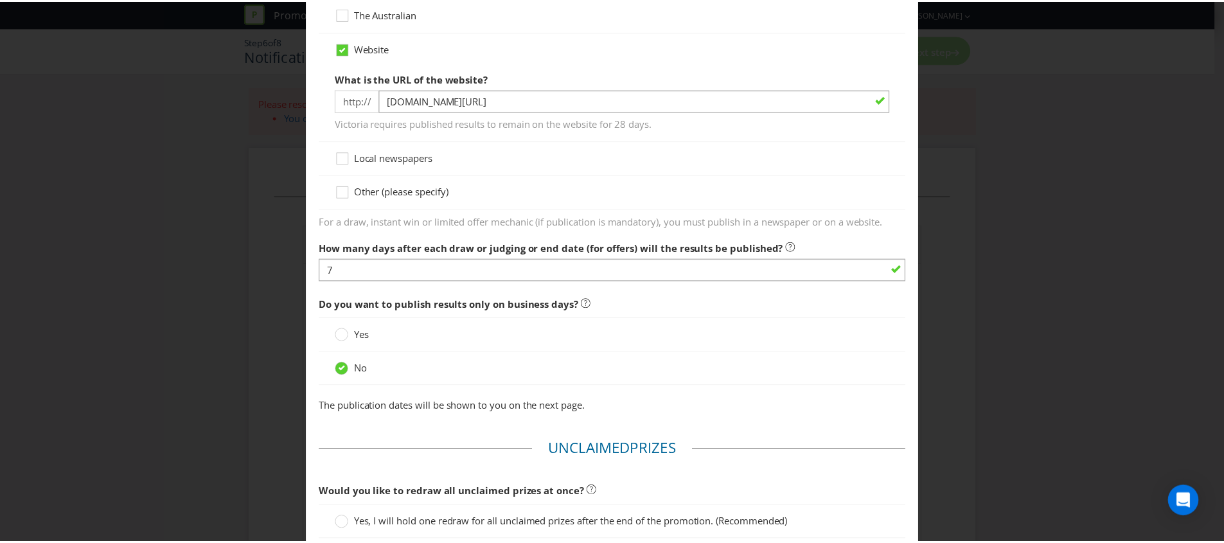
scroll to position [1273, 0]
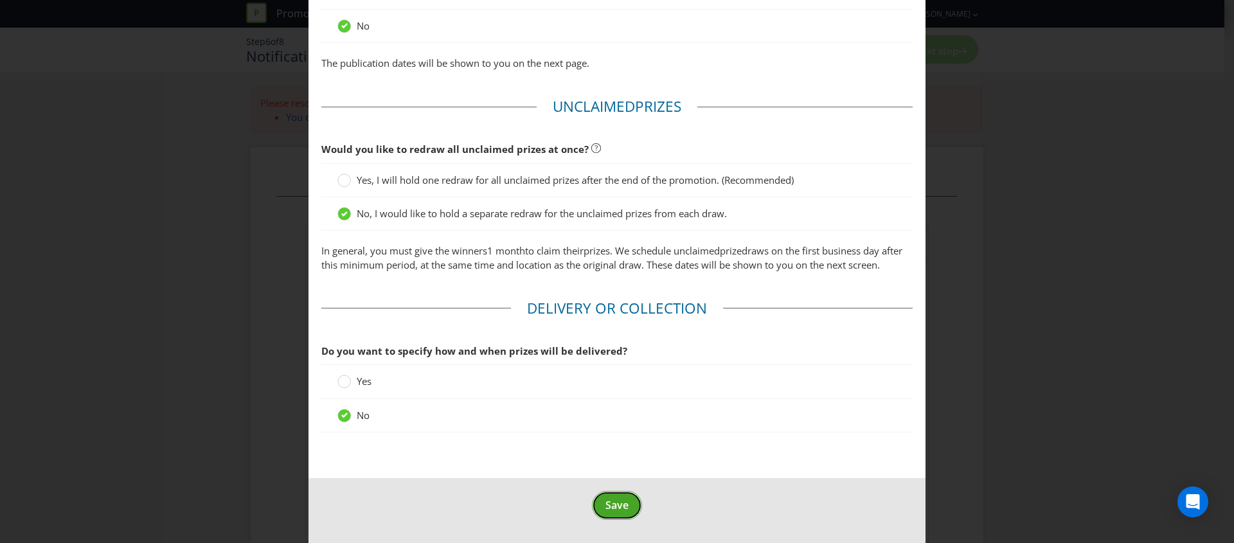
click at [606, 515] on button "Save" at bounding box center [617, 505] width 50 height 29
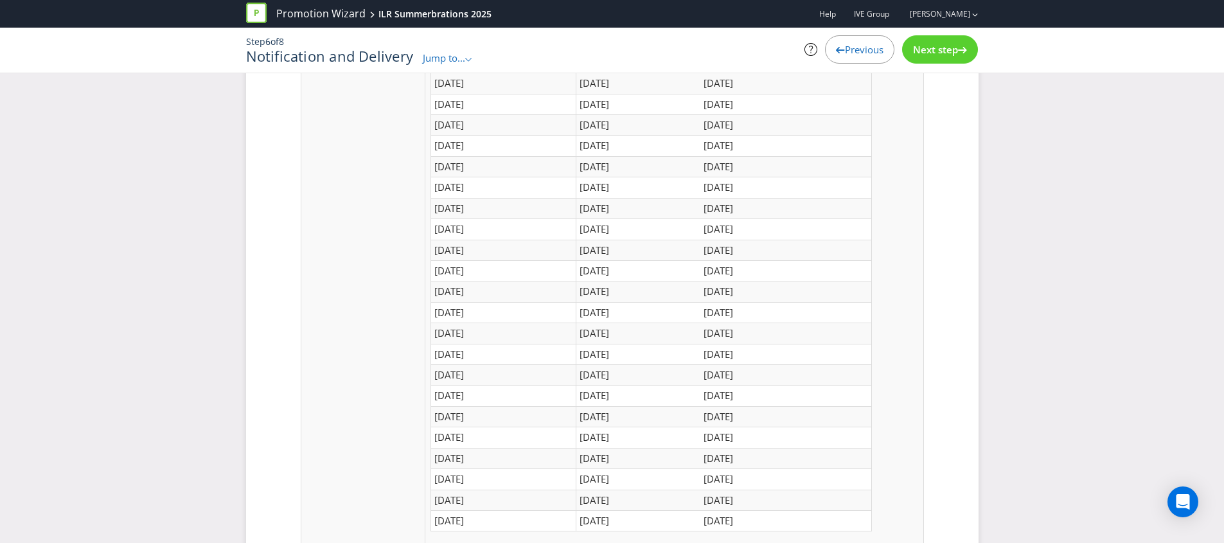
click at [963, 37] on div "Next step" at bounding box center [940, 49] width 76 height 28
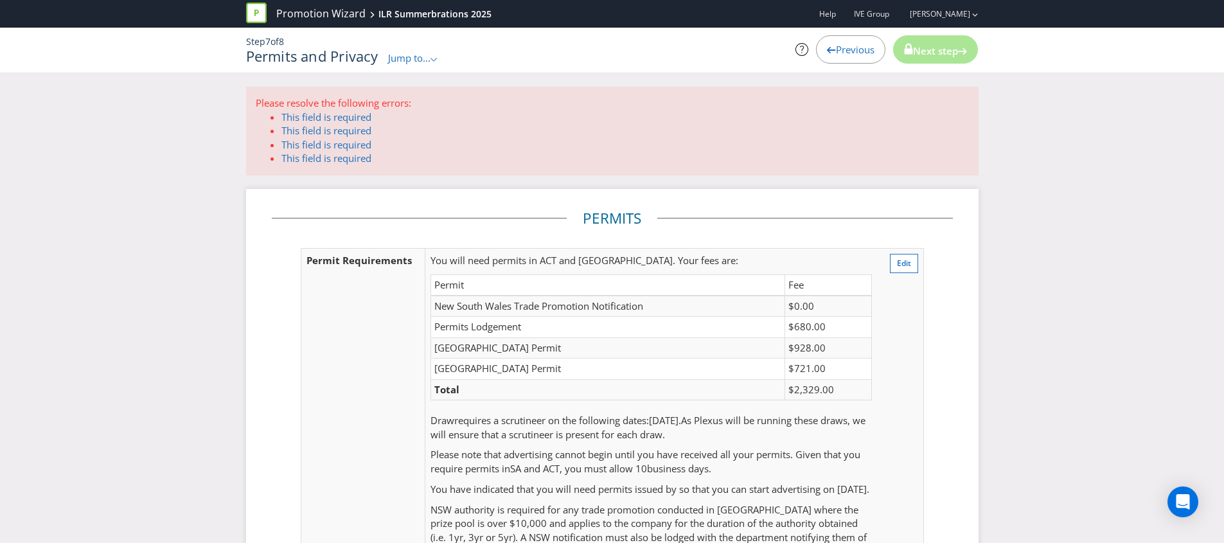
click at [599, 96] on p "Please resolve the following errors:" at bounding box center [612, 102] width 713 height 13
click at [343, 111] on link "This field is required" at bounding box center [326, 117] width 90 height 13
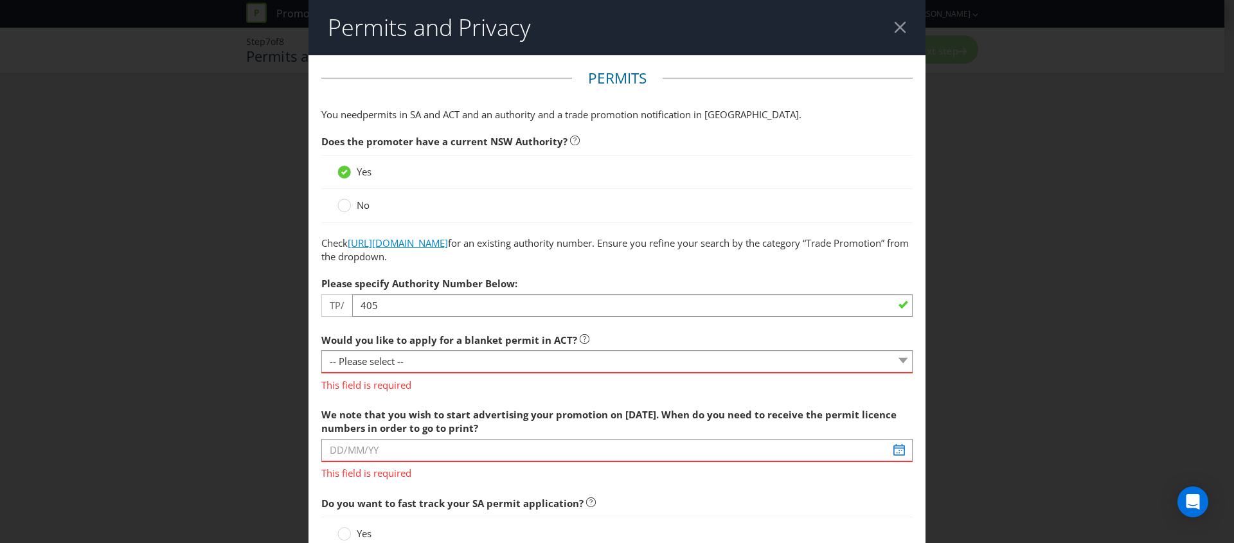
click at [420, 245] on link "[URL][DOMAIN_NAME]" at bounding box center [398, 242] width 100 height 13
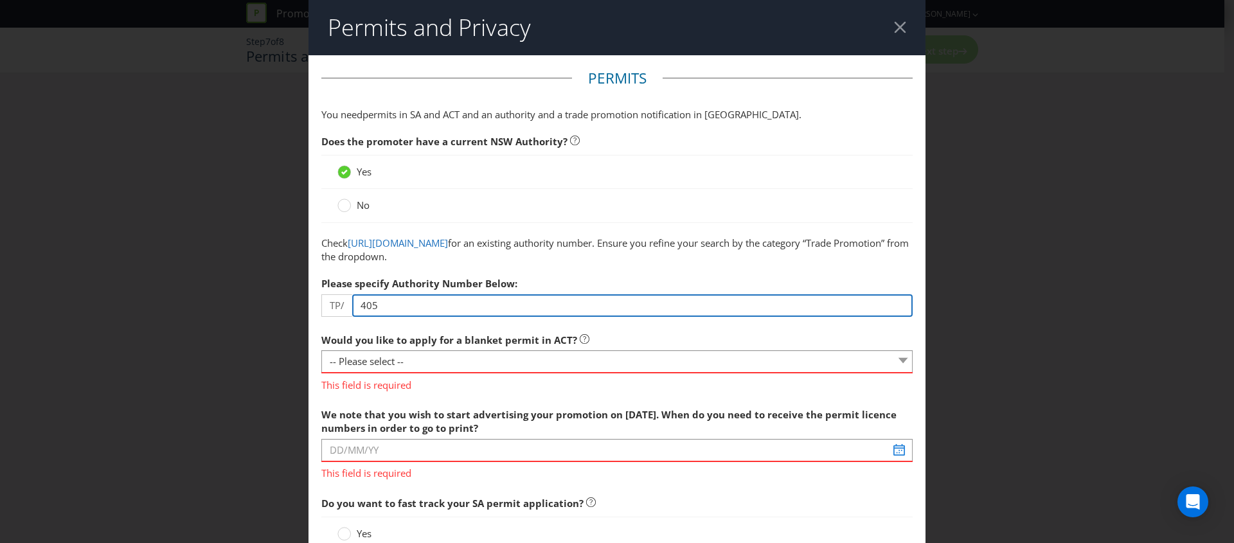
click at [384, 307] on input "405" at bounding box center [632, 305] width 560 height 22
type input "00405"
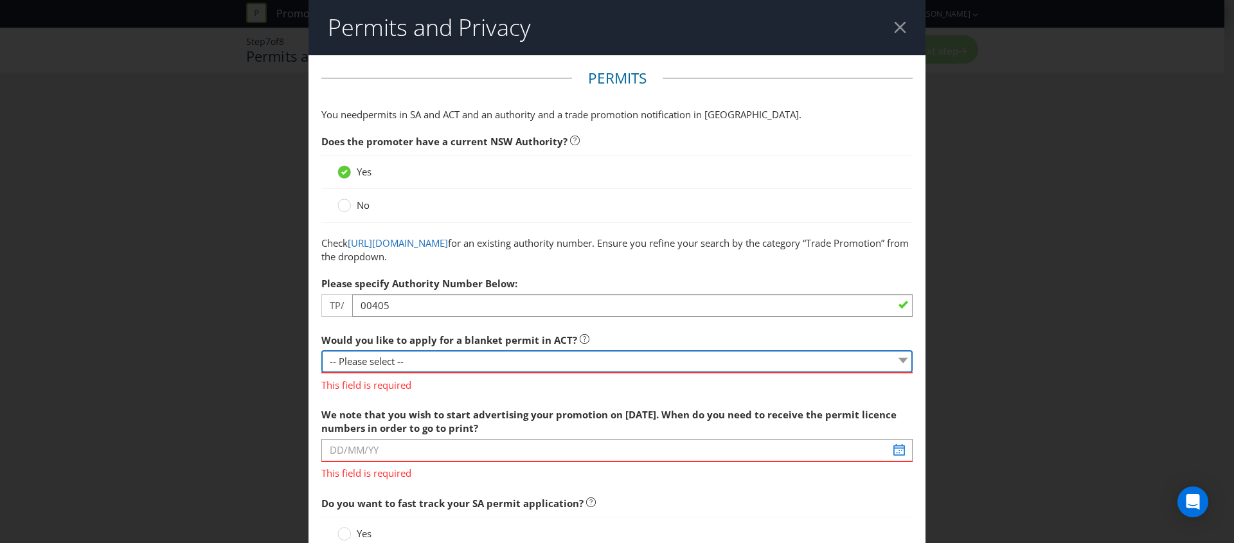
click at [390, 353] on select "-- Please select -- Yes, please apply for a new blanket permit No, this promoti…" at bounding box center [616, 361] width 591 height 22
select select "NO_NONE"
click at [321, 350] on select "-- Please select -- Yes, please apply for a new blanket permit No, this promoti…" at bounding box center [616, 361] width 591 height 22
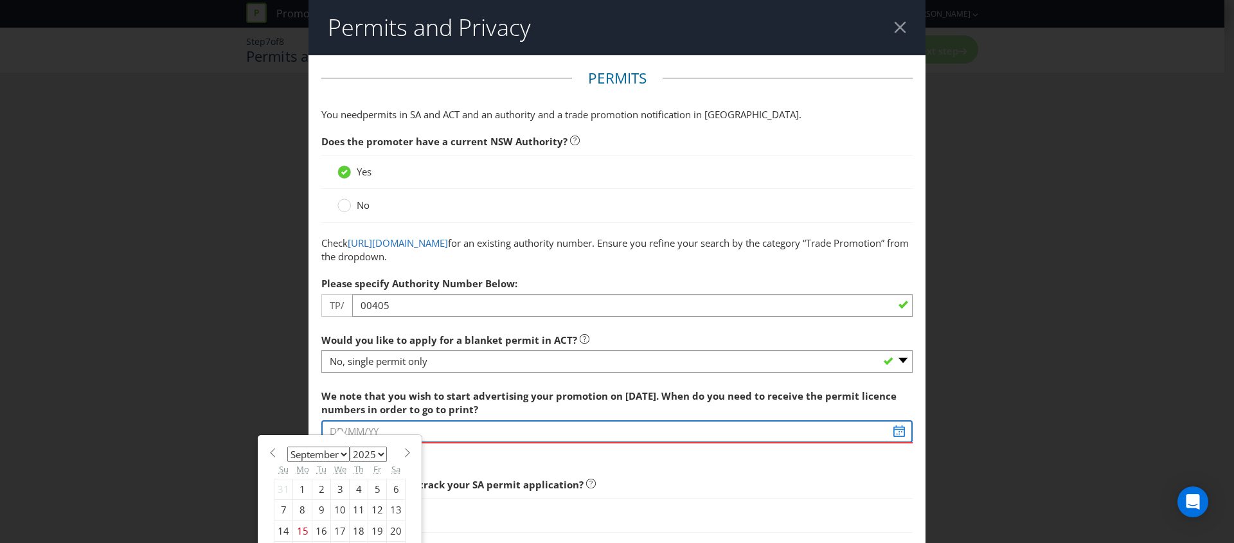
click at [371, 429] on input "text" at bounding box center [616, 431] width 591 height 22
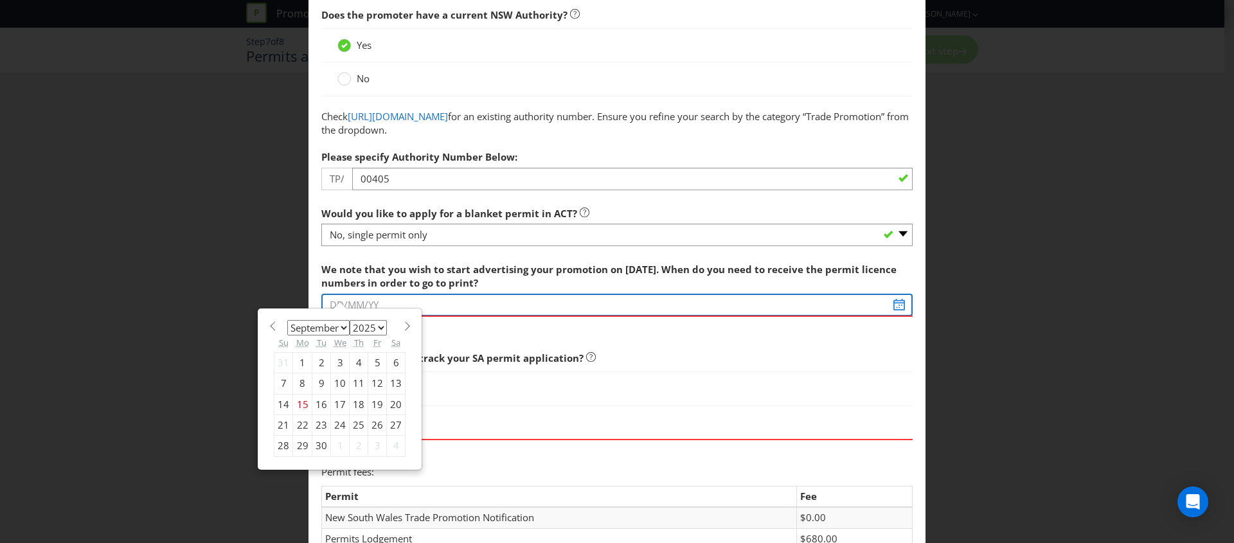
scroll to position [127, 0]
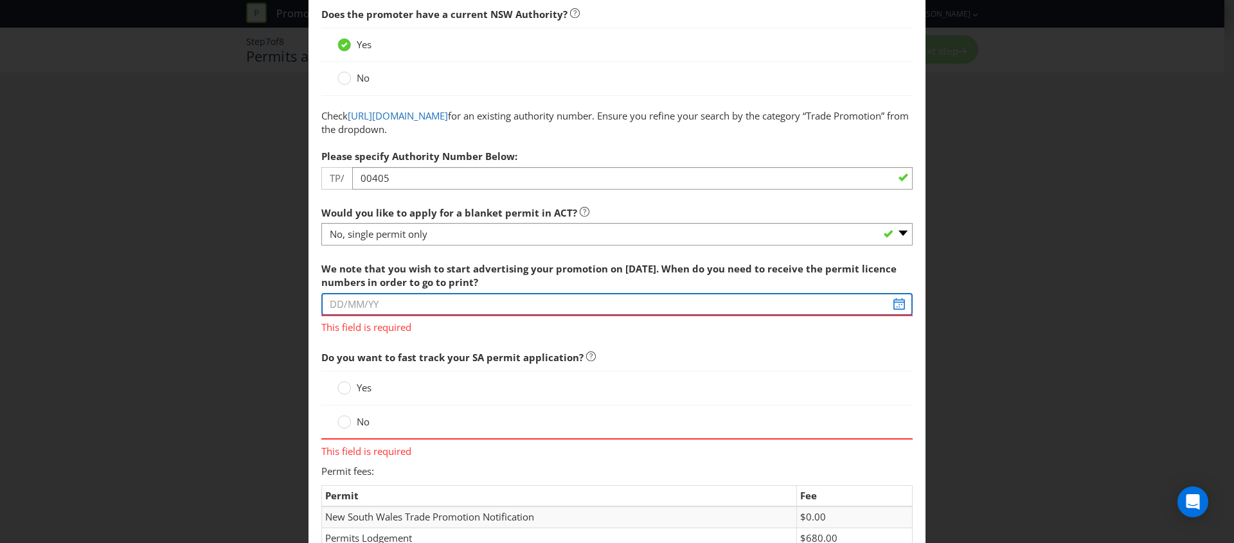
click at [374, 307] on input "text" at bounding box center [616, 304] width 591 height 22
click at [893, 303] on input "text" at bounding box center [616, 304] width 591 height 22
click at [891, 304] on input "text" at bounding box center [616, 304] width 591 height 22
click at [465, 302] on input "text" at bounding box center [616, 304] width 591 height 22
click at [452, 303] on input "text" at bounding box center [616, 304] width 591 height 22
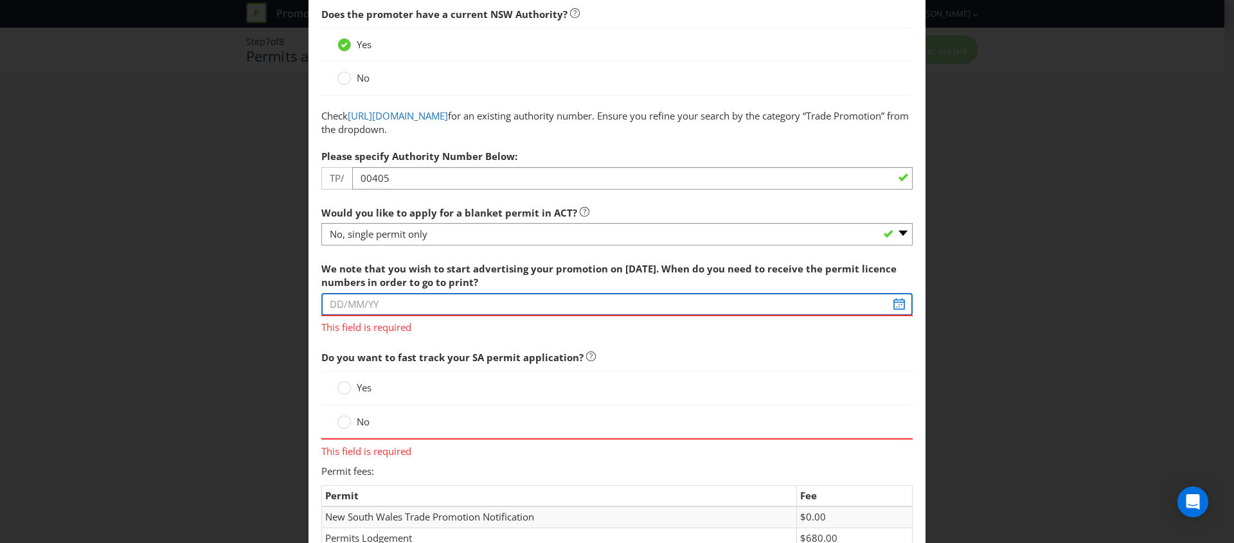
click at [452, 303] on input "text" at bounding box center [616, 304] width 591 height 22
click at [377, 367] on span "Do you want to fast track your SA permit application?" at bounding box center [616, 357] width 591 height 26
click at [344, 423] on circle at bounding box center [344, 422] width 13 height 13
click at [0, 0] on input "No" at bounding box center [0, 0] width 0 height 0
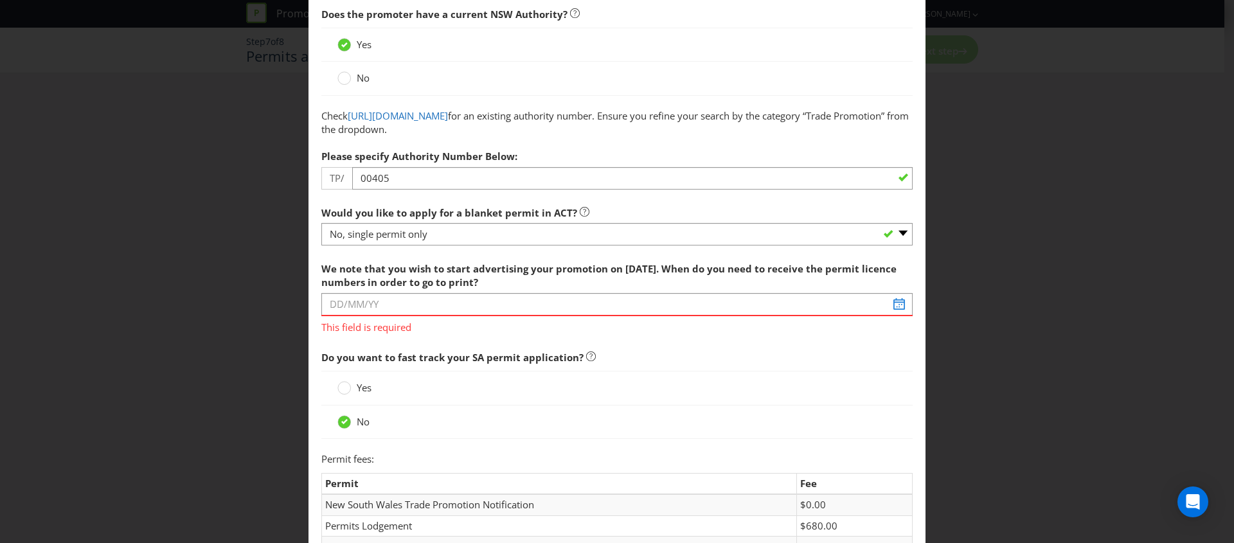
click at [360, 316] on span "This field is required" at bounding box center [616, 325] width 591 height 19
click at [357, 304] on input "text" at bounding box center [616, 304] width 591 height 22
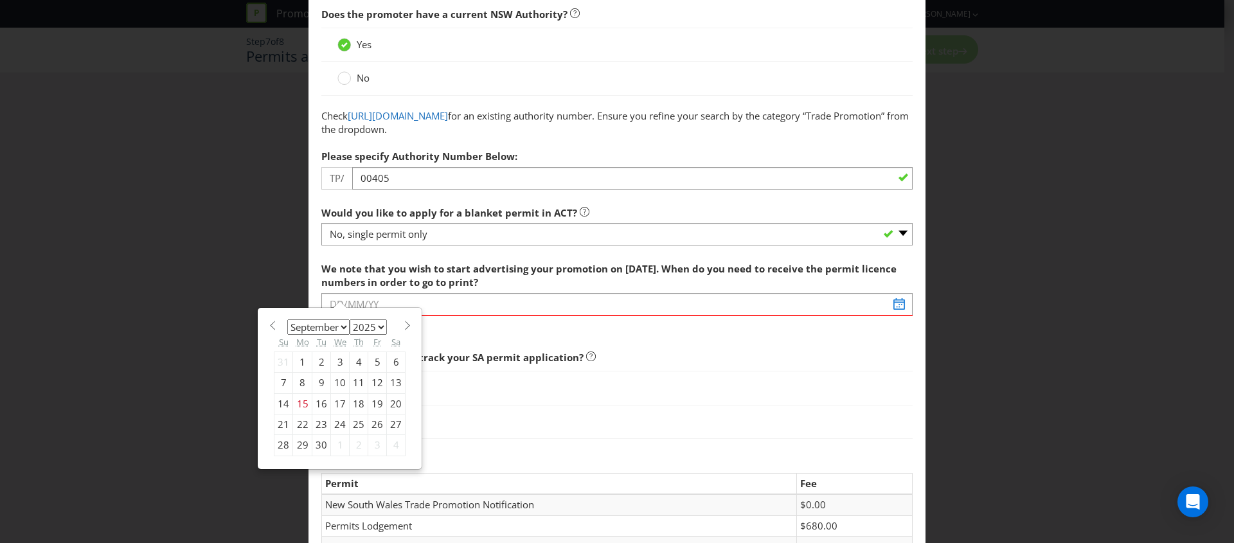
click at [298, 442] on div "29" at bounding box center [302, 445] width 19 height 21
type input "[DATE]"
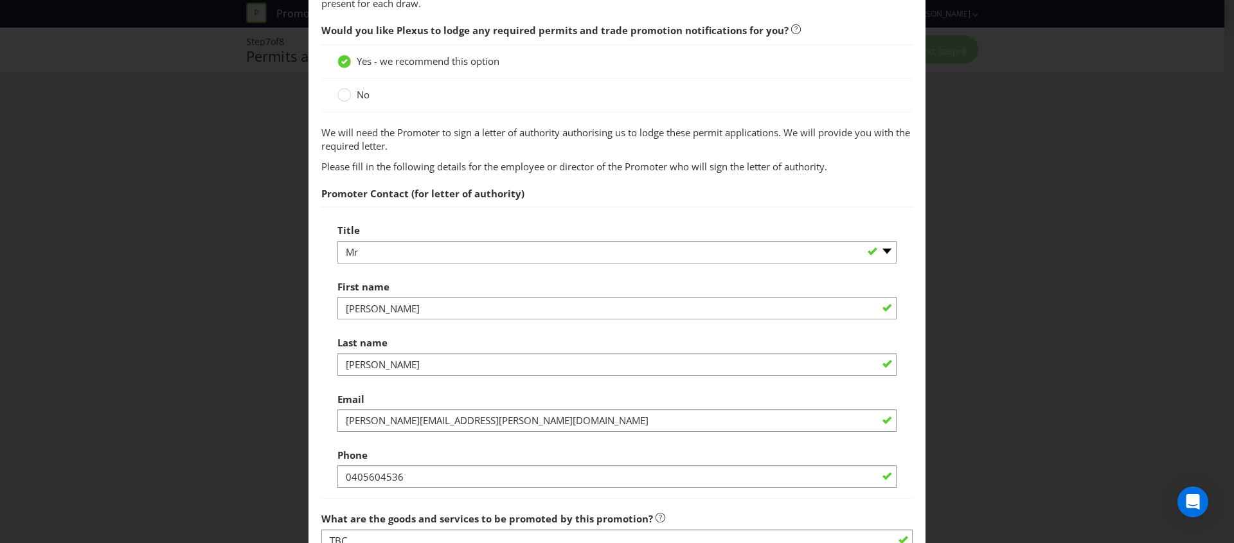
scroll to position [766, 0]
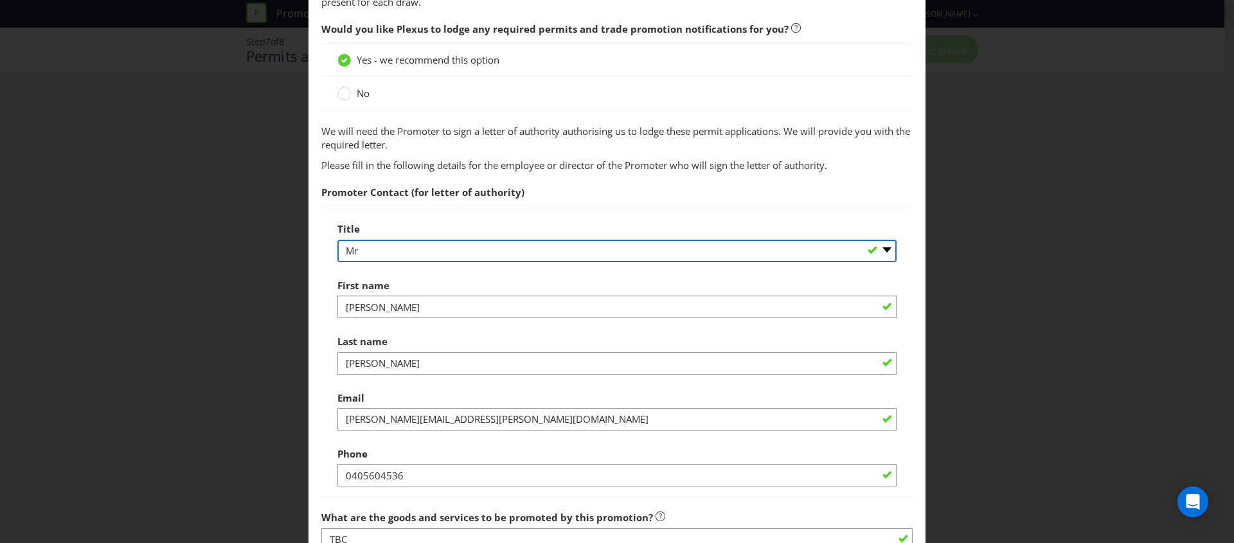
click at [410, 250] on select "-- Please select -- Mr Ms Mrs [PERSON_NAME] [PERSON_NAME] (please specify)" at bounding box center [616, 251] width 559 height 22
click at [337, 240] on select "-- Please select -- Mr Ms Mrs [PERSON_NAME] [PERSON_NAME] (please specify)" at bounding box center [616, 251] width 559 height 22
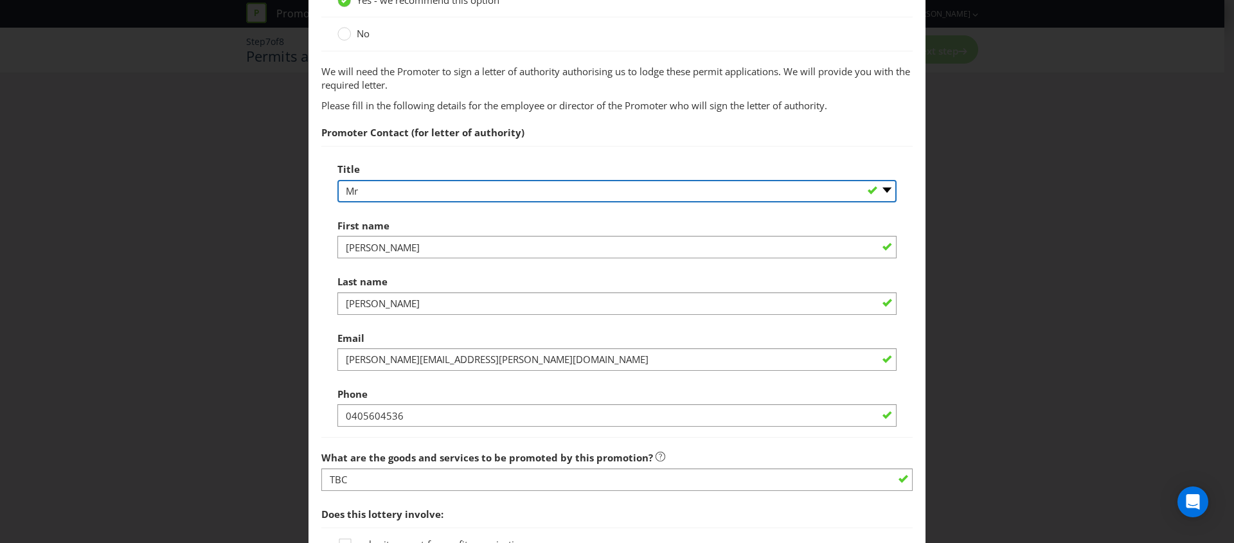
scroll to position [826, 0]
click at [366, 193] on select "-- Please select -- Mr Ms Mrs [PERSON_NAME] [PERSON_NAME] (please specify)" at bounding box center [616, 190] width 559 height 22
click at [337, 179] on select "-- Please select -- Mr Ms Mrs [PERSON_NAME] [PERSON_NAME] (please specify)" at bounding box center [616, 190] width 559 height 22
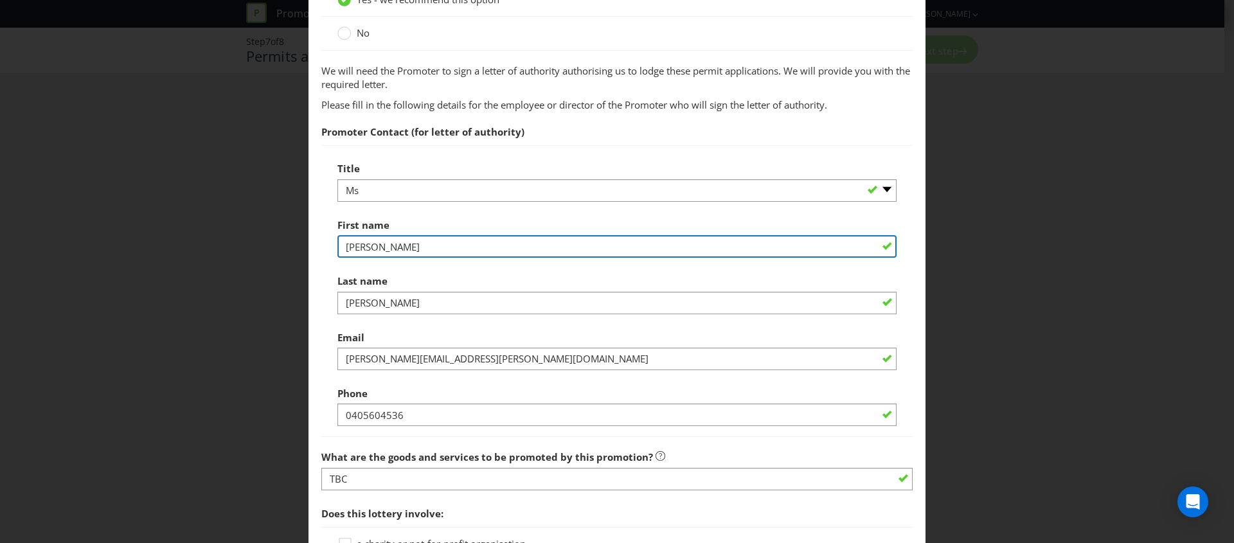
click at [370, 242] on input "[PERSON_NAME]" at bounding box center [616, 246] width 559 height 22
drag, startPoint x: 371, startPoint y: 244, endPoint x: 283, endPoint y: 244, distance: 88.0
click at [283, 244] on div "Permits and Privacy Permits You need permits in SA and ACT and an authority and…" at bounding box center [617, 271] width 1234 height 543
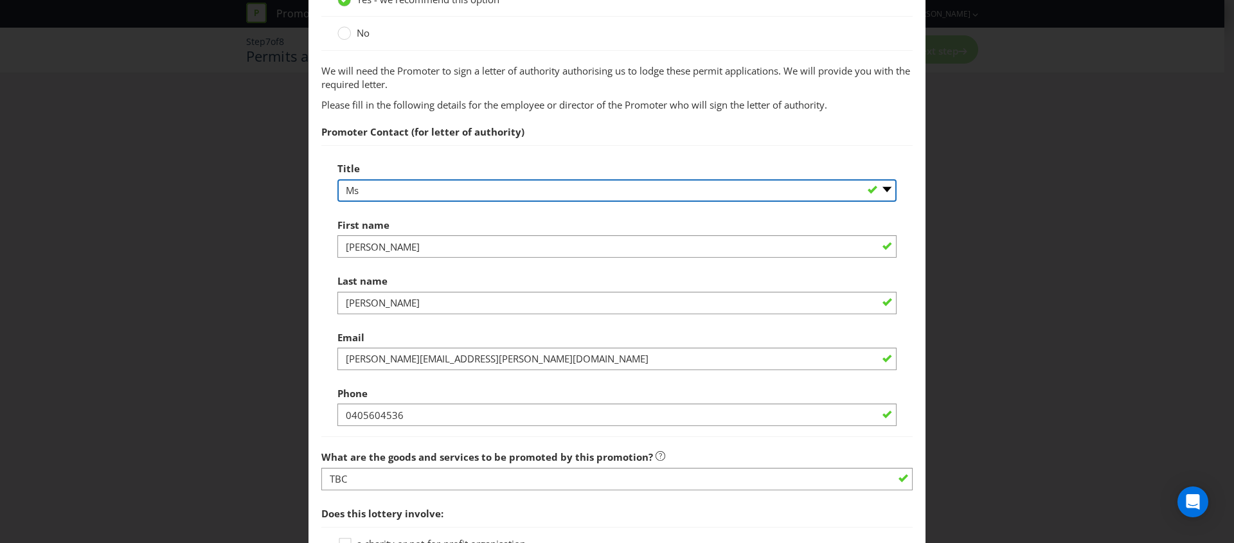
click at [394, 183] on select "-- Please select -- Mr Ms Mrs [PERSON_NAME] [PERSON_NAME] (please specify)" at bounding box center [616, 190] width 559 height 22
select select "MRS"
click at [337, 179] on select "-- Please select -- Mr Ms Mrs [PERSON_NAME] [PERSON_NAME] (please specify)" at bounding box center [616, 190] width 559 height 22
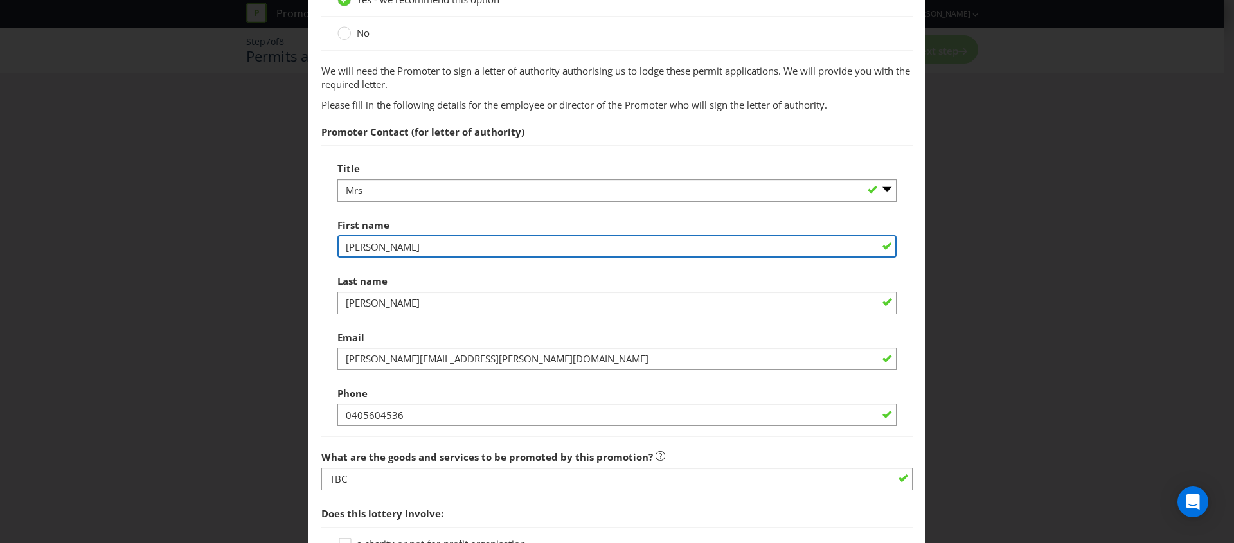
type input "[PERSON_NAME]"
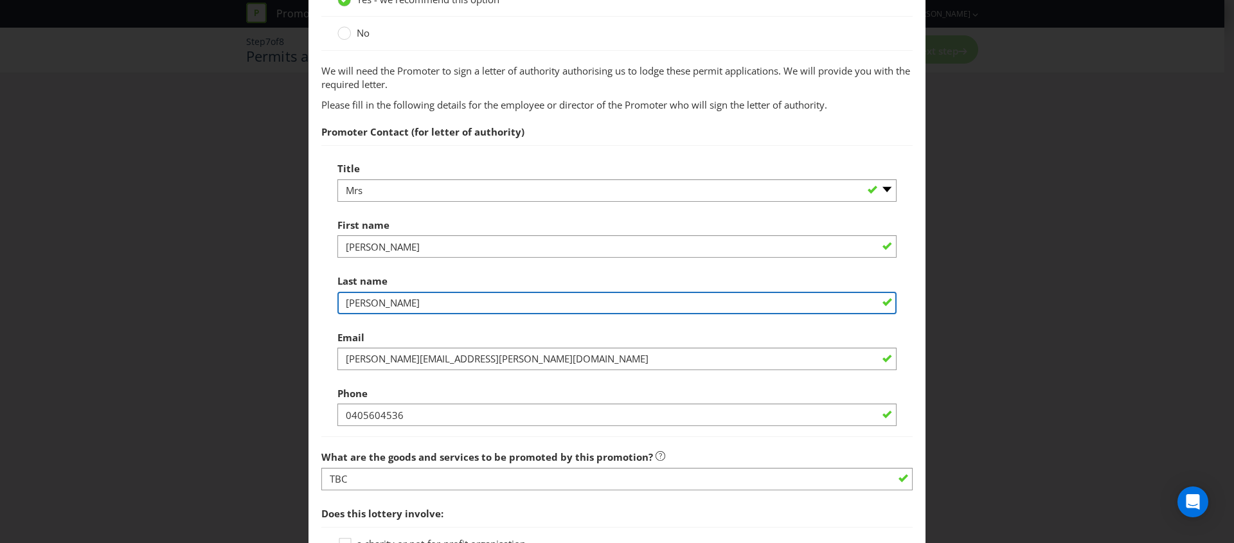
type input "[PERSON_NAME]"
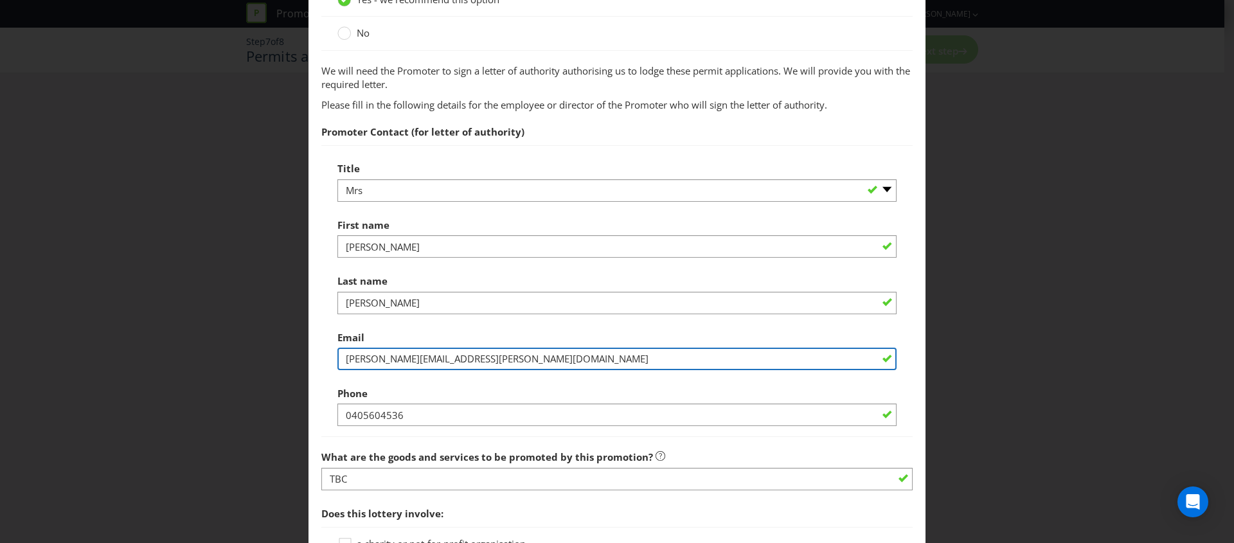
drag, startPoint x: 405, startPoint y: 361, endPoint x: 319, endPoint y: 351, distance: 86.0
click at [321, 351] on div "Title -- Please select -- Mr Ms Mrs [PERSON_NAME] [PERSON_NAME] (please specify…" at bounding box center [616, 291] width 591 height 292
type input "[PERSON_NAME][EMAIL_ADDRESS][PERSON_NAME][DOMAIN_NAME]"
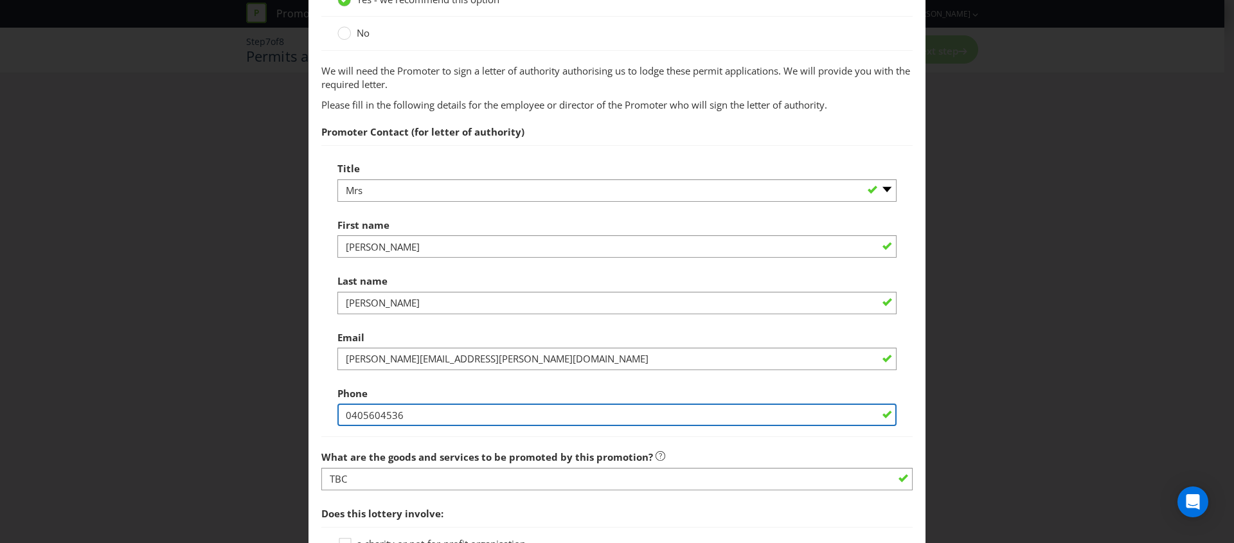
drag, startPoint x: 398, startPoint y: 418, endPoint x: 333, endPoint y: 401, distance: 67.8
click at [333, 401] on div "Title -- Please select -- Mr Ms Mrs [PERSON_NAME] [PERSON_NAME] (please specify…" at bounding box center [616, 291] width 591 height 292
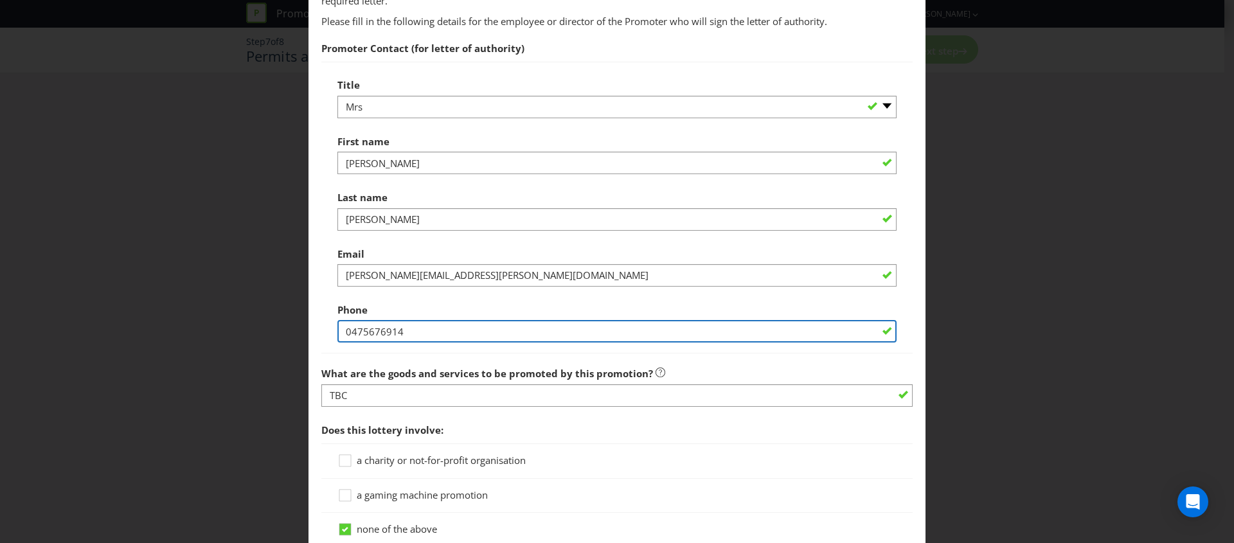
type input "0475676914"
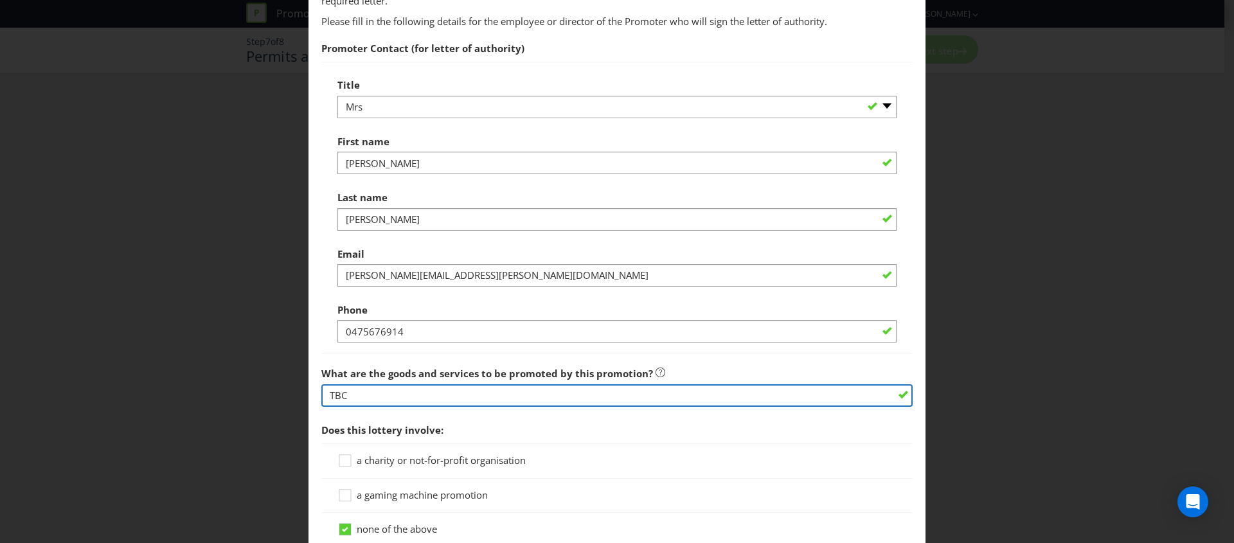
click at [361, 404] on input "TBC" at bounding box center [616, 395] width 591 height 22
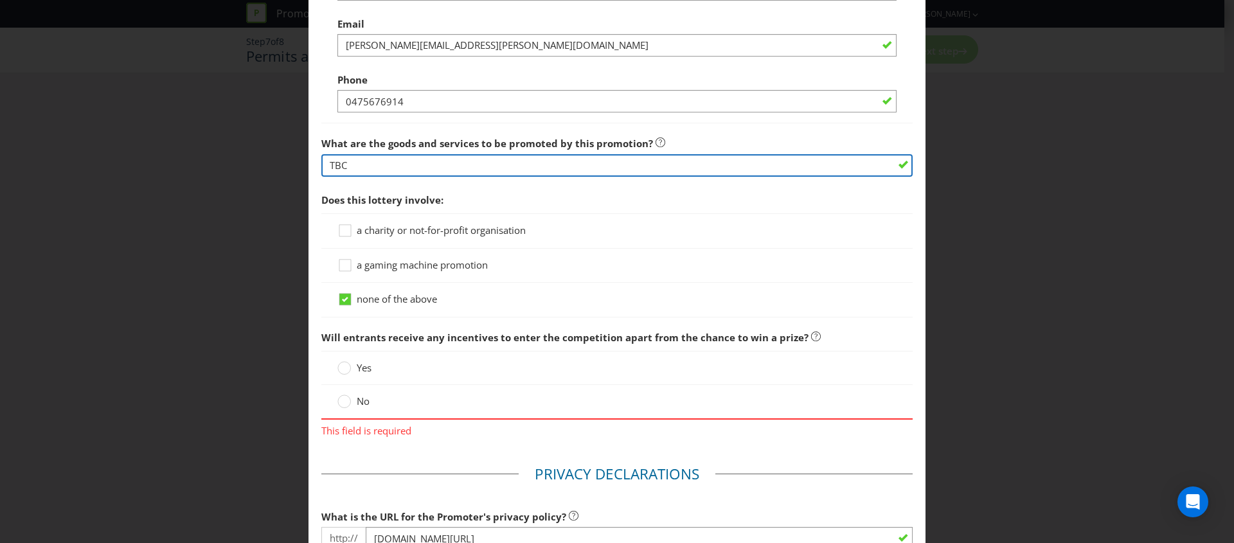
scroll to position [1152, 0]
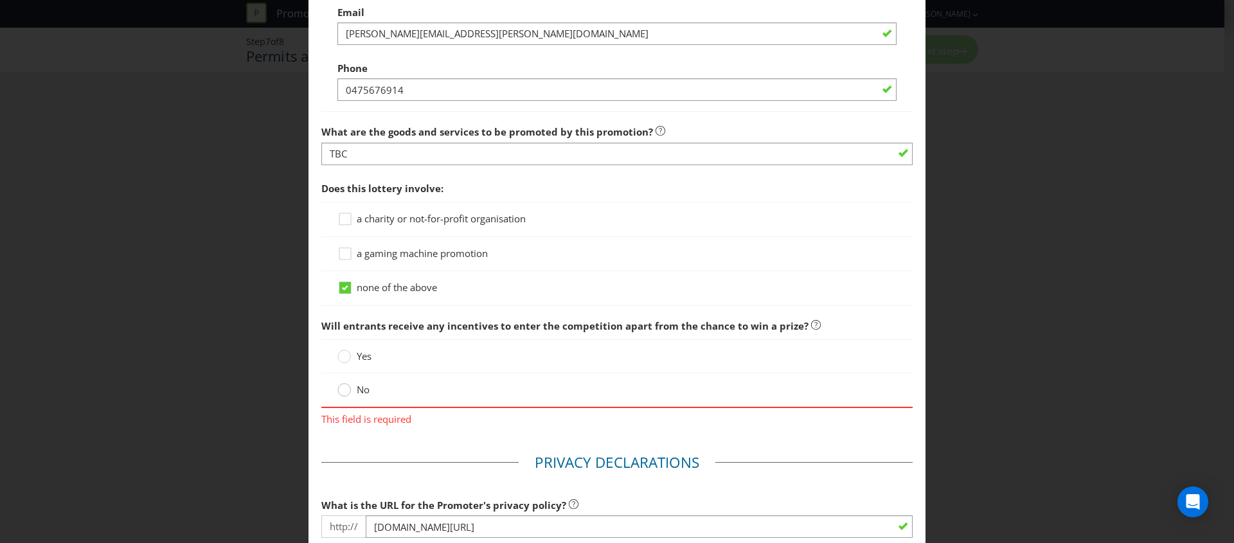
click at [341, 390] on circle at bounding box center [344, 390] width 13 height 13
click at [0, 0] on input "No" at bounding box center [0, 0] width 0 height 0
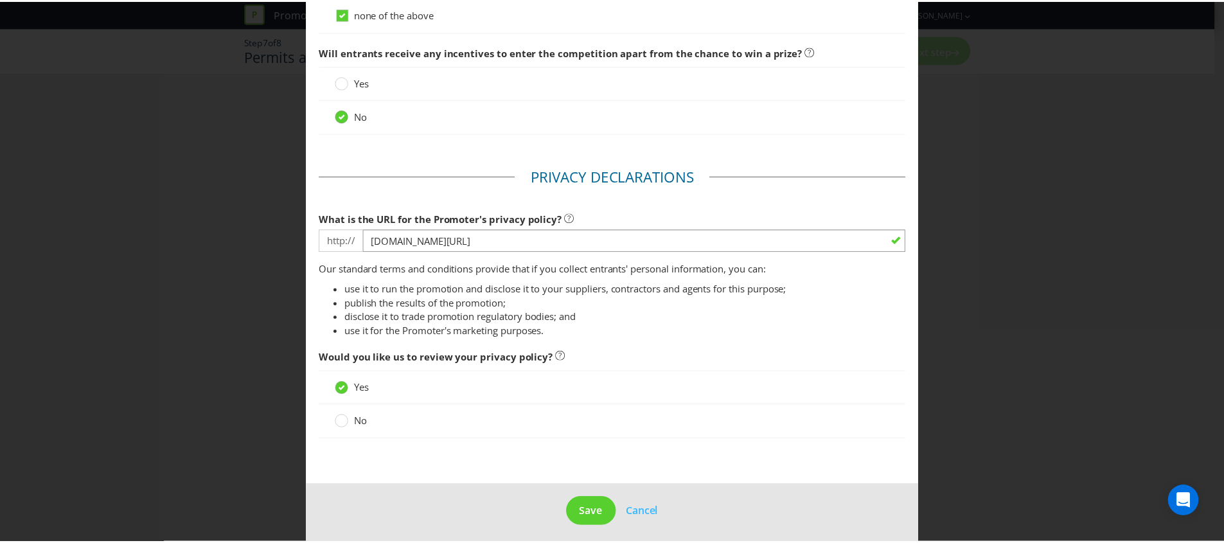
scroll to position [1432, 0]
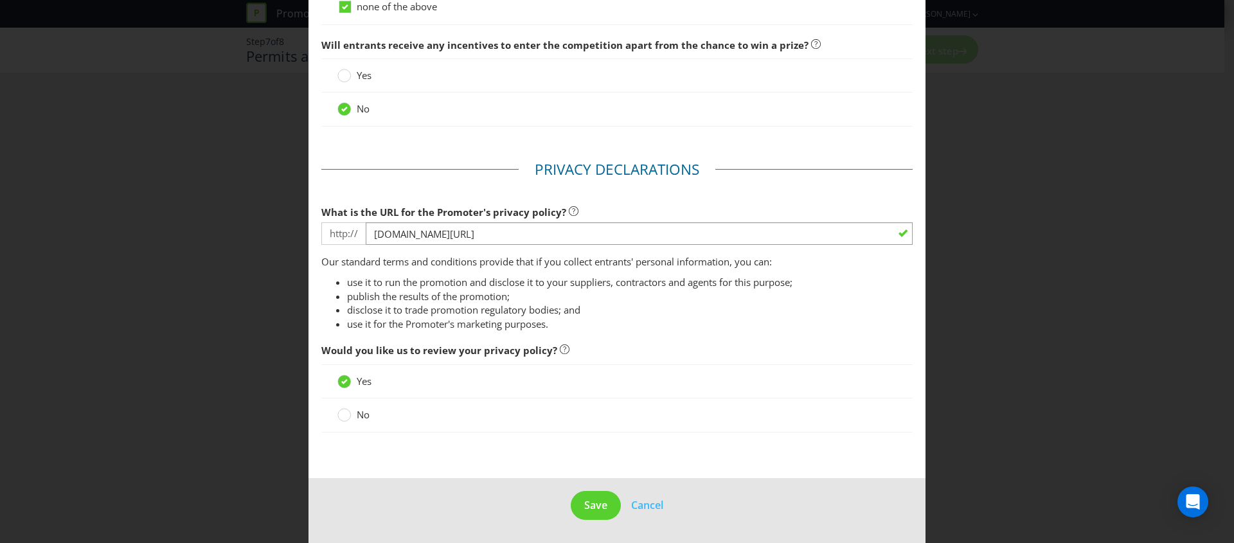
click at [415, 413] on div "No" at bounding box center [616, 414] width 559 height 13
click at [341, 411] on div at bounding box center [344, 410] width 6 height 6
click at [0, 0] on input "No" at bounding box center [0, 0] width 0 height 0
click at [584, 503] on span "Save" at bounding box center [595, 505] width 23 height 14
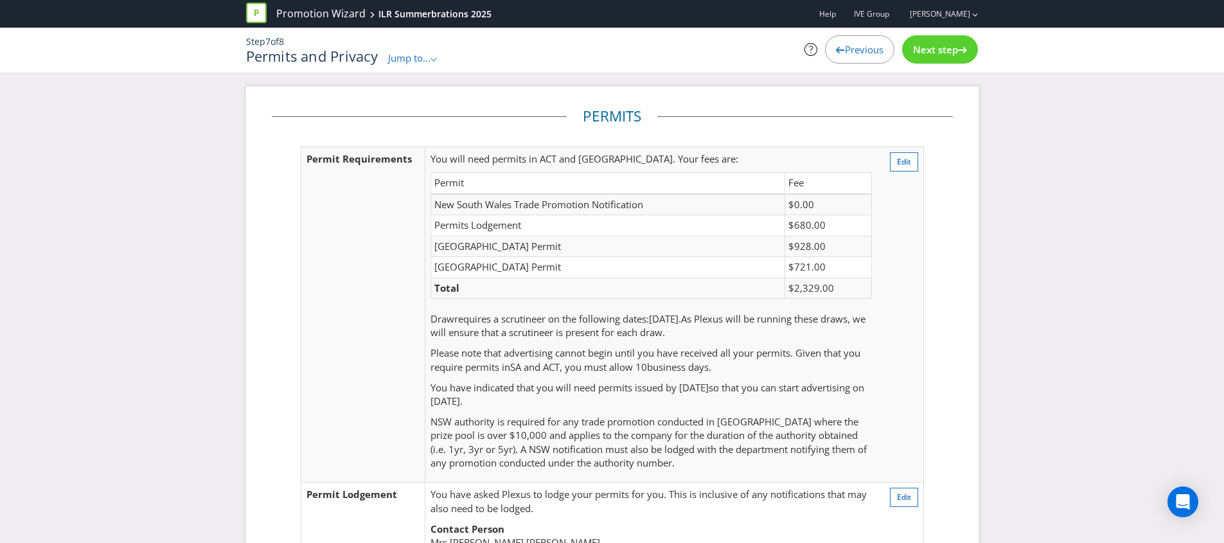
click at [940, 51] on span "Next step" at bounding box center [935, 49] width 45 height 13
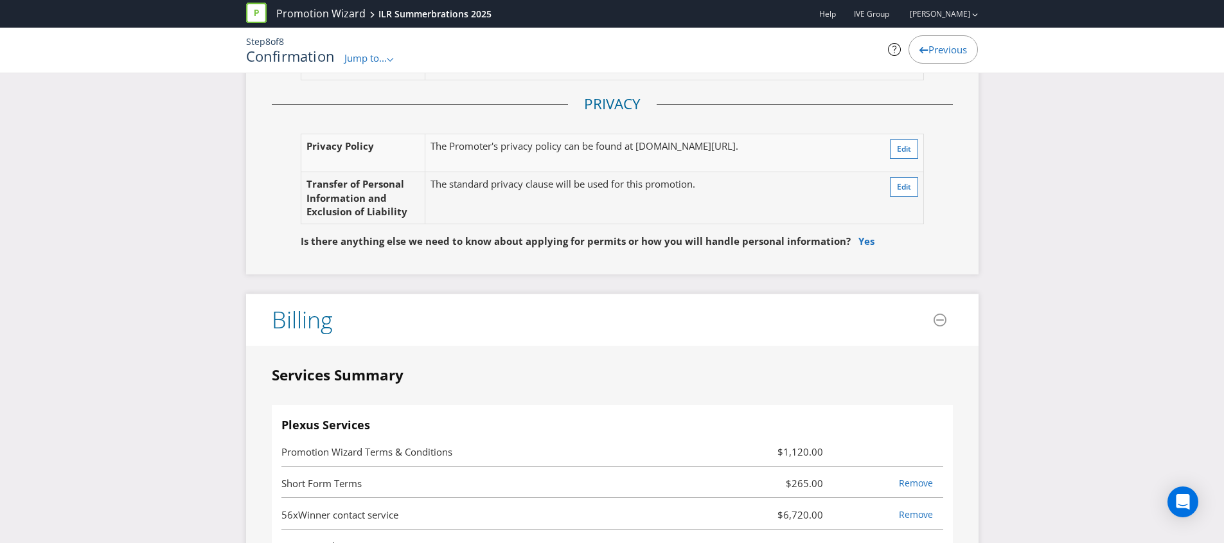
scroll to position [5079, 0]
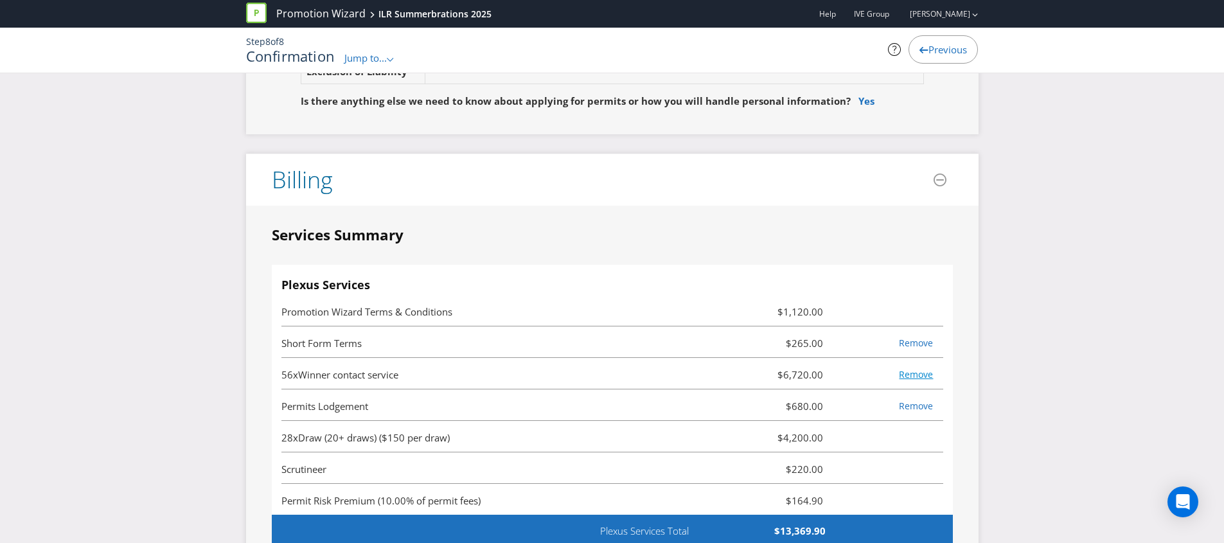
click at [906, 368] on link "Remove" at bounding box center [916, 374] width 34 height 12
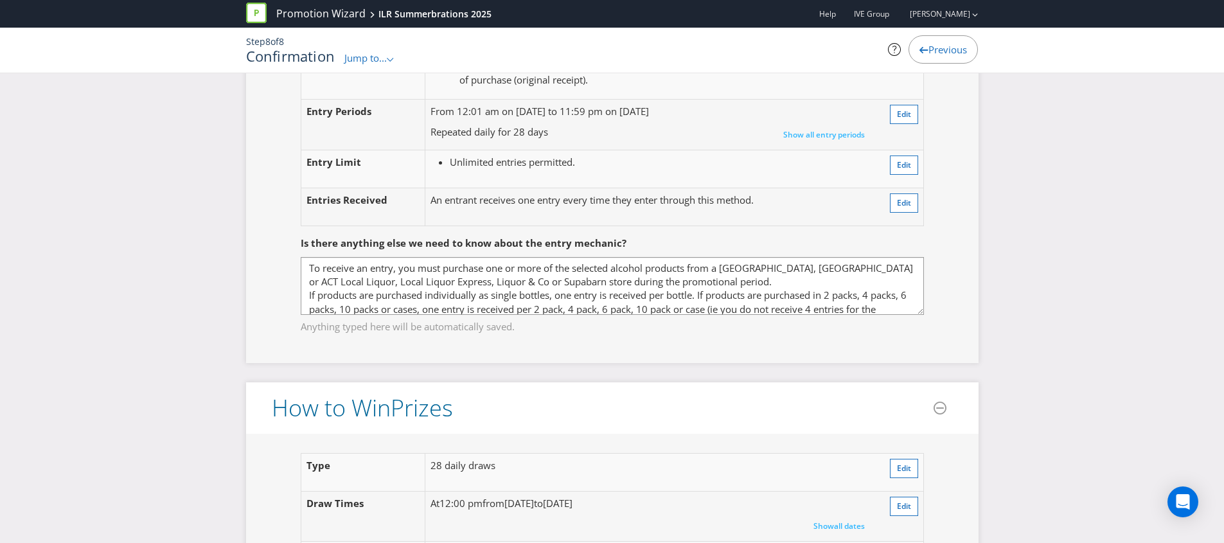
scroll to position [1139, 0]
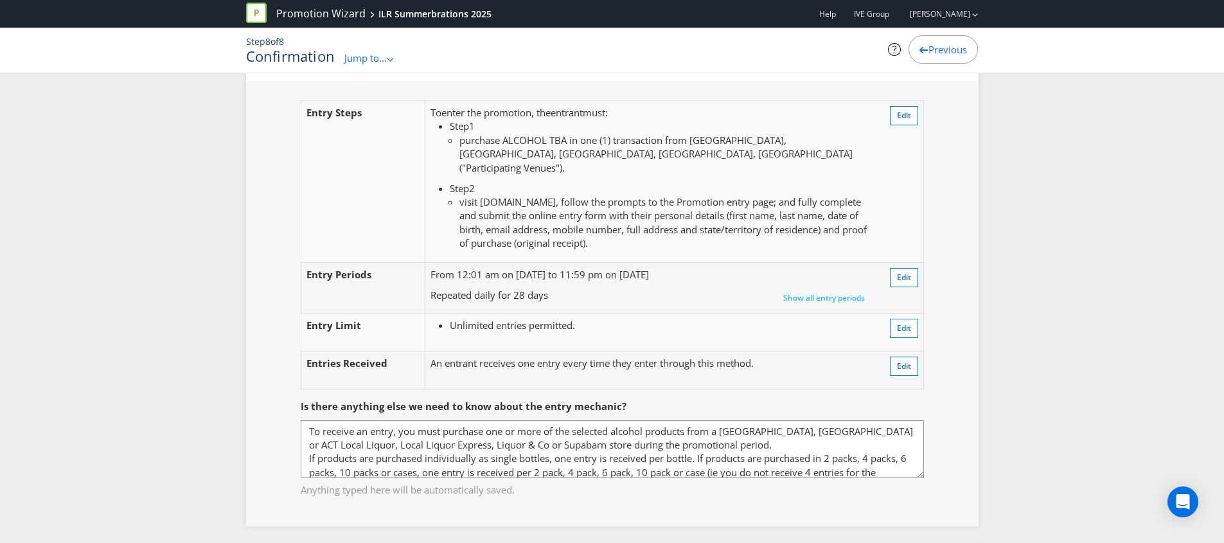
click at [371, 61] on span "Jump to..." at bounding box center [365, 57] width 42 height 13
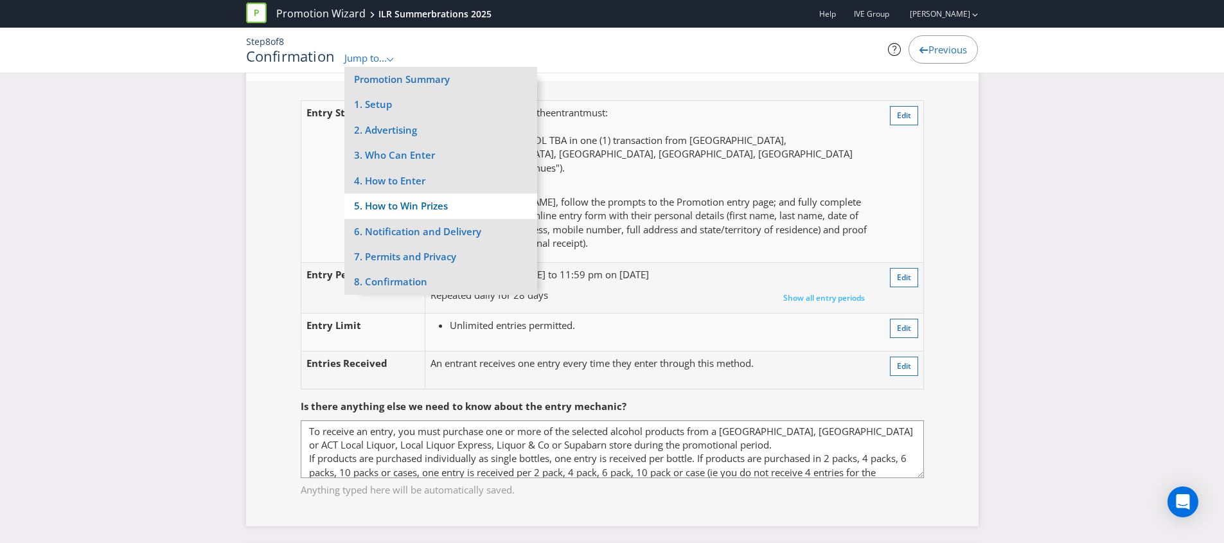
click at [386, 208] on li "5. How to Win Prizes" at bounding box center [440, 205] width 193 height 25
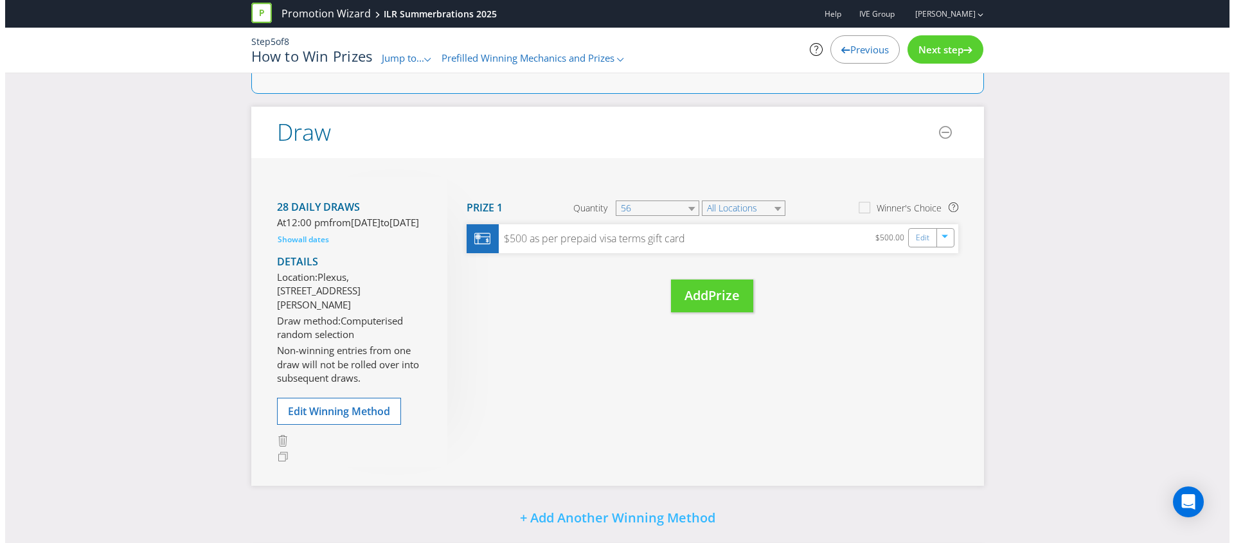
scroll to position [147, 0]
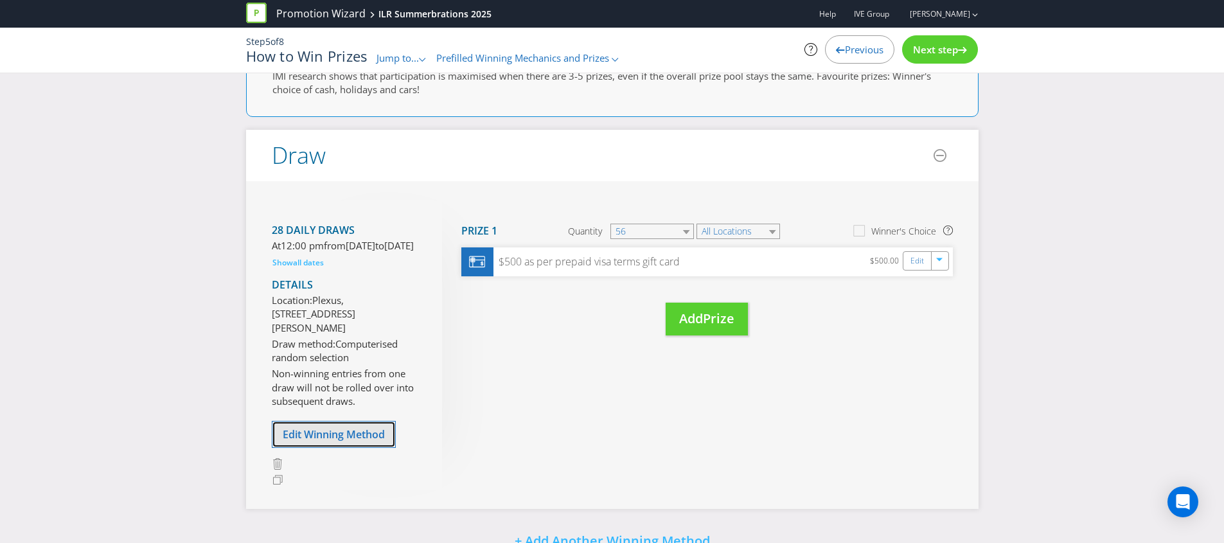
click at [342, 448] on button "Edit Winning Method" at bounding box center [334, 434] width 124 height 27
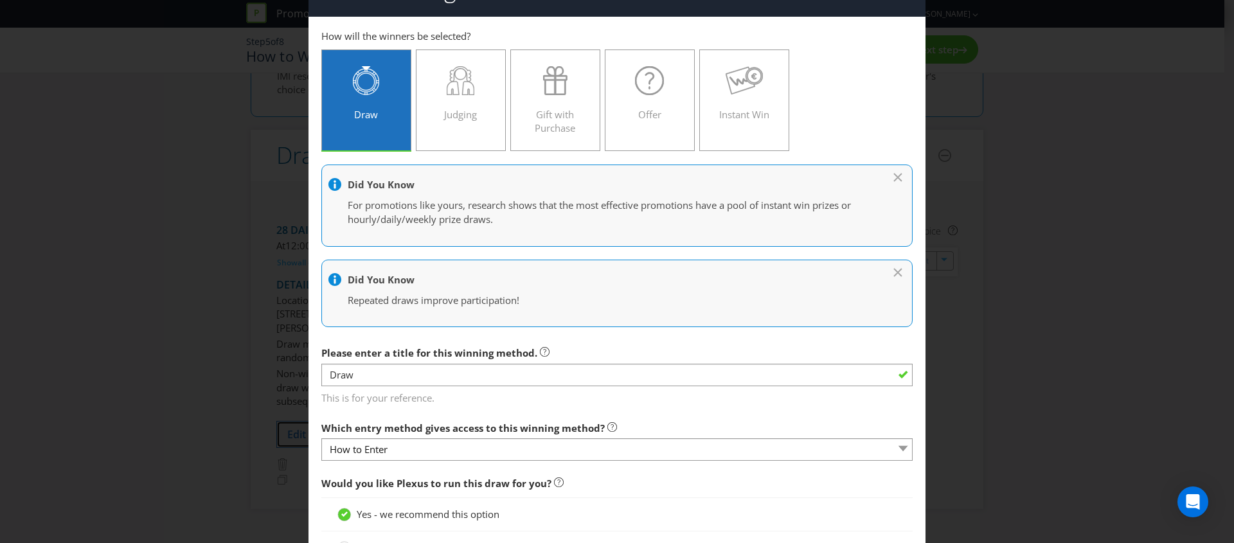
scroll to position [233, 0]
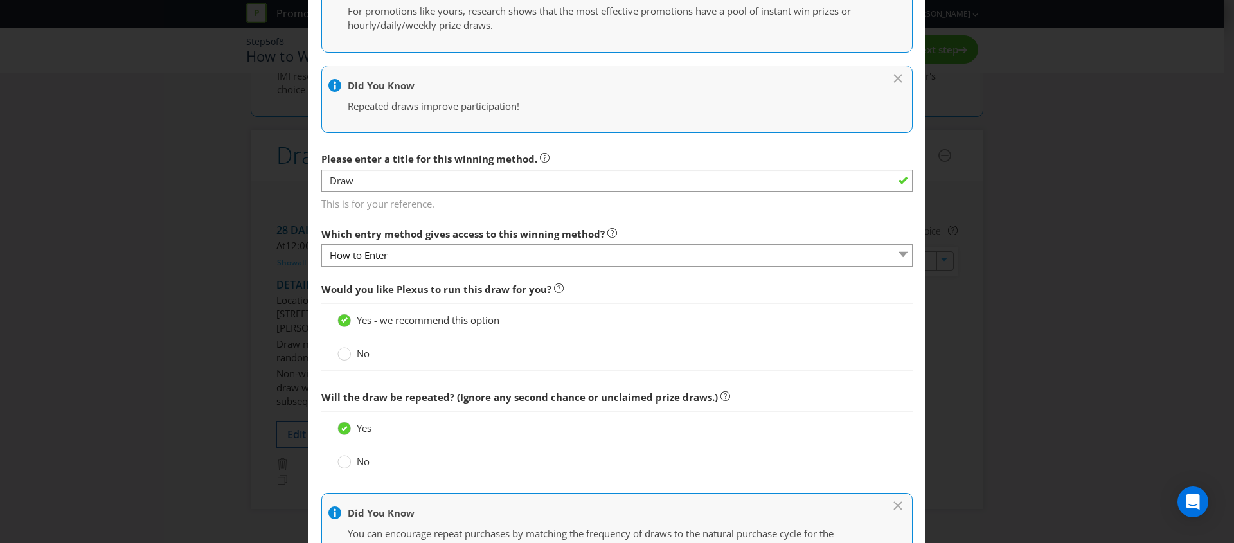
click at [352, 356] on label "No" at bounding box center [354, 353] width 35 height 13
click at [0, 0] on input "No" at bounding box center [0, 0] width 0 height 0
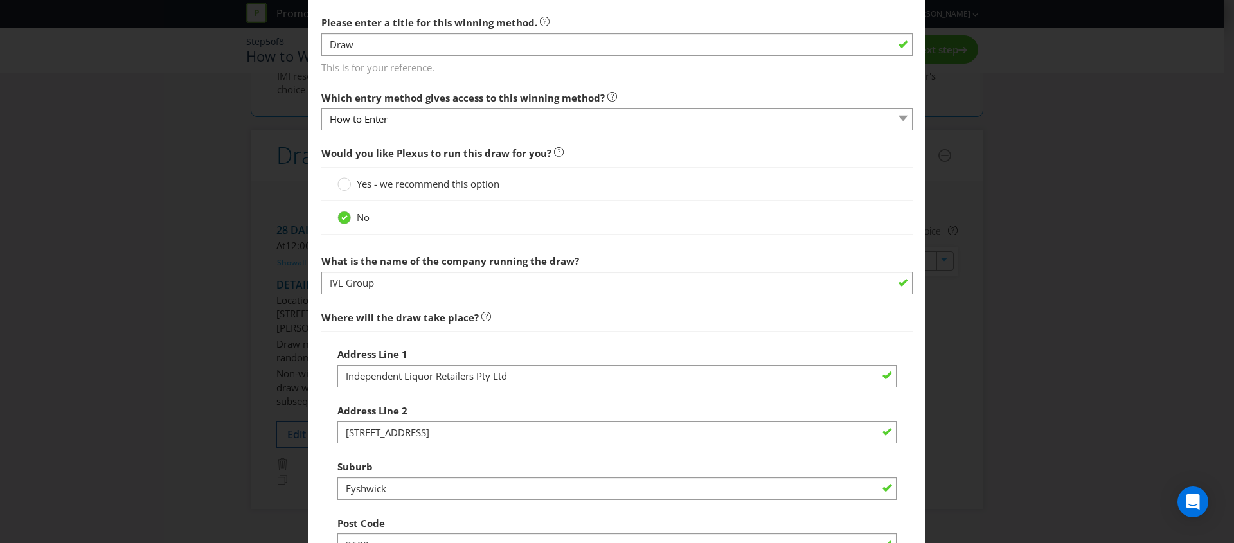
scroll to position [370, 0]
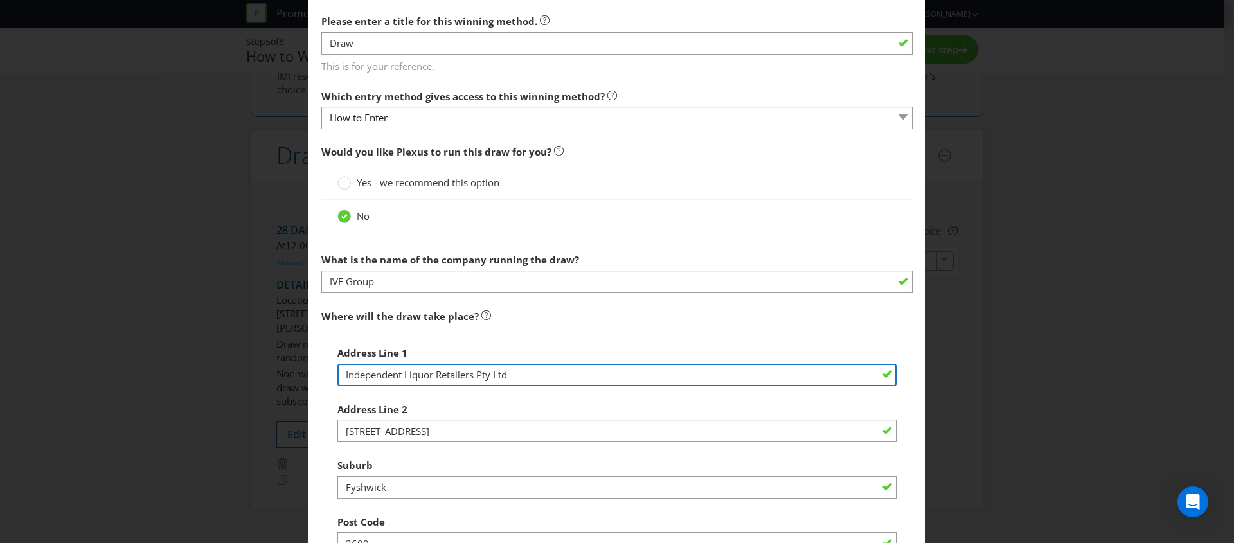
click at [614, 377] on input "Independent Liquor Retailers Pty Ltd" at bounding box center [616, 375] width 559 height 22
drag, startPoint x: 578, startPoint y: 376, endPoint x: 271, endPoint y: 362, distance: 307.5
click at [271, 362] on div "Edit Winning Method How to Enter How will the winners be selected? Draw Judging…" at bounding box center [617, 271] width 1234 height 543
type input "IVE Group"
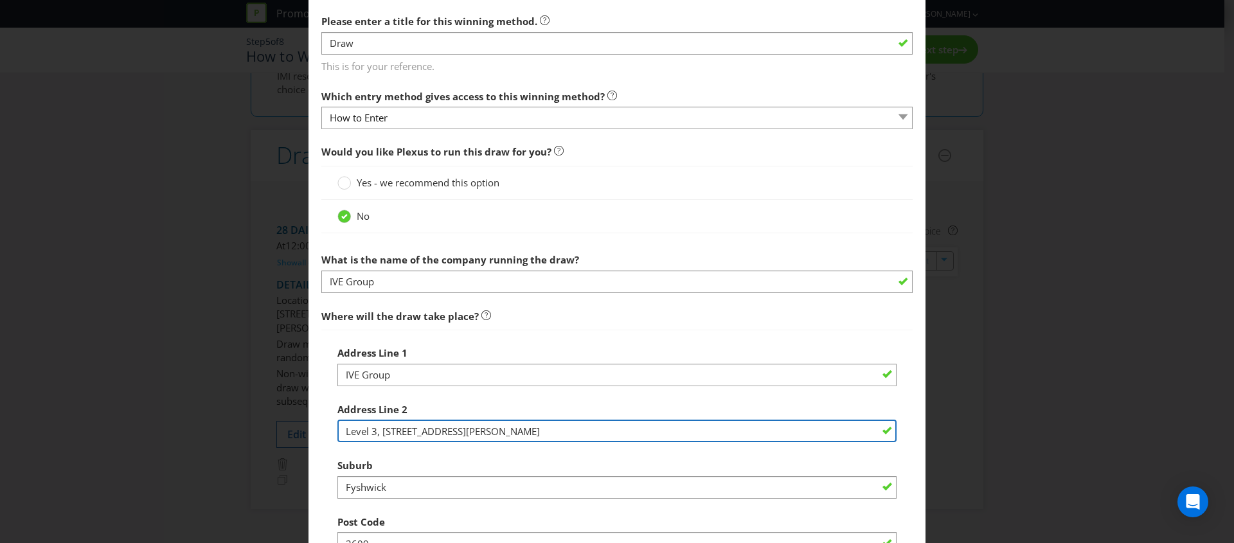
type input "Level 3, [STREET_ADDRESS][PERSON_NAME]"
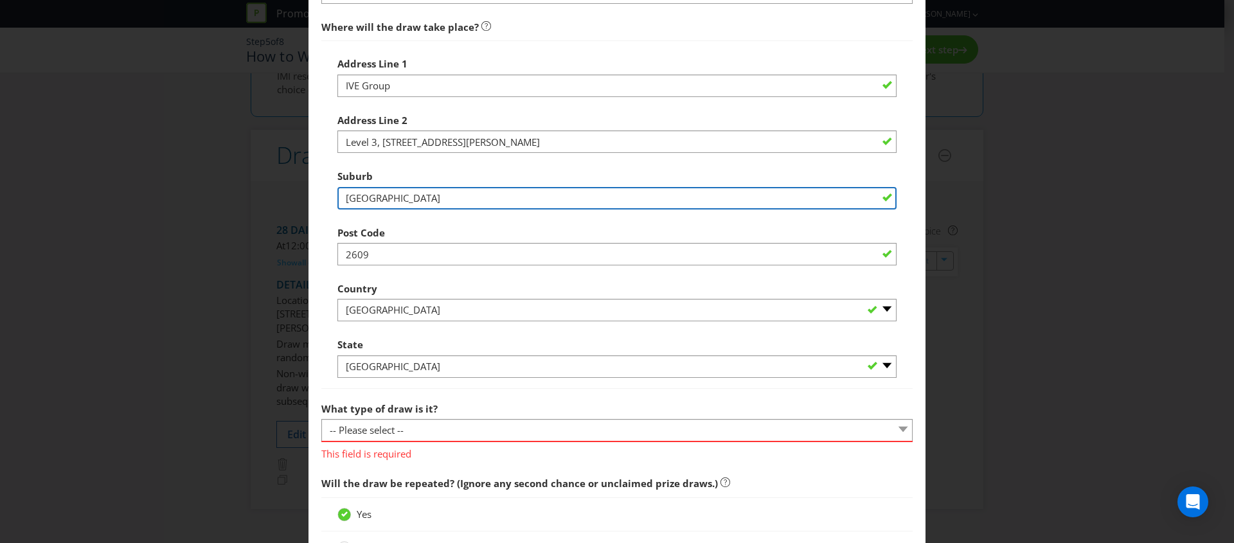
scroll to position [798, 0]
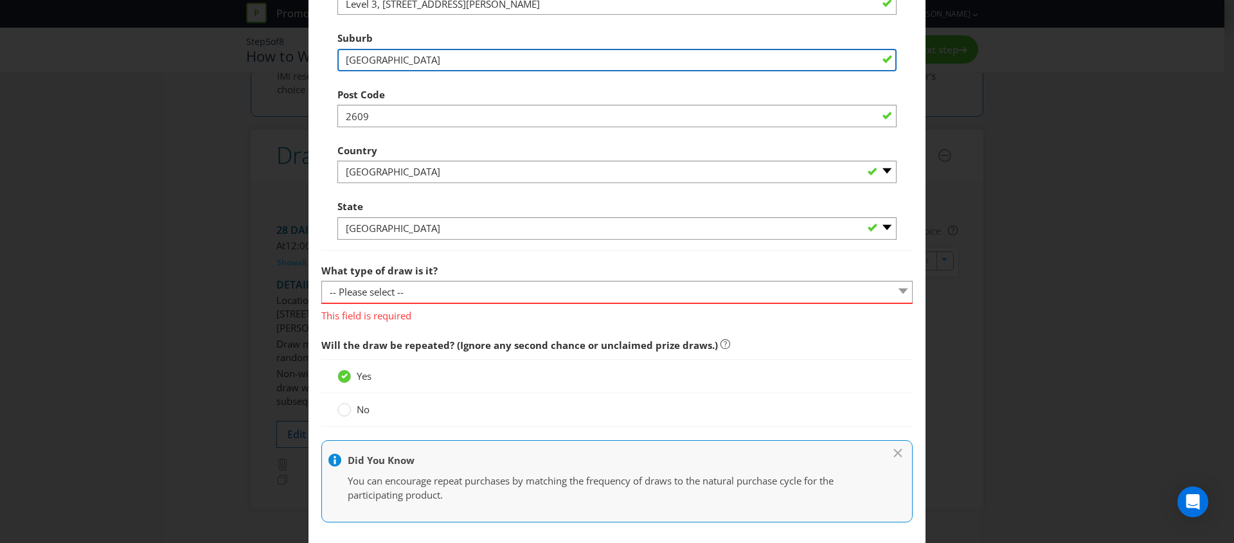
type input "[GEOGRAPHIC_DATA]"
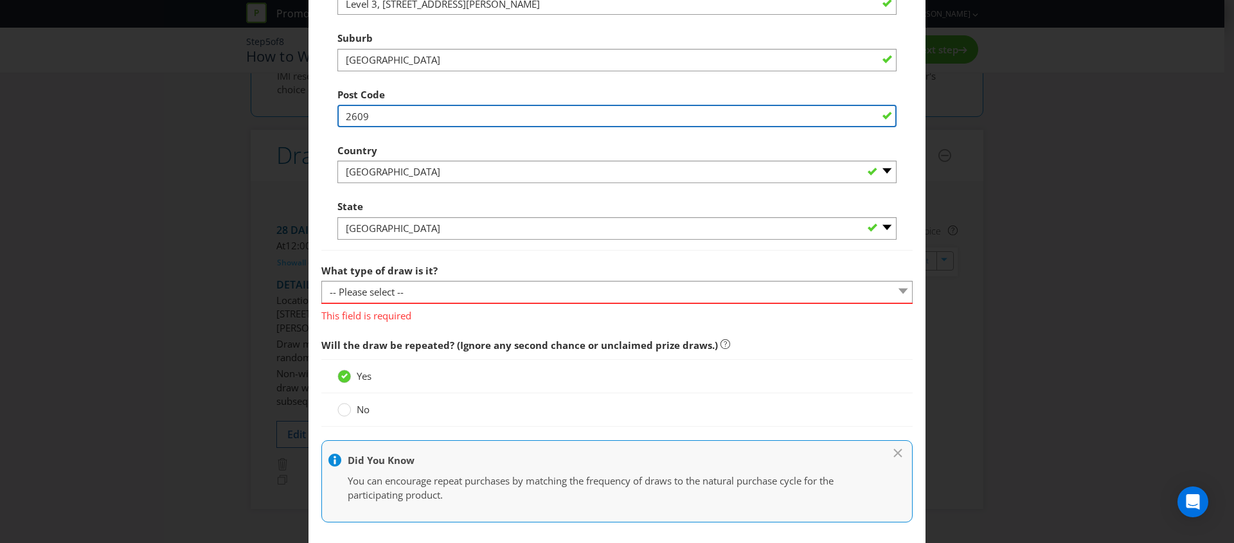
drag, startPoint x: 370, startPoint y: 116, endPoint x: 302, endPoint y: 116, distance: 67.5
click at [302, 116] on div "Edit Winning Method How to Enter How will the winners be selected? Draw Judging…" at bounding box center [617, 271] width 1234 height 543
type input "2000"
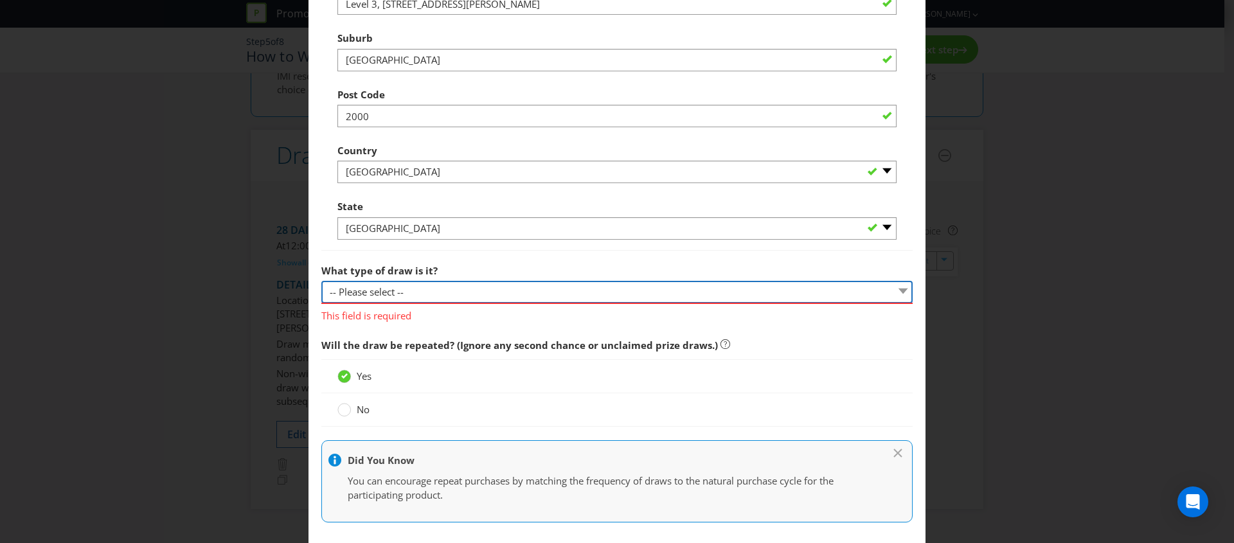
click at [391, 288] on select "-- Please select -- Computerised random selection Barrel draw Don't specify Oth…" at bounding box center [616, 292] width 591 height 22
select select "COMPUTERISED"
click at [321, 281] on select "-- Please select -- Computerised random selection Barrel draw Don't specify Oth…" at bounding box center [616, 292] width 591 height 22
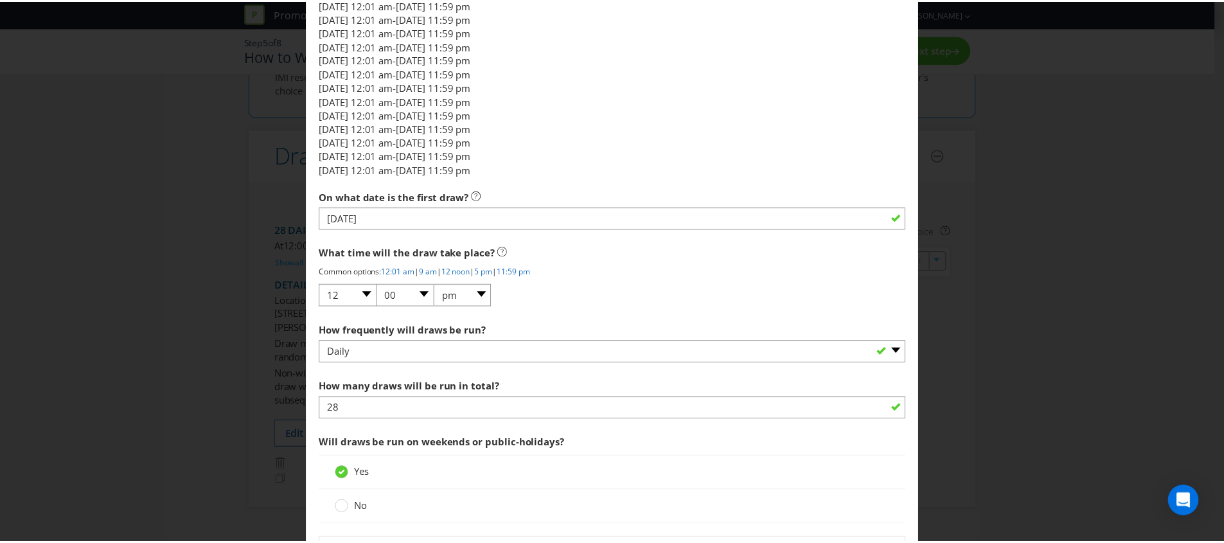
scroll to position [1986, 0]
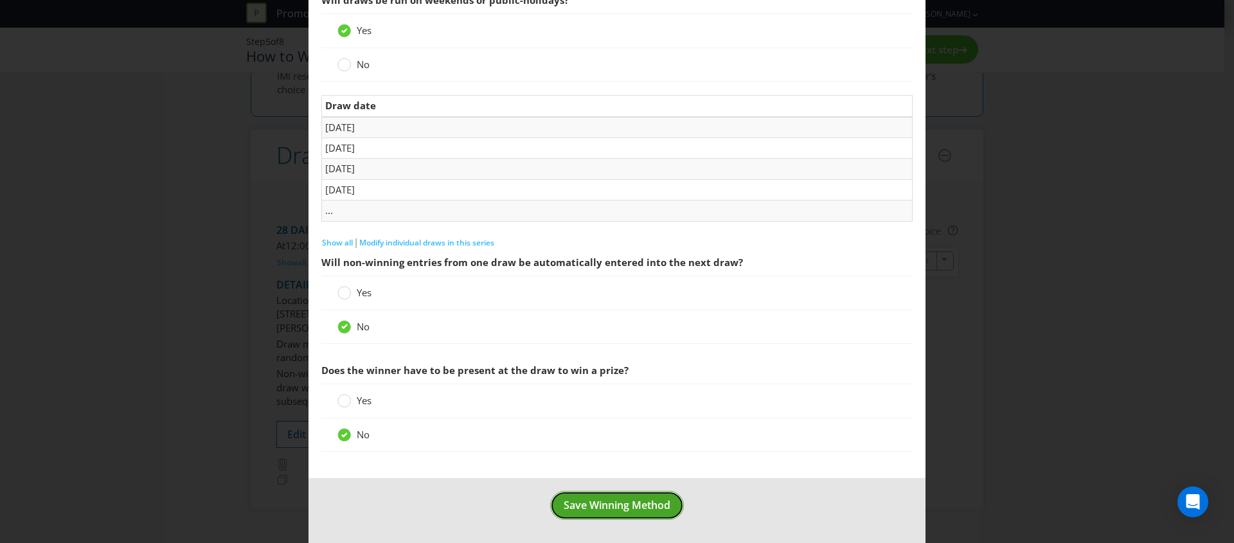
click at [618, 507] on span "Save Winning Method" at bounding box center [617, 505] width 107 height 14
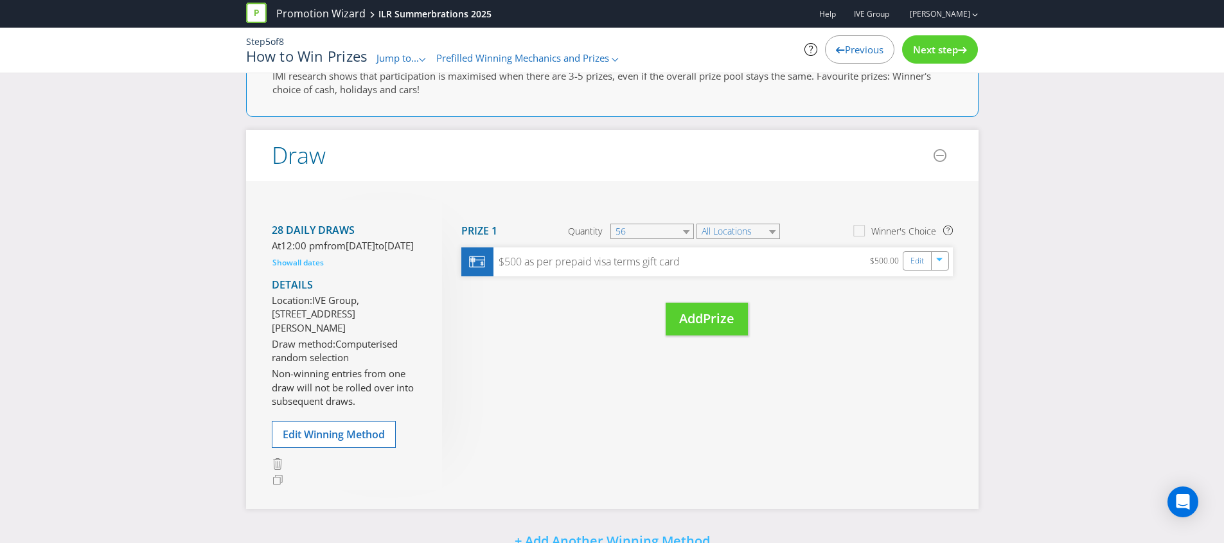
click at [572, 53] on span "Prefilled Winning Mechanics and Prizes" at bounding box center [522, 57] width 173 height 13
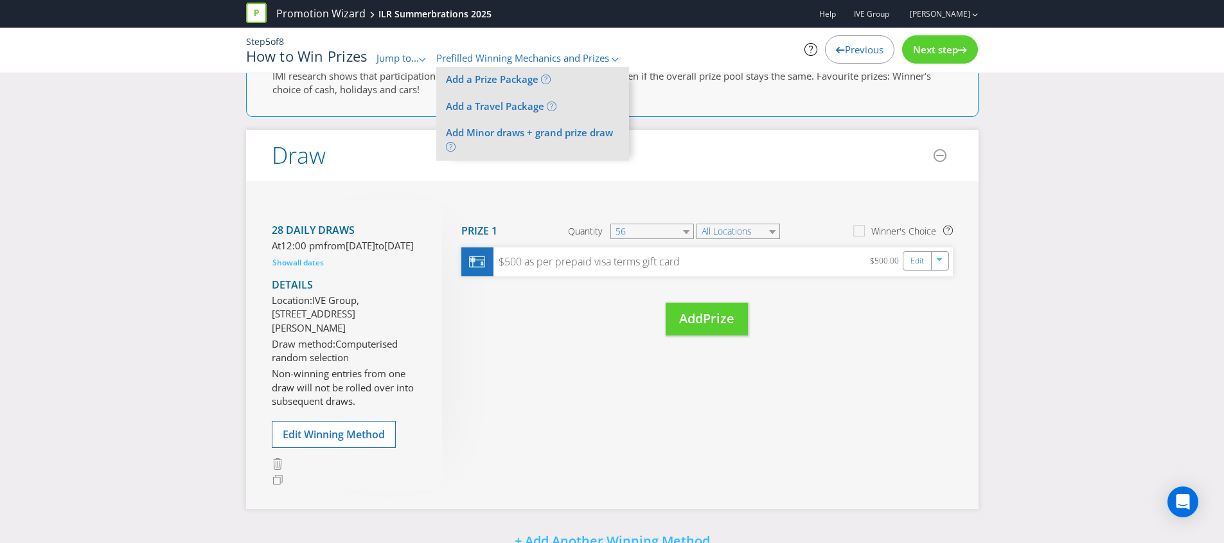
click at [926, 48] on span "Next step" at bounding box center [935, 49] width 45 height 13
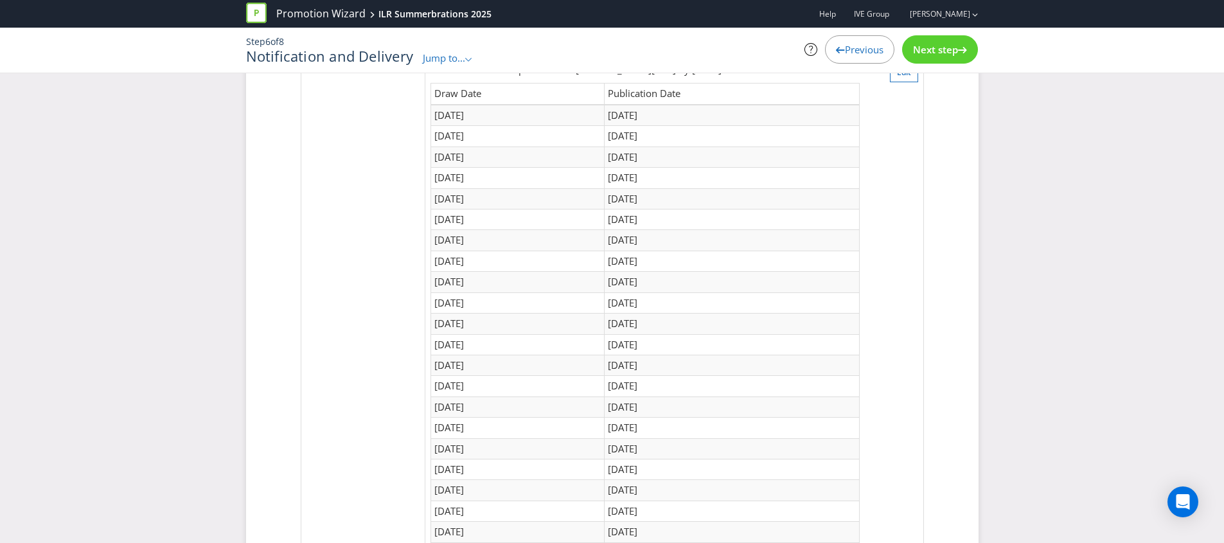
click at [925, 49] on span "Next step" at bounding box center [935, 49] width 45 height 13
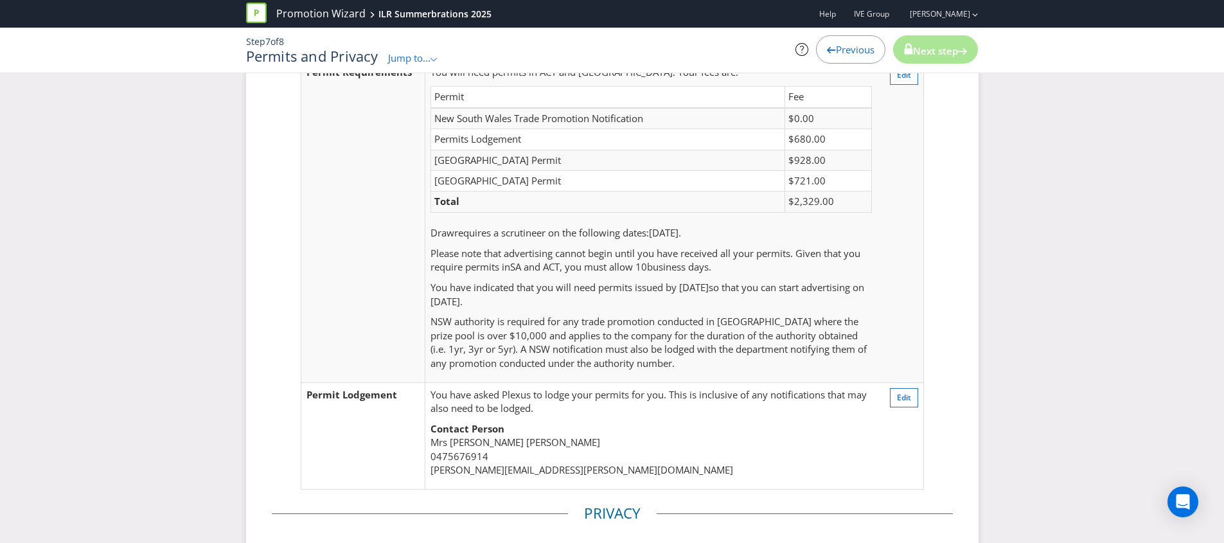
click at [925, 49] on span "Next step" at bounding box center [935, 50] width 45 height 13
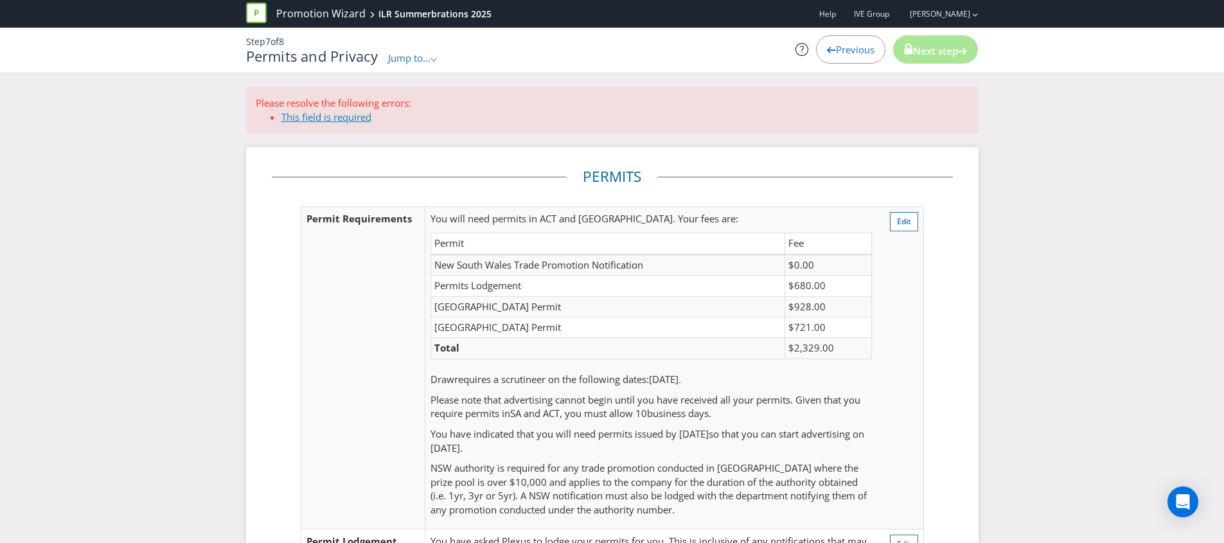
click at [356, 116] on link "This field is required" at bounding box center [326, 117] width 90 height 13
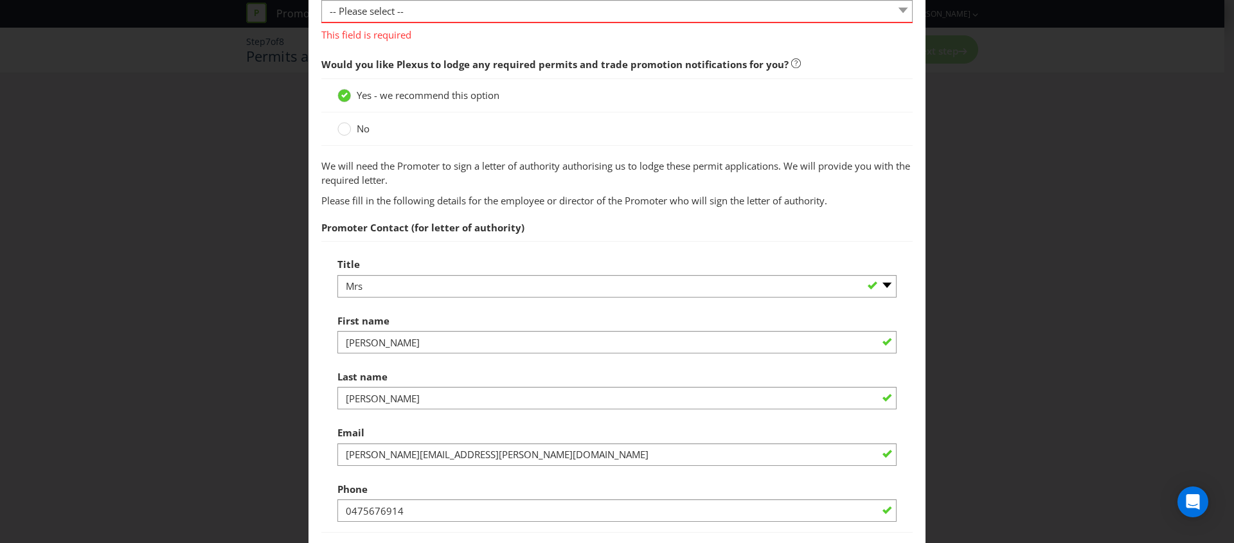
scroll to position [650, 0]
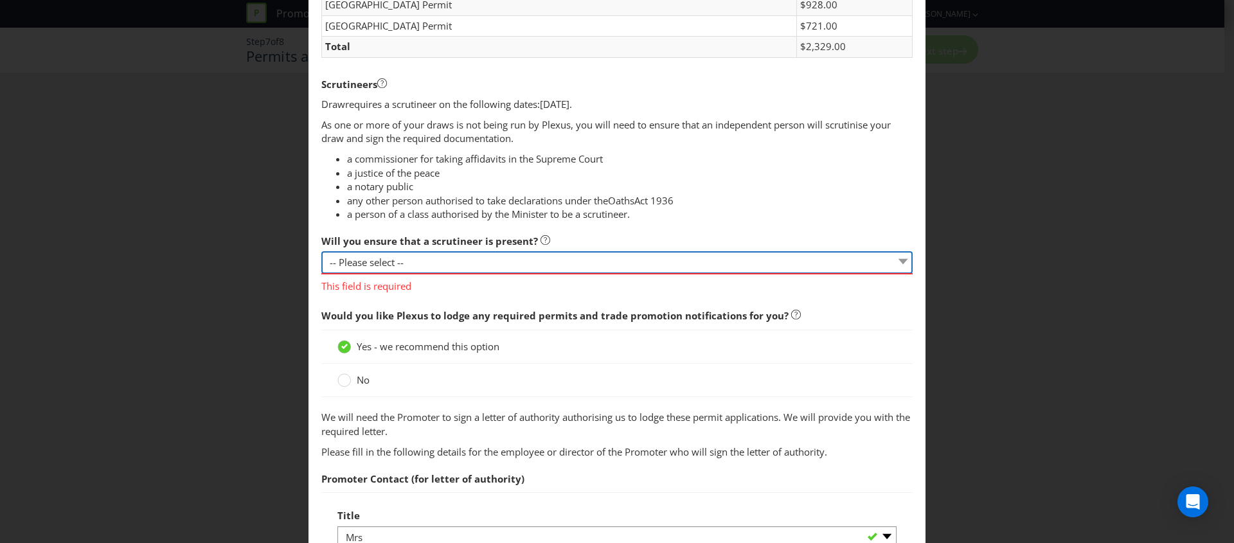
click at [415, 260] on select "-- Please select -- Yes, I agree to arrange for a scrutineer for each draw. No,…" at bounding box center [616, 262] width 591 height 22
select select "YES"
click at [321, 251] on select "-- Please select -- Yes, I agree to arrange for a scrutineer for each draw. No,…" at bounding box center [616, 262] width 591 height 22
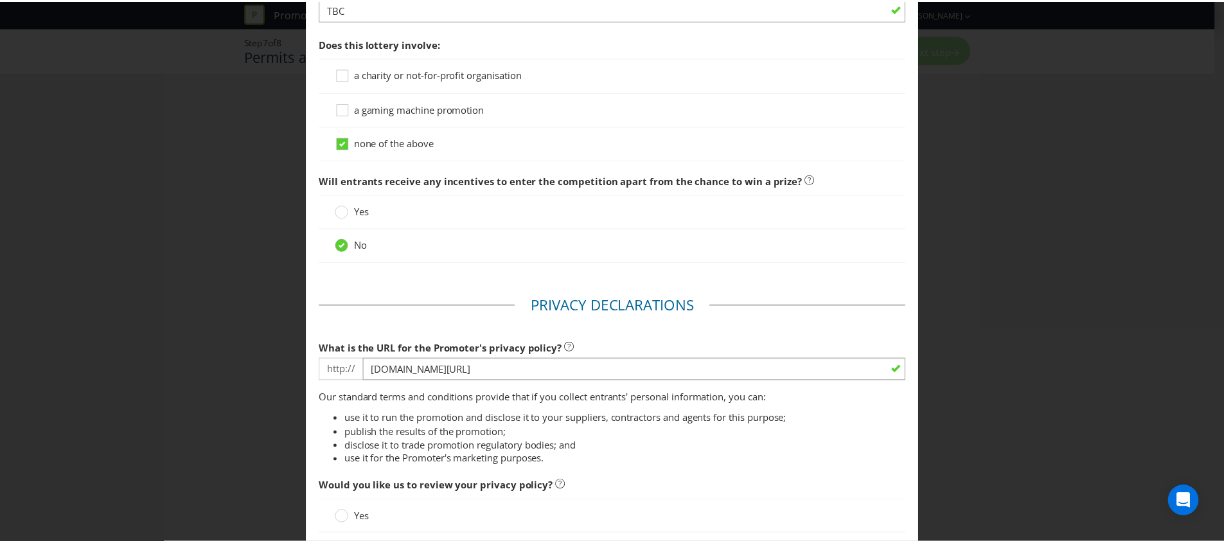
scroll to position [1585, 0]
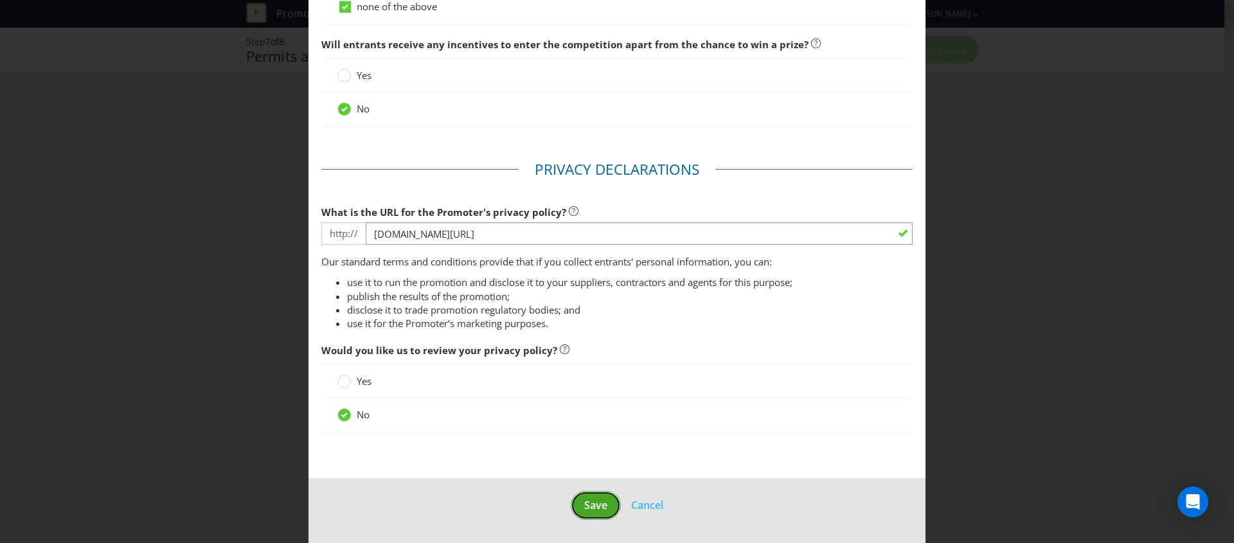
click at [596, 496] on button "Save" at bounding box center [596, 505] width 50 height 29
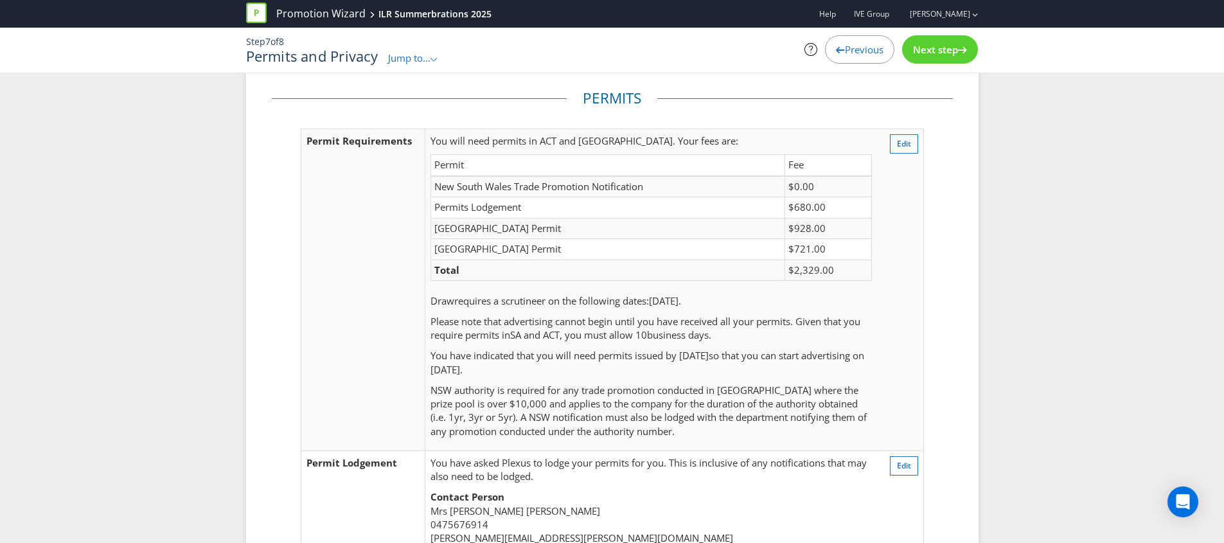
scroll to position [333, 0]
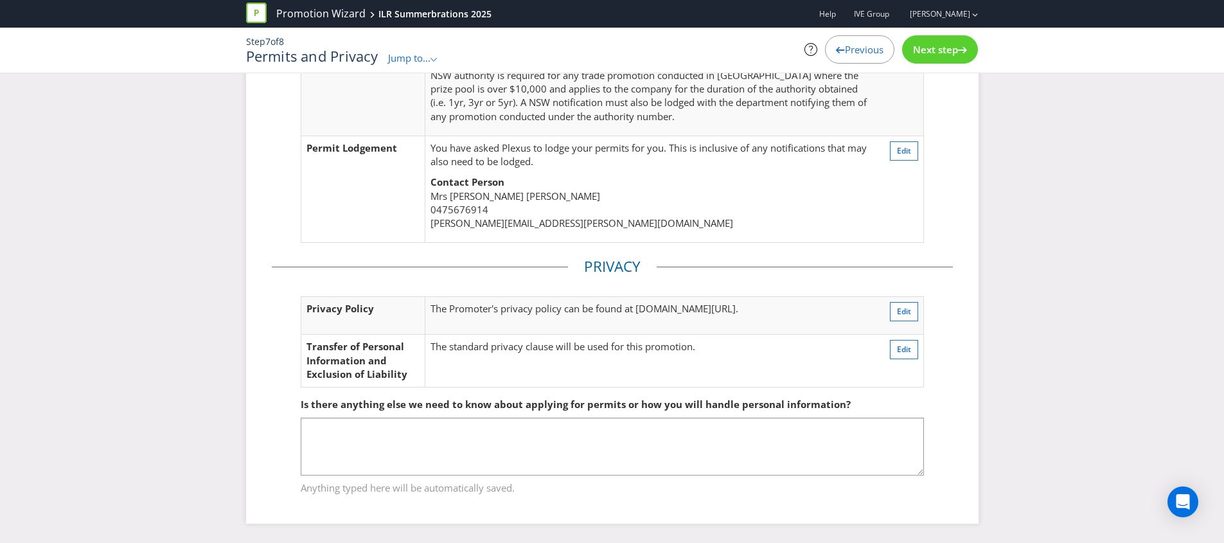
click at [941, 43] on span "Next step" at bounding box center [935, 49] width 45 height 13
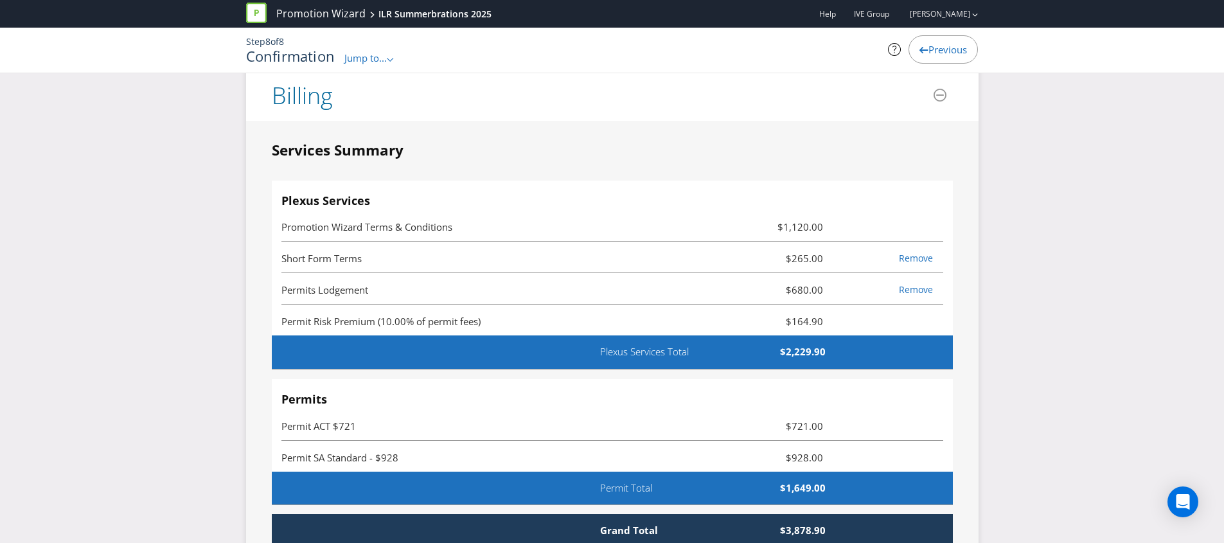
scroll to position [5142, 0]
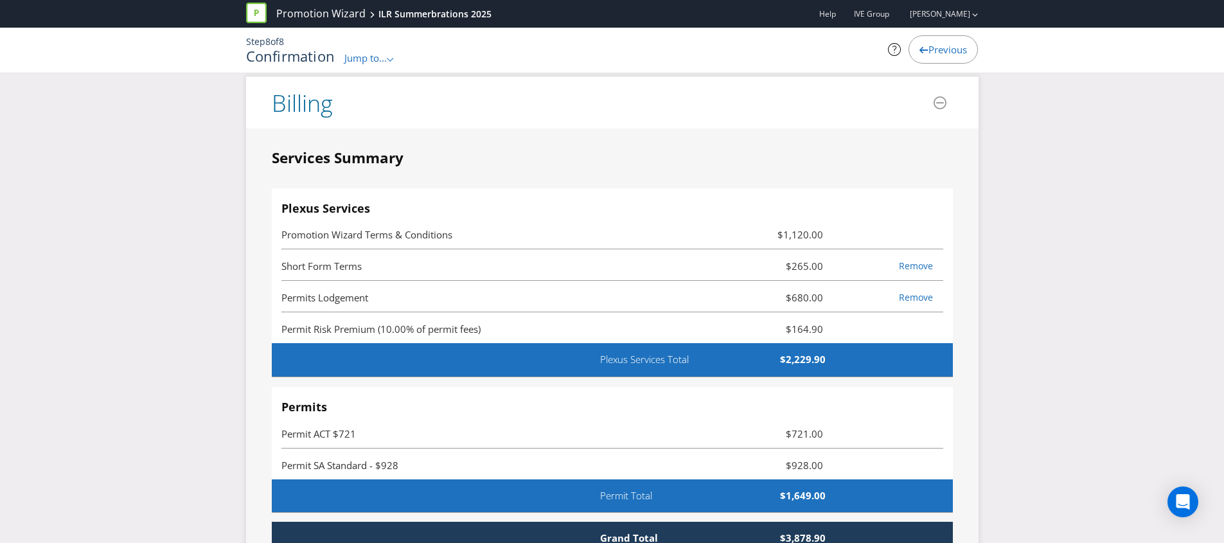
click at [371, 53] on span "Jump to..." at bounding box center [365, 57] width 42 height 13
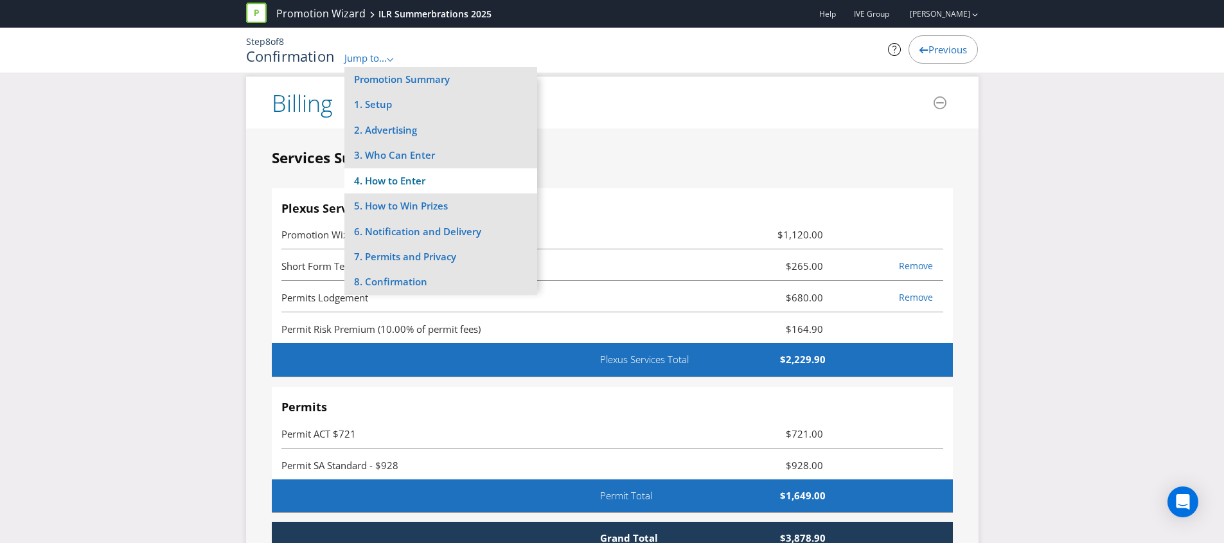
click at [391, 183] on li "4. How to Enter" at bounding box center [440, 180] width 193 height 25
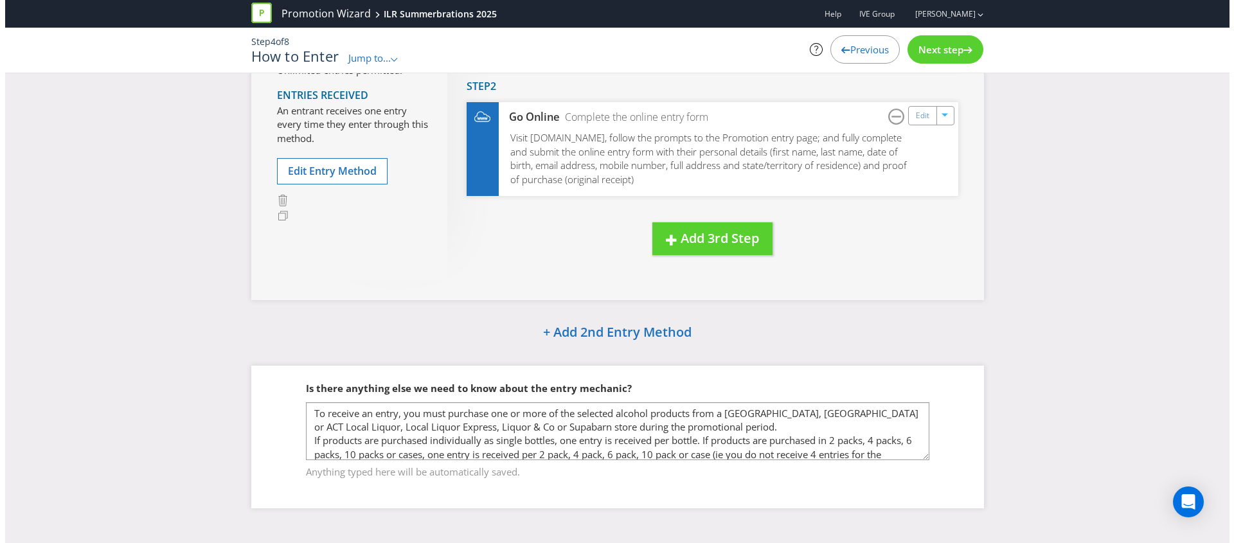
scroll to position [201, 0]
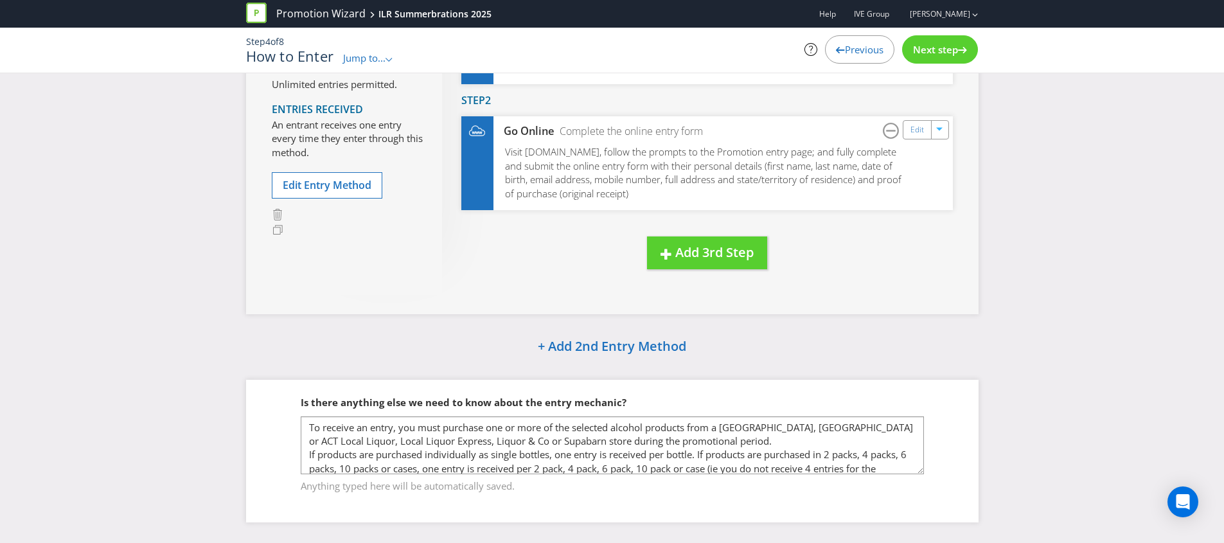
click at [943, 46] on span "Next step" at bounding box center [935, 49] width 45 height 13
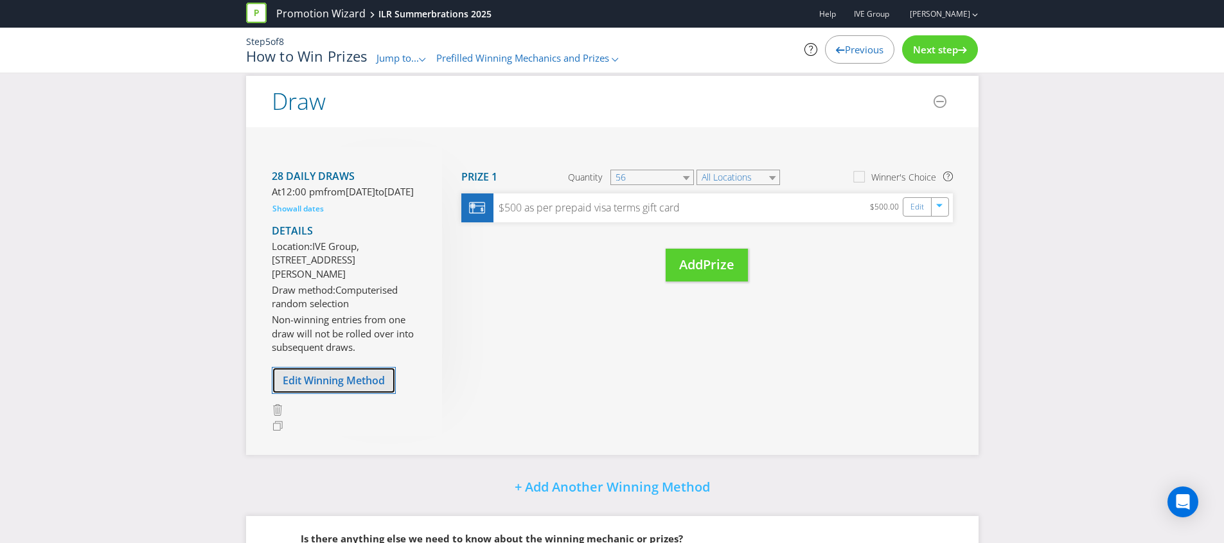
click at [339, 388] on span "Edit Winning Method" at bounding box center [334, 380] width 102 height 14
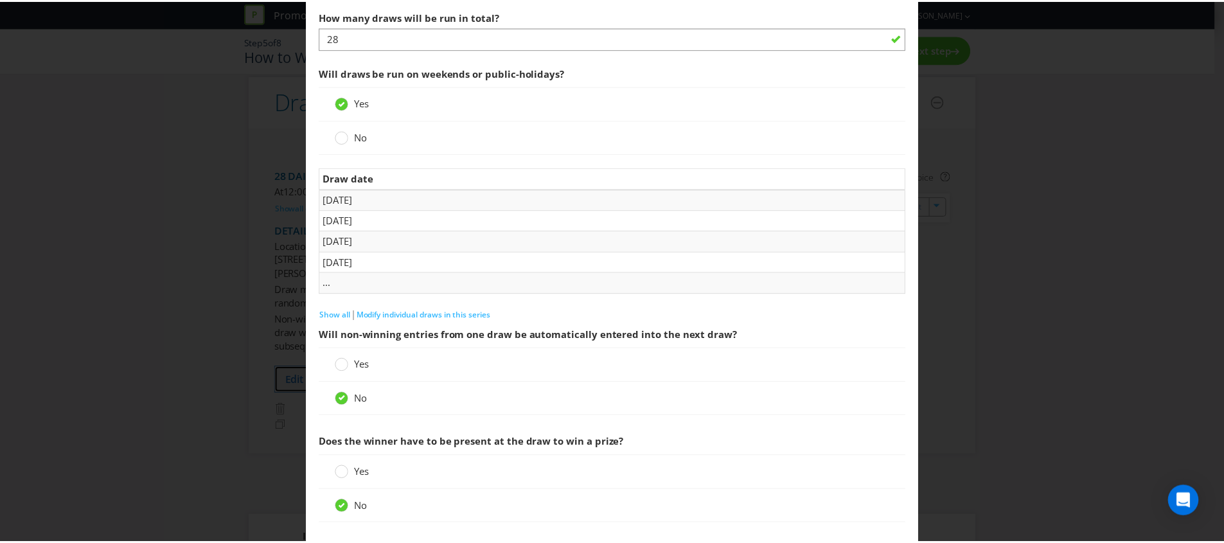
scroll to position [1986, 0]
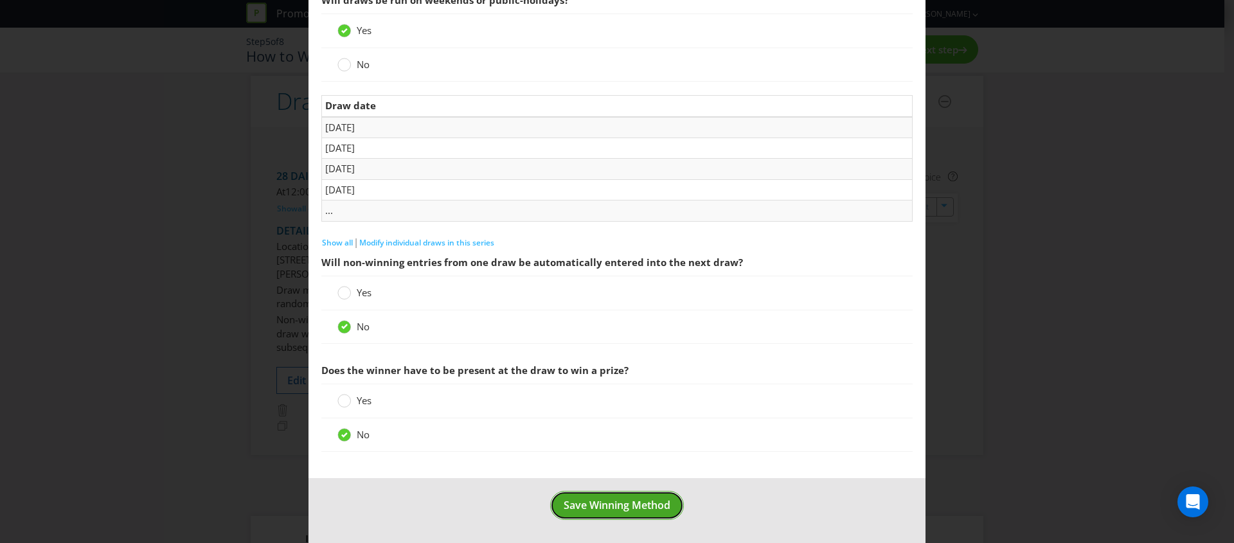
click at [620, 506] on span "Save Winning Method" at bounding box center [617, 505] width 107 height 14
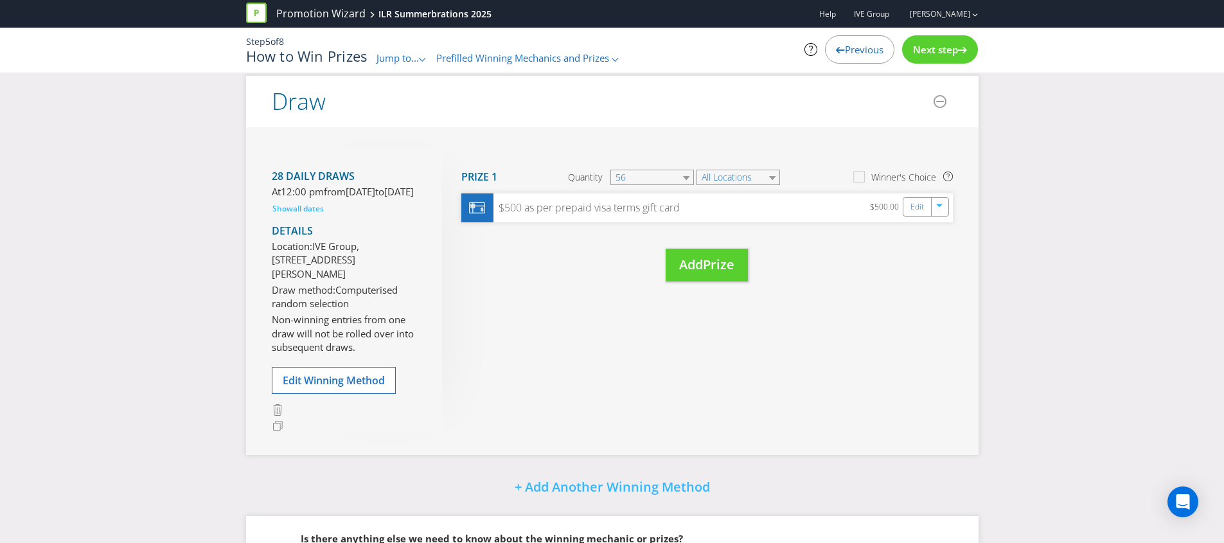
click at [507, 64] on span "Prefilled Winning Mechanics and Prizes" at bounding box center [522, 57] width 173 height 13
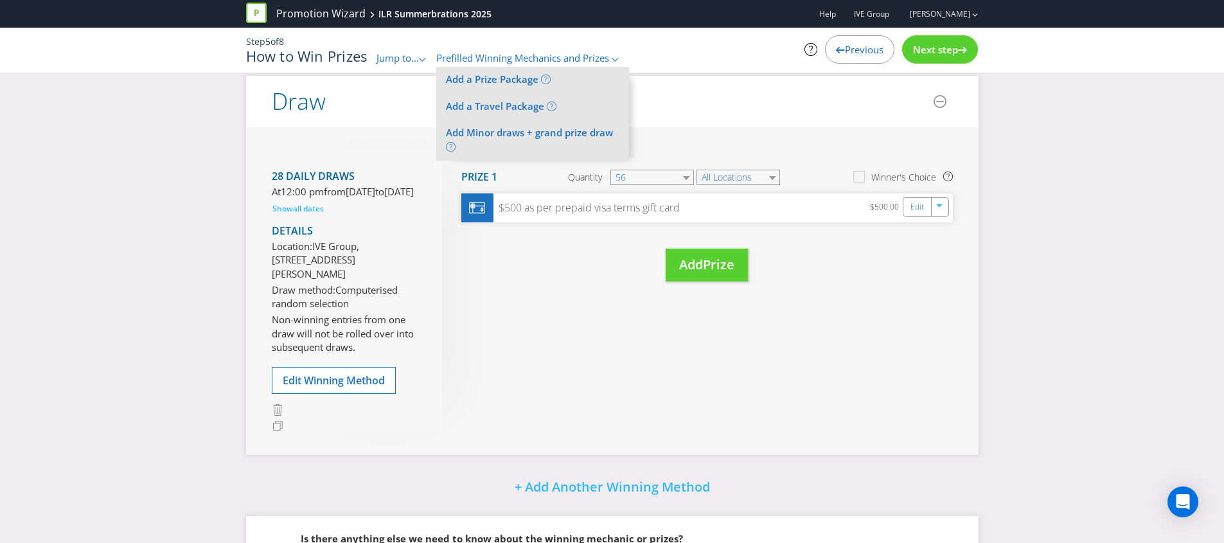
click at [391, 64] on span "Jump to..." at bounding box center [398, 57] width 42 height 13
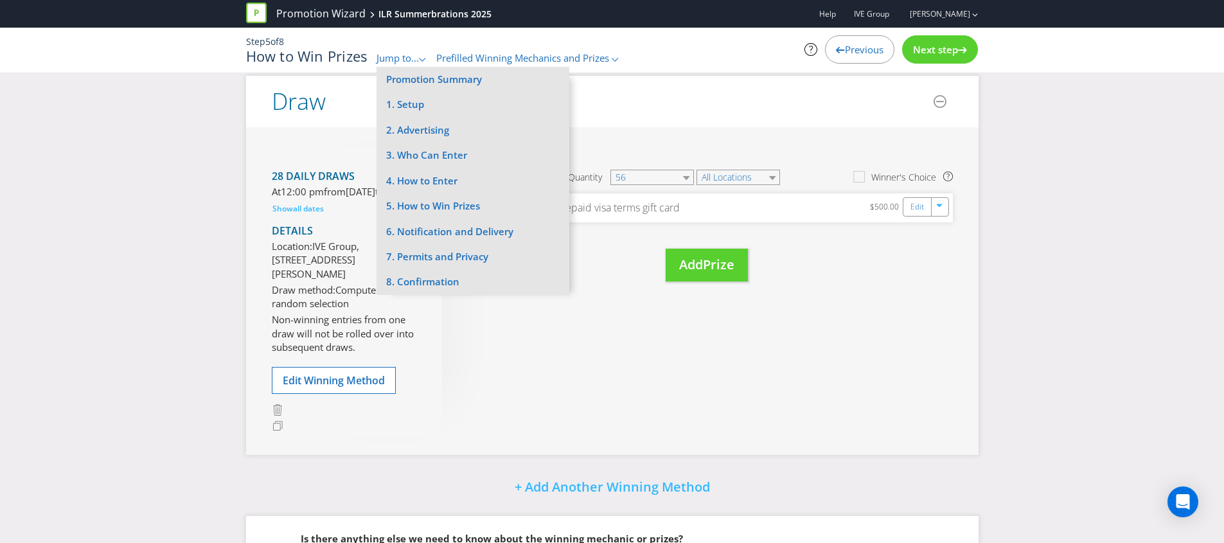
click at [314, 99] on h2 "Draw" at bounding box center [299, 102] width 54 height 26
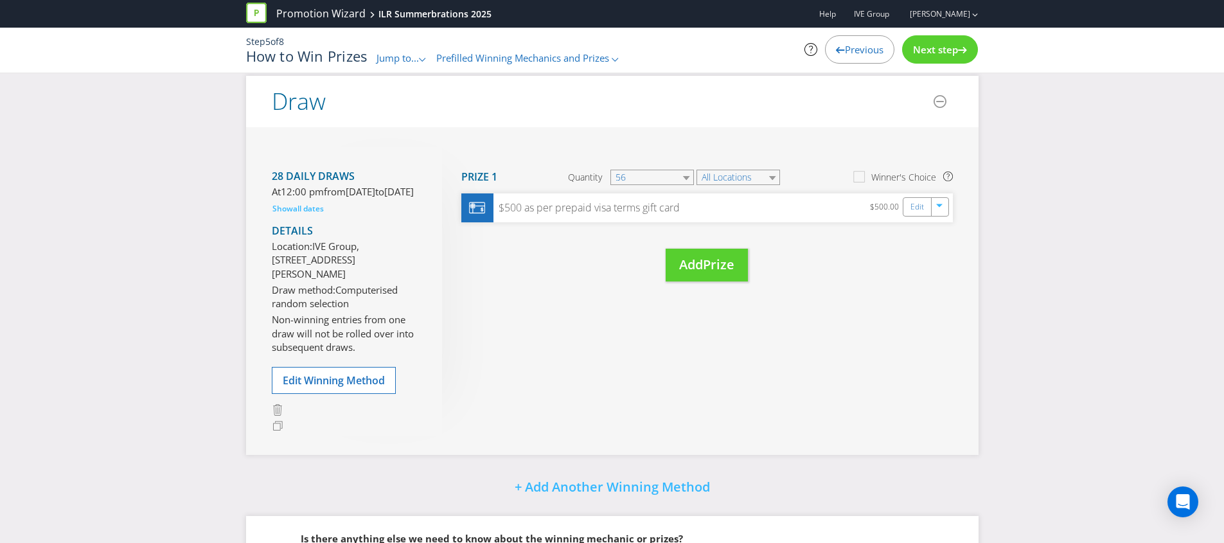
click at [497, 61] on span "Prefilled Winning Mechanics and Prizes" at bounding box center [522, 57] width 173 height 13
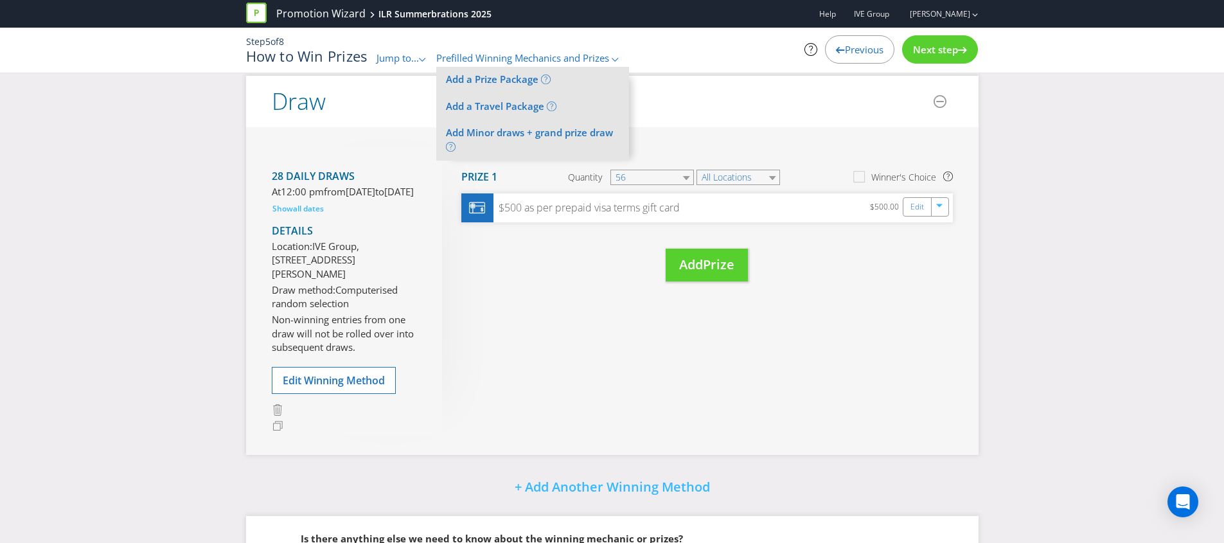
click at [401, 57] on span "Jump to..." at bounding box center [398, 57] width 42 height 13
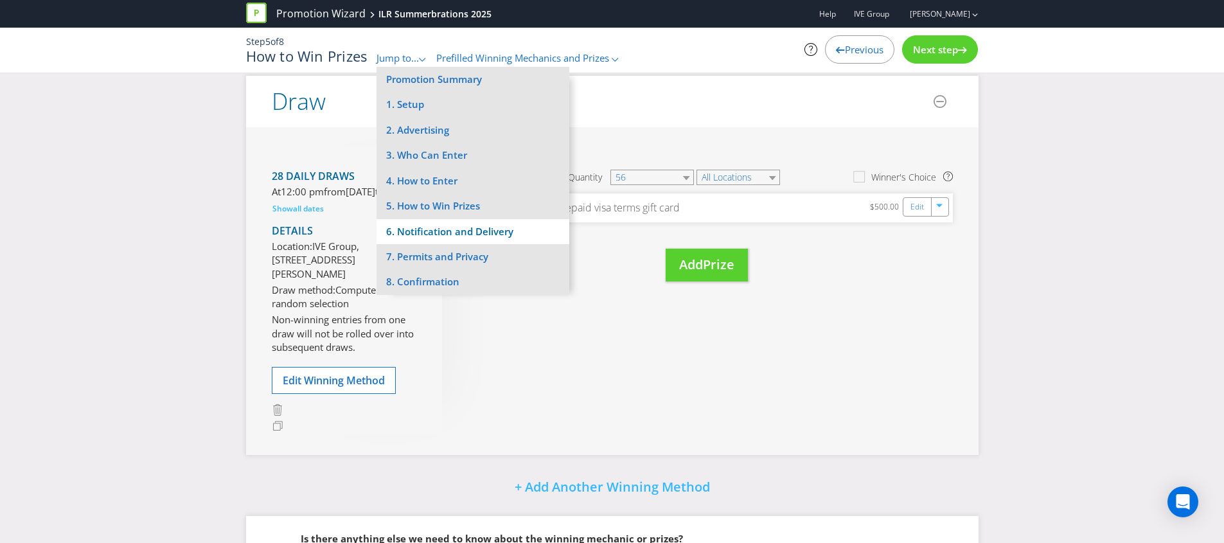
click at [434, 236] on li "6. Notification and Delivery" at bounding box center [473, 231] width 193 height 25
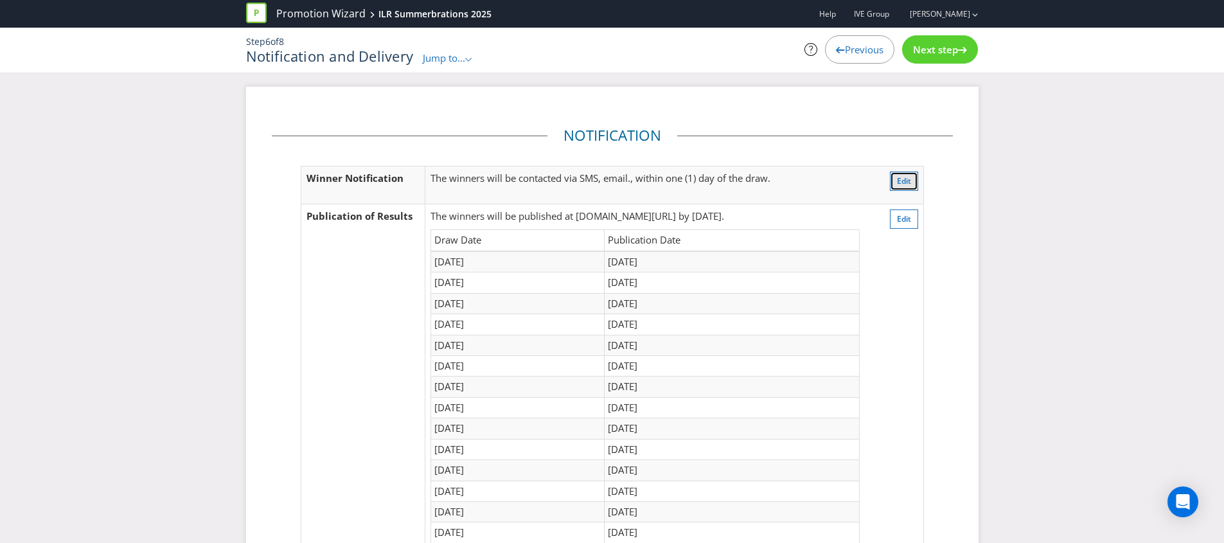
click at [898, 187] on button "Edit" at bounding box center [904, 181] width 28 height 19
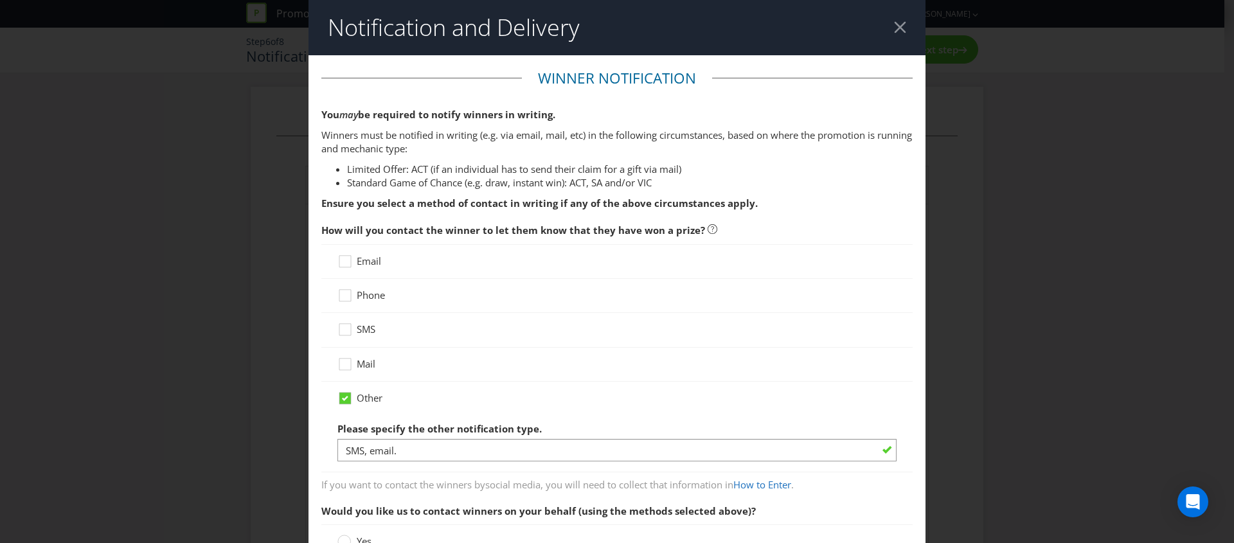
click at [880, 28] on header "Notification and Delivery" at bounding box center [616, 27] width 617 height 55
click at [884, 28] on header "Notification and Delivery" at bounding box center [616, 27] width 617 height 55
click at [894, 27] on div at bounding box center [900, 27] width 12 height 12
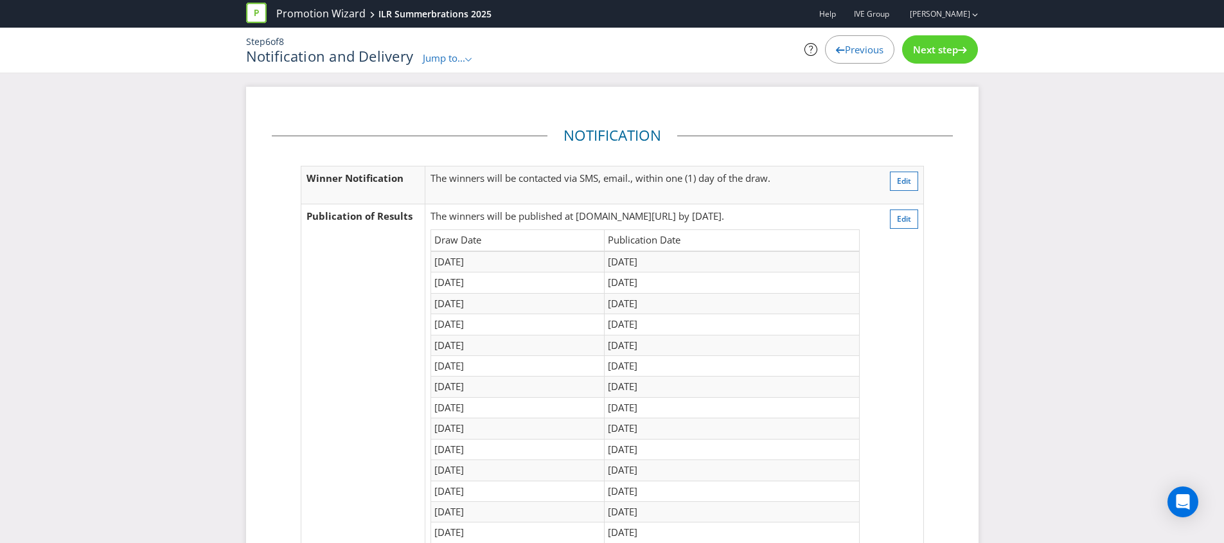
click at [433, 62] on span "Jump to..." at bounding box center [444, 57] width 42 height 13
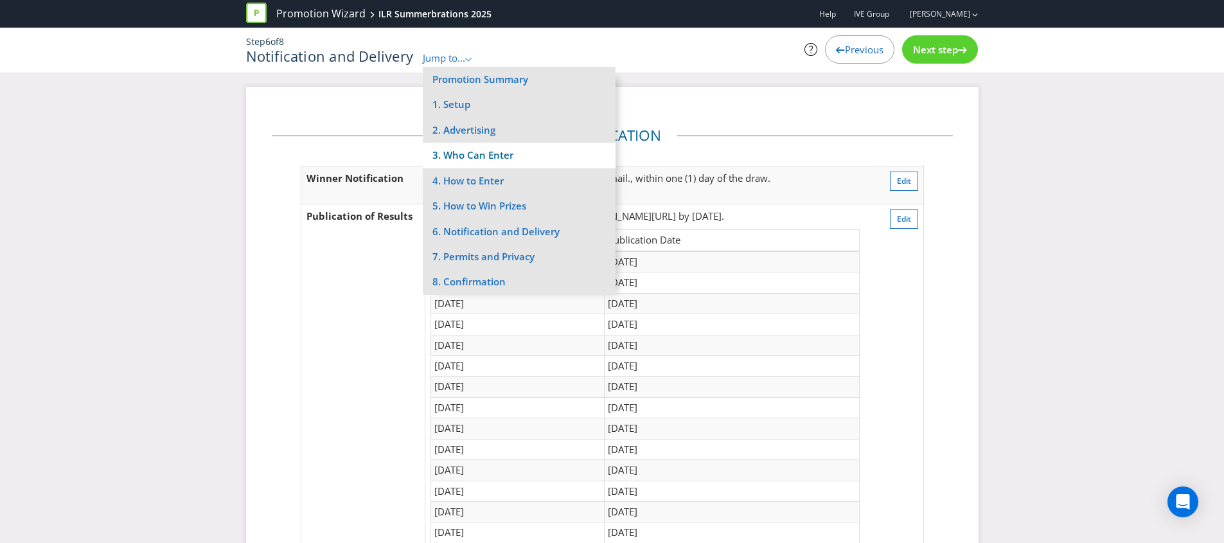
click at [470, 158] on li "3. Who Can Enter" at bounding box center [519, 155] width 193 height 25
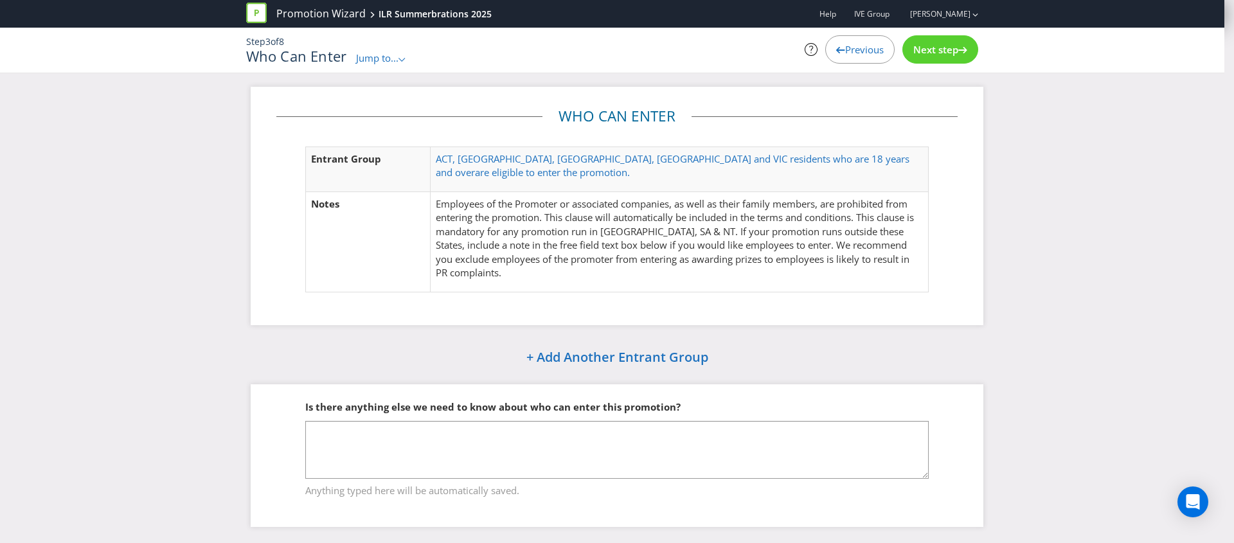
click at [365, 53] on span "Jump to..." at bounding box center [377, 57] width 42 height 13
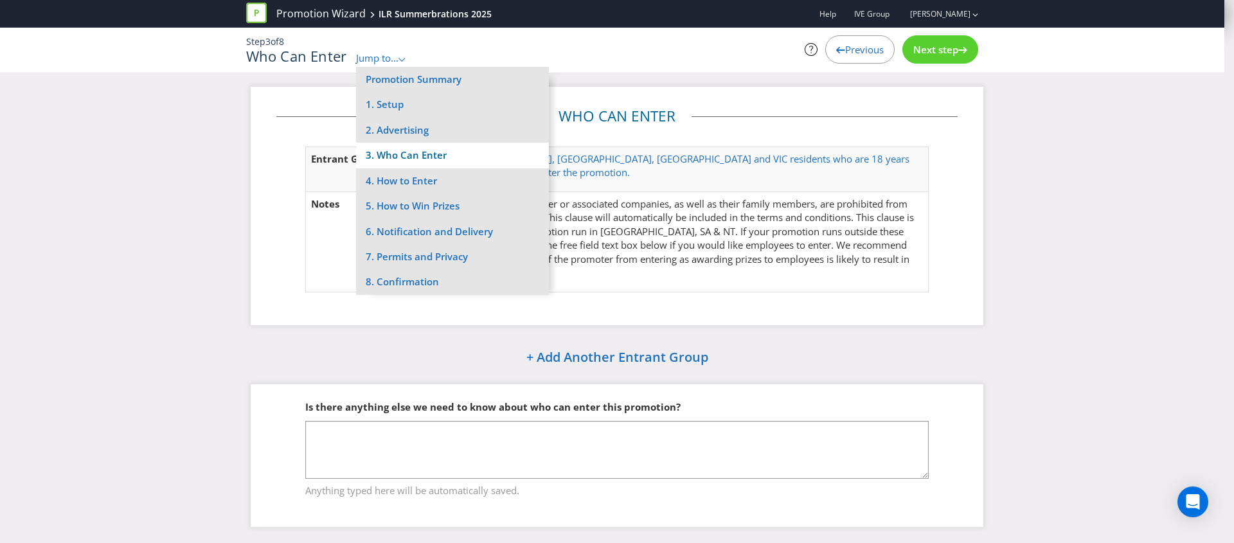
click at [393, 149] on li "3. Who Can Enter" at bounding box center [452, 155] width 193 height 25
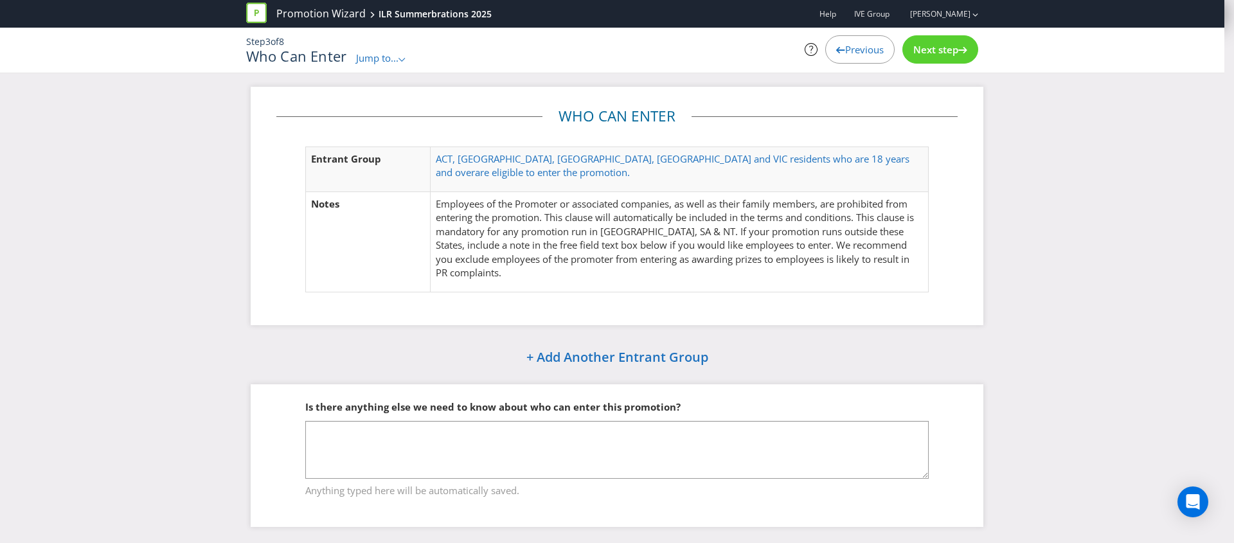
click at [388, 57] on span "Jump to..." at bounding box center [377, 57] width 42 height 13
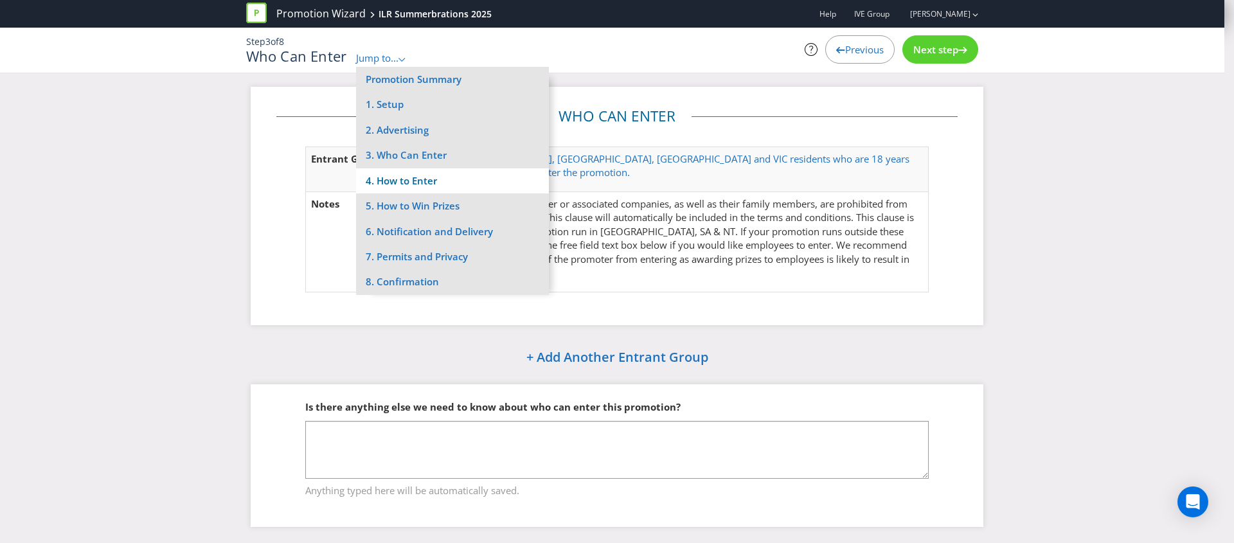
click at [412, 181] on li "4. How to Enter" at bounding box center [452, 180] width 193 height 25
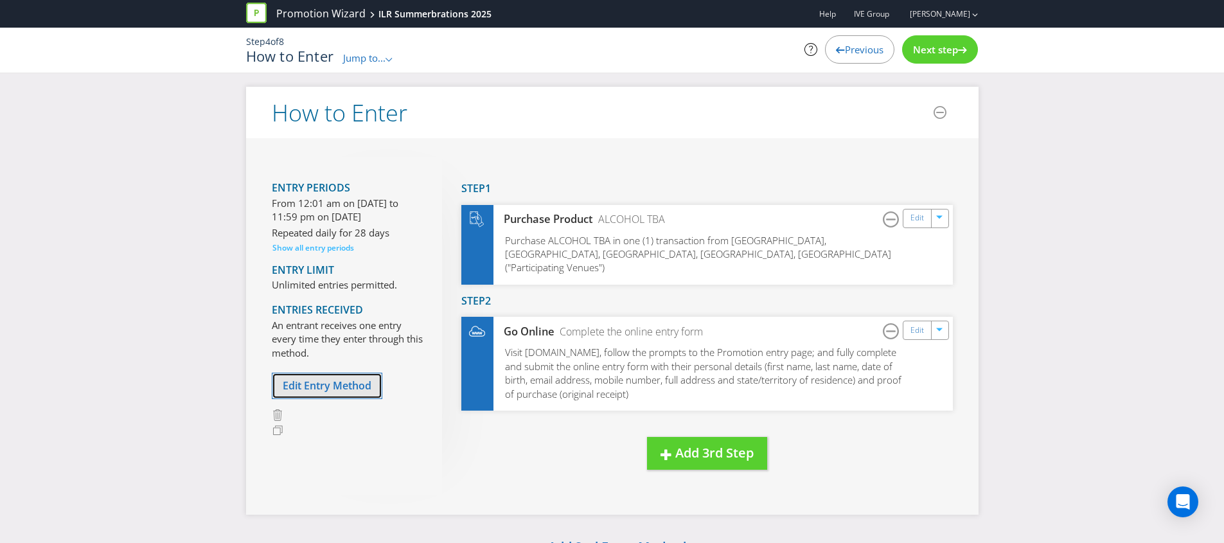
click at [305, 375] on button "Edit Entry Method" at bounding box center [327, 386] width 111 height 26
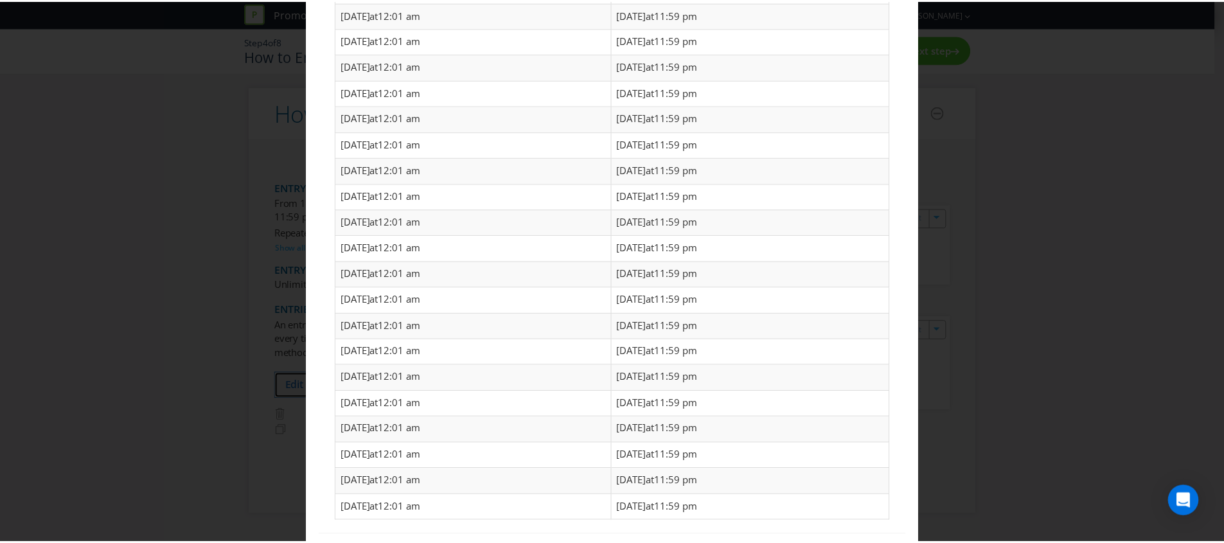
scroll to position [986, 0]
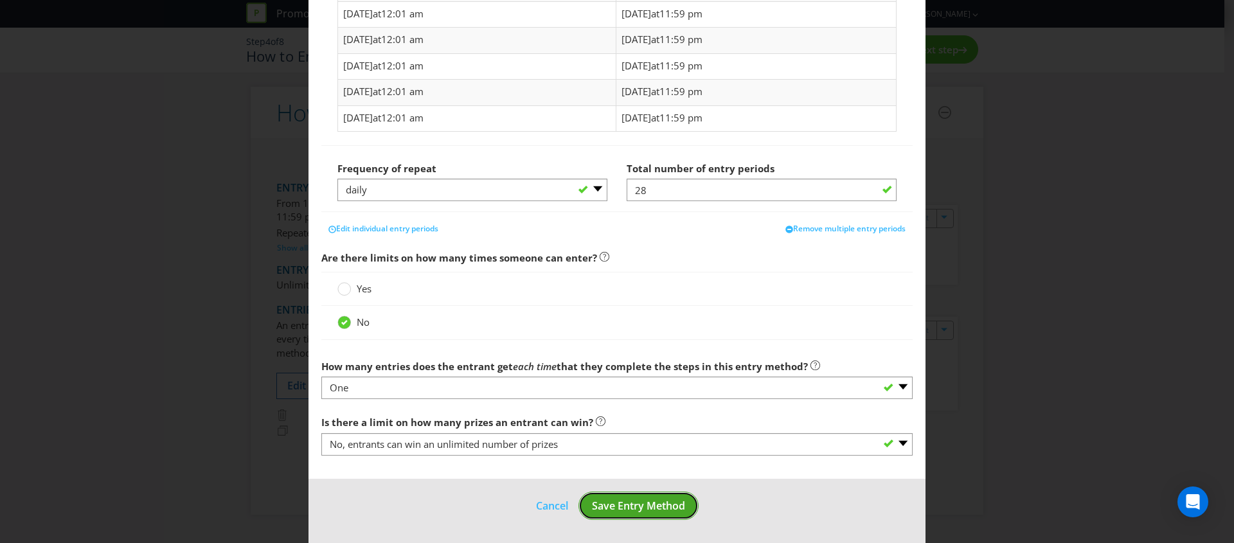
click at [632, 501] on span "Save Entry Method" at bounding box center [638, 506] width 93 height 14
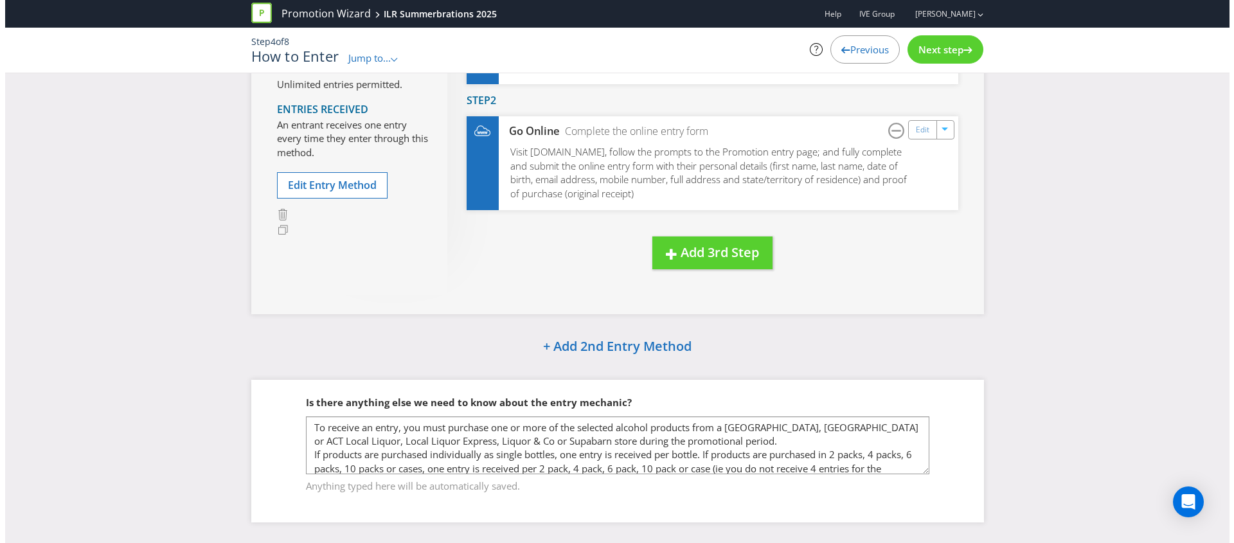
scroll to position [3, 0]
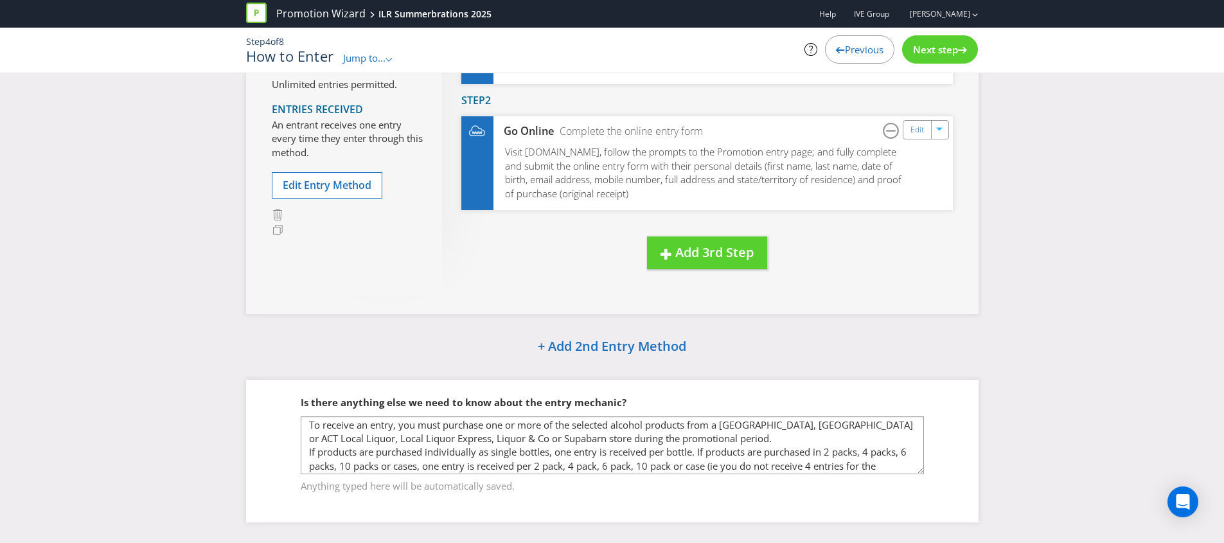
click at [931, 57] on div "Next step" at bounding box center [940, 49] width 76 height 28
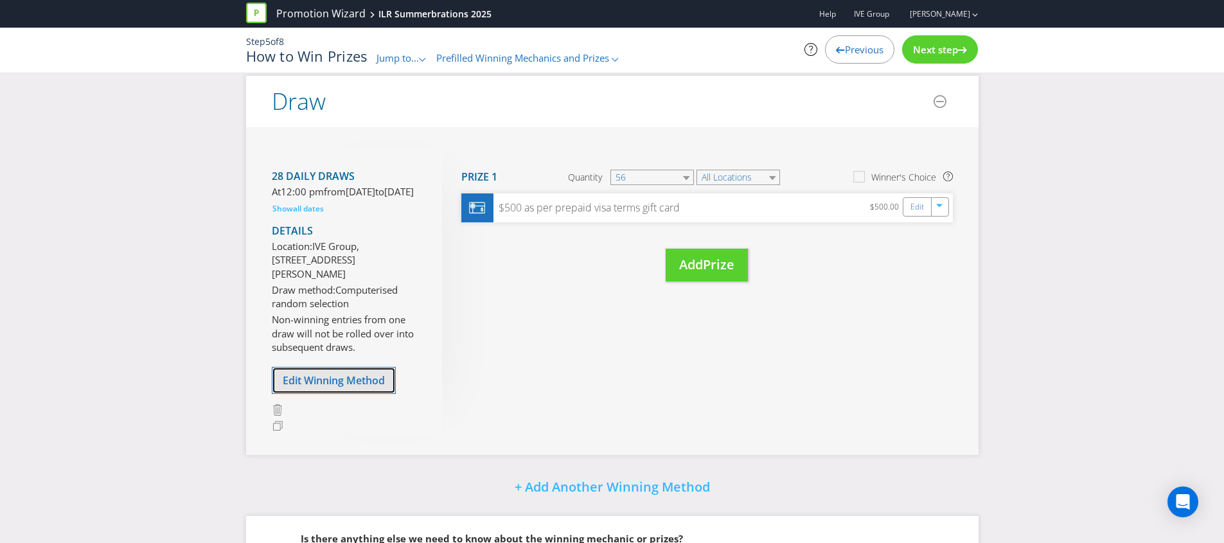
click at [366, 388] on span "Edit Winning Method" at bounding box center [334, 380] width 102 height 14
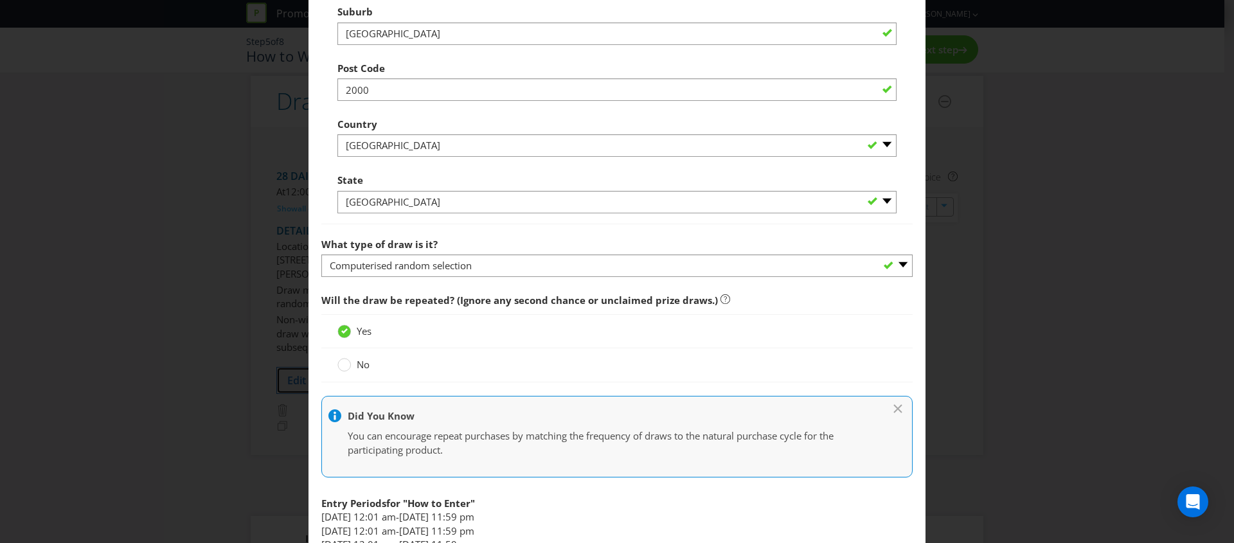
scroll to position [828, 0]
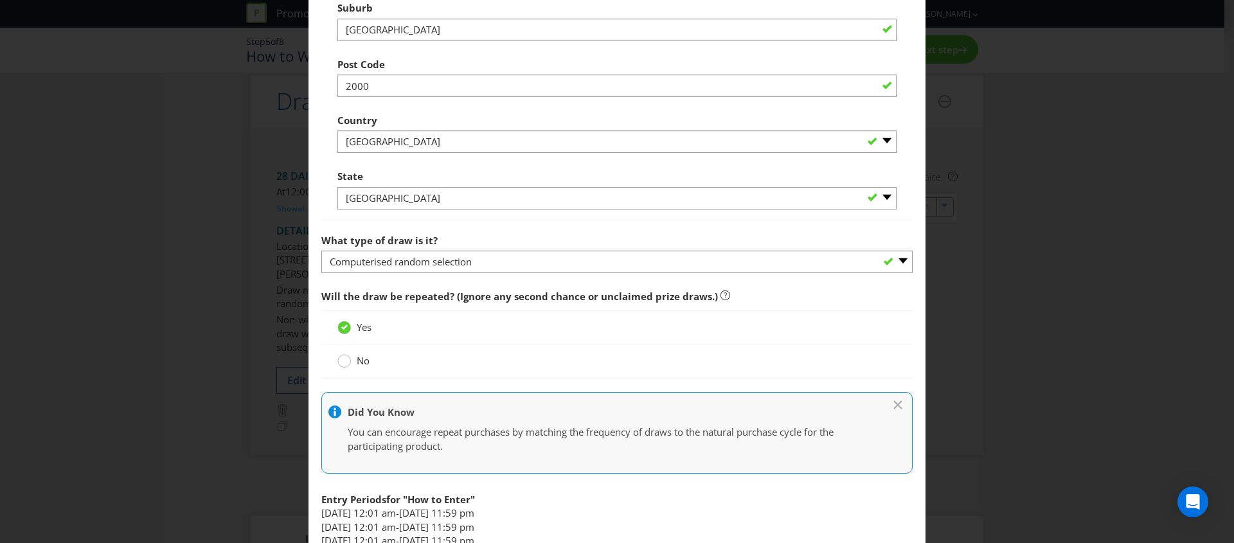
click at [341, 358] on div at bounding box center [344, 356] width 6 height 6
click at [0, 0] on input "No" at bounding box center [0, 0] width 0 height 0
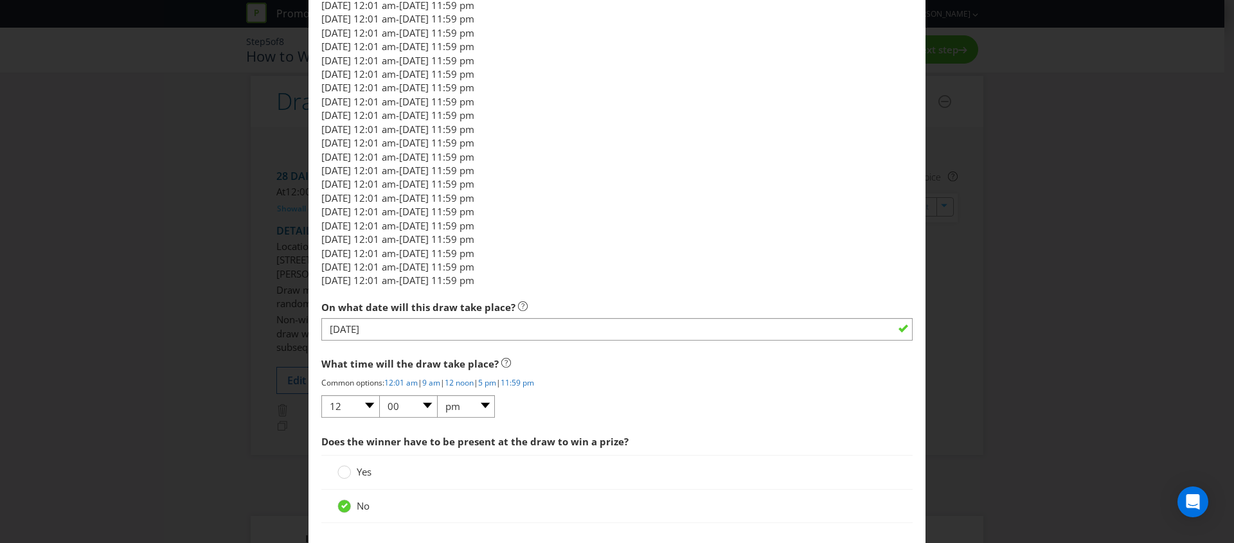
scroll to position [1409, 0]
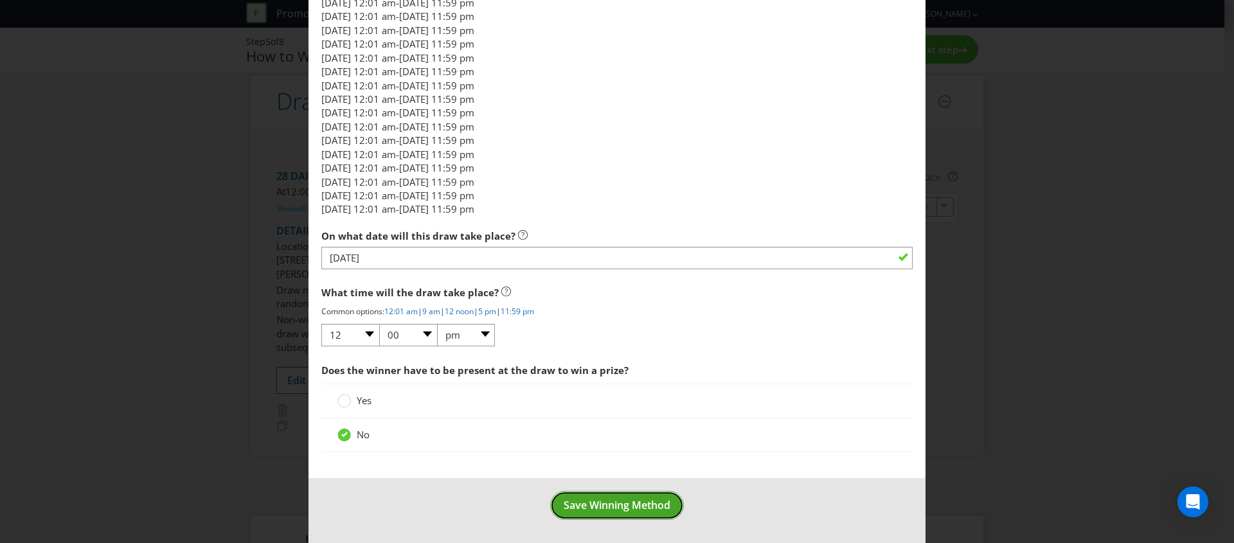
click at [593, 512] on span "Save Winning Method" at bounding box center [617, 505] width 107 height 14
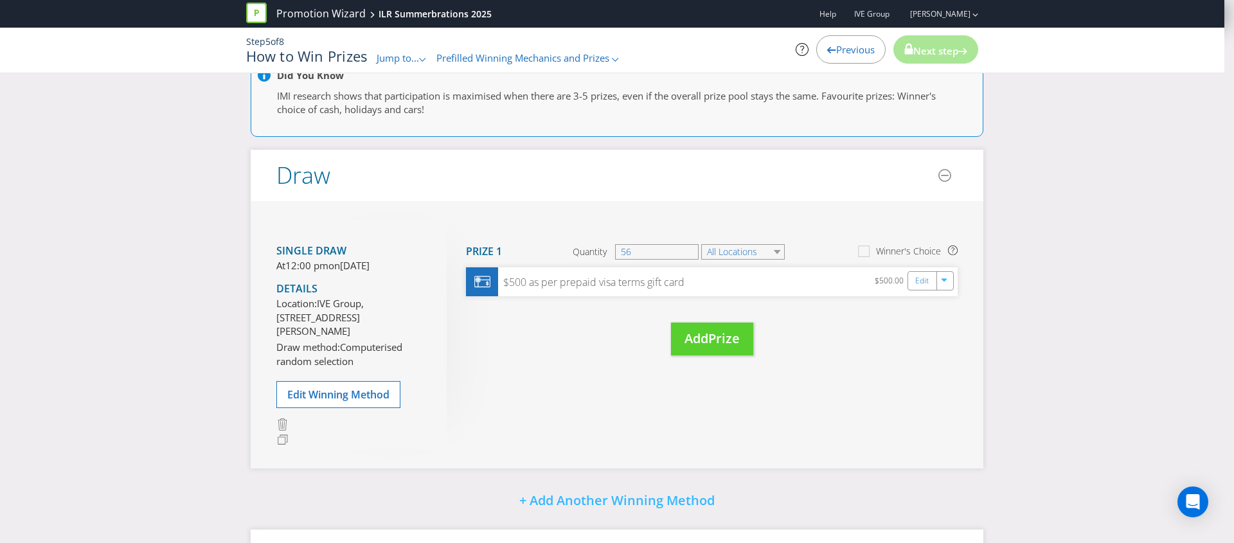
scroll to position [274, 0]
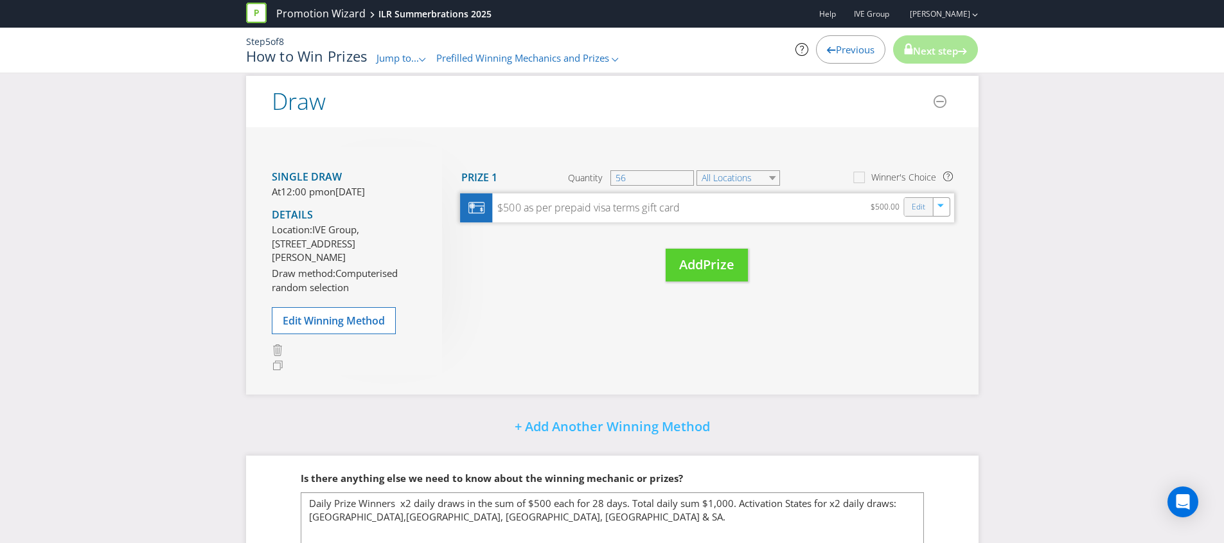
click at [925, 210] on div "Edit" at bounding box center [918, 207] width 29 height 18
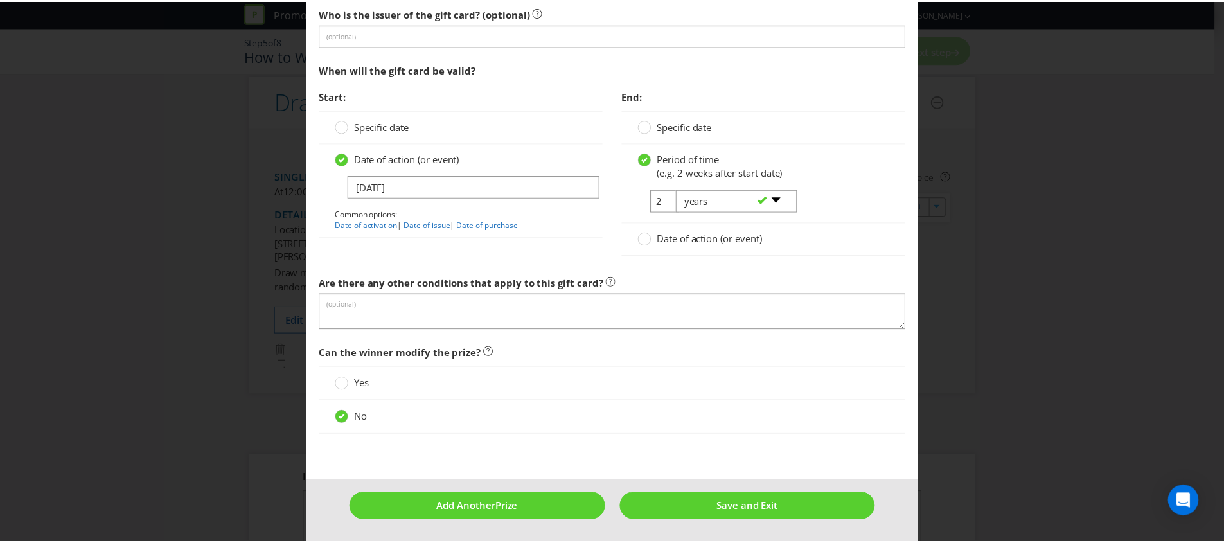
scroll to position [1224, 0]
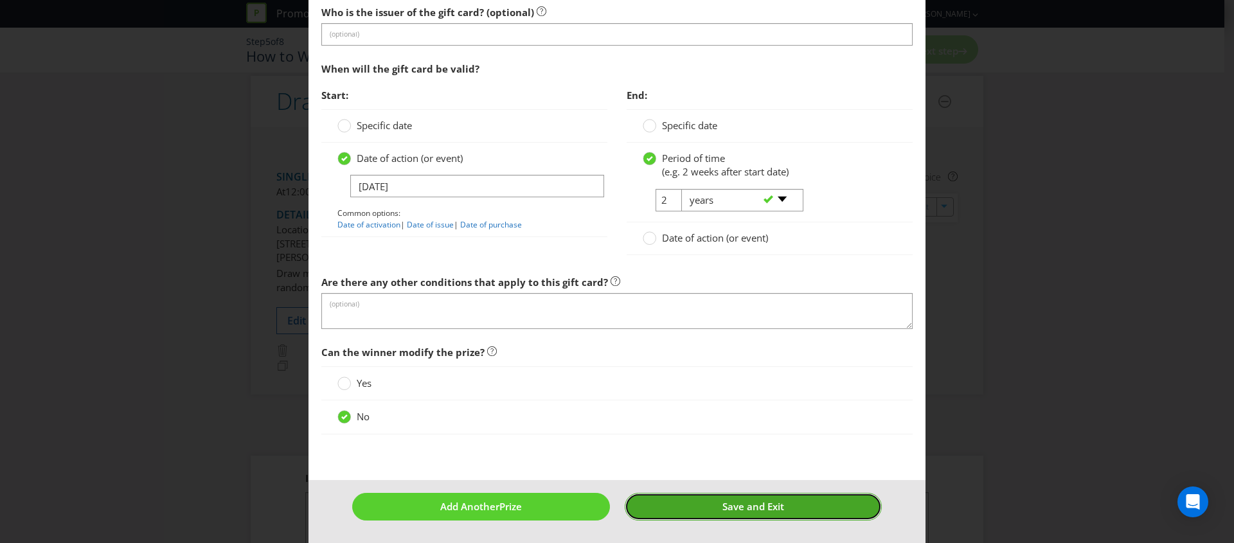
click at [690, 499] on button "Save and Exit" at bounding box center [754, 507] width 258 height 28
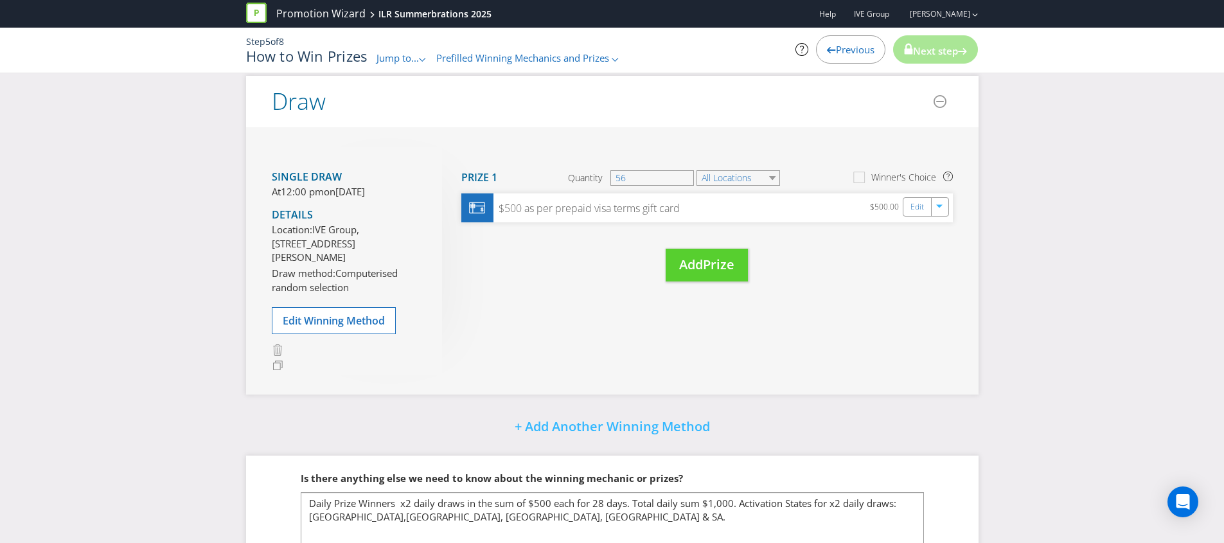
click at [528, 62] on span "Prefilled Winning Mechanics and Prizes" at bounding box center [522, 57] width 173 height 13
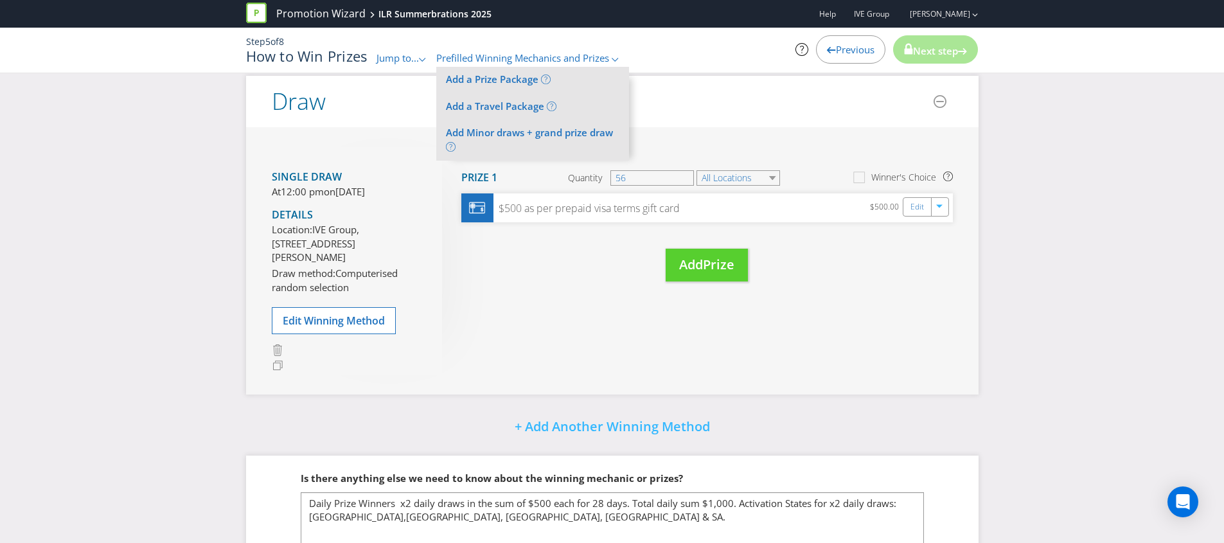
click at [765, 78] on div "Promotion Wizard ILR Summerbrations 2025 Help IVE Group [PERSON_NAME] Step 5 of…" at bounding box center [612, 43] width 1224 height 87
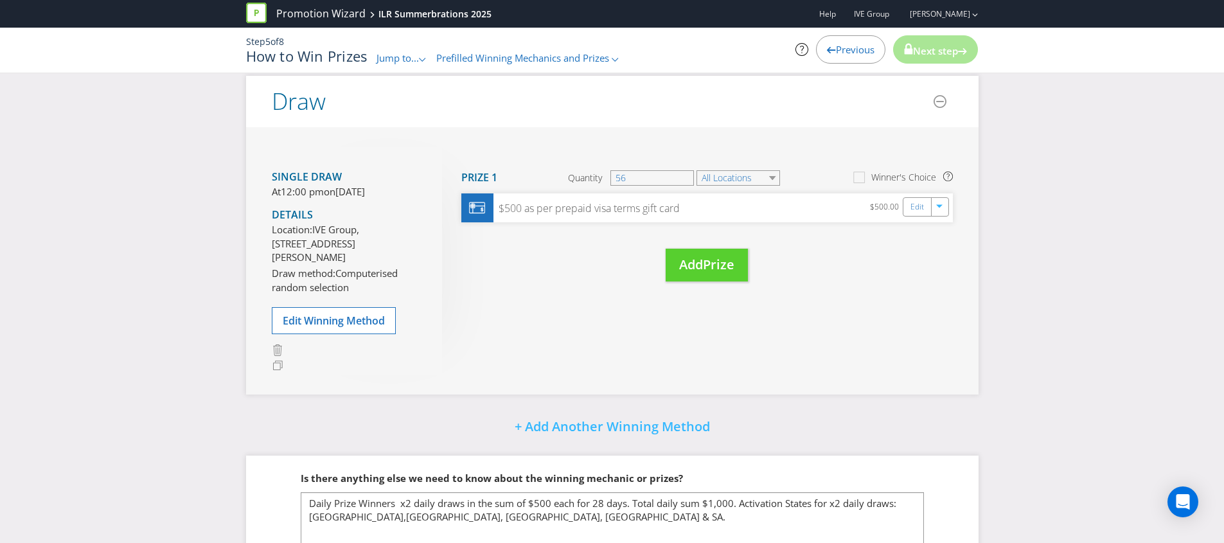
click at [940, 43] on div "Next step" at bounding box center [935, 49] width 85 height 28
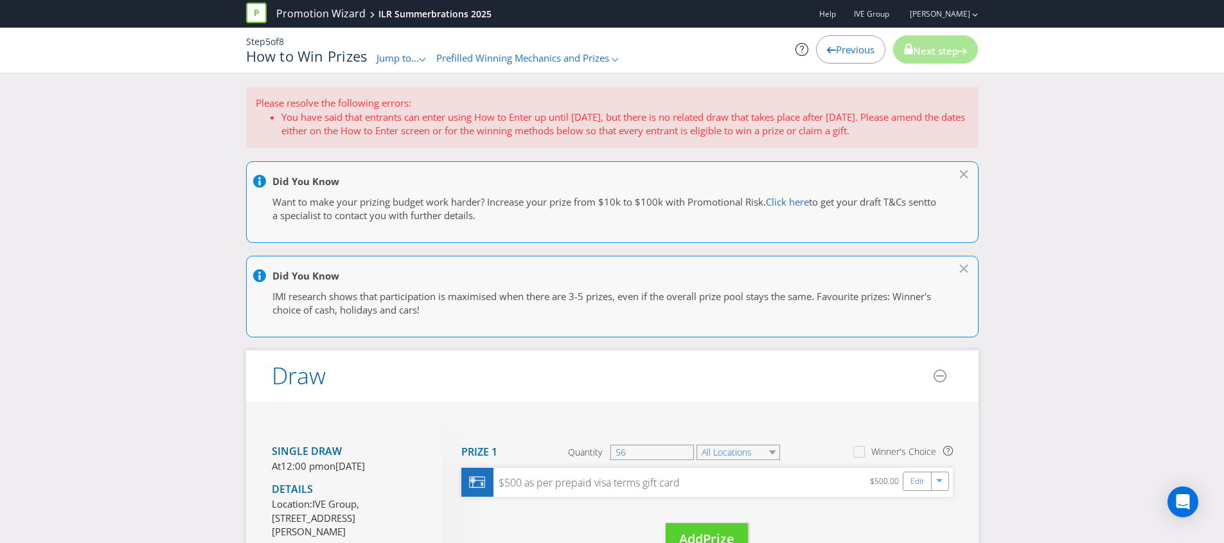
click at [400, 57] on span "Jump to..." at bounding box center [398, 57] width 42 height 13
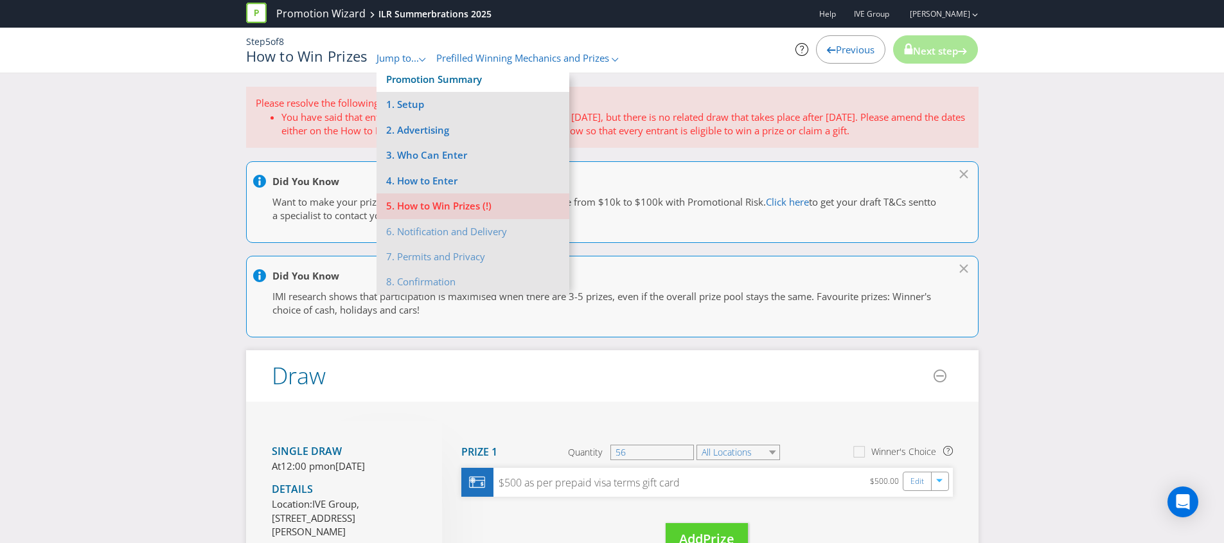
click at [407, 76] on link "Promotion Summary" at bounding box center [434, 79] width 96 height 13
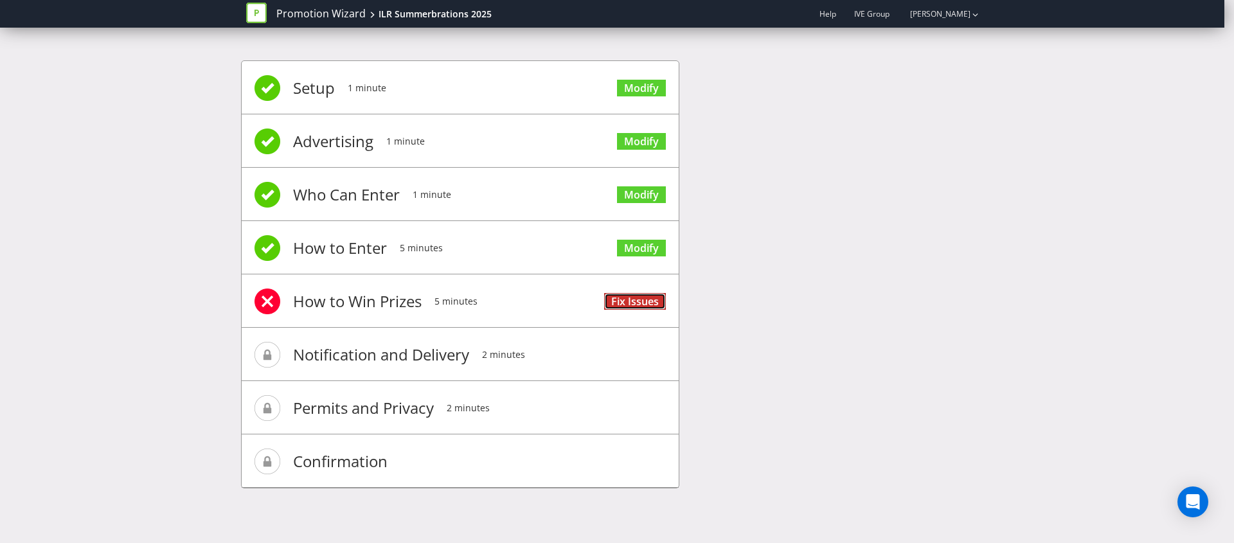
click at [617, 298] on link "Fix Issues" at bounding box center [635, 301] width 62 height 17
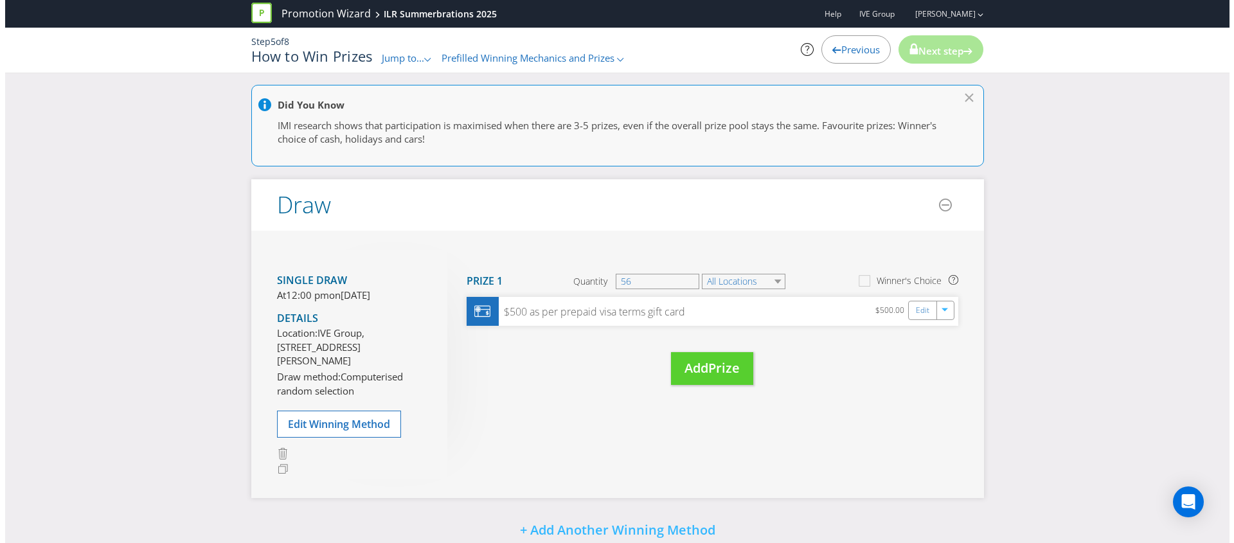
scroll to position [172, 0]
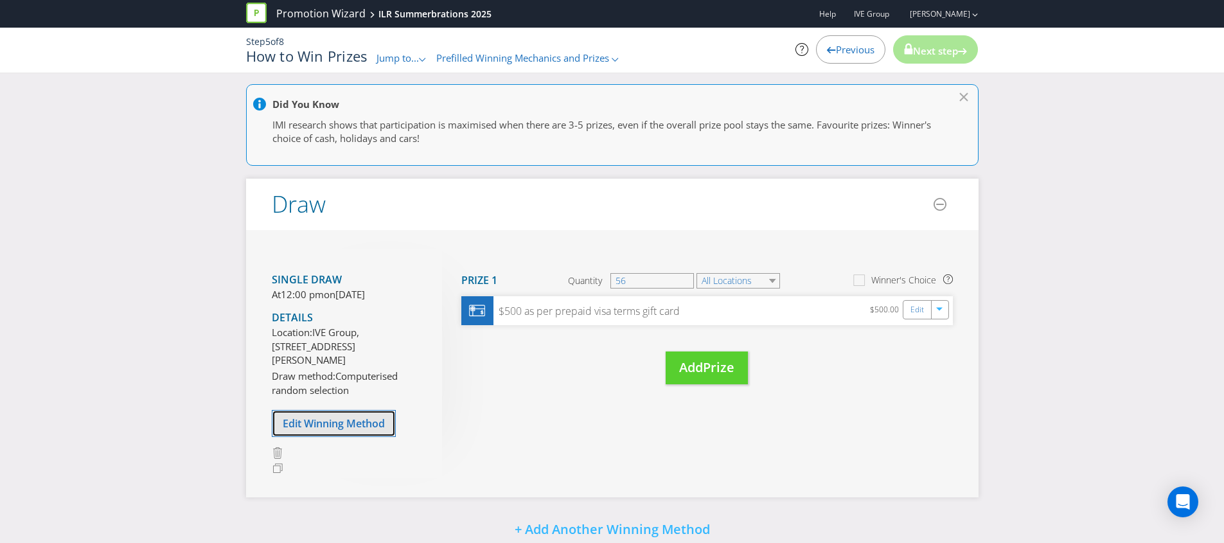
click at [339, 431] on span "Edit Winning Method" at bounding box center [334, 423] width 102 height 14
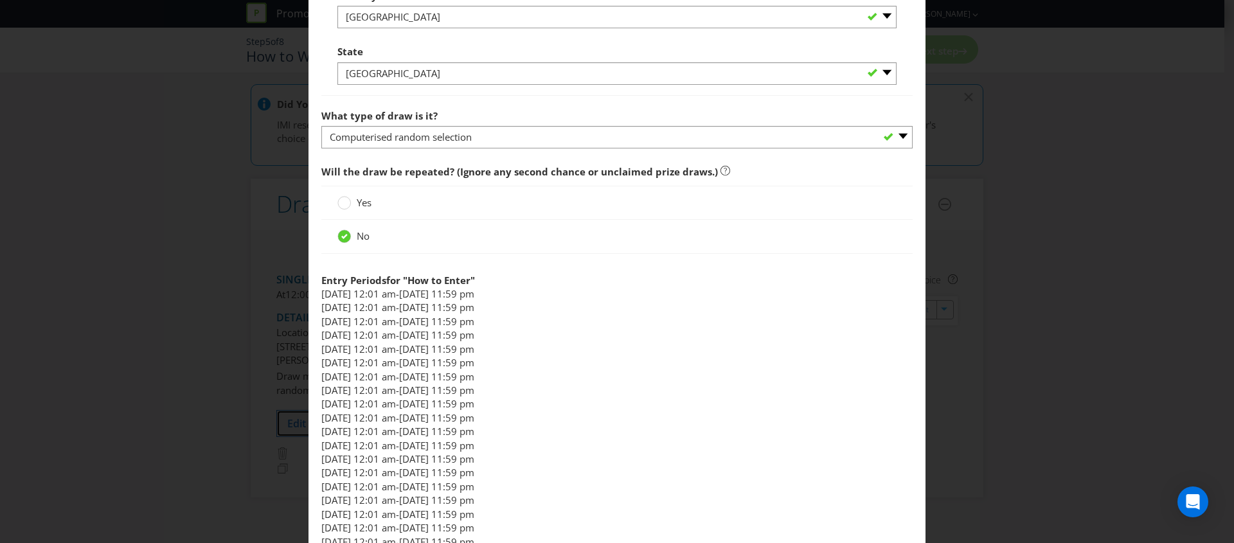
scroll to position [965, 0]
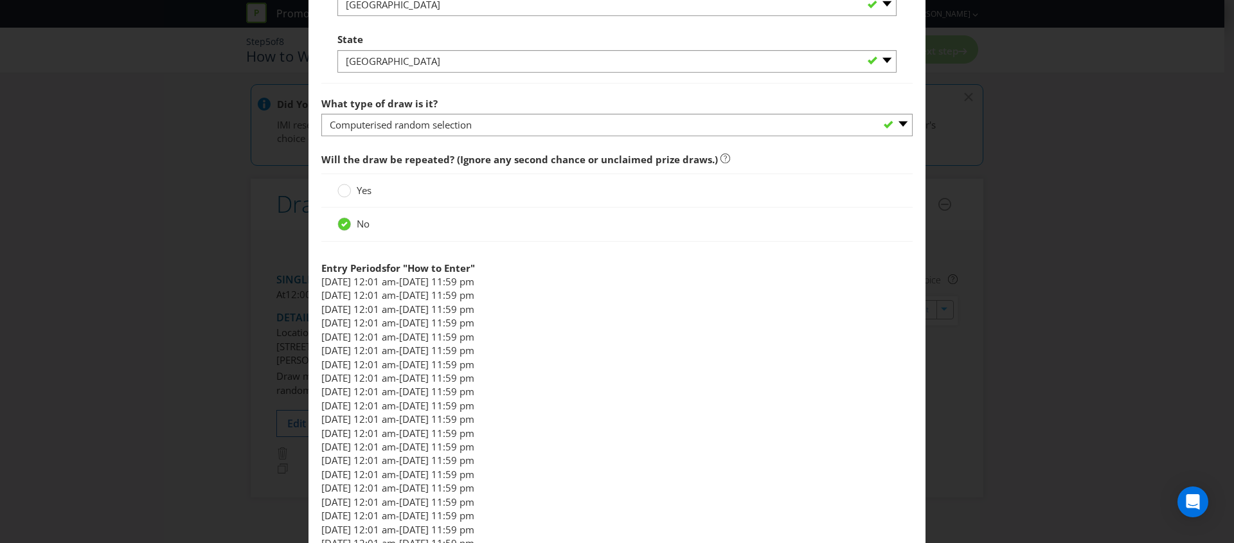
click at [357, 184] on span "Yes" at bounding box center [364, 190] width 15 height 13
click at [0, 0] on input "Yes" at bounding box center [0, 0] width 0 height 0
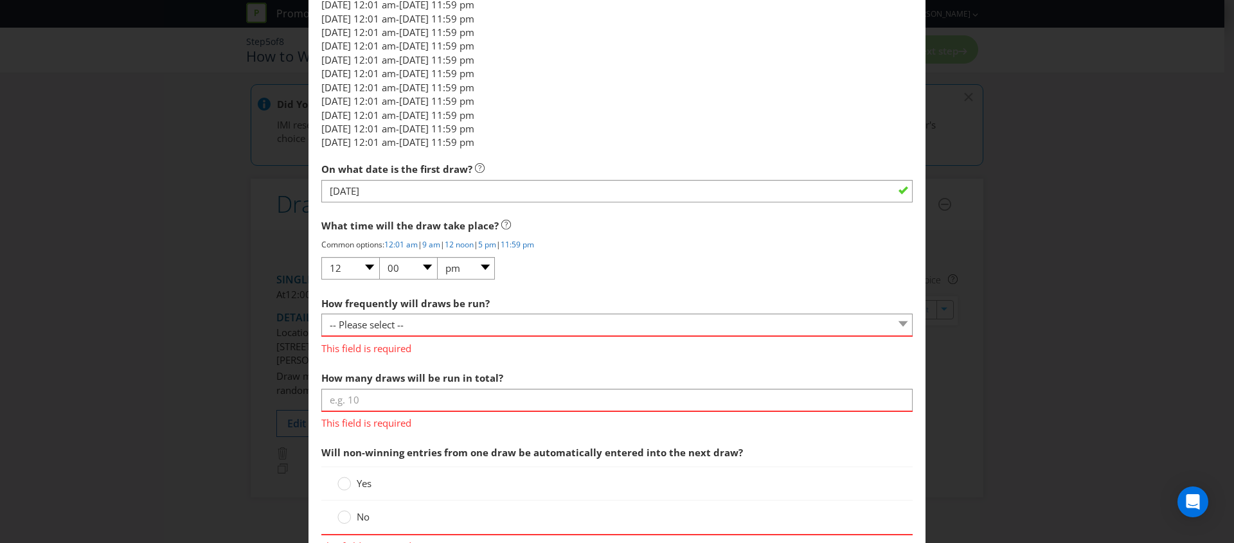
scroll to position [1621, 0]
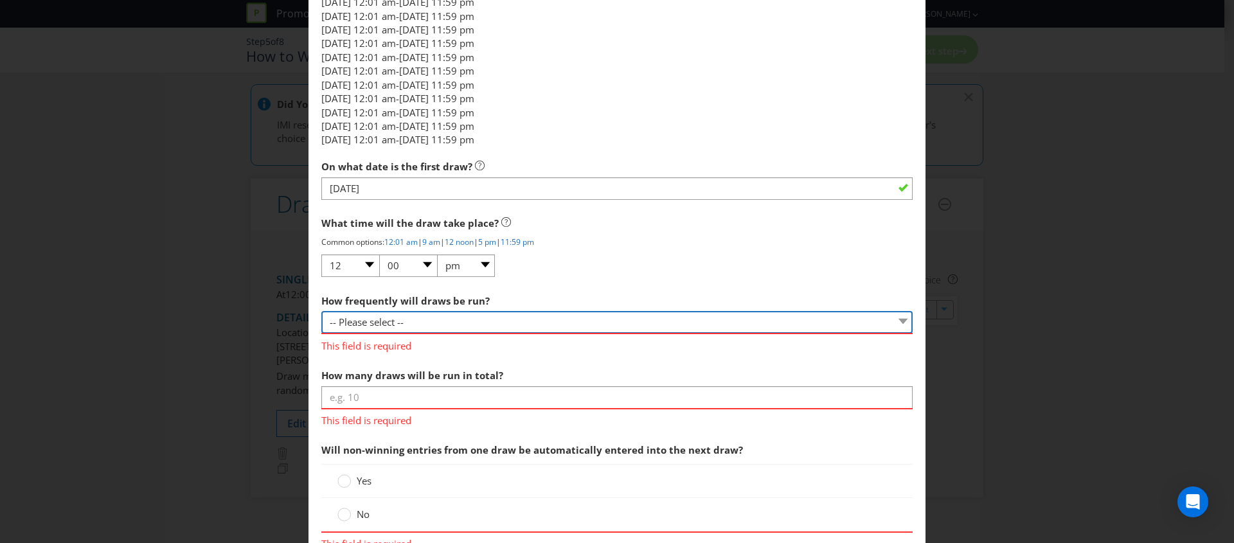
click at [366, 324] on select "-- Please select -- Hourly Daily Weekly Fortnightly Monthly Every 3 Months Irre…" at bounding box center [616, 322] width 591 height 22
select select "DAILY"
click at [321, 311] on select "-- Please select -- Hourly Daily Weekly Fortnightly Monthly Every 3 Months Irre…" at bounding box center [616, 322] width 591 height 22
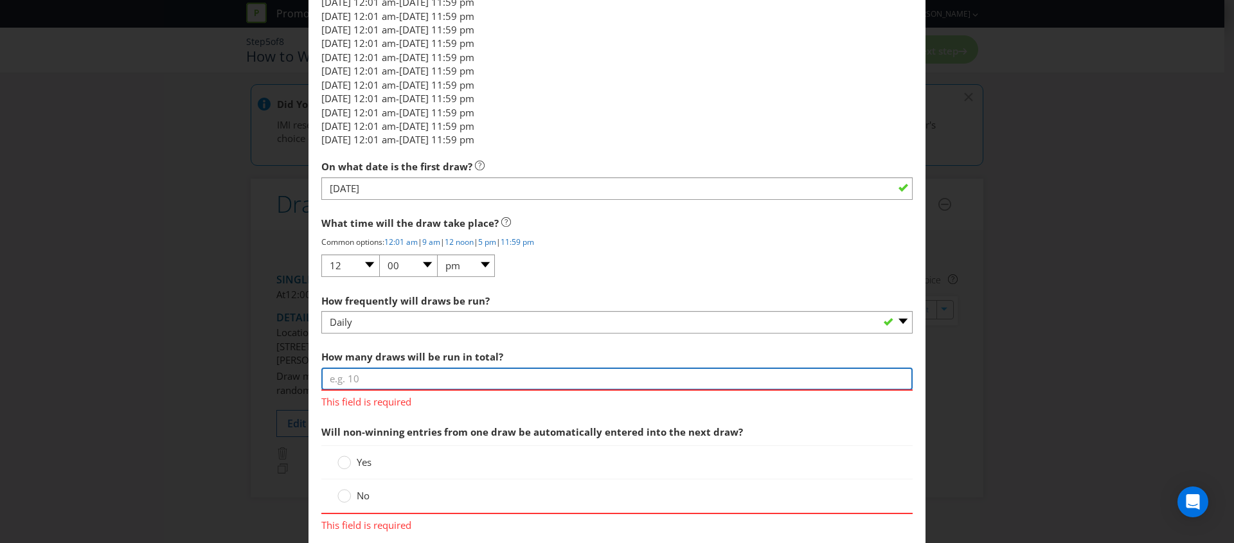
click at [367, 383] on input "number" at bounding box center [616, 379] width 591 height 22
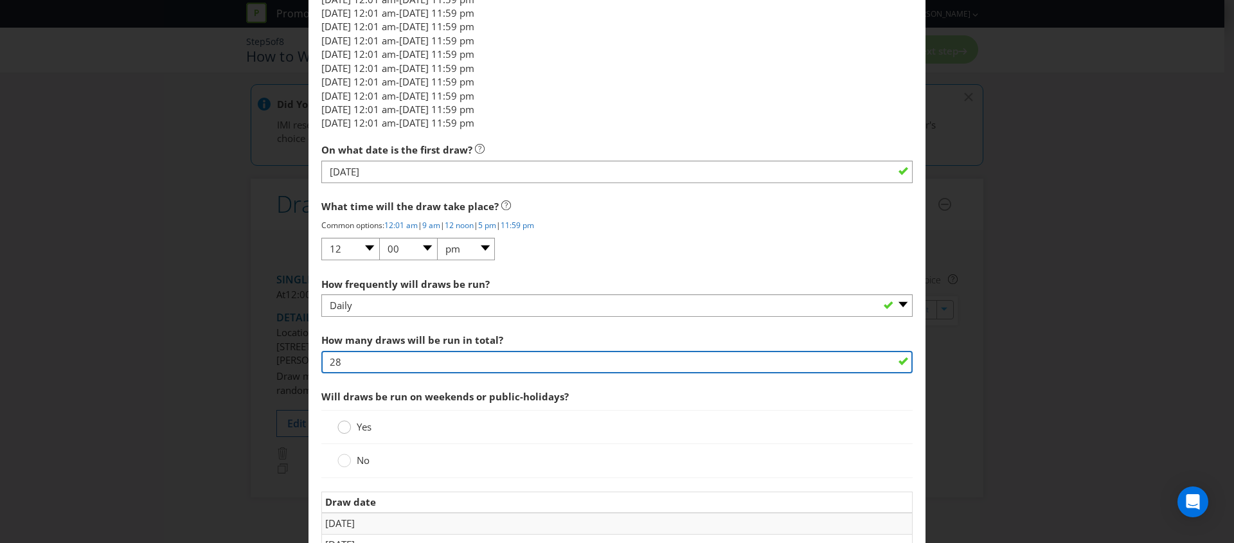
scroll to position [1638, 0]
type input "28"
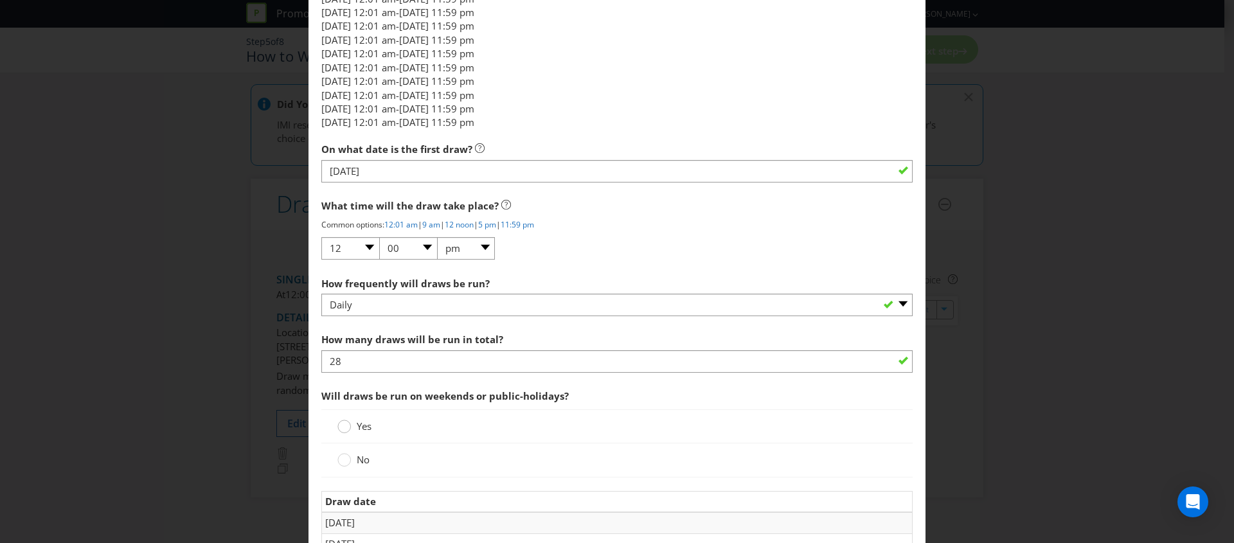
click at [338, 425] on circle at bounding box center [344, 426] width 13 height 13
click at [0, 0] on input "Yes" at bounding box center [0, 0] width 0 height 0
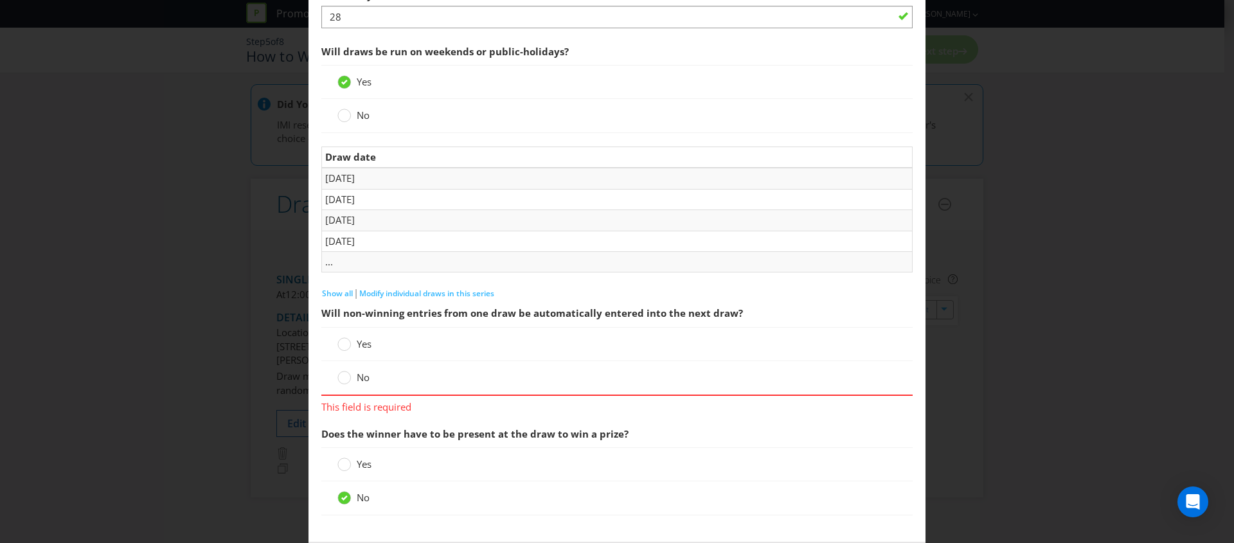
scroll to position [1985, 0]
click at [338, 372] on circle at bounding box center [344, 375] width 13 height 13
click at [0, 0] on input "No" at bounding box center [0, 0] width 0 height 0
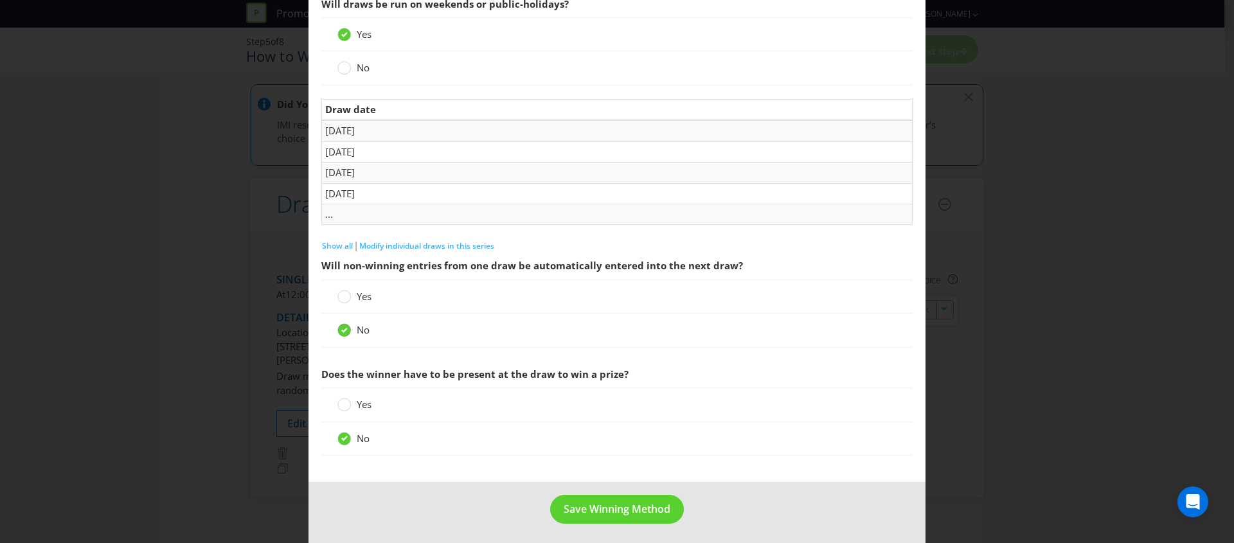
scroll to position [2034, 0]
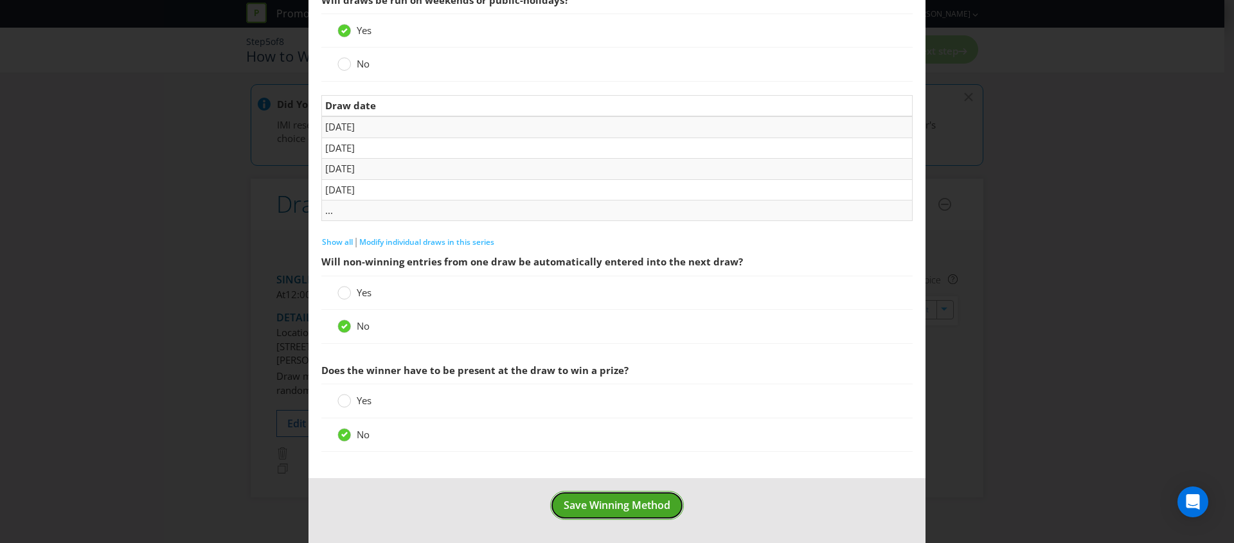
click at [586, 508] on span "Save Winning Method" at bounding box center [617, 505] width 107 height 14
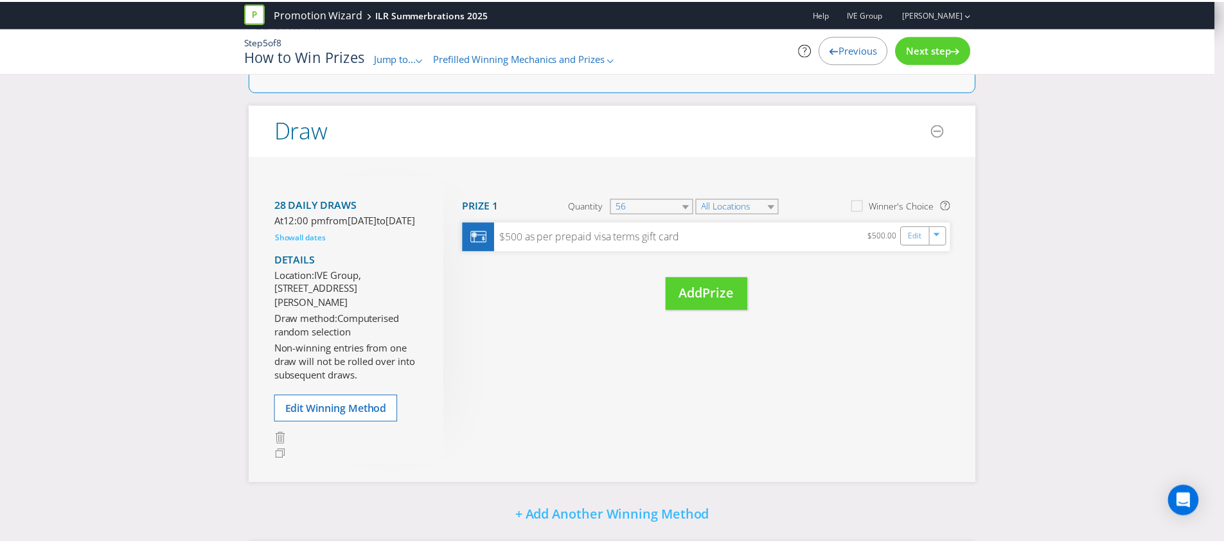
scroll to position [97, 0]
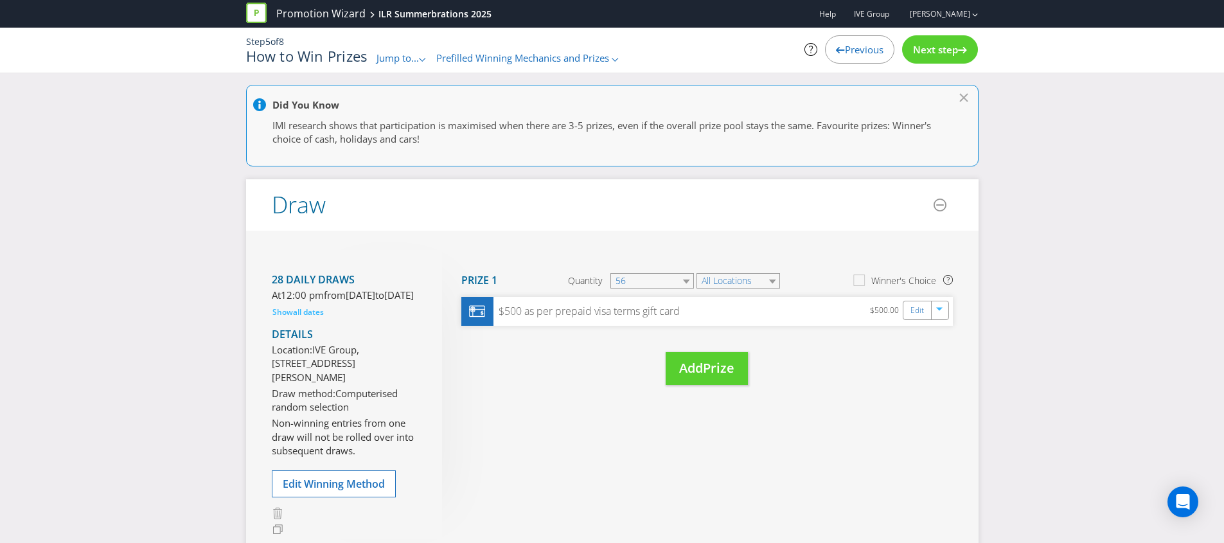
click at [487, 71] on div "Step 5 of 8 How to Win Prizes Jump to... .st0{fill-rule:evenodd;clip-rule:eveno…" at bounding box center [612, 50] width 752 height 45
click at [490, 64] on div "Prefilled Winning Mechanics and Prizes .st0{fill-rule:evenodd;clip-rule:evenodd…" at bounding box center [527, 57] width 183 height 13
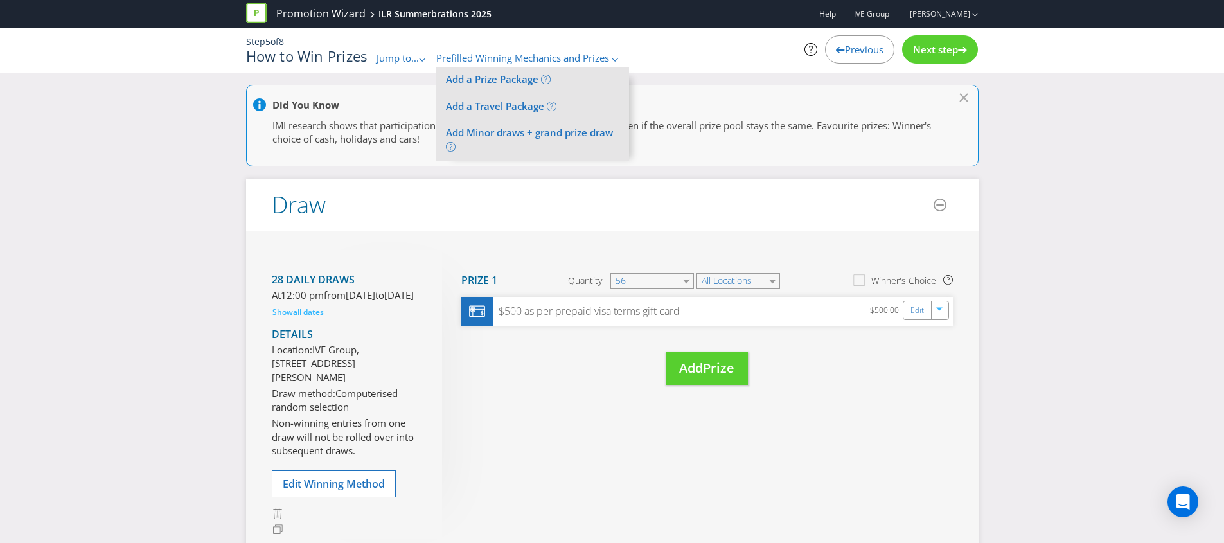
drag, startPoint x: 477, startPoint y: 50, endPoint x: 463, endPoint y: 62, distance: 18.3
click at [476, 52] on div "Step 5 of 8 How to Win Prizes Jump to... .st0{fill-rule:evenodd;clip-rule:eveno…" at bounding box center [486, 50] width 501 height 30
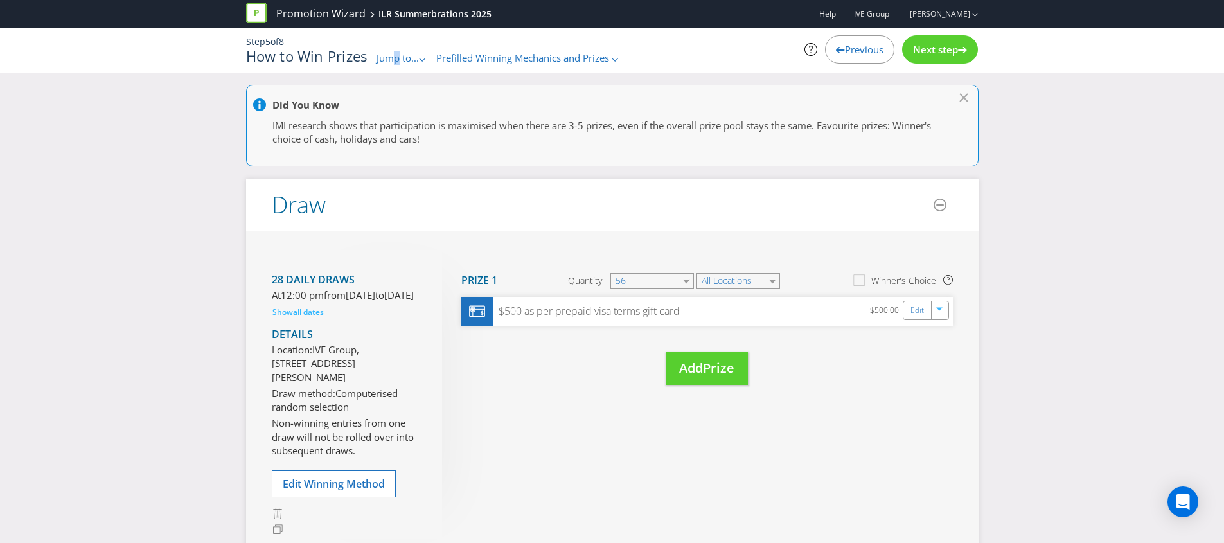
drag, startPoint x: 397, startPoint y: 64, endPoint x: 403, endPoint y: 61, distance: 6.9
click at [398, 62] on div "Jump to... .st0{fill-rule:evenodd;clip-rule:evenodd;}" at bounding box center [402, 57] width 50 height 13
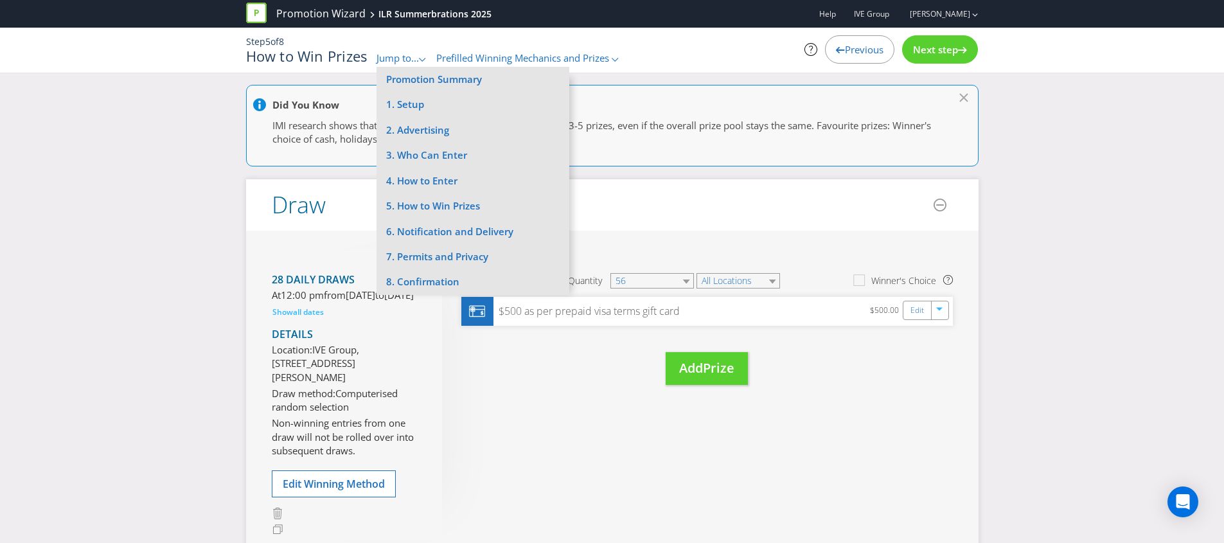
drag, startPoint x: 405, startPoint y: 59, endPoint x: 407, endPoint y: 71, distance: 11.9
click at [405, 59] on span "Jump to..." at bounding box center [398, 57] width 42 height 13
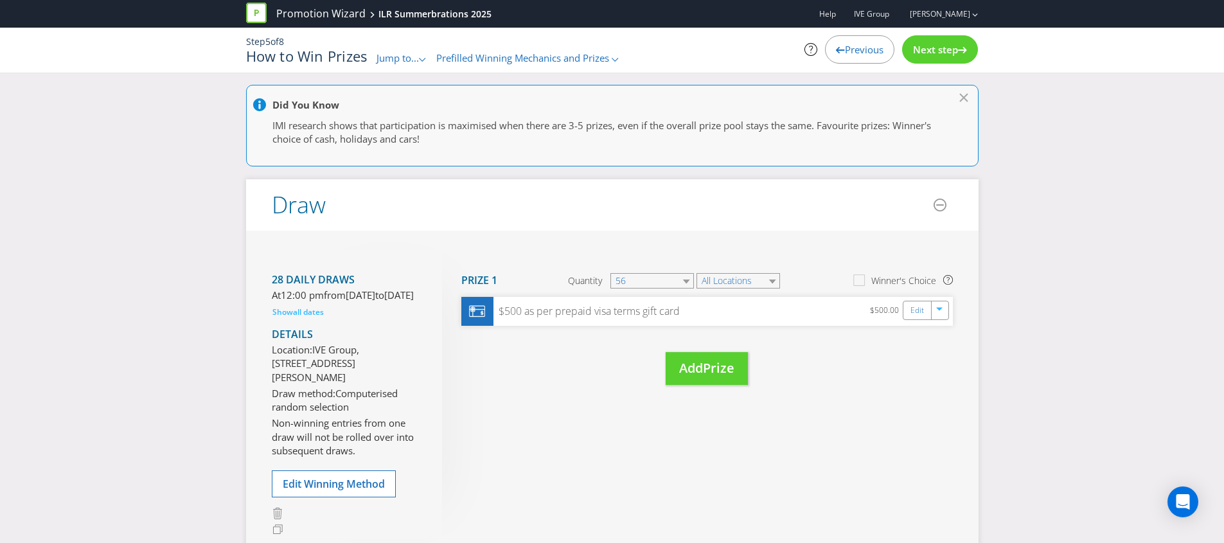
click at [404, 60] on span "Jump to..." at bounding box center [398, 57] width 42 height 13
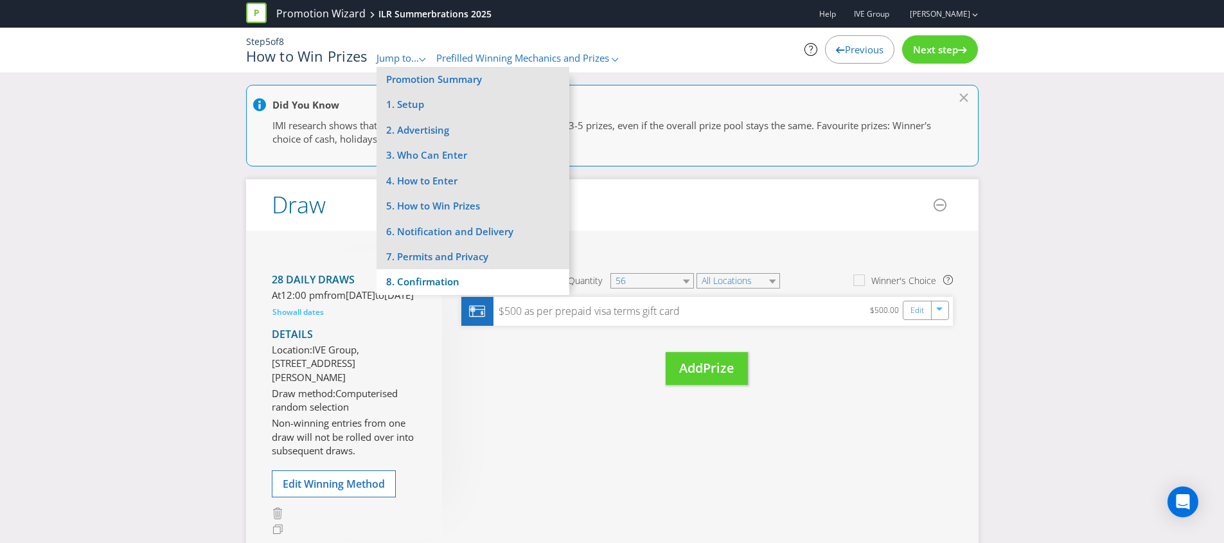
click at [428, 281] on li "8. Confirmation" at bounding box center [473, 281] width 193 height 25
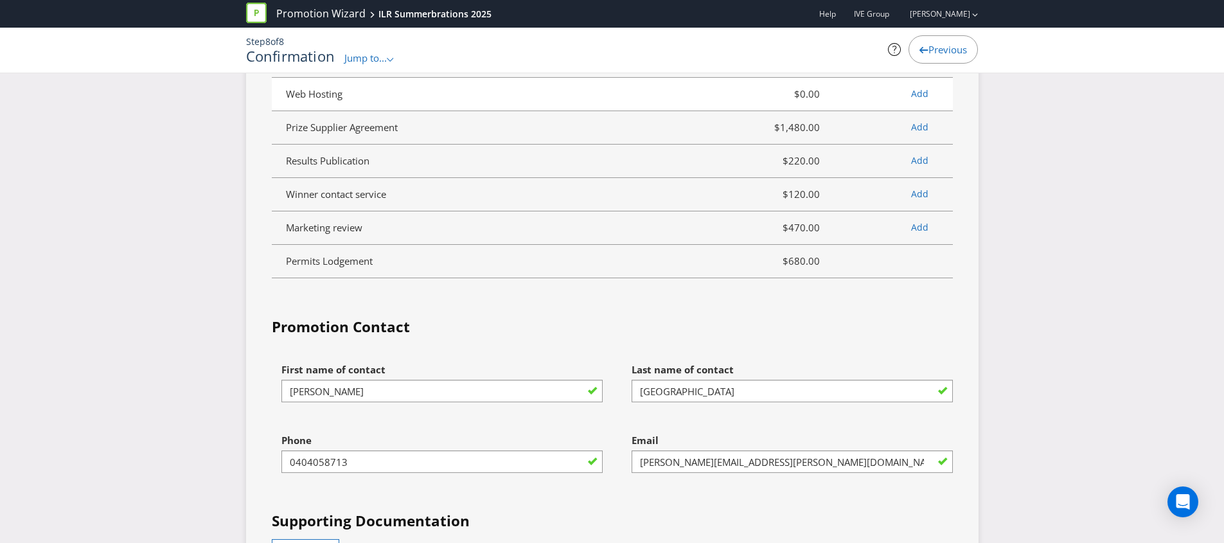
scroll to position [5798, 0]
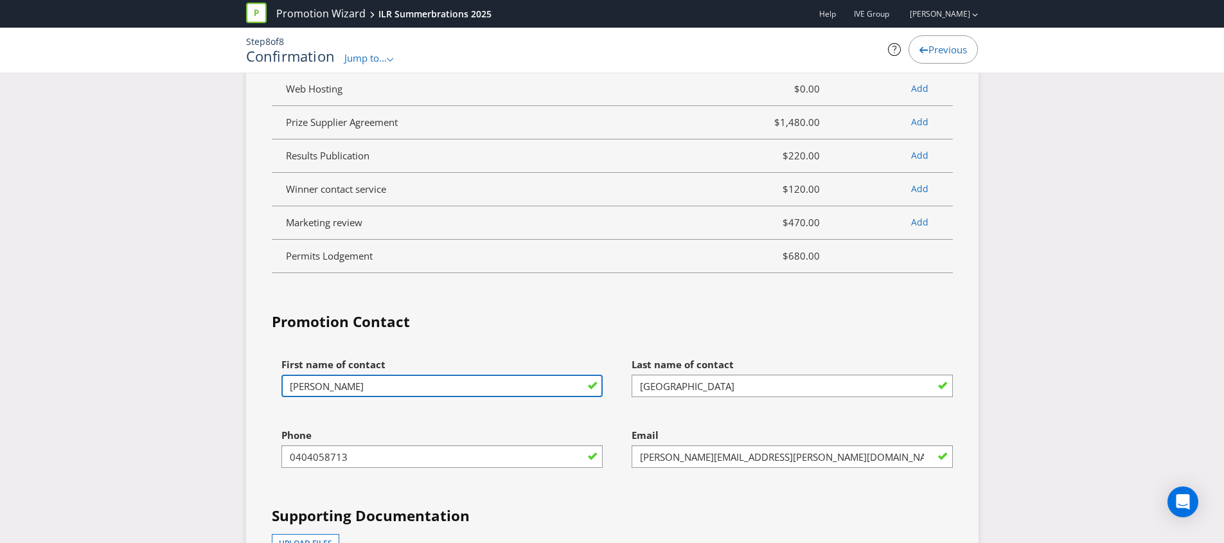
drag, startPoint x: 305, startPoint y: 342, endPoint x: 161, endPoint y: 343, distance: 144.0
type input "[PERSON_NAME]"
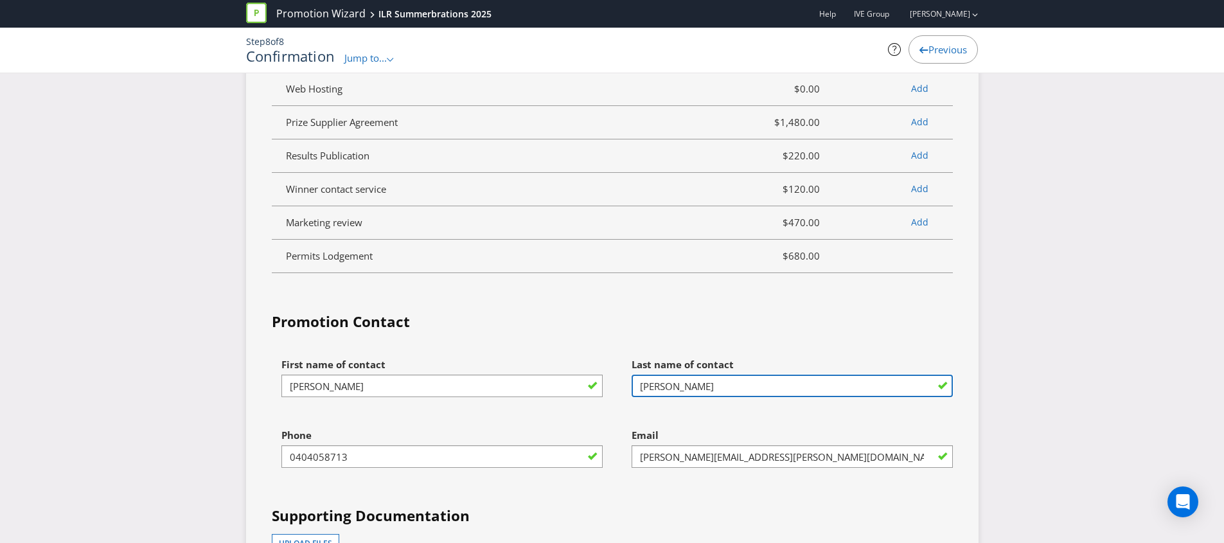
type input "[PERSON_NAME]"
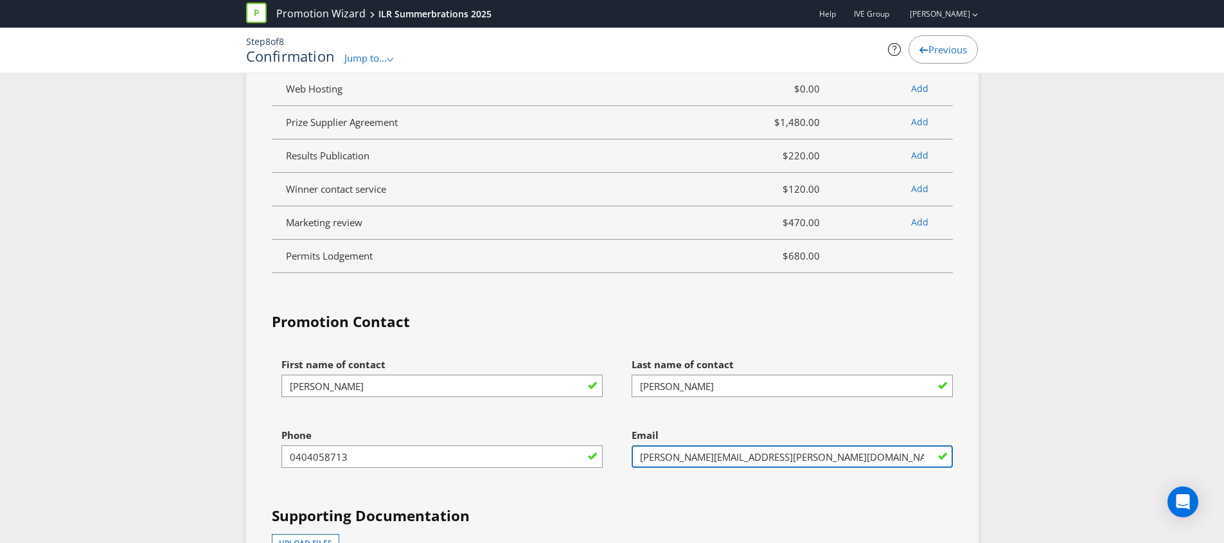
click at [717, 445] on input "[PERSON_NAME][EMAIL_ADDRESS][PERSON_NAME][DOMAIN_NAME]" at bounding box center [792, 456] width 321 height 22
drag, startPoint x: 702, startPoint y: 415, endPoint x: 612, endPoint y: 412, distance: 89.4
click at [612, 422] on div "Email [PERSON_NAME][EMAIL_ADDRESS][PERSON_NAME][DOMAIN_NAME]" at bounding box center [787, 457] width 350 height 71
type input "[PERSON_NAME][EMAIL_ADDRESS][PERSON_NAME][DOMAIN_NAME]"
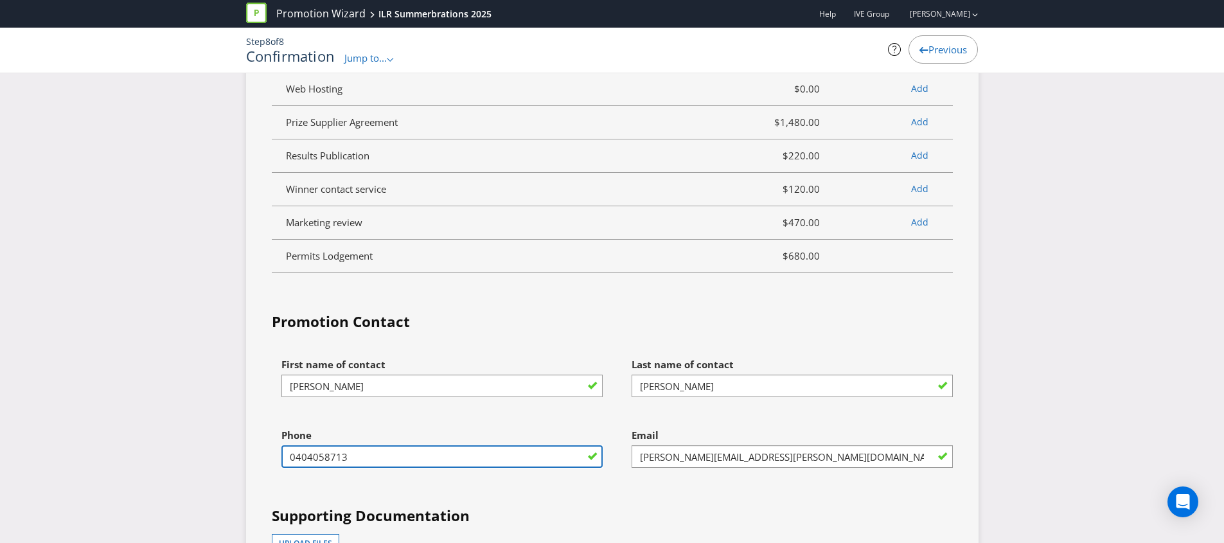
drag, startPoint x: 234, startPoint y: 416, endPoint x: 185, endPoint y: 416, distance: 48.8
type input "0475676914"
click at [366, 422] on div "Phone [PHONE_NUMBER]" at bounding box center [441, 445] width 321 height 46
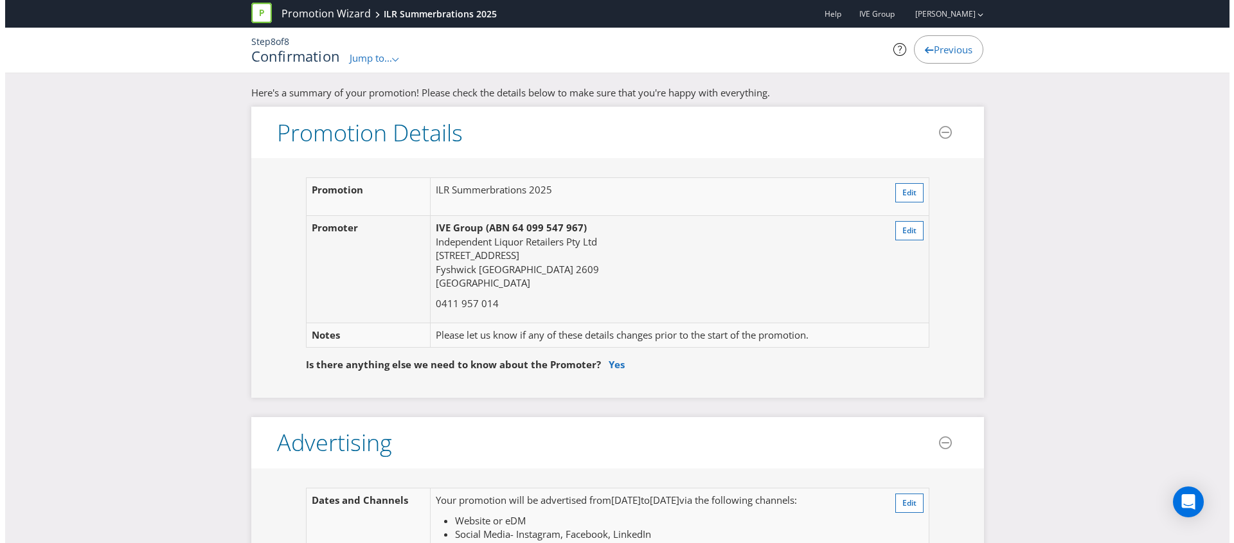
scroll to position [0, 0]
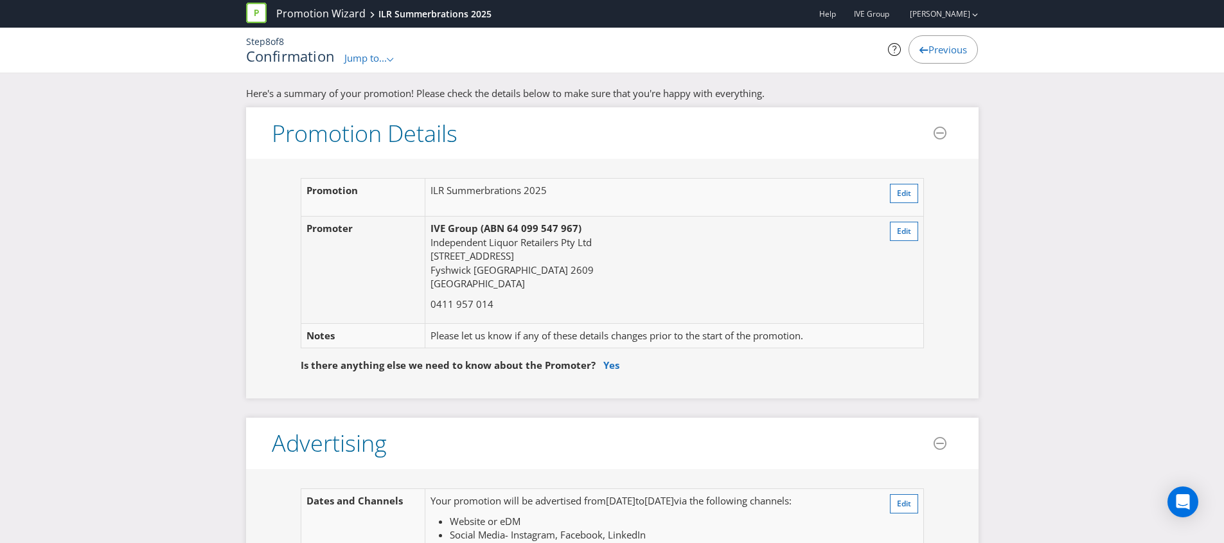
click at [369, 66] on div "Step 8 of 8 Confirmation Jump to... .st0{fill-rule:evenodd;clip-rule:evenodd;} …" at bounding box center [612, 50] width 752 height 45
click at [375, 57] on span "Jump to..." at bounding box center [365, 57] width 42 height 13
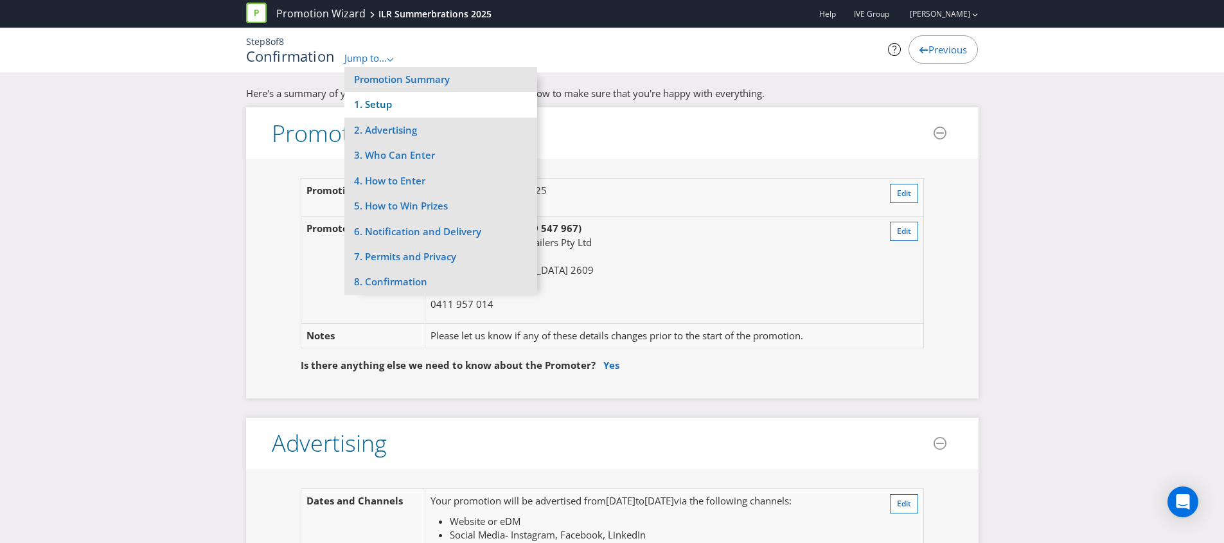
click at [372, 107] on li "1. Setup" at bounding box center [440, 104] width 193 height 25
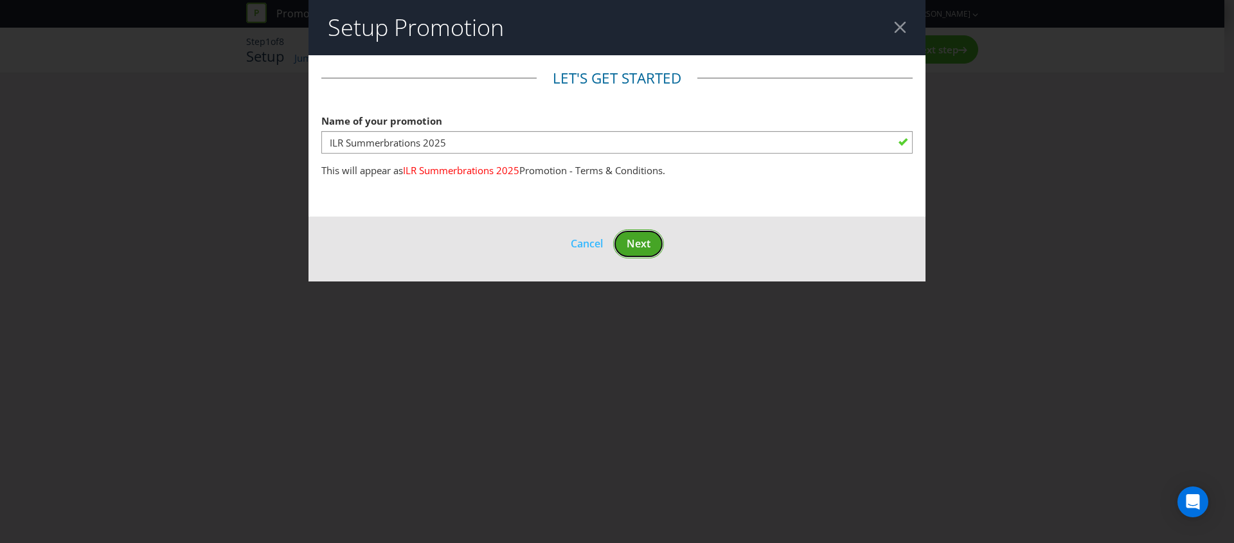
click at [656, 238] on button "Next" at bounding box center [638, 243] width 51 height 29
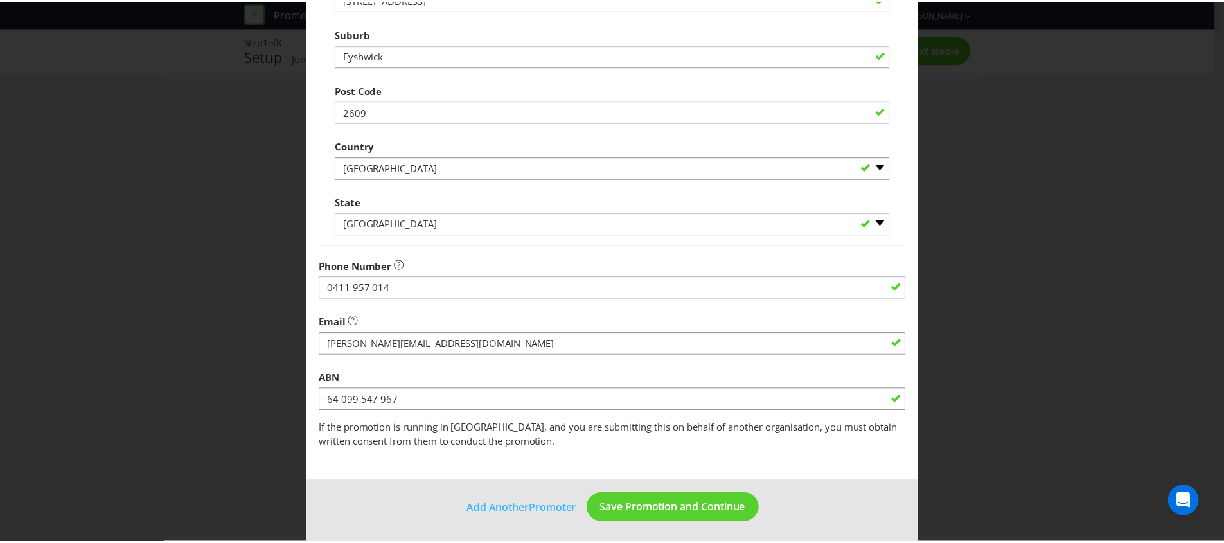
scroll to position [296, 0]
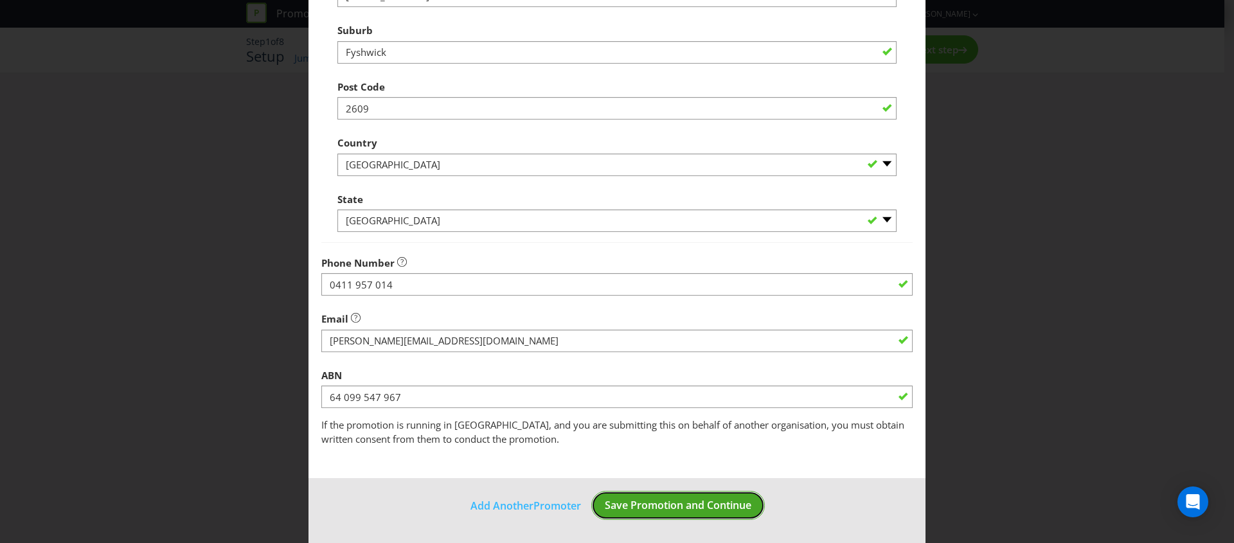
click at [647, 509] on span "Save Promotion and Continue" at bounding box center [678, 505] width 147 height 14
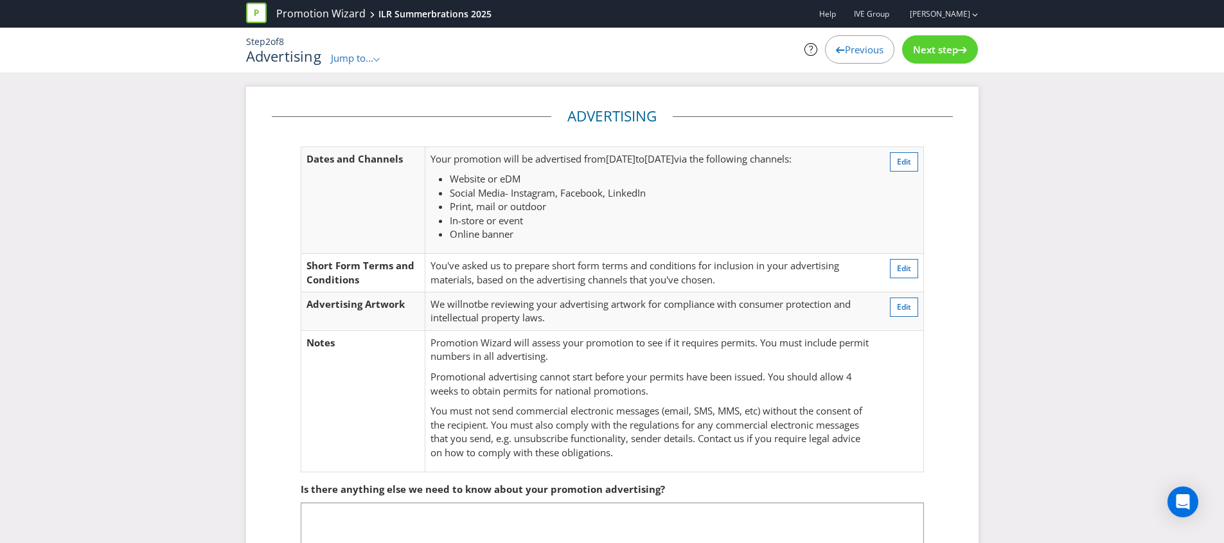
click at [360, 46] on p "Step 2 of 8" at bounding box center [487, 41] width 482 height 13
click at [356, 58] on span "Jump to..." at bounding box center [352, 57] width 42 height 13
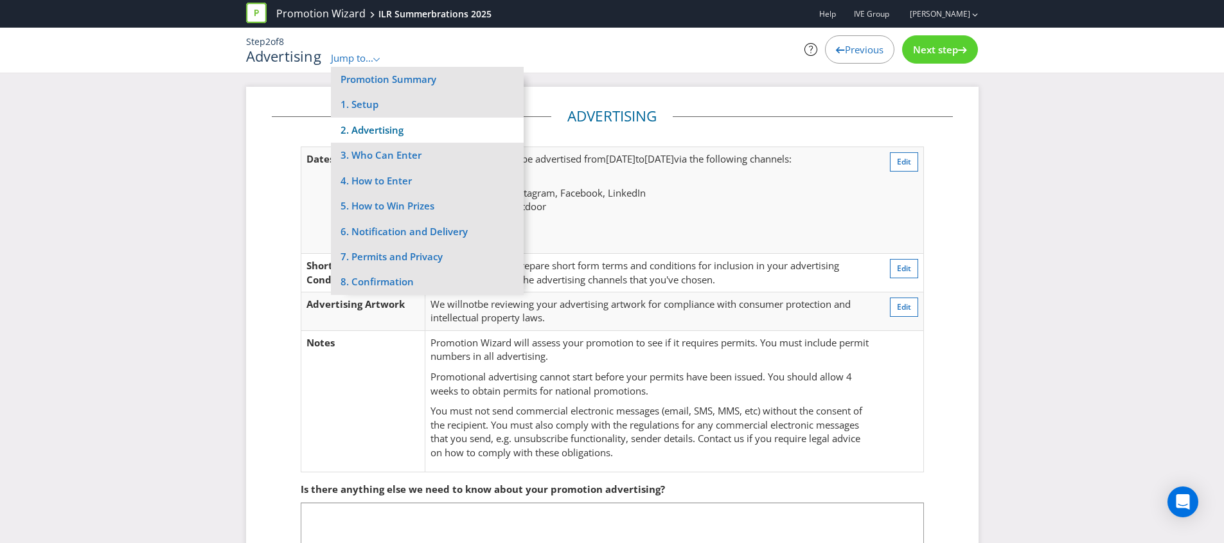
click at [351, 136] on li "2. Advertising" at bounding box center [427, 130] width 193 height 25
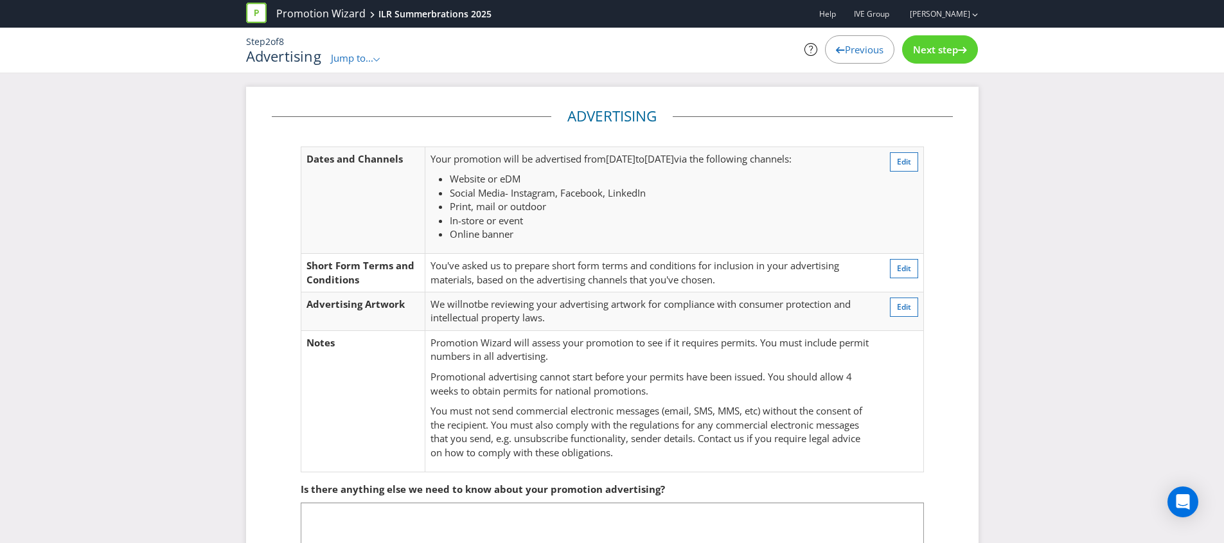
click at [355, 53] on span "Jump to..." at bounding box center [352, 57] width 42 height 13
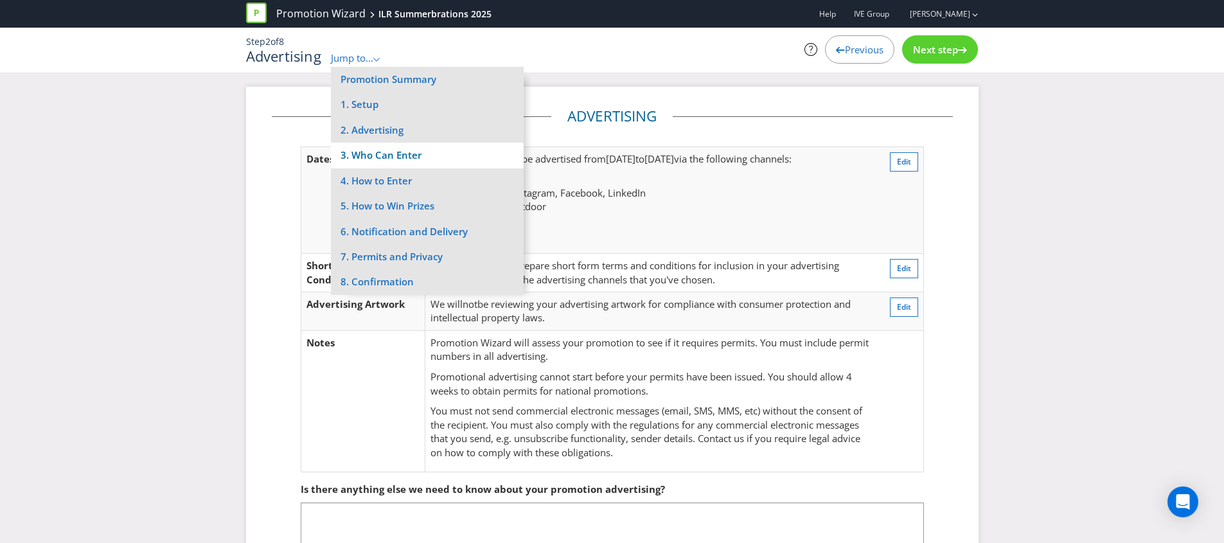
click at [371, 153] on li "3. Who Can Enter" at bounding box center [427, 155] width 193 height 25
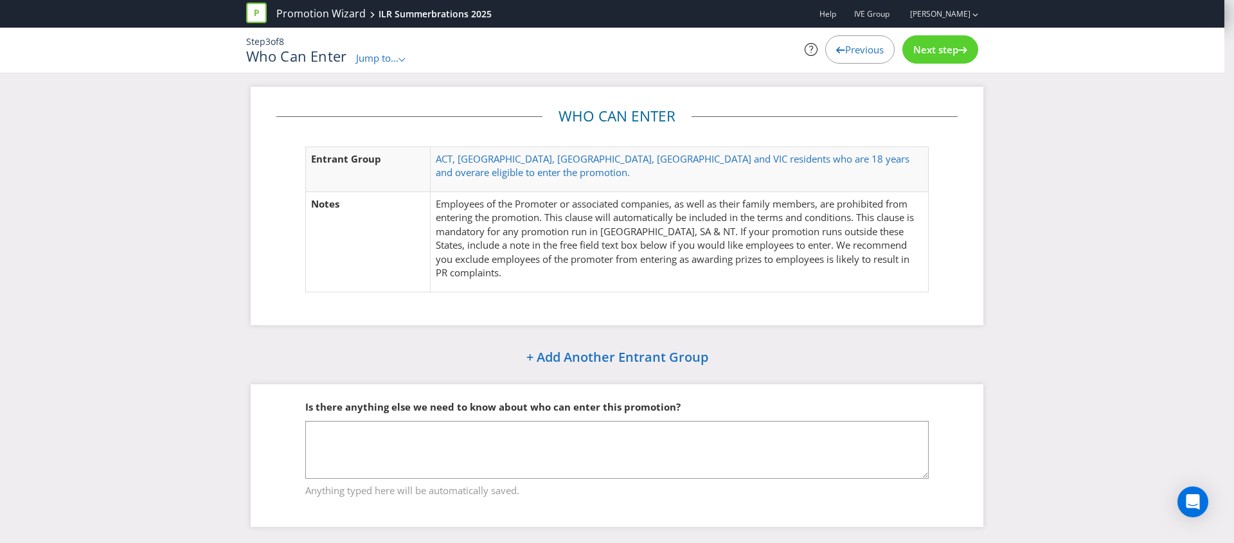
click at [457, 148] on td "ACT, [GEOGRAPHIC_DATA], [GEOGRAPHIC_DATA], [GEOGRAPHIC_DATA] and VIC residents …" at bounding box center [679, 169] width 498 height 45
click at [461, 159] on span "ACT, [GEOGRAPHIC_DATA], [GEOGRAPHIC_DATA], [GEOGRAPHIC_DATA] and VIC residents …" at bounding box center [673, 165] width 474 height 26
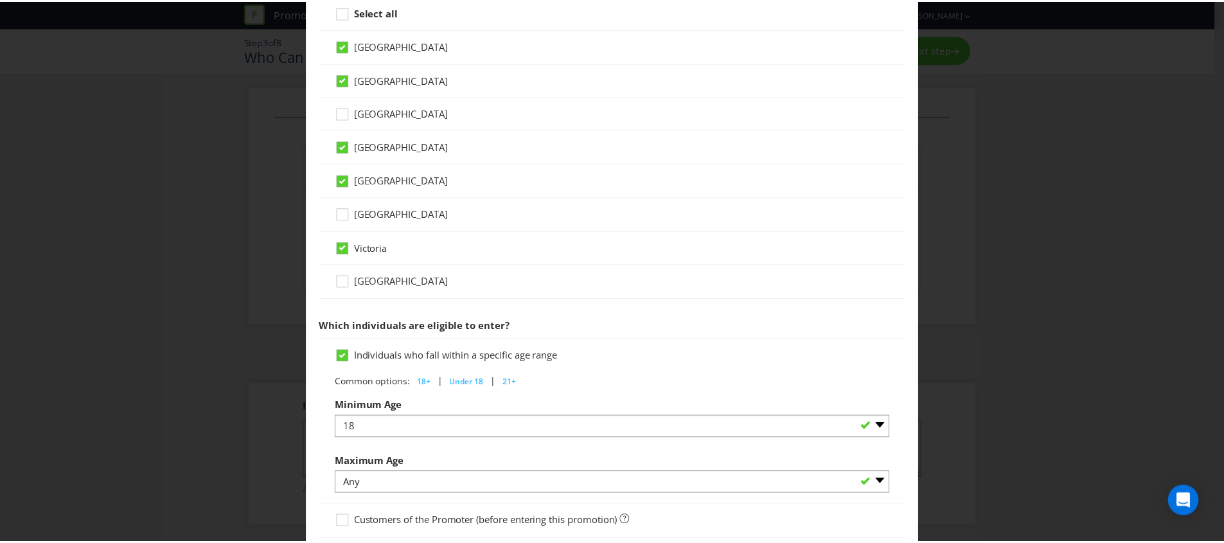
scroll to position [555, 0]
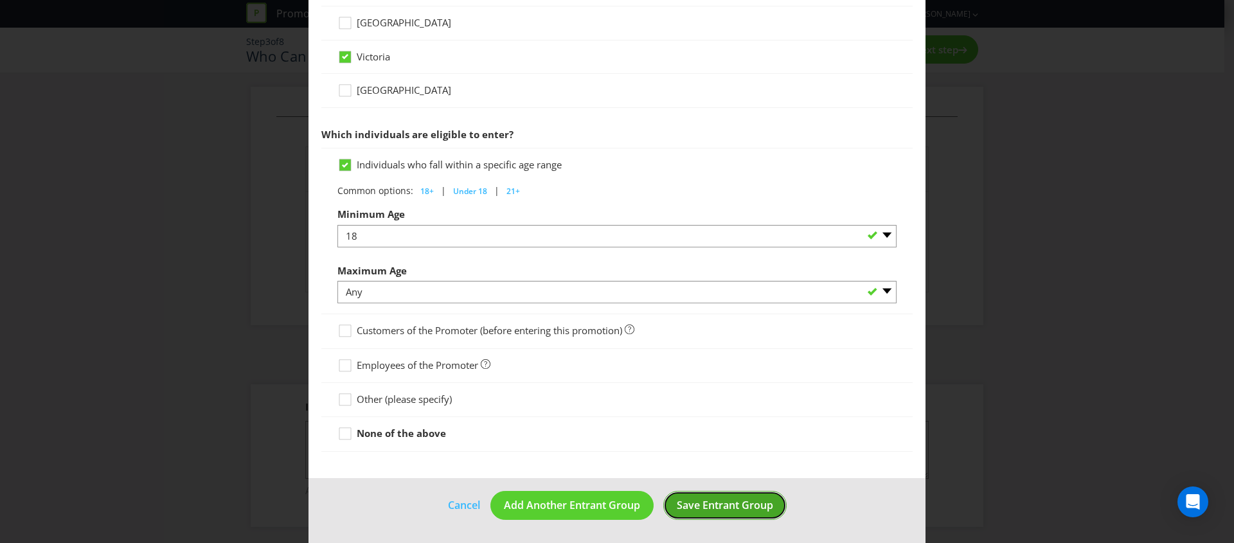
click at [726, 512] on span "Save Entrant Group" at bounding box center [725, 505] width 96 height 14
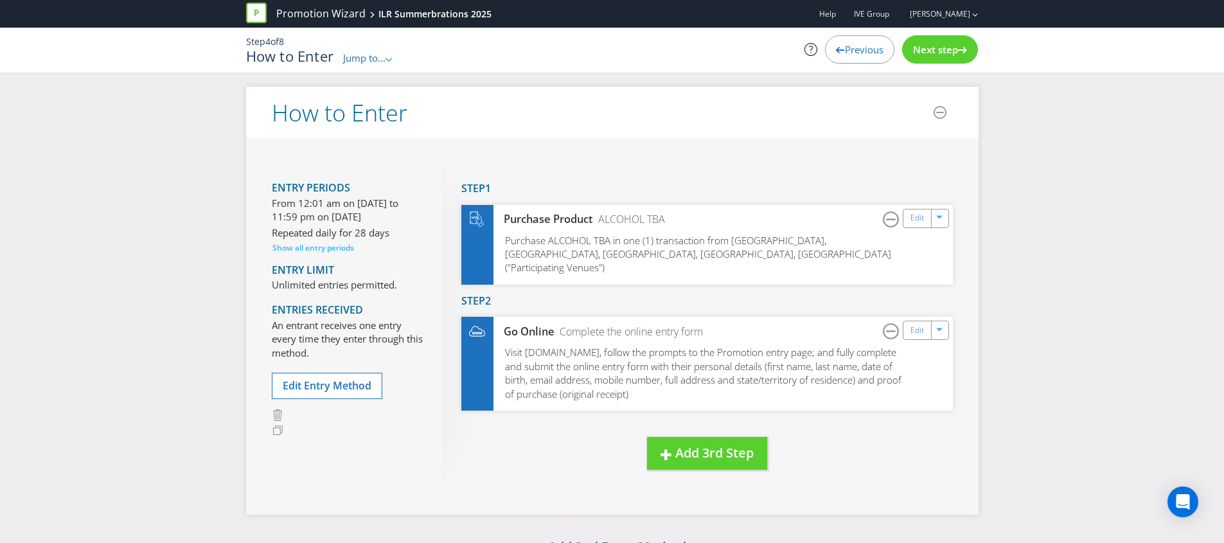
click at [375, 59] on span "Jump to..." at bounding box center [364, 57] width 42 height 13
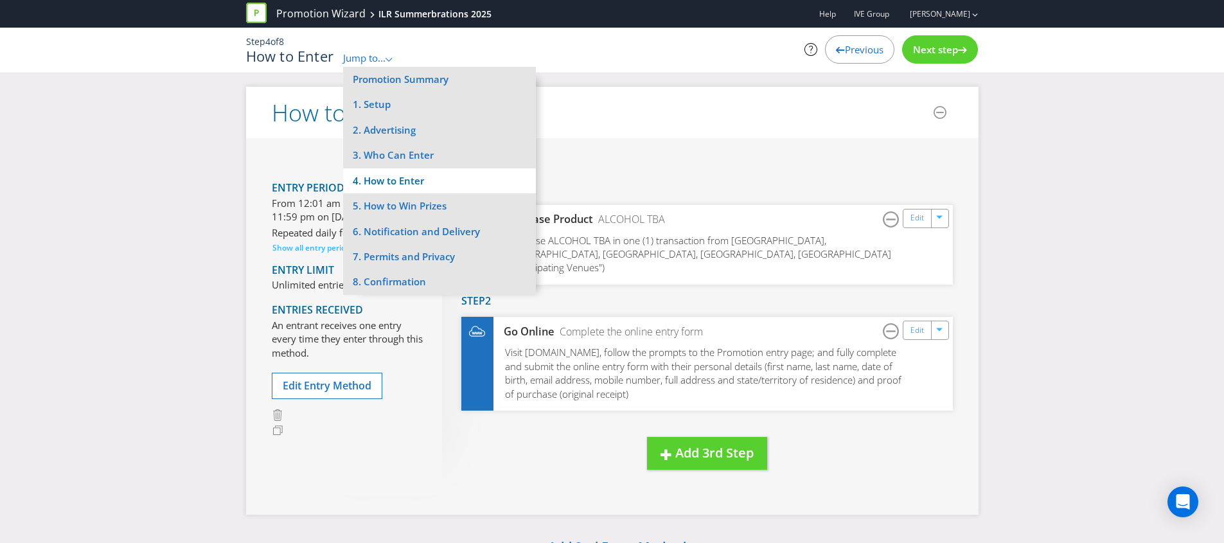
click at [397, 182] on li "4. How to Enter" at bounding box center [439, 180] width 193 height 25
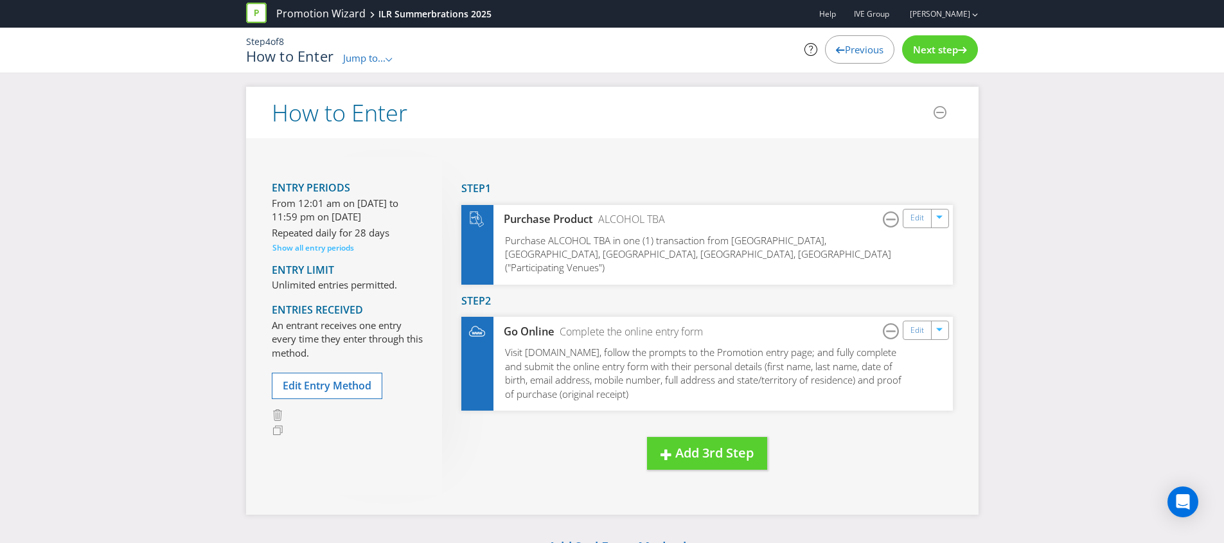
click at [372, 64] on span "Jump to..." at bounding box center [364, 57] width 42 height 13
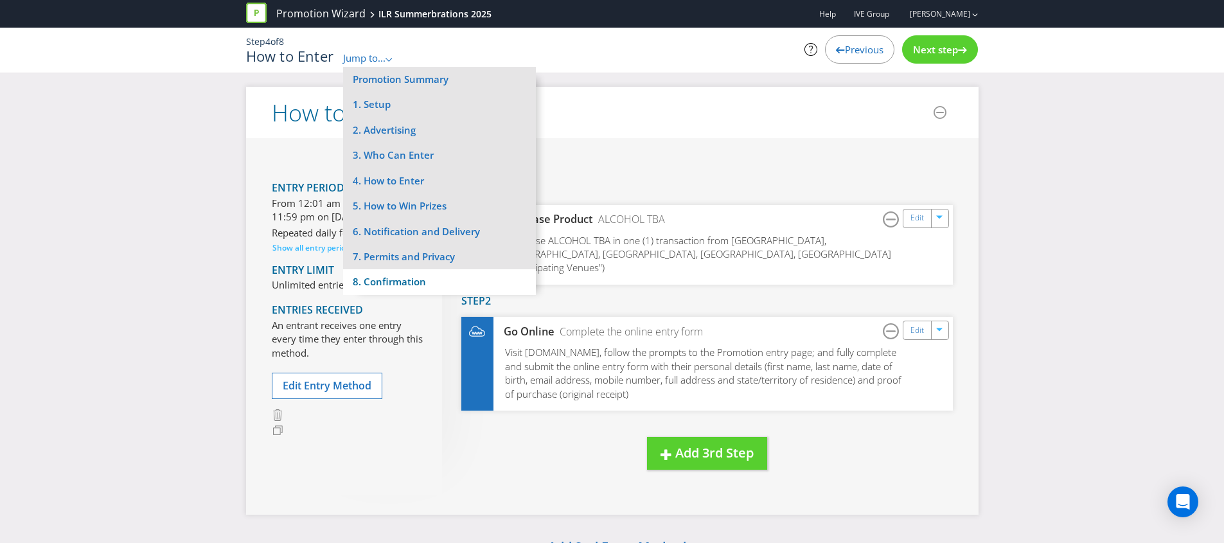
click at [390, 289] on li "8. Confirmation" at bounding box center [439, 281] width 193 height 25
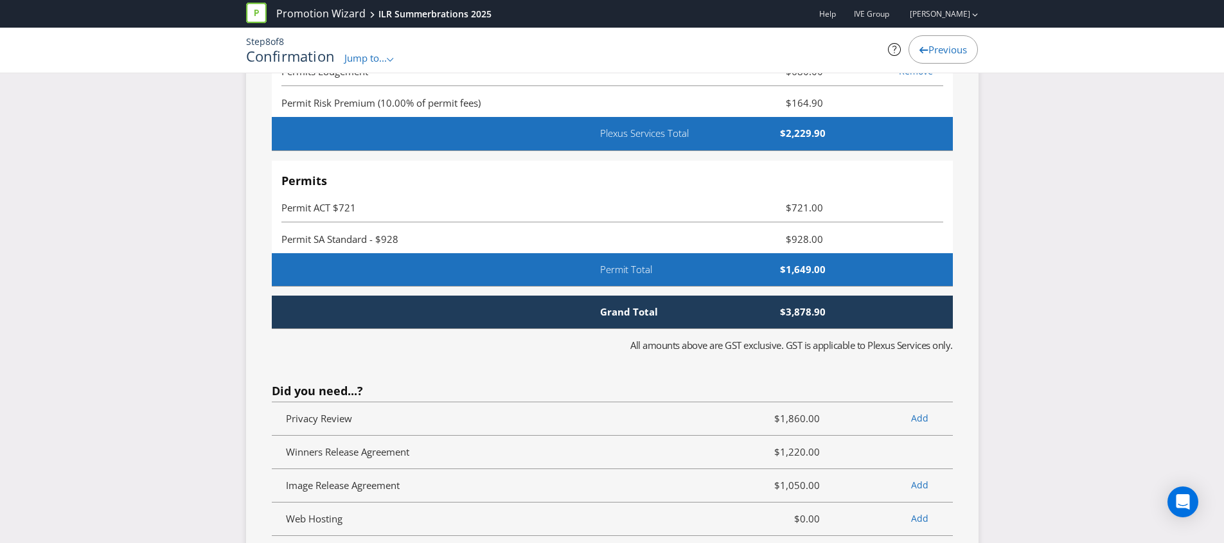
scroll to position [5360, 0]
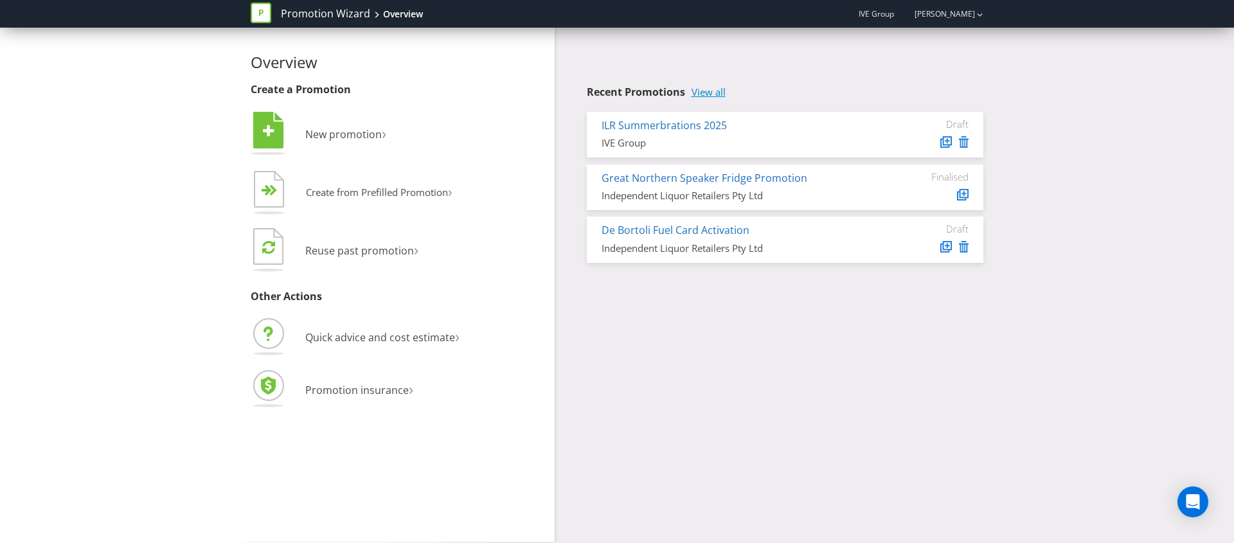
click at [717, 91] on link "View all" at bounding box center [708, 92] width 34 height 11
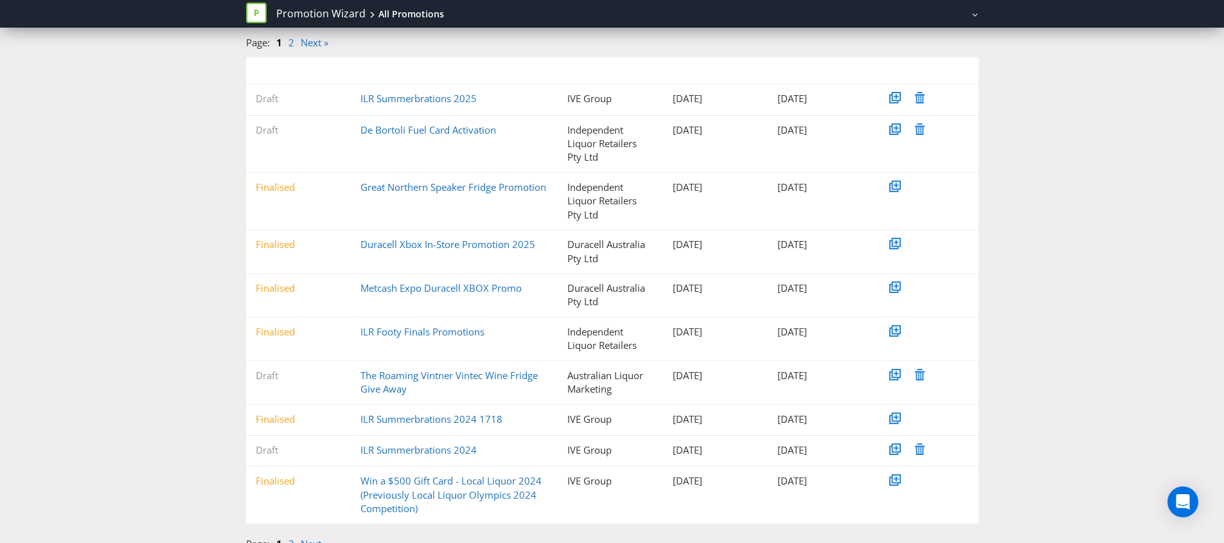
scroll to position [154, 0]
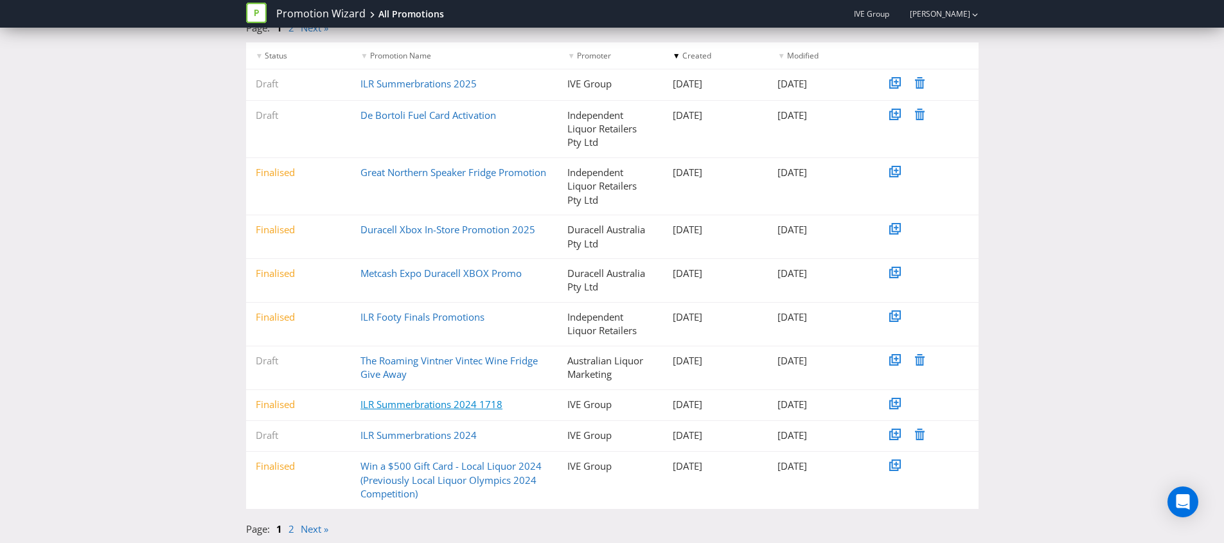
click at [391, 400] on link "ILR Summerbrations 2024 1718" at bounding box center [432, 404] width 142 height 13
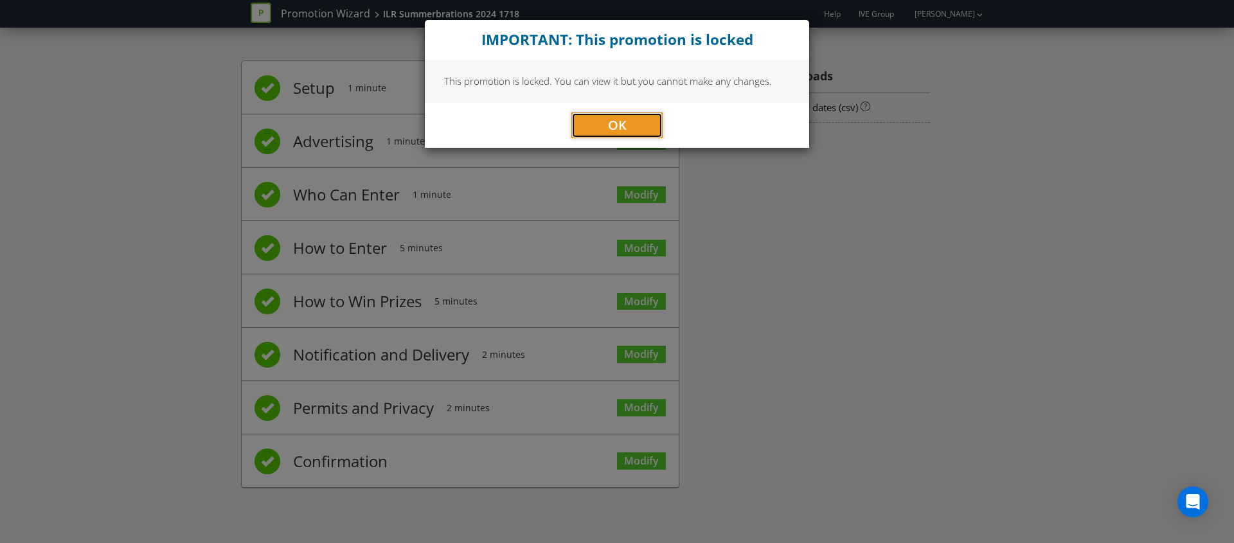
click at [602, 121] on button "OK" at bounding box center [616, 125] width 91 height 26
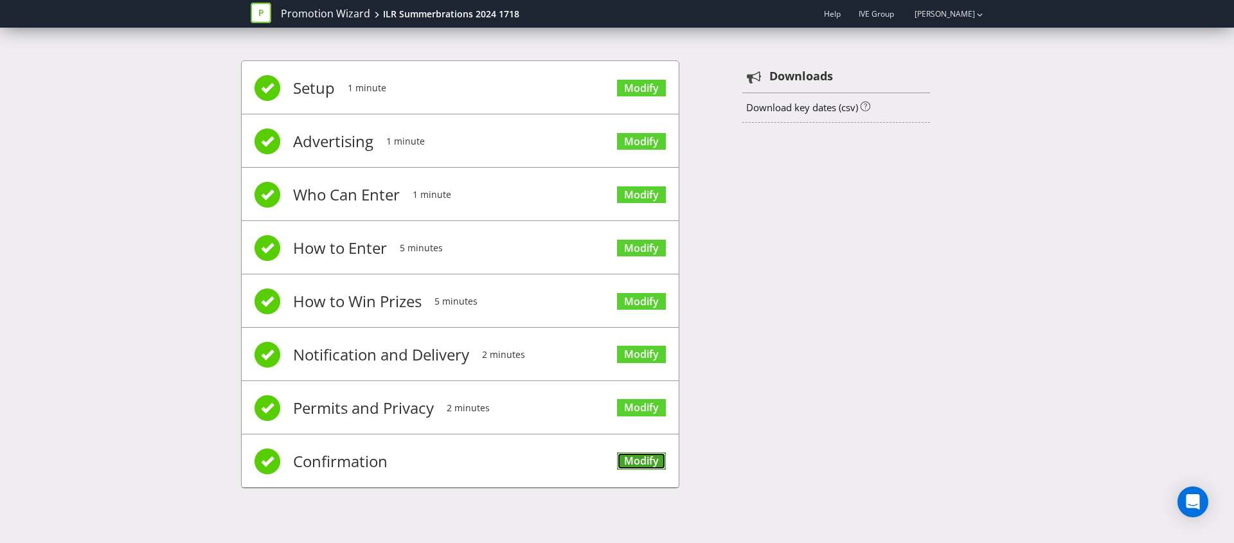
click at [644, 463] on link "Modify" at bounding box center [641, 460] width 49 height 17
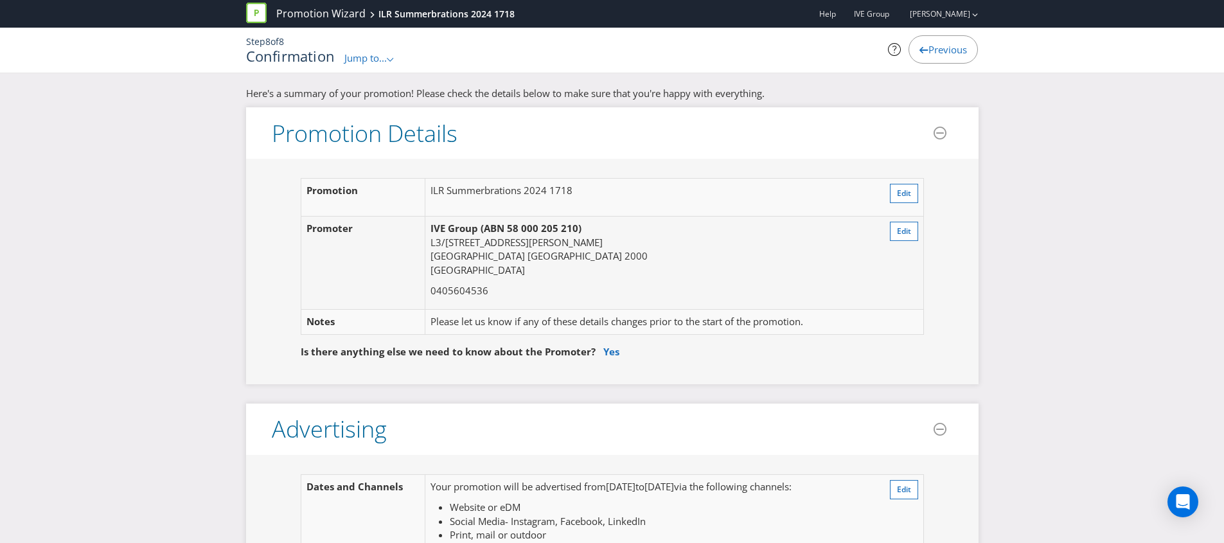
click at [375, 57] on span "Jump to..." at bounding box center [365, 57] width 42 height 13
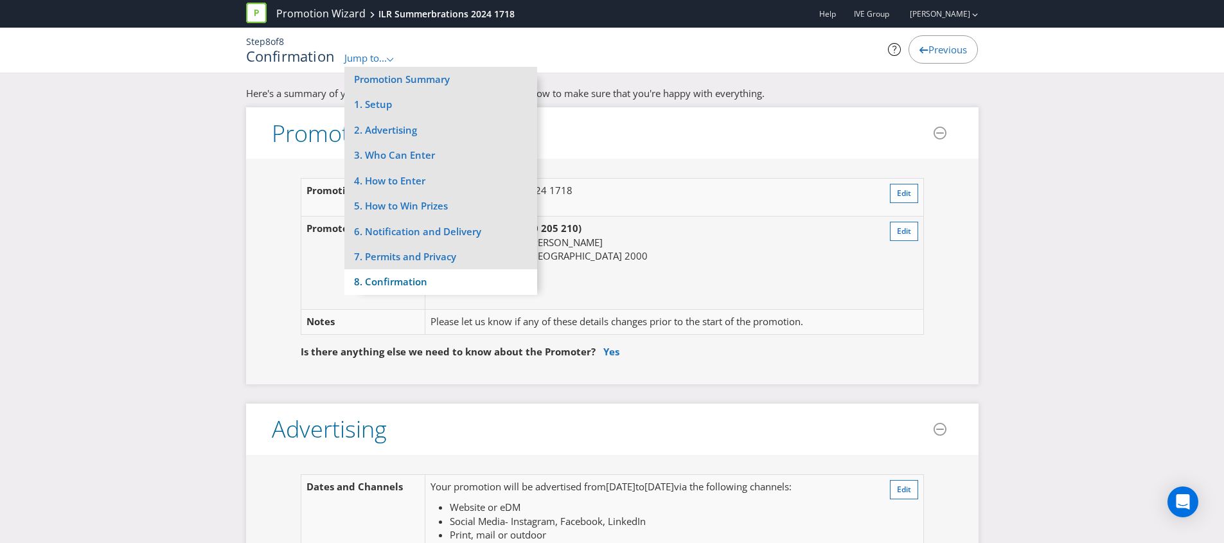
click at [390, 287] on li "8. Confirmation" at bounding box center [440, 281] width 193 height 25
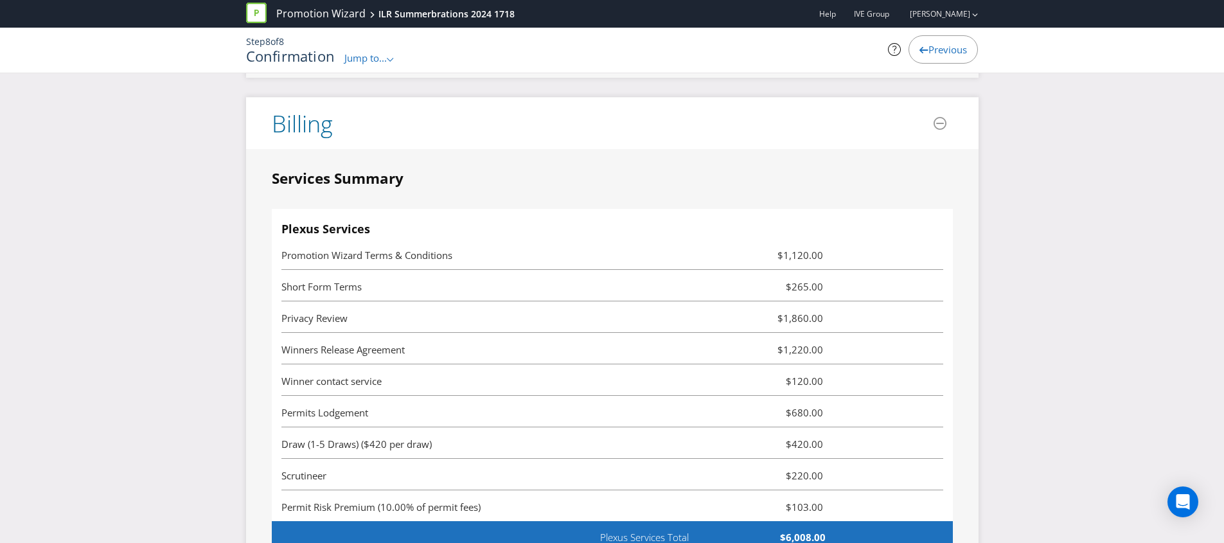
scroll to position [3555, 0]
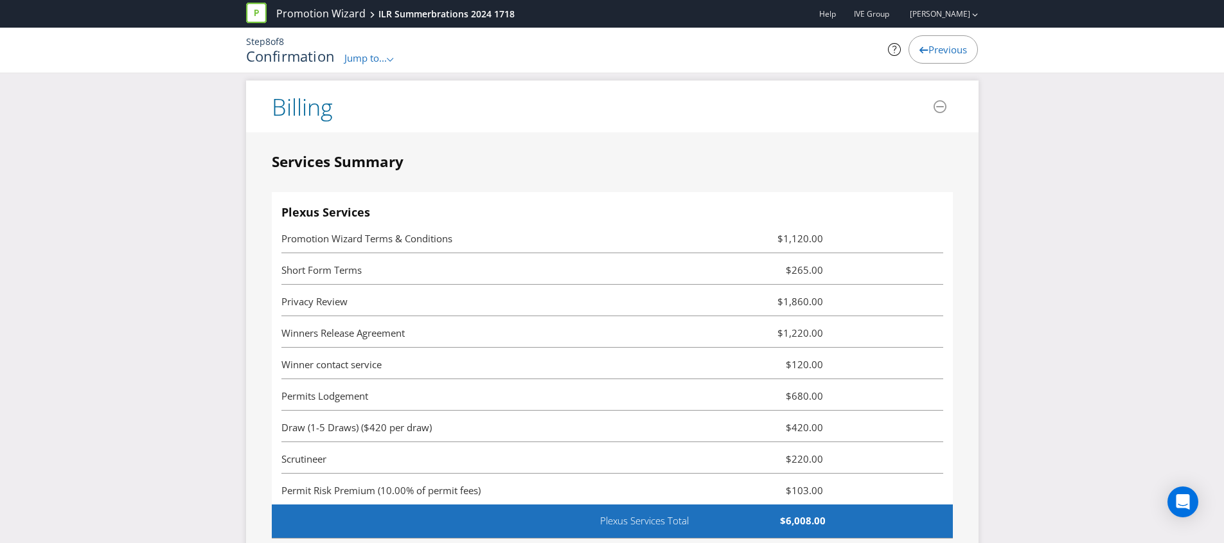
click at [373, 421] on span "Draw (1-5 Draws) ($420 per draw)" at bounding box center [356, 427] width 150 height 13
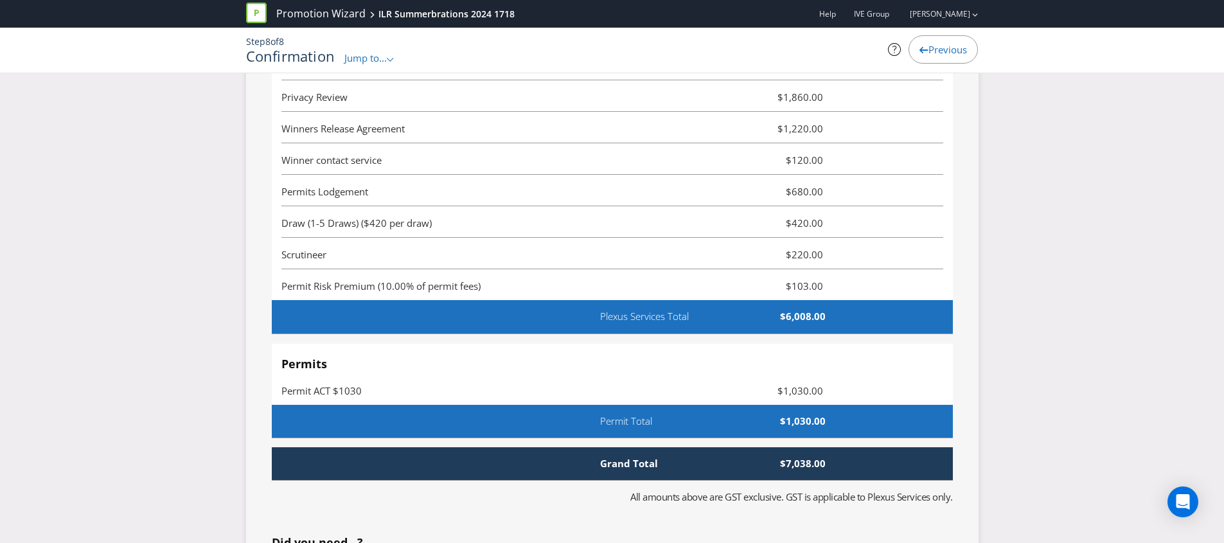
scroll to position [3544, 0]
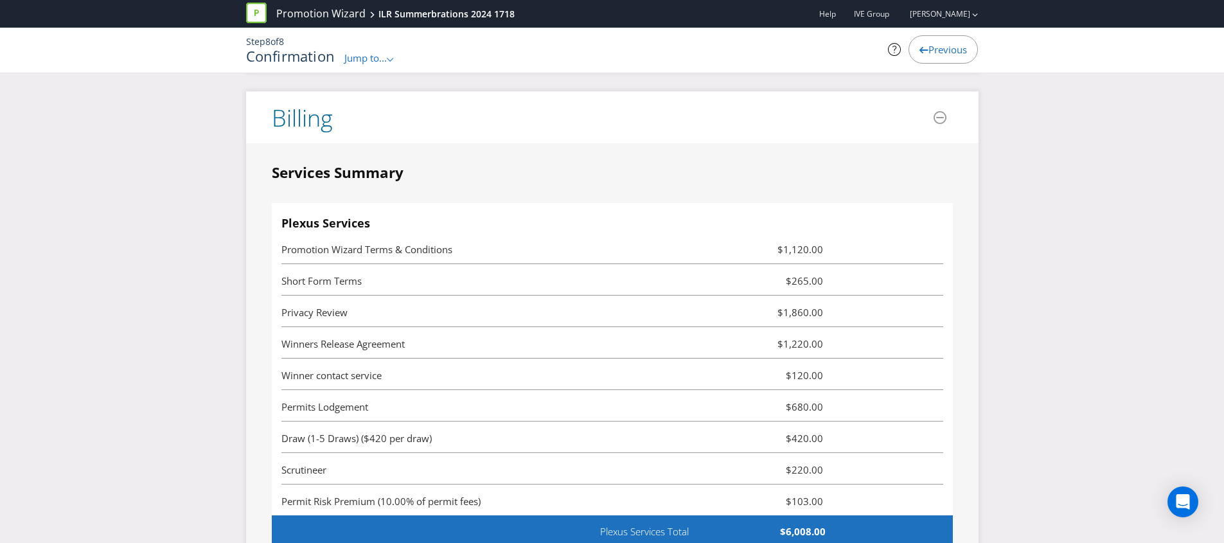
click at [301, 463] on span "Scrutineer" at bounding box center [303, 469] width 45 height 13
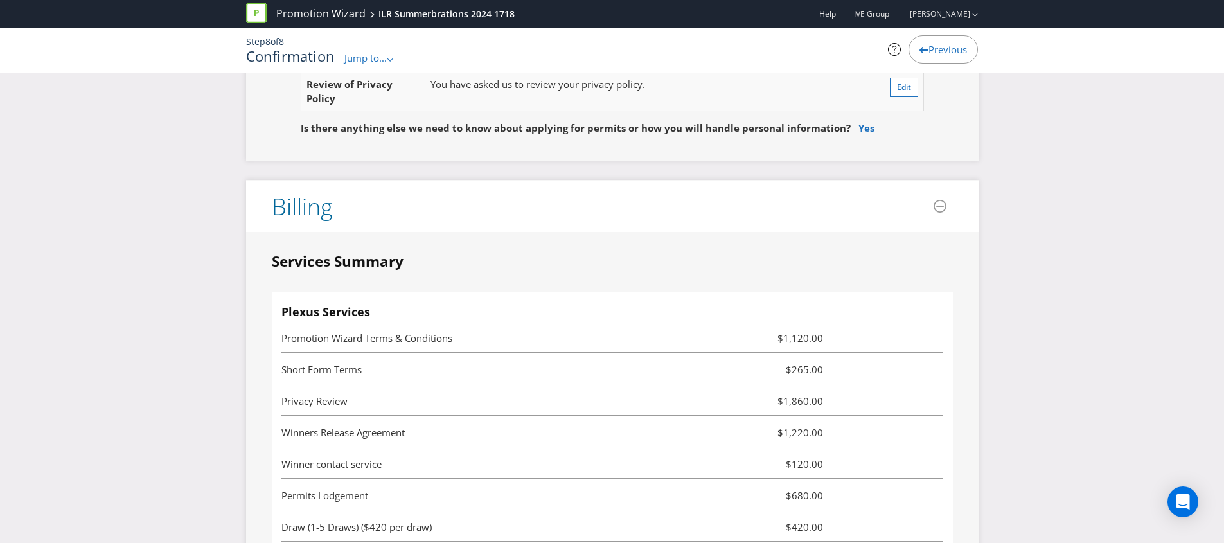
scroll to position [3468, 0]
